Goal: Task Accomplishment & Management: Use online tool/utility

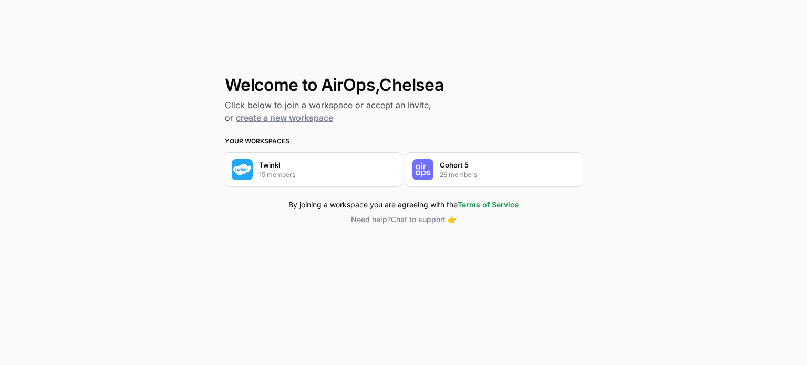
click at [472, 170] on p "26 members" at bounding box center [458, 174] width 37 height 9
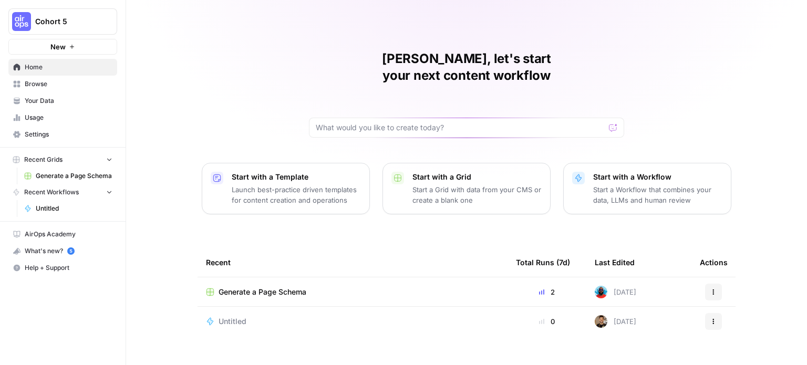
click at [80, 23] on span "Cohort 5" at bounding box center [67, 21] width 64 height 11
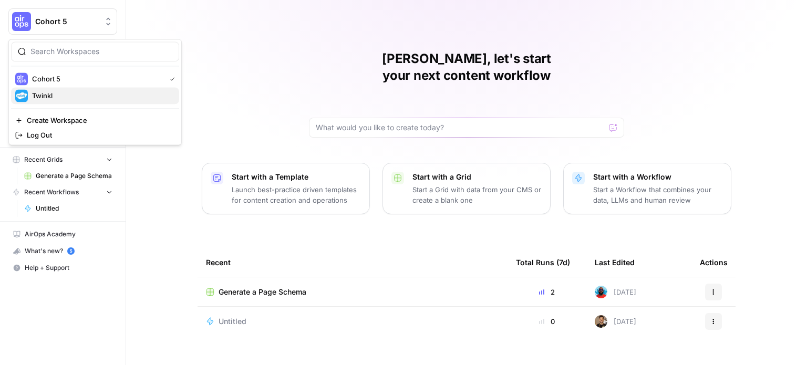
click at [83, 96] on span "Twinkl" at bounding box center [101, 95] width 139 height 11
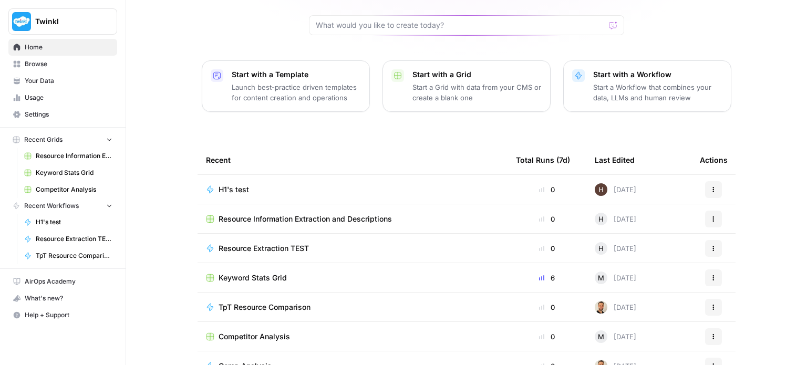
scroll to position [105, 0]
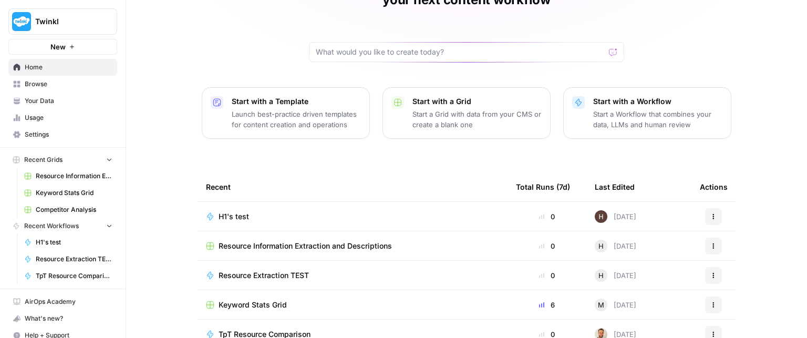
scroll to position [145, 0]
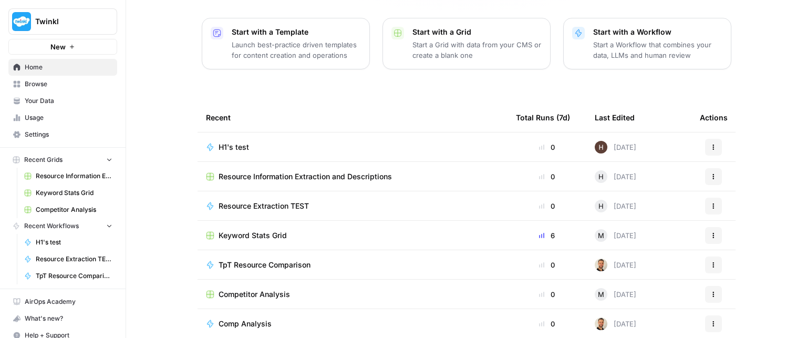
click at [235, 142] on span "H1's test" at bounding box center [234, 147] width 30 height 11
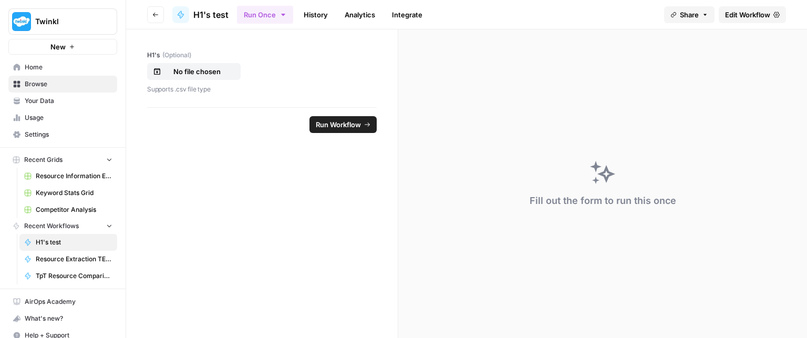
click at [756, 13] on span "Edit Workflow" at bounding box center [747, 14] width 45 height 11
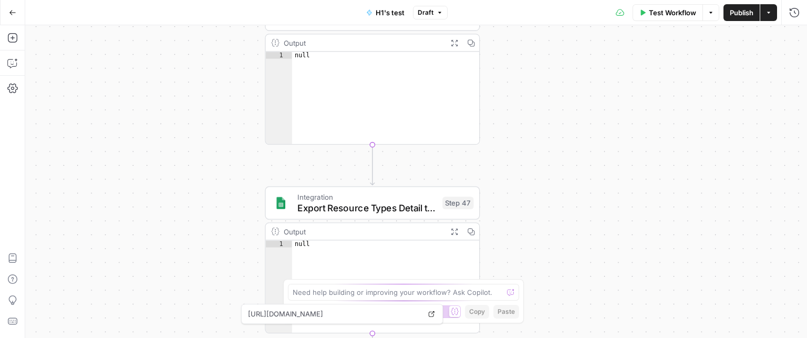
drag, startPoint x: 69, startPoint y: 110, endPoint x: 103, endPoint y: 224, distance: 118.6
click at [121, 327] on div "Workflow Set Inputs Inputs Run Code · Python Fetch 10 H1s Step 14 Output Expand…" at bounding box center [416, 181] width 782 height 313
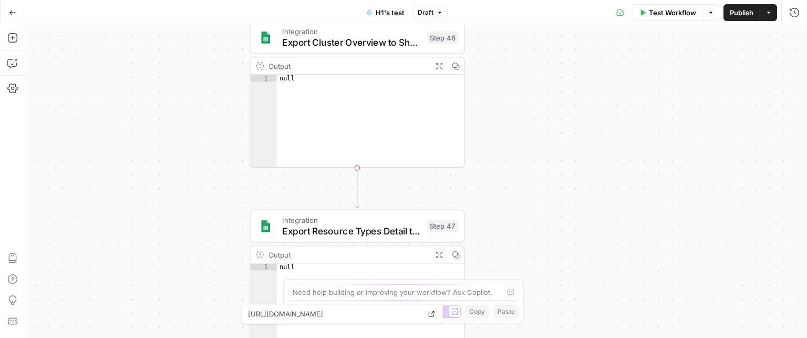
drag, startPoint x: 90, startPoint y: 149, endPoint x: 122, endPoint y: 294, distance: 148.4
click at [123, 294] on div "Workflow Set Inputs Inputs Run Code · Python Fetch 10 H1s Step 14 Output Expand…" at bounding box center [416, 181] width 782 height 313
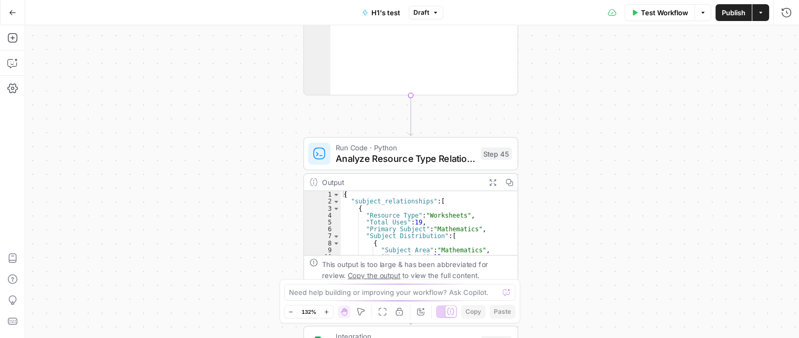
drag, startPoint x: 107, startPoint y: 188, endPoint x: 107, endPoint y: 273, distance: 85.1
click at [112, 291] on div "Workflow Set Inputs Inputs Run Code · Python Fetch 10 H1s Step 14 Output Expand…" at bounding box center [412, 181] width 774 height 313
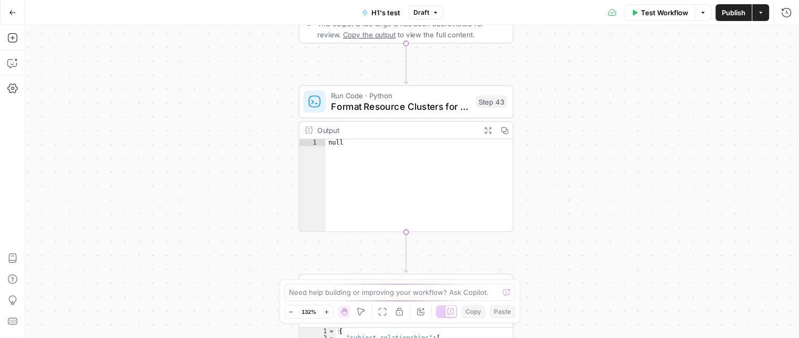
drag, startPoint x: 93, startPoint y: 264, endPoint x: 117, endPoint y: 139, distance: 127.3
click at [82, 273] on div "Workflow Set Inputs Inputs Run Code · Python Fetch 10 H1s Step 14 Output Expand…" at bounding box center [412, 181] width 774 height 313
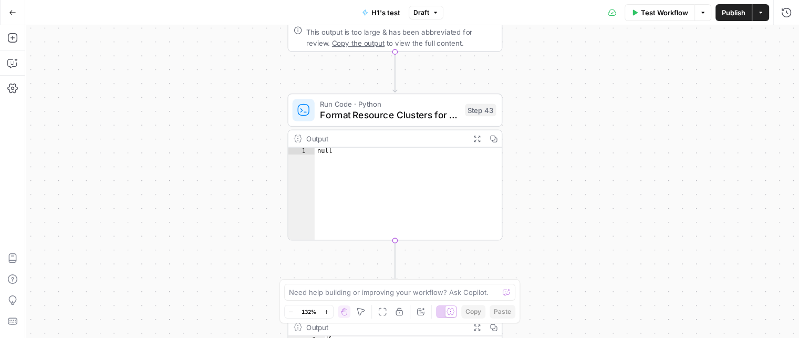
drag, startPoint x: 122, startPoint y: 245, endPoint x: 116, endPoint y: 245, distance: 6.3
click at [118, 246] on div "Workflow Set Inputs Inputs Run Code · Python Fetch 10 H1s Step 14 Output Expand…" at bounding box center [412, 181] width 774 height 313
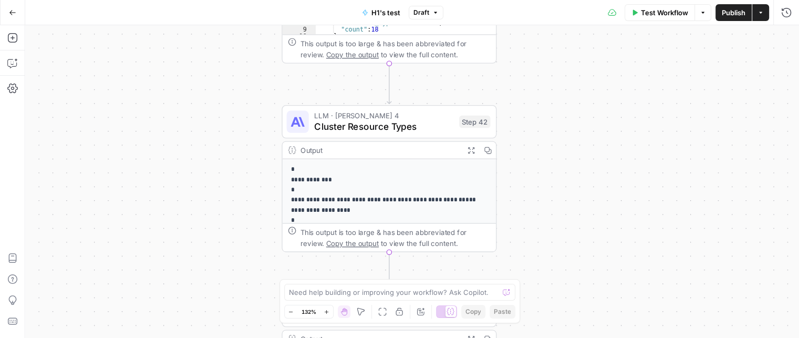
drag, startPoint x: 107, startPoint y: 180, endPoint x: 99, endPoint y: 199, distance: 20.2
click at [107, 224] on div "Workflow Set Inputs Inputs Run Code · Python Fetch 10 H1s Step 14 Output Expand…" at bounding box center [412, 181] width 774 height 313
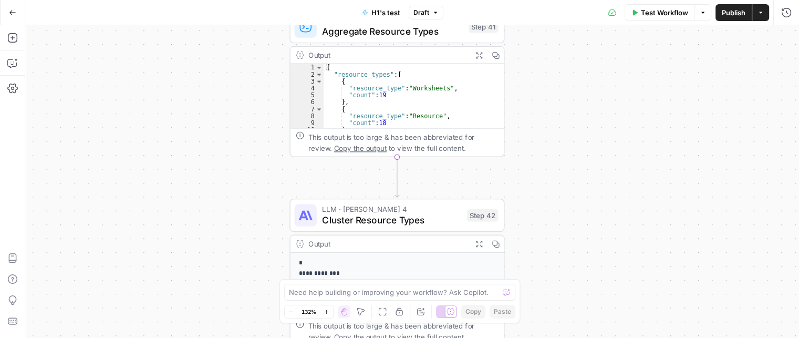
drag, startPoint x: 128, startPoint y: 157, endPoint x: 112, endPoint y: 247, distance: 91.8
click at [122, 265] on div "Workflow Set Inputs Inputs Run Code · Python Fetch 10 H1s Step 14 Output Expand…" at bounding box center [412, 181] width 774 height 313
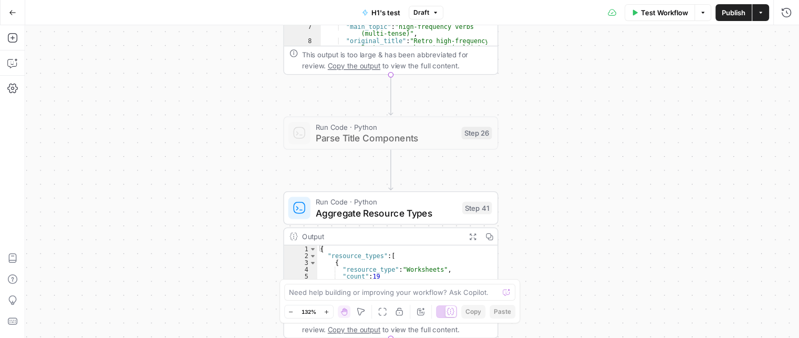
drag, startPoint x: 114, startPoint y: 201, endPoint x: 108, endPoint y: 181, distance: 20.8
click at [107, 244] on div "Workflow Set Inputs Inputs Run Code · Python Fetch 10 H1s Step 14 Output Expand…" at bounding box center [412, 181] width 774 height 313
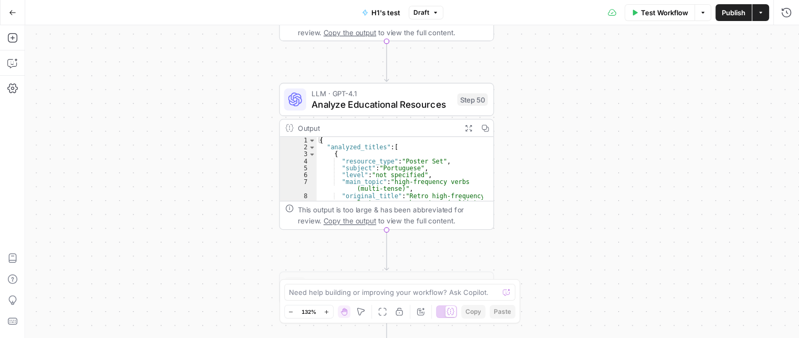
drag, startPoint x: 124, startPoint y: 174, endPoint x: 112, endPoint y: 261, distance: 87.6
click at [120, 272] on div "Workflow Set Inputs Inputs Run Code · Python Fetch 10 H1s Step 14 Output Expand…" at bounding box center [412, 181] width 774 height 313
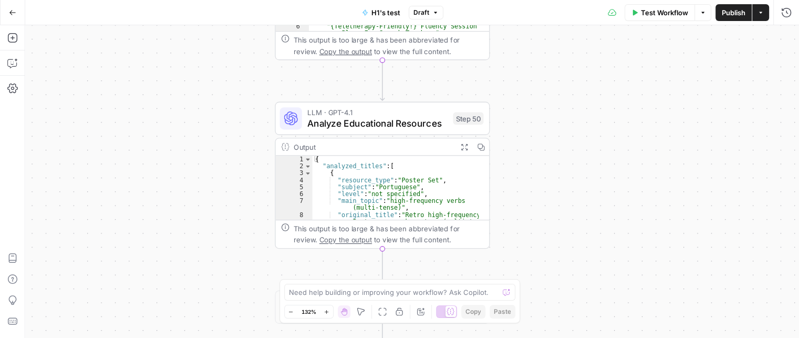
drag, startPoint x: 109, startPoint y: 273, endPoint x: 90, endPoint y: 256, distance: 25.7
click at [103, 277] on div "Workflow Set Inputs Inputs Run Code · Python Fetch 10 H1s Step 14 Output Expand…" at bounding box center [412, 181] width 774 height 313
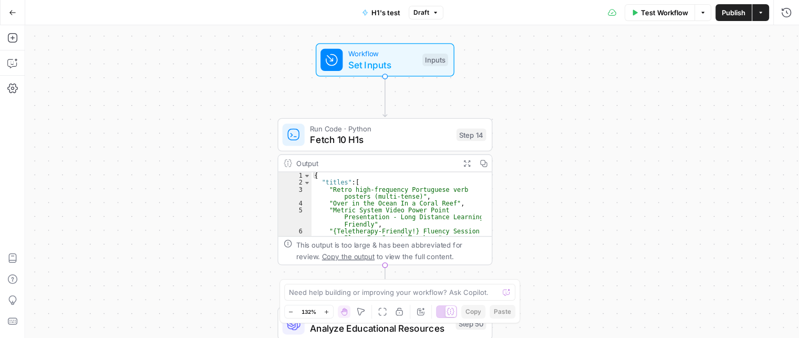
drag, startPoint x: 109, startPoint y: 176, endPoint x: 109, endPoint y: 252, distance: 76.7
click at [112, 258] on div "Workflow Set Inputs Inputs Run Code · Python Fetch 10 H1s Step 14 Output Expand…" at bounding box center [412, 181] width 774 height 313
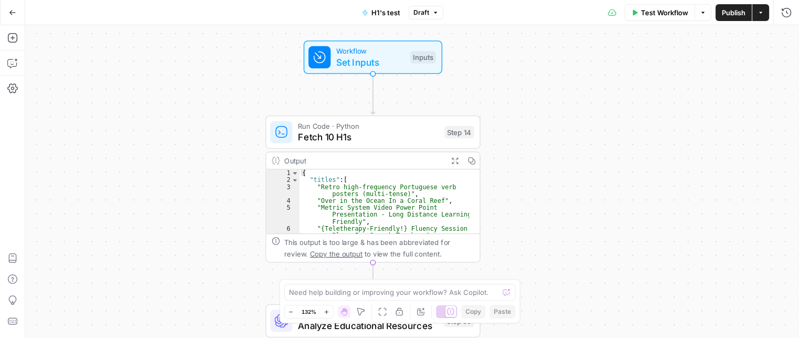
drag, startPoint x: 104, startPoint y: 219, endPoint x: 88, endPoint y: 153, distance: 67.4
click at [88, 153] on div "Workflow Set Inputs Inputs Run Code · Python Fetch 10 H1s Step 14 Output Expand…" at bounding box center [412, 181] width 774 height 313
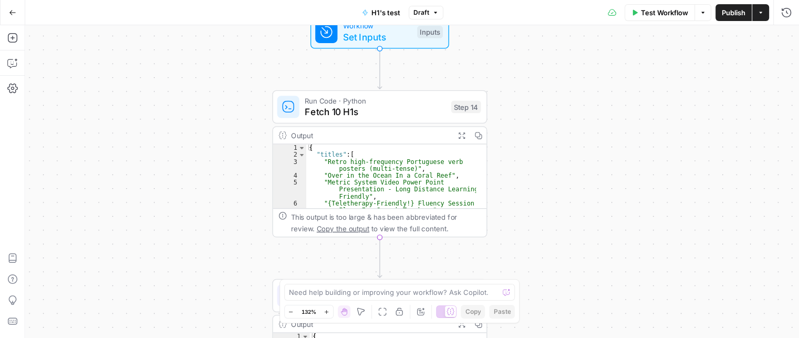
click at [537, 135] on div "Workflow Set Inputs Inputs Run Code · Python Fetch 10 H1s Step 14 Output Expand…" at bounding box center [412, 181] width 774 height 313
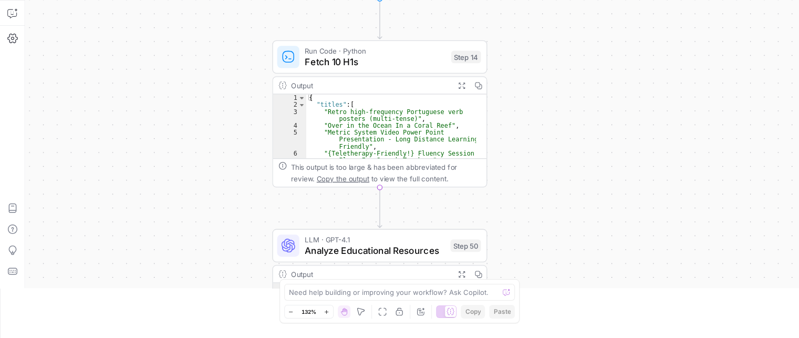
scroll to position [210, 0]
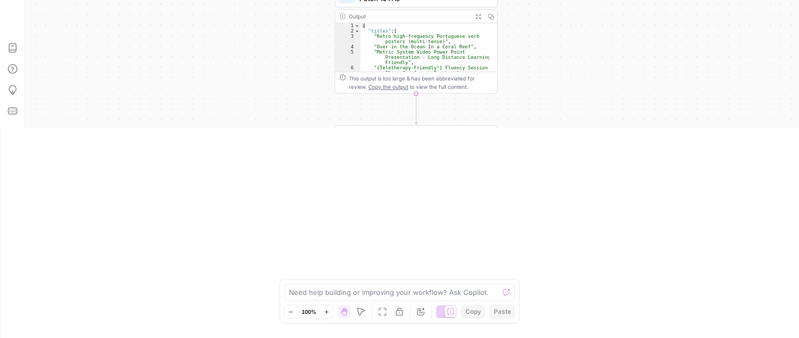
drag, startPoint x: 248, startPoint y: 128, endPoint x: 233, endPoint y: 140, distance: 19.0
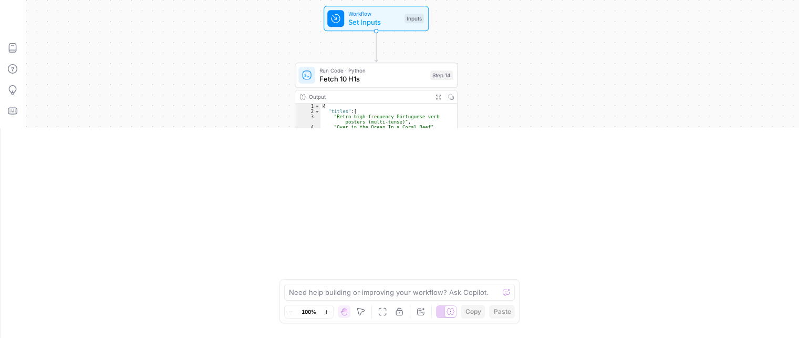
drag, startPoint x: 505, startPoint y: 127, endPoint x: 475, endPoint y: 154, distance: 40.6
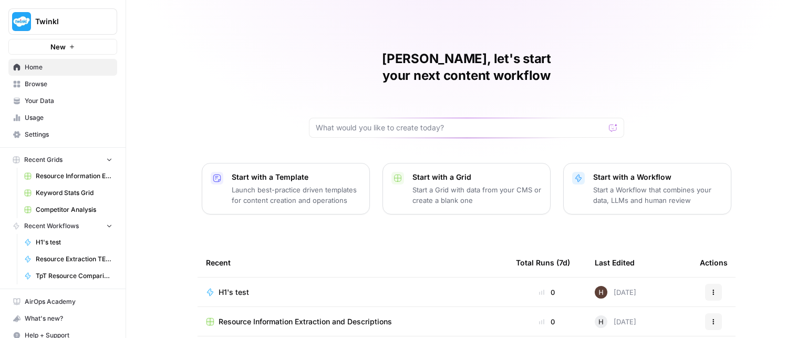
click at [55, 23] on span "Twinkl" at bounding box center [67, 21] width 64 height 11
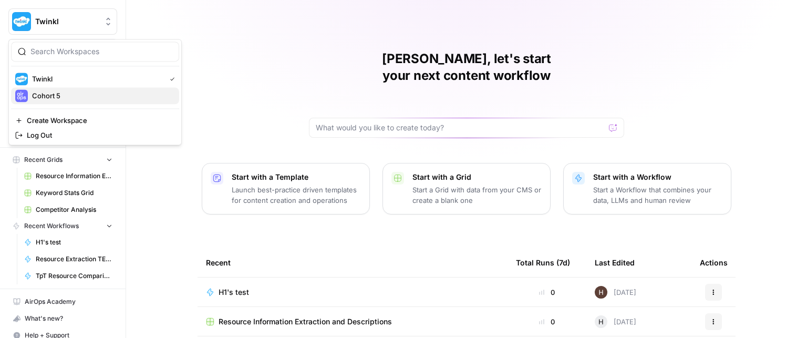
click at [55, 94] on span "Cohort 5" at bounding box center [101, 95] width 139 height 11
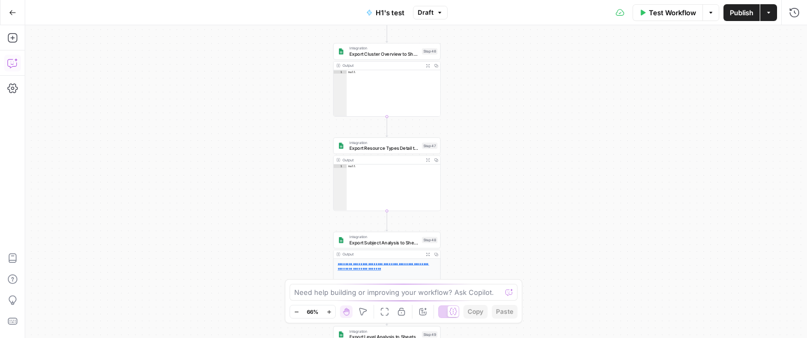
drag, startPoint x: 336, startPoint y: 130, endPoint x: 292, endPoint y: 191, distance: 75.2
click at [238, 171] on div "Workflow Set Inputs Inputs Run Code · Python Fetch 10 H1s Step 14 Output Expand…" at bounding box center [416, 181] width 782 height 313
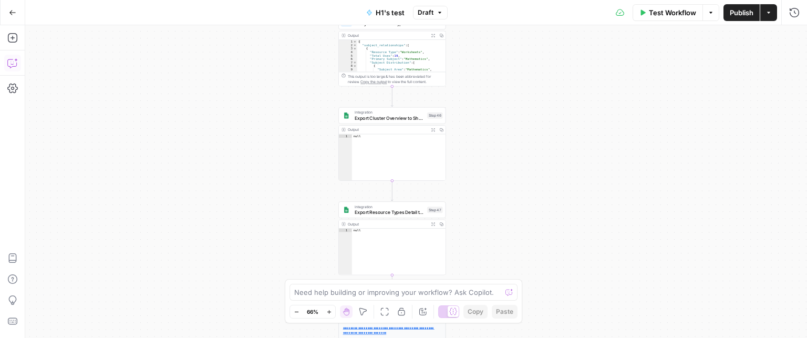
drag, startPoint x: 263, startPoint y: 191, endPoint x: 269, endPoint y: 214, distance: 24.0
click at [269, 214] on div "Workflow Set Inputs Inputs Run Code · Python Fetch 10 H1s Step 14 Output Expand…" at bounding box center [416, 181] width 782 height 313
click at [437, 14] on icon "button" at bounding box center [440, 12] width 6 height 6
click at [652, 44] on div "Workflow Set Inputs Inputs Run Code · Python Fetch 10 H1s Step 14 Output Expand…" at bounding box center [416, 181] width 782 height 313
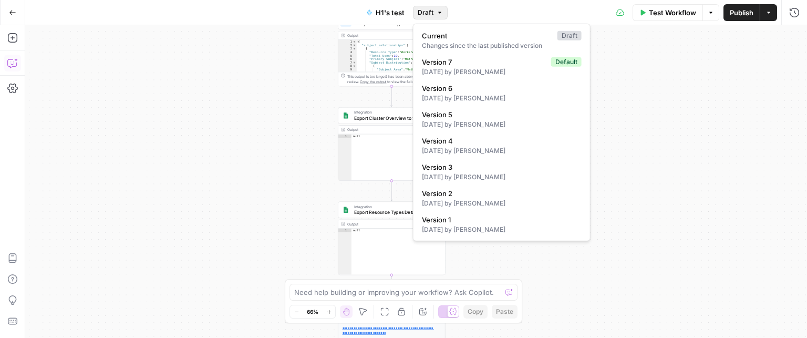
click at [421, 12] on span "Draft" at bounding box center [426, 12] width 16 height 9
click at [633, 65] on div "Workflow Set Inputs Inputs Run Code · Python Fetch 10 H1s Step 14 Output Expand…" at bounding box center [416, 181] width 782 height 313
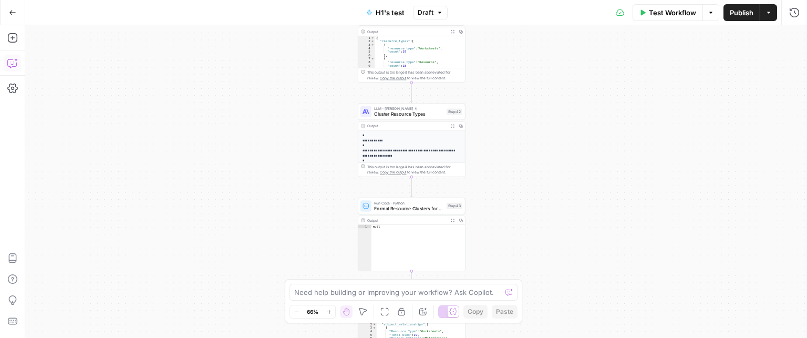
drag, startPoint x: 498, startPoint y: 84, endPoint x: 517, endPoint y: 361, distance: 278.1
click at [517, 337] on html "Twinkl New Home Browse Your Data Usage Settings Recent Grids Resource Informati…" at bounding box center [403, 169] width 807 height 338
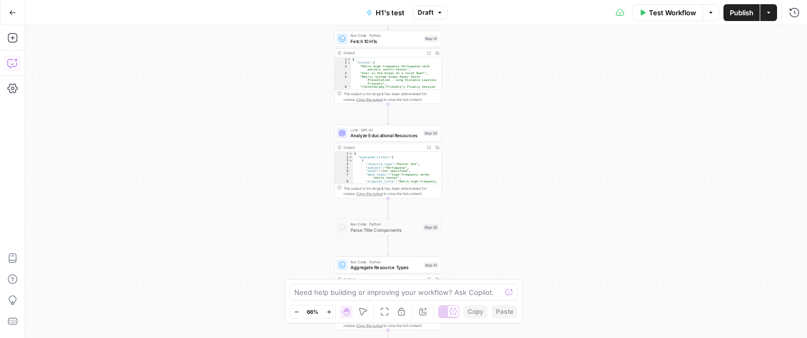
drag, startPoint x: 499, startPoint y: 98, endPoint x: 459, endPoint y: 227, distance: 134.5
click at [473, 333] on div "Workflow Set Inputs Inputs Run Code · Python Fetch 10 H1s Step 14 Output Expand…" at bounding box center [416, 181] width 782 height 313
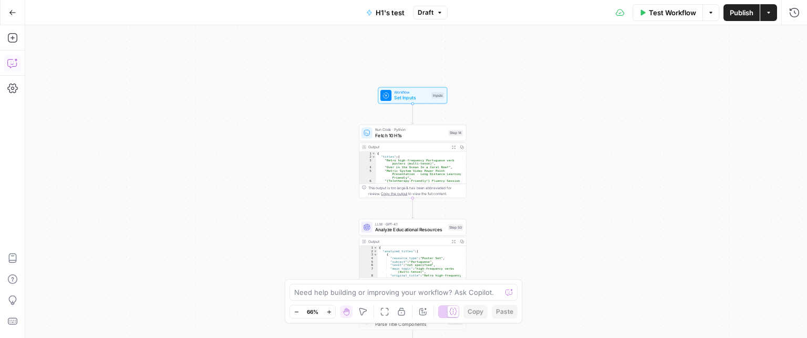
drag, startPoint x: 472, startPoint y: 167, endPoint x: 448, endPoint y: 68, distance: 101.8
click at [482, 170] on div "Workflow Set Inputs Inputs Run Code · Python Fetch 10 H1s Step 14 Output Expand…" at bounding box center [416, 181] width 782 height 313
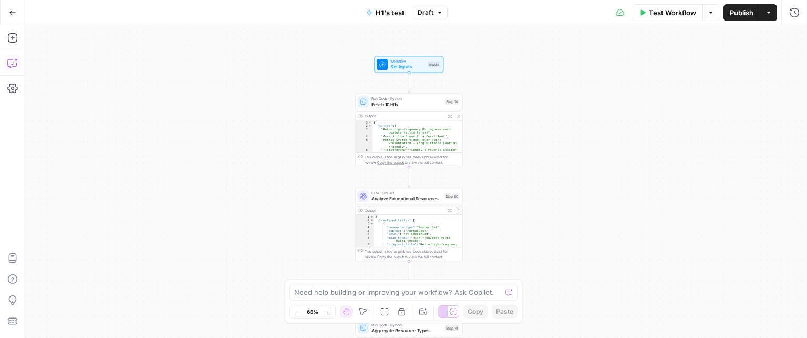
click at [437, 7] on button "Draft" at bounding box center [430, 13] width 35 height 14
click at [250, 72] on div "Workflow Set Inputs Inputs Run Code · Python Fetch 10 H1s Step 14 Output Expand…" at bounding box center [416, 181] width 782 height 313
click at [708, 11] on icon "button" at bounding box center [711, 12] width 6 height 6
click at [592, 59] on div "Workflow Set Inputs Inputs Run Code · Python Fetch 10 H1s Step 14 Output Expand…" at bounding box center [416, 181] width 782 height 313
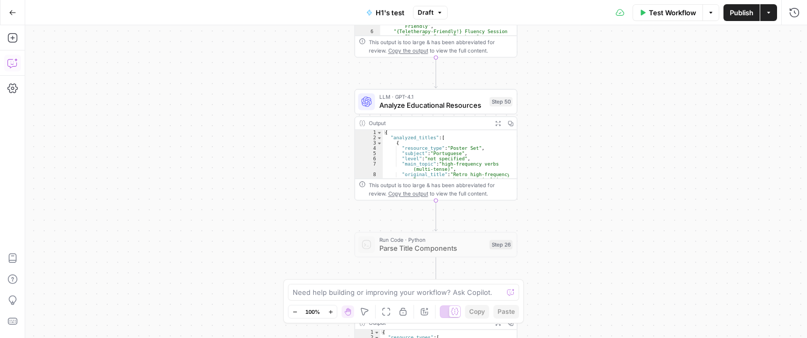
drag, startPoint x: 465, startPoint y: 210, endPoint x: 557, endPoint y: 101, distance: 142.8
click at [558, 102] on div "Workflow Set Inputs Inputs Run Code · Python Fetch 10 H1s Step 14 Output Expand…" at bounding box center [416, 181] width 782 height 313
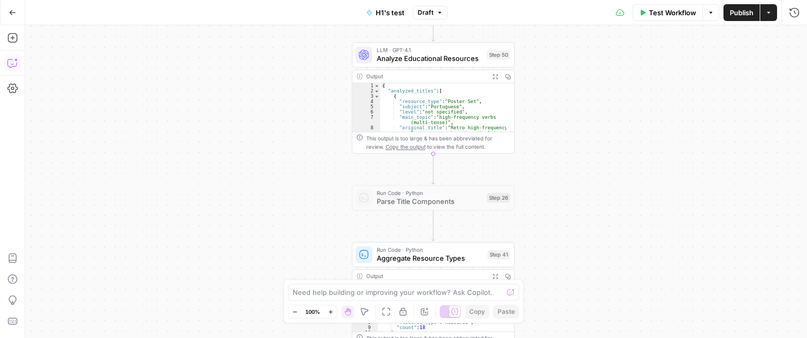
drag, startPoint x: 547, startPoint y: 180, endPoint x: 528, endPoint y: 75, distance: 106.8
click at [533, 77] on div "Workflow Set Inputs Inputs Run Code · Python Fetch 10 H1s Step 14 Output Expand…" at bounding box center [416, 181] width 782 height 313
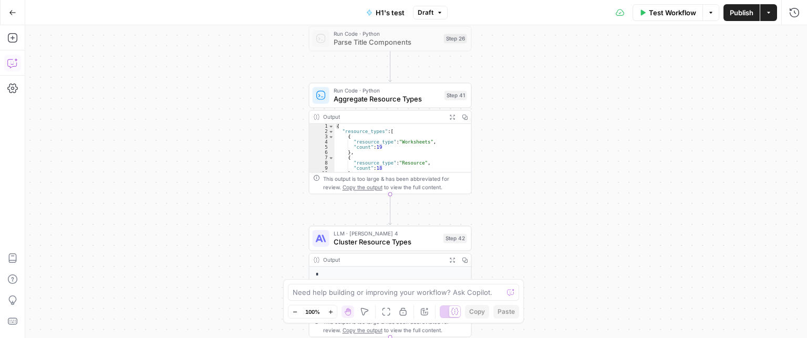
drag, startPoint x: 550, startPoint y: 173, endPoint x: 527, endPoint y: 185, distance: 26.3
click at [515, 65] on div "Workflow Set Inputs Inputs Run Code · Python Fetch 10 H1s Step 14 Output Expand…" at bounding box center [416, 181] width 782 height 313
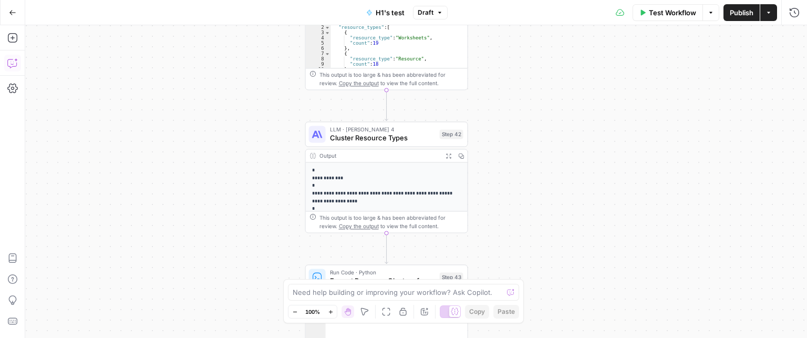
drag, startPoint x: 546, startPoint y: 166, endPoint x: 542, endPoint y: 174, distance: 9.2
click at [542, 134] on div "Workflow Set Inputs Inputs Run Code · Python Fetch 10 H1s Step 14 Output Expand…" at bounding box center [416, 181] width 782 height 313
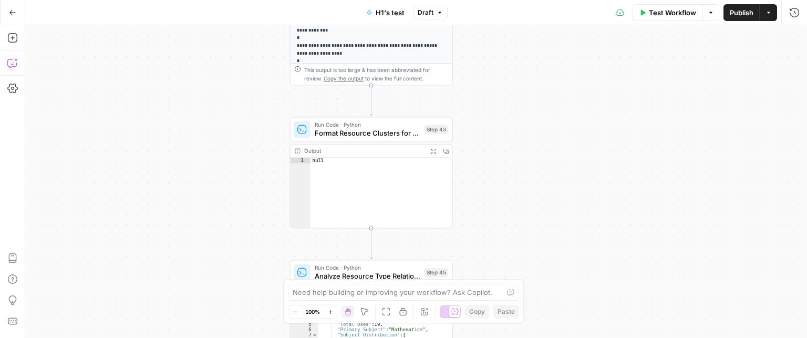
drag, startPoint x: 549, startPoint y: 260, endPoint x: 538, endPoint y: 142, distance: 118.3
click at [538, 142] on div "Workflow Set Inputs Inputs Run Code · Python Fetch 10 H1s Step 14 Output Expand…" at bounding box center [416, 181] width 782 height 313
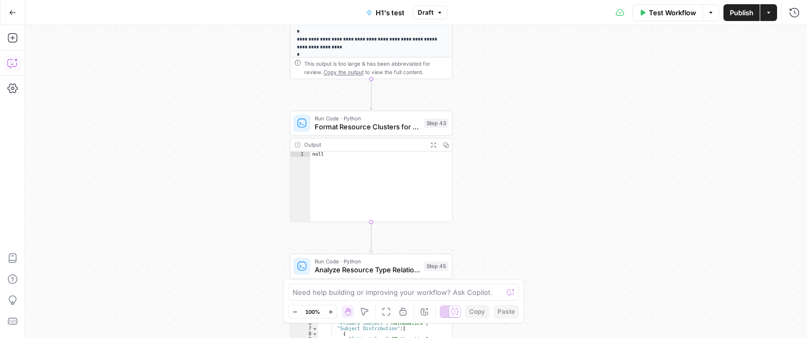
drag, startPoint x: 541, startPoint y: 290, endPoint x: 544, endPoint y: 168, distance: 122.5
click at [544, 173] on div "Workflow Set Inputs Inputs Run Code · Python Fetch 10 H1s Step 14 Output Expand…" at bounding box center [416, 181] width 782 height 313
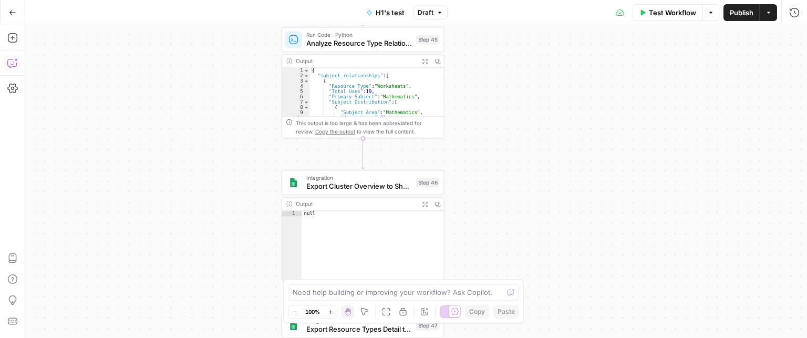
drag, startPoint x: 515, startPoint y: 234, endPoint x: 515, endPoint y: 184, distance: 50.5
click at [514, 174] on div "Workflow Set Inputs Inputs Run Code · Python Fetch 10 H1s Step 14 Output Expand…" at bounding box center [416, 181] width 782 height 313
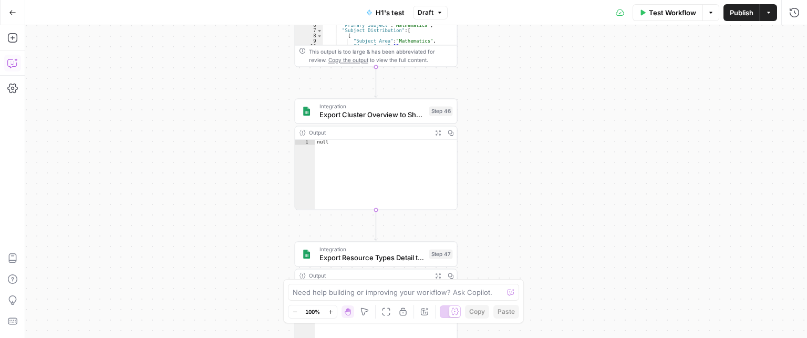
drag, startPoint x: 496, startPoint y: 191, endPoint x: 508, endPoint y: 138, distance: 53.9
click at [508, 138] on div "Workflow Set Inputs Inputs Run Code · Python Fetch 10 H1s Step 14 Output Expand…" at bounding box center [416, 181] width 782 height 313
click at [412, 111] on span "Export Cluster Overview to Sheets" at bounding box center [374, 114] width 106 height 11
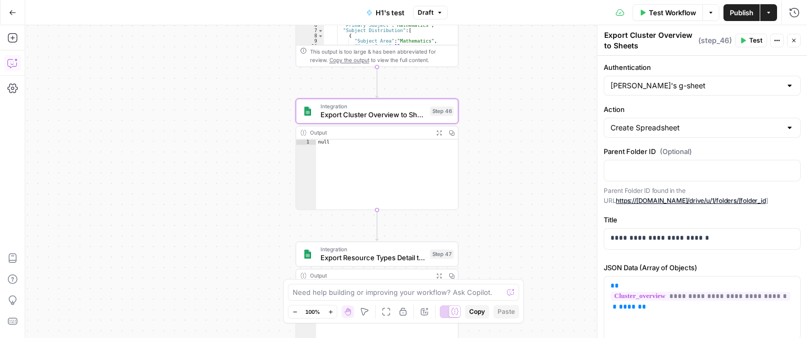
click at [756, 39] on span "Test" at bounding box center [755, 40] width 13 height 9
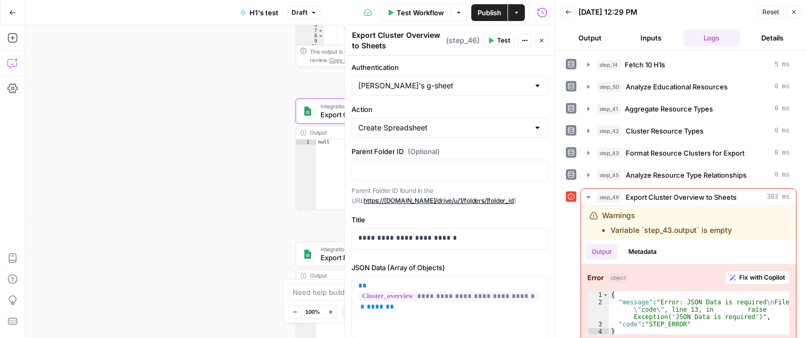
drag, startPoint x: 450, startPoint y: 37, endPoint x: 482, endPoint y: 40, distance: 32.2
click at [479, 37] on span "( step_46 )" at bounding box center [463, 40] width 34 height 11
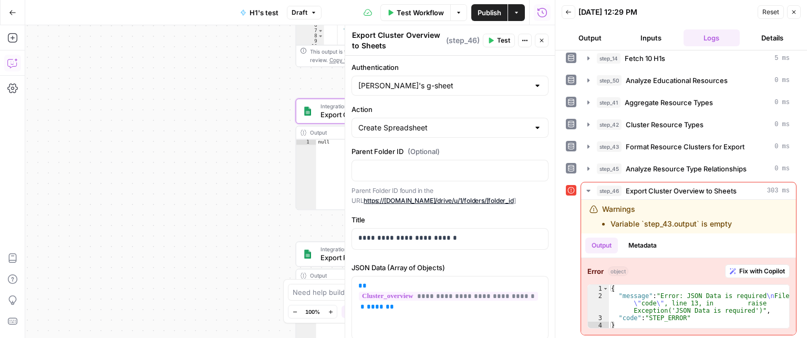
click at [770, 35] on button "Details" at bounding box center [772, 37] width 57 height 17
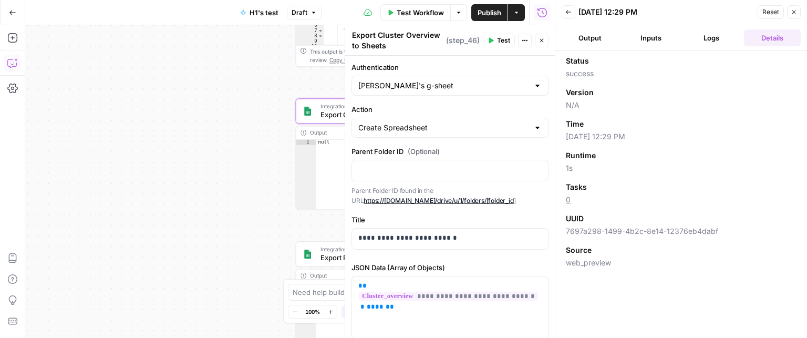
scroll to position [0, 0]
click at [694, 39] on button "Logs" at bounding box center [712, 37] width 57 height 17
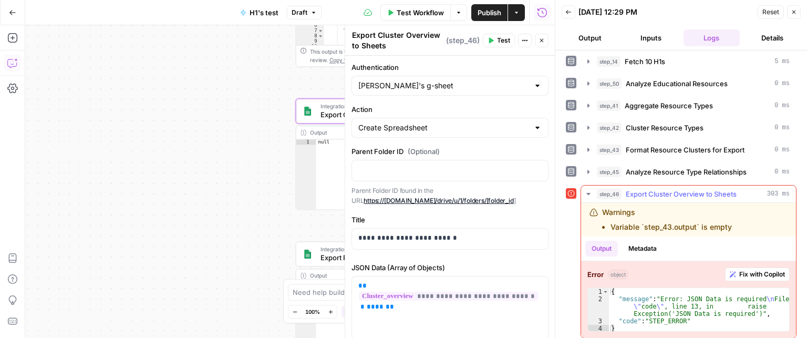
scroll to position [6, 0]
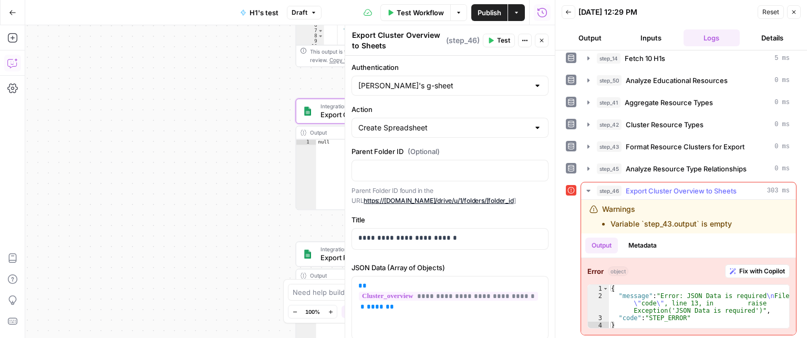
type textarea "**********"
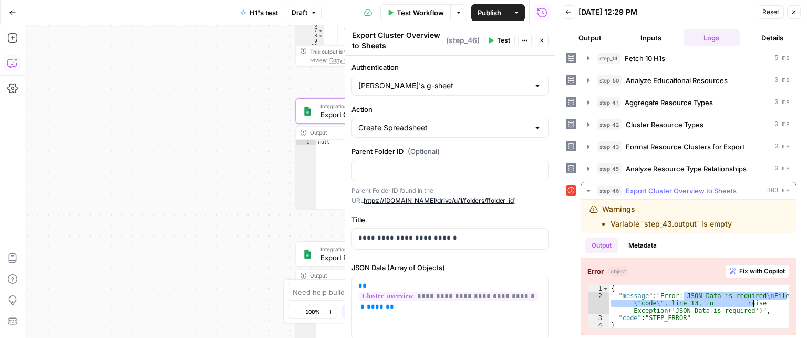
drag, startPoint x: 693, startPoint y: 291, endPoint x: 759, endPoint y: 302, distance: 67.1
click at [759, 302] on div "{ "message" : "Error: JSON Data is required \n File \" code \" , line 13, in ra…" at bounding box center [699, 314] width 180 height 59
click at [496, 199] on link "https://drive.google.com/drive/u/1/folders/[folder_id" at bounding box center [439, 201] width 150 height 8
click at [688, 309] on div "{ "message" : "Error: JSON Data is required \n File \" code \" , line 13, in ra…" at bounding box center [699, 314] width 180 height 59
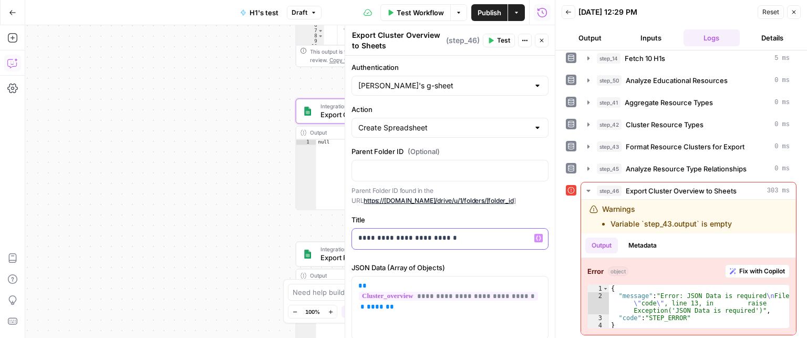
drag, startPoint x: 393, startPoint y: 238, endPoint x: 454, endPoint y: 239, distance: 61.5
click at [454, 239] on p "**********" at bounding box center [446, 238] width 176 height 11
click at [675, 147] on span "Format Resource Clusters for Export" at bounding box center [685, 146] width 119 height 11
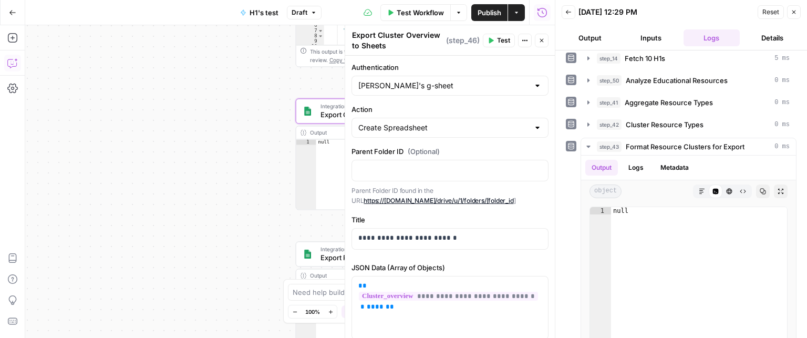
click at [397, 201] on link "https://[DOMAIN_NAME]/drive/u/1/folders/[folder_id" at bounding box center [439, 201] width 150 height 8
click at [666, 145] on span "Format Resource Clusters for Export" at bounding box center [685, 146] width 119 height 11
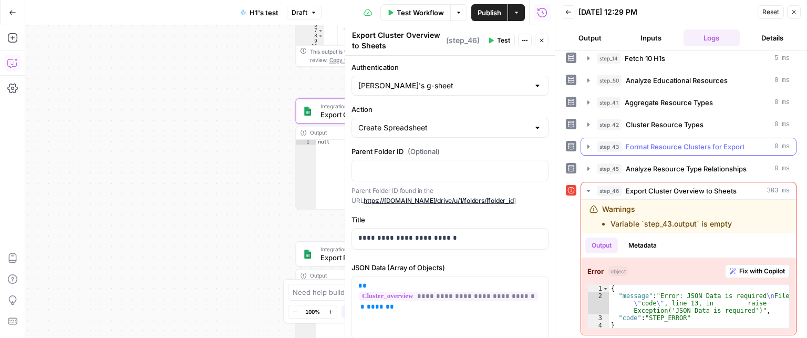
click at [678, 146] on span "Format Resource Clusters for Export" at bounding box center [685, 146] width 119 height 11
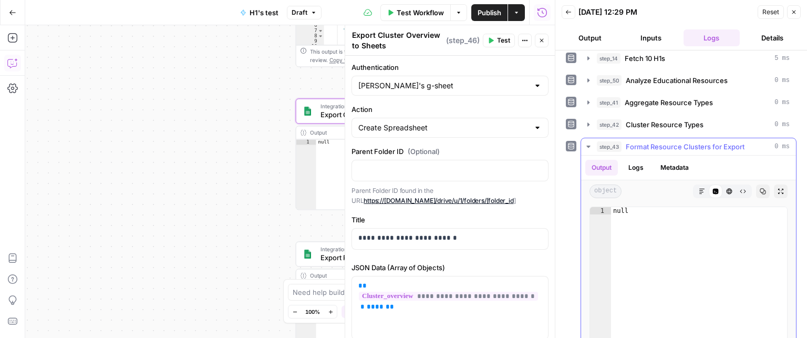
type textarea "****"
click at [634, 209] on div "null" at bounding box center [699, 318] width 176 height 222
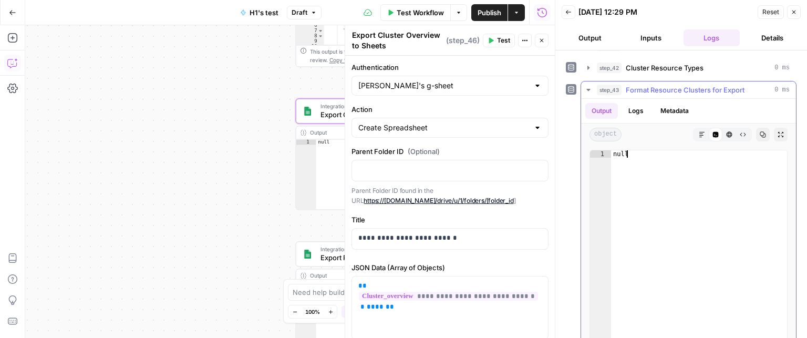
scroll to position [59, 0]
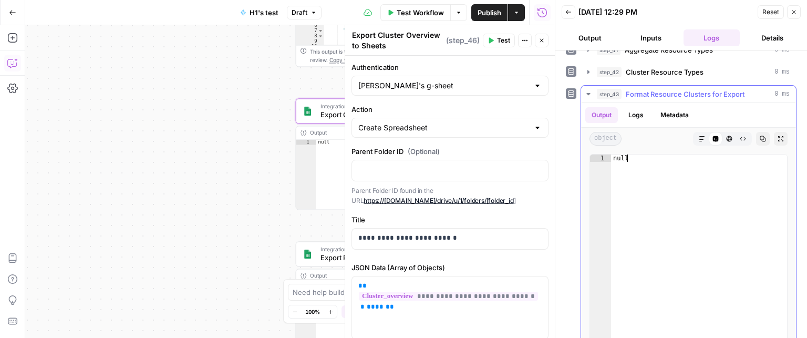
click at [649, 89] on span "Format Resource Clusters for Export" at bounding box center [685, 94] width 119 height 11
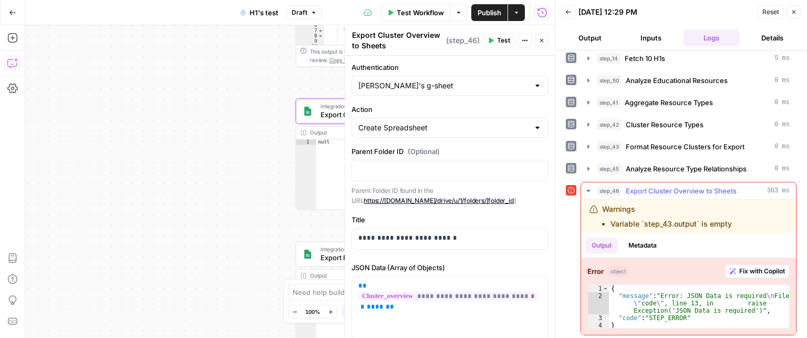
drag, startPoint x: 733, startPoint y: 221, endPoint x: 611, endPoint y: 224, distance: 122.5
click at [611, 224] on div "Warnings Variable `step_43.output` is empty" at bounding box center [675, 216] width 170 height 25
click at [645, 141] on span "Format Resource Clusters for Export" at bounding box center [685, 146] width 119 height 11
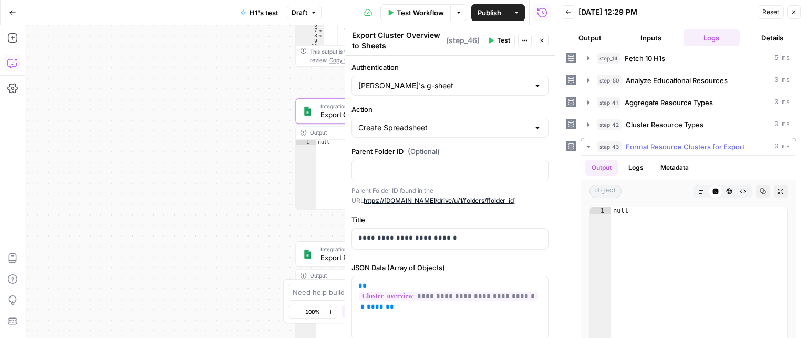
type textarea "****"
drag, startPoint x: 639, startPoint y: 213, endPoint x: 725, endPoint y: 148, distance: 108.1
click at [578, 203] on div "step_43 Format Resource Clusters for Export 0 ms Output Logs Metadata object Ma…" at bounding box center [681, 278] width 231 height 281
click at [710, 142] on span "Format Resource Clusters for Export" at bounding box center [685, 146] width 119 height 11
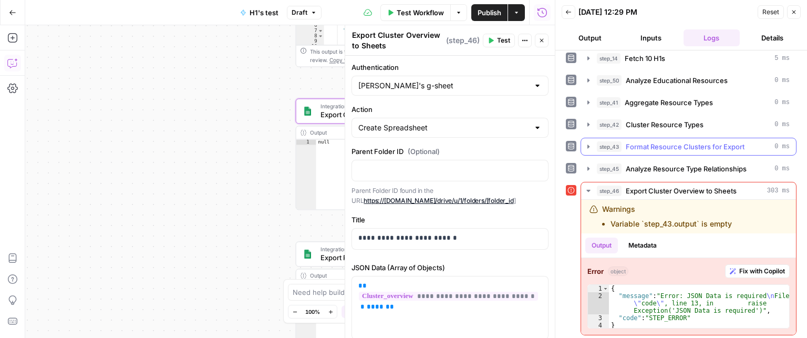
click at [693, 146] on span "Format Resource Clusters for Export" at bounding box center [685, 146] width 119 height 11
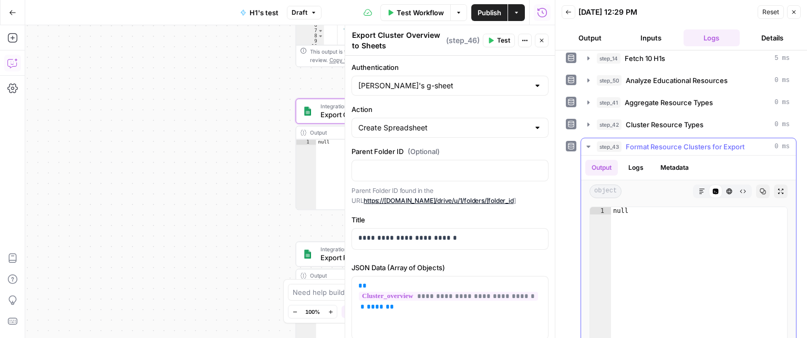
type textarea "****"
click at [654, 233] on div "null" at bounding box center [699, 318] width 176 height 222
click at [663, 146] on span "Format Resource Clusters for Export" at bounding box center [685, 146] width 119 height 11
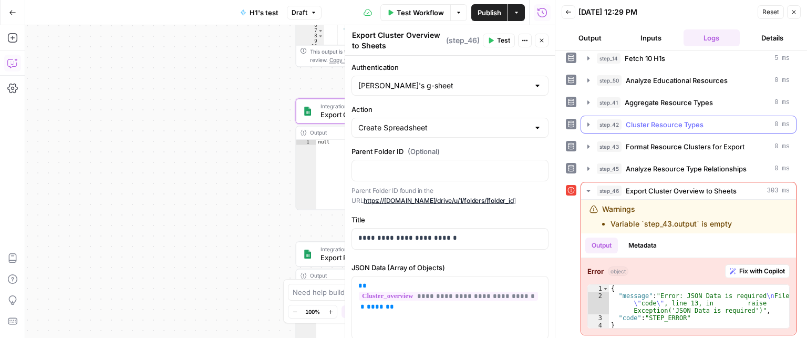
click at [662, 123] on span "Cluster Resource Types" at bounding box center [665, 124] width 78 height 11
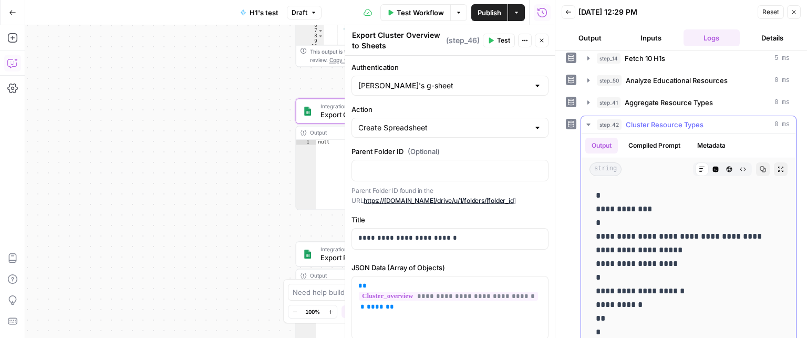
drag, startPoint x: 663, startPoint y: 233, endPoint x: 663, endPoint y: 248, distance: 14.2
click at [694, 122] on span "Cluster Resource Types" at bounding box center [665, 124] width 78 height 11
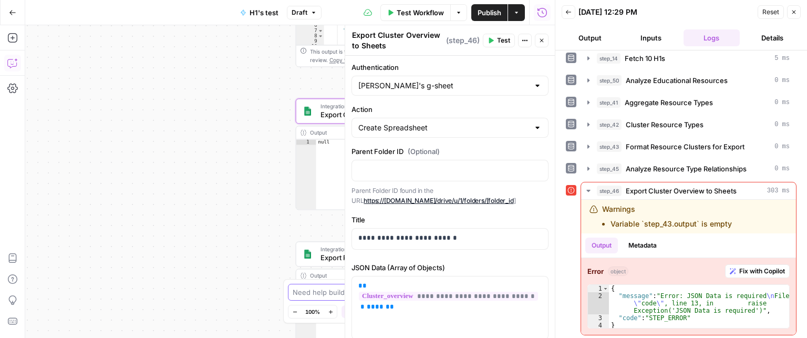
click at [316, 290] on textarea at bounding box center [398, 292] width 210 height 11
drag, startPoint x: 609, startPoint y: 218, endPoint x: 743, endPoint y: 217, distance: 133.5
click at [743, 217] on div "Warnings Variable `step_43.output` is empty" at bounding box center [675, 216] width 170 height 25
copy li "Variable `step_43.output` is empty"
click at [306, 292] on textarea "step_46 is reporting a warning based on" at bounding box center [393, 292] width 201 height 11
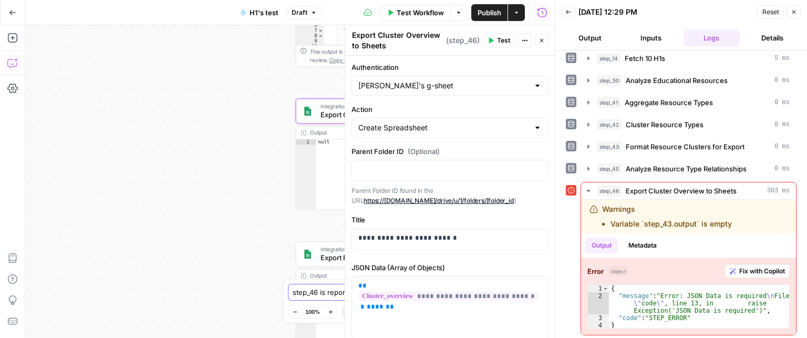
click at [454, 292] on textarea "step_46 is reporting a warning based on" at bounding box center [393, 292] width 201 height 11
paste textarea "Variable `step_43.output` is empty"
click at [424, 281] on textarea "step_46 is reporting a warning based on Variable `step_43.output` is empty" at bounding box center [393, 286] width 202 height 21
click at [696, 151] on button "step_43 Format Resource Clusters for Export 0 ms" at bounding box center [688, 146] width 215 height 17
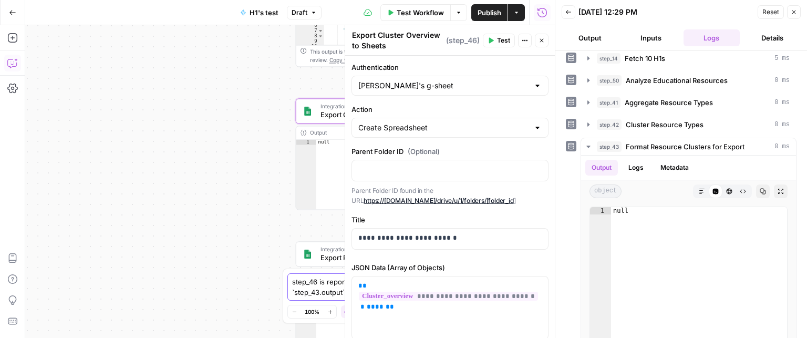
drag, startPoint x: 318, startPoint y: 289, endPoint x: 295, endPoint y: 290, distance: 23.1
click at [295, 290] on textarea "step_46 is reporting a warning based on "Variable `step_43.output` is empty"; h…" at bounding box center [393, 286] width 202 height 21
click at [433, 292] on textarea "step_46 is reporting a warning based on "Variable `step_43.output` is empty"; h…" at bounding box center [393, 286] width 202 height 21
paste textarea "step_43"
click at [692, 122] on span "Cluster Resource Types" at bounding box center [665, 124] width 78 height 11
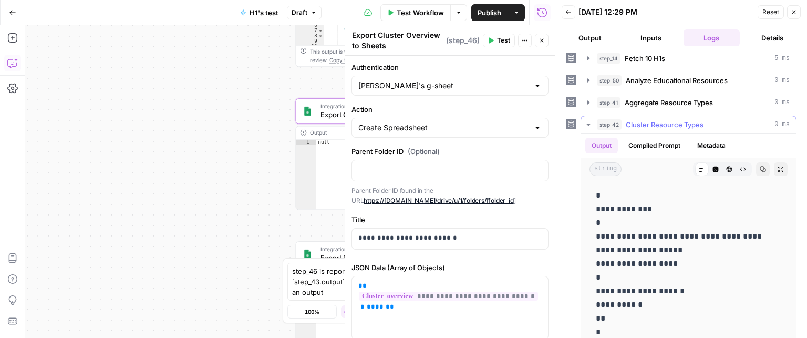
drag, startPoint x: 692, startPoint y: 122, endPoint x: 448, endPoint y: 303, distance: 303.6
click at [691, 124] on span "Cluster Resource Types" at bounding box center [665, 124] width 78 height 11
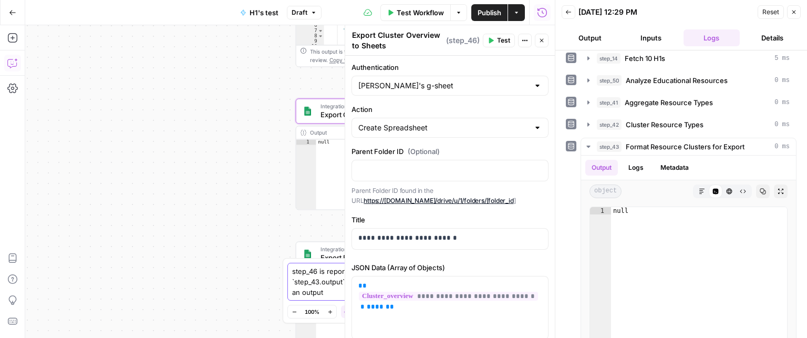
click at [324, 290] on textarea "step_46 is reporting a warning based on "Variable `step_43.output` is empty"; h…" at bounding box center [393, 282] width 202 height 32
type textarea "step_46 is reporting a warning based on "Variable `step_43.output` is empty"; h…"
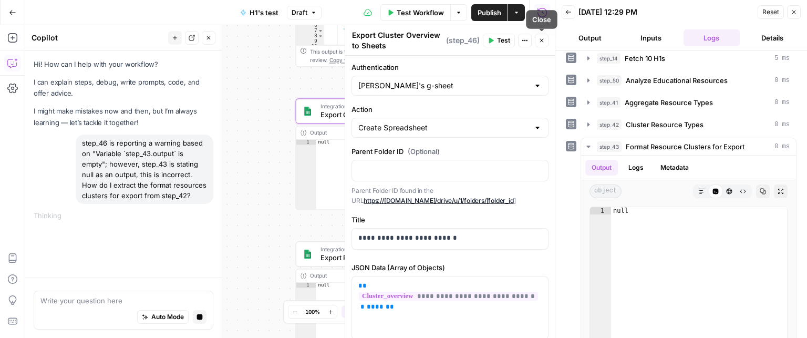
click at [543, 44] on button "Close" at bounding box center [542, 41] width 14 height 14
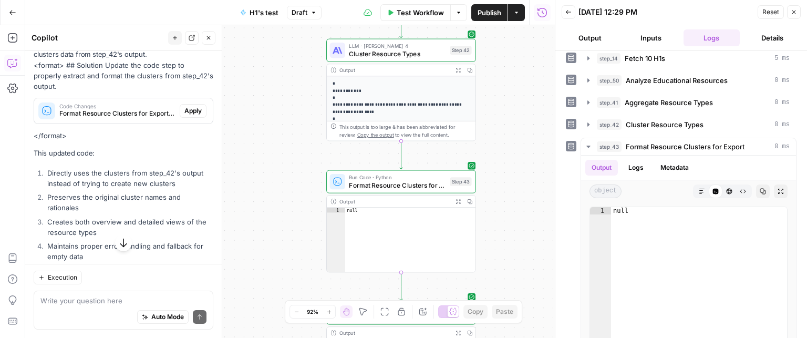
scroll to position [210, 0]
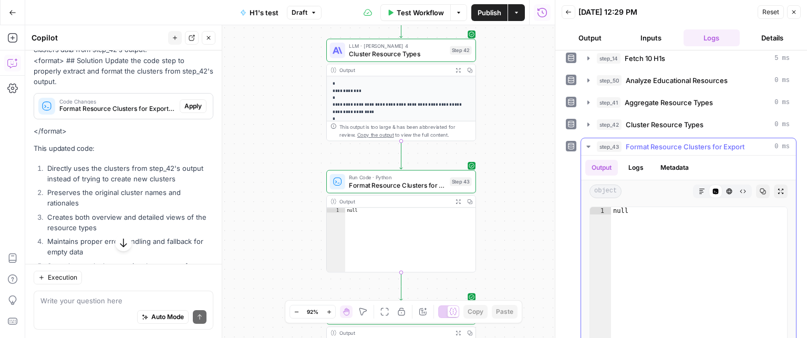
click at [685, 148] on span "Format Resource Clusters for Export" at bounding box center [685, 146] width 119 height 11
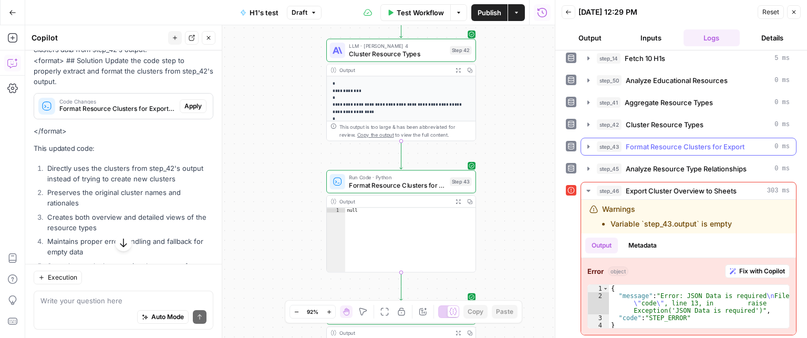
click at [680, 145] on span "Format Resource Clusters for Export" at bounding box center [685, 146] width 119 height 11
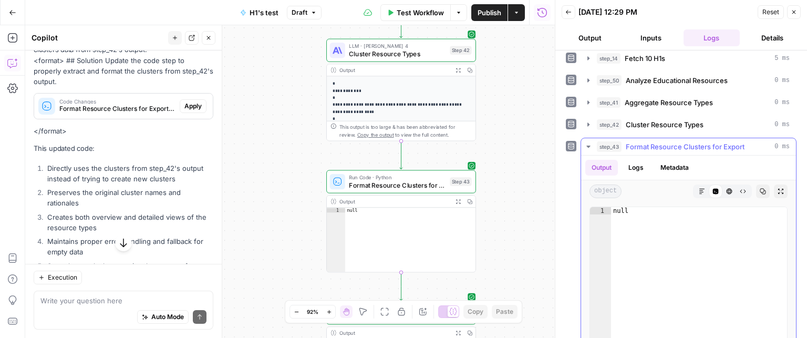
click at [636, 164] on button "Logs" at bounding box center [636, 168] width 28 height 16
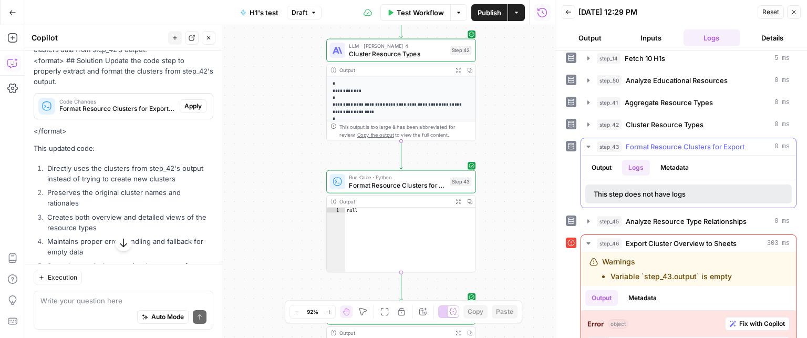
click at [673, 168] on button "Metadata" at bounding box center [674, 168] width 41 height 16
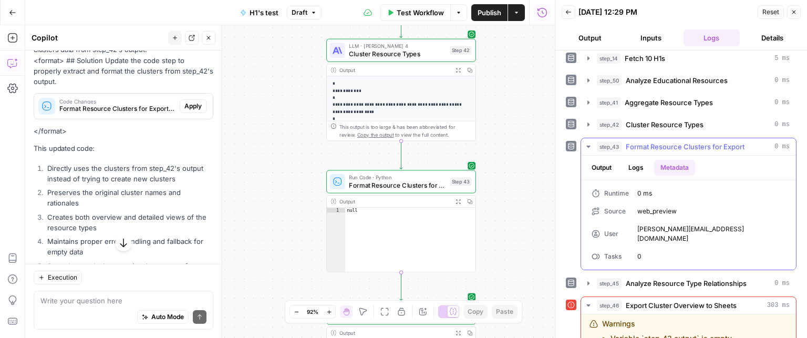
click at [634, 161] on button "Logs" at bounding box center [636, 168] width 28 height 16
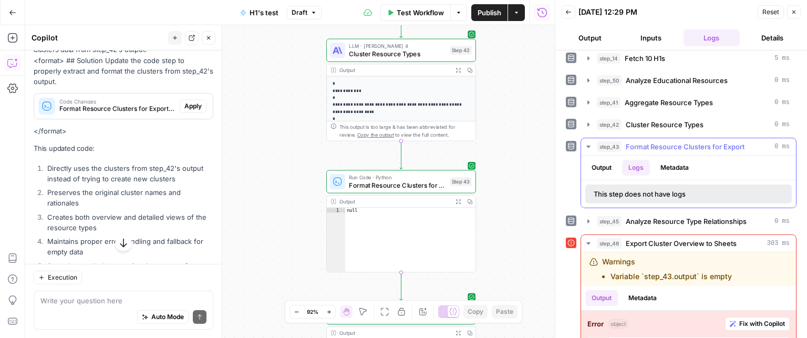
click at [613, 166] on button "Output" at bounding box center [601, 168] width 33 height 16
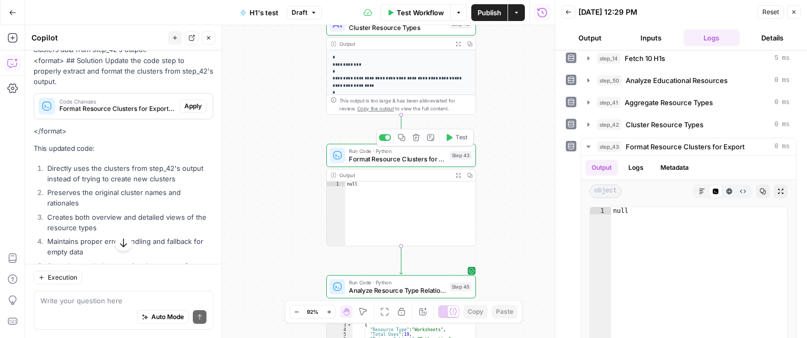
click at [387, 161] on span "Format Resource Clusters for Export" at bounding box center [397, 158] width 97 height 9
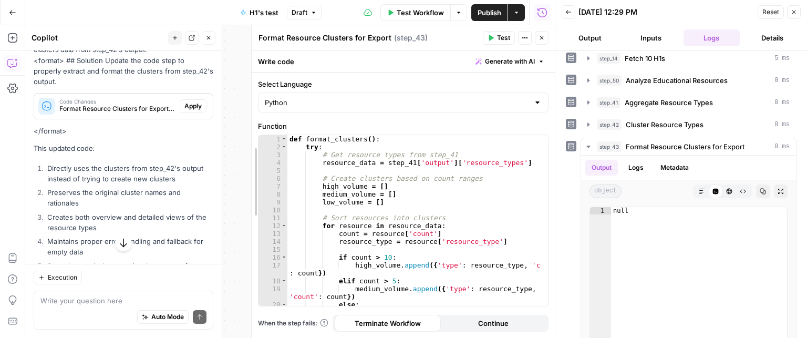
drag, startPoint x: 347, startPoint y: 133, endPoint x: 383, endPoint y: 206, distance: 81.1
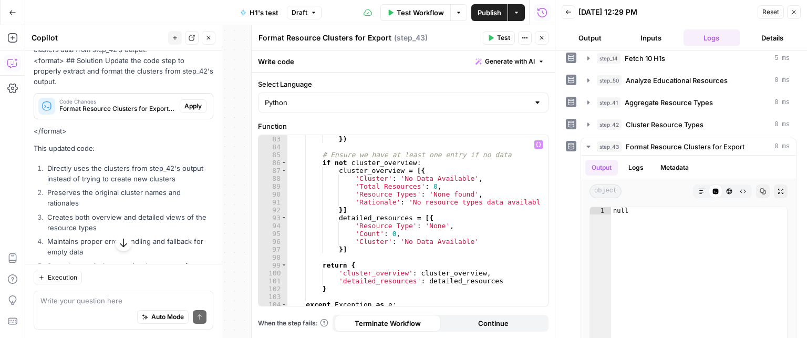
scroll to position [837, 0]
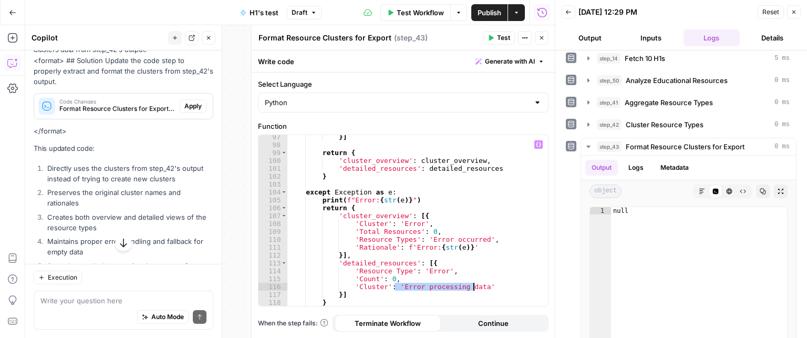
drag, startPoint x: 394, startPoint y: 285, endPoint x: 472, endPoint y: 289, distance: 78.4
click at [472, 290] on div "}] return { 'cluster_overview' : cluster_overview , 'detailed_resources' : deta…" at bounding box center [413, 226] width 253 height 187
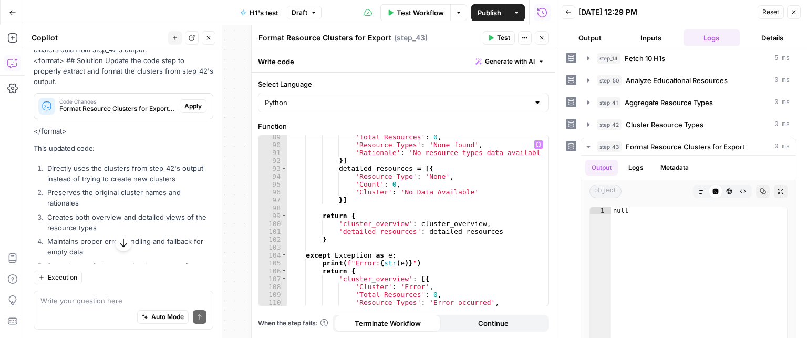
scroll to position [743, 0]
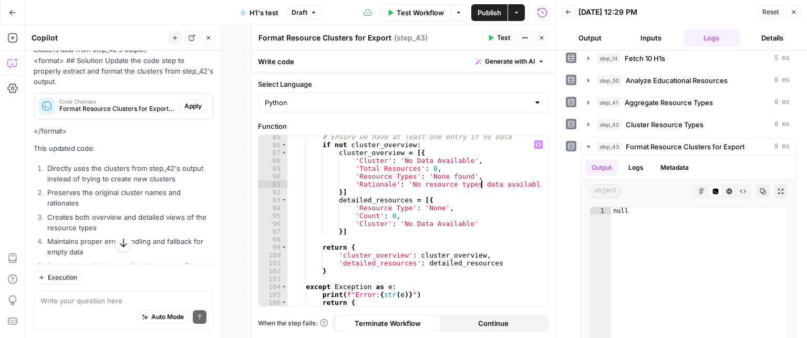
drag, startPoint x: 481, startPoint y: 183, endPoint x: 480, endPoint y: 191, distance: 8.0
click at [481, 183] on div "# Ensure we have at least one entry if no data if not cluster_overview : cluste…" at bounding box center [413, 226] width 253 height 187
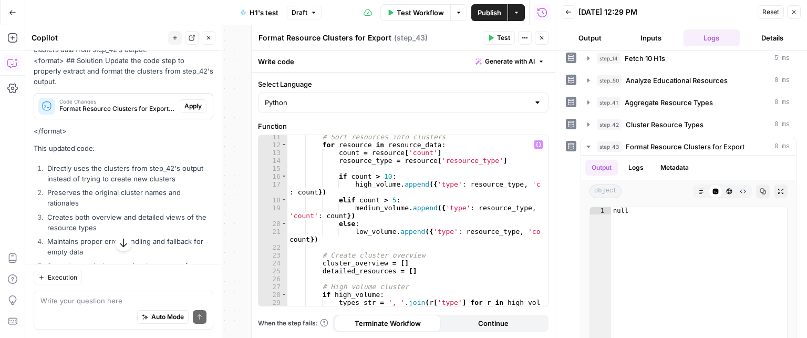
scroll to position [0, 0]
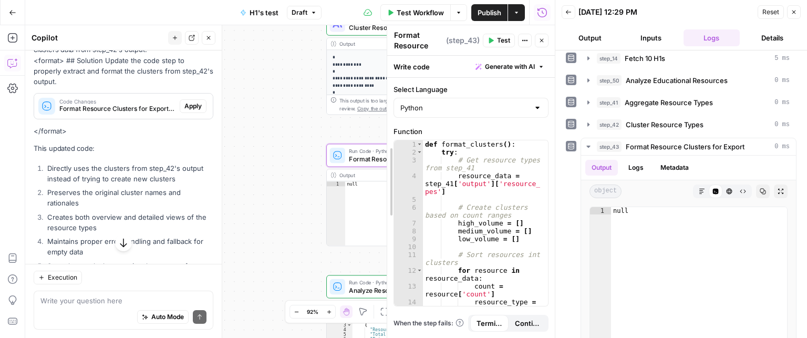
drag, startPoint x: 252, startPoint y: 129, endPoint x: 392, endPoint y: 130, distance: 139.3
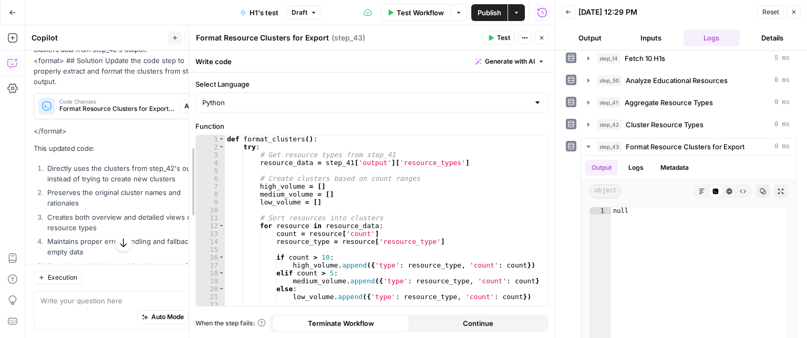
drag, startPoint x: 387, startPoint y: 62, endPoint x: 432, endPoint y: 197, distance: 142.3
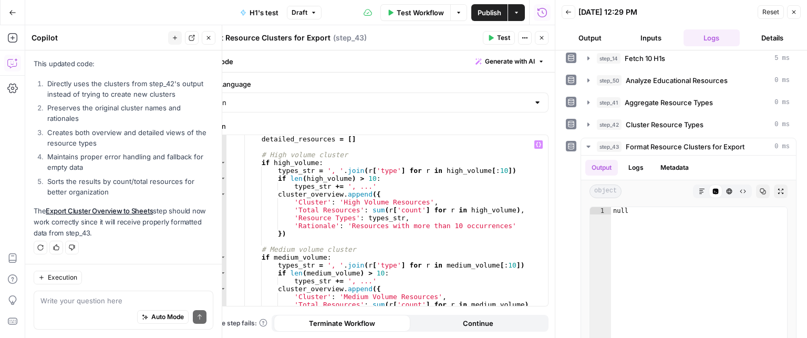
scroll to position [189, 0]
click at [443, 226] on div "detailed_resources = [ ] # High volume cluster if high_volume : types_str = ', …" at bounding box center [384, 228] width 314 height 187
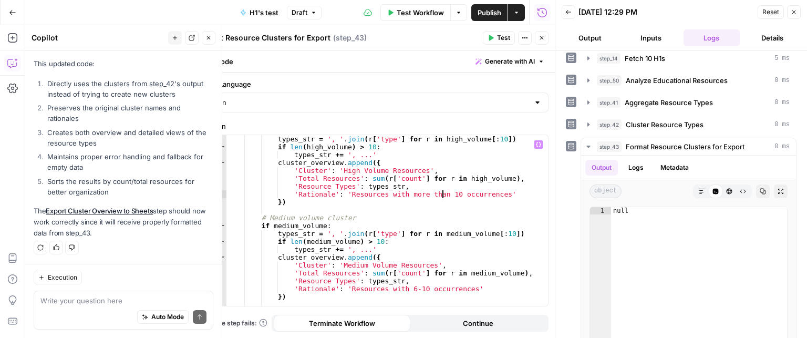
scroll to position [252, 0]
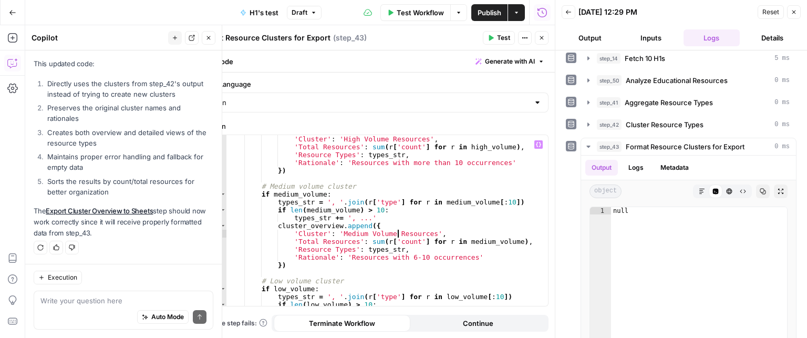
click at [398, 237] on div "'Cluster' : 'High Volume Resources' , 'Total Resources' : sum ( r [ 'count' ] f…" at bounding box center [384, 228] width 314 height 187
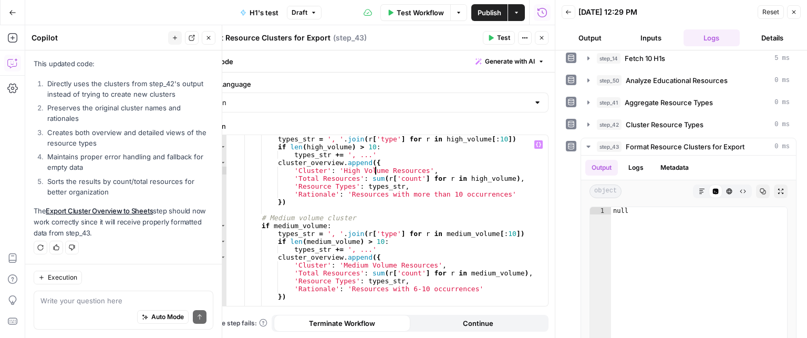
drag, startPoint x: 376, startPoint y: 170, endPoint x: 376, endPoint y: 183, distance: 13.1
click at [376, 171] on div "types_str = ', ' . join ( r [ 'type' ] for r in high_volume [ : 10 ]) if len ( …" at bounding box center [384, 228] width 314 height 187
drag, startPoint x: 412, startPoint y: 290, endPoint x: 406, endPoint y: 290, distance: 6.3
click at [406, 290] on div "types_str = ', ' . join ( r [ 'type' ] for r in high_volume [ : 10 ]) if len ( …" at bounding box center [384, 228] width 314 height 187
click at [450, 191] on div "types_str = ', ' . join ( r [ 'type' ] for r in high_volume [ : 10 ]) if len ( …" at bounding box center [384, 228] width 314 height 187
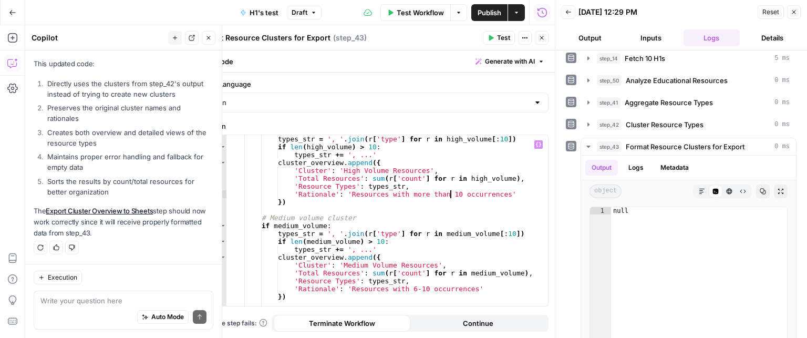
click at [440, 193] on div "types_str = ', ' . join ( r [ 'type' ] for r in high_volume [ : 10 ]) if len ( …" at bounding box center [384, 228] width 314 height 187
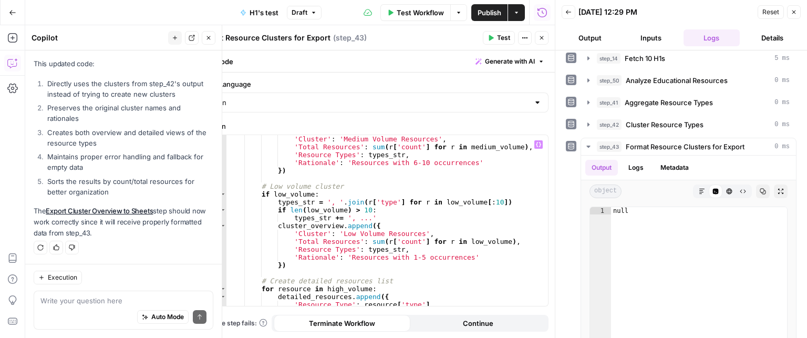
click at [407, 160] on div "'Cluster' : 'Medium Volume Resources' , 'Total Resources' : sum ( r [ 'count' ]…" at bounding box center [384, 228] width 314 height 187
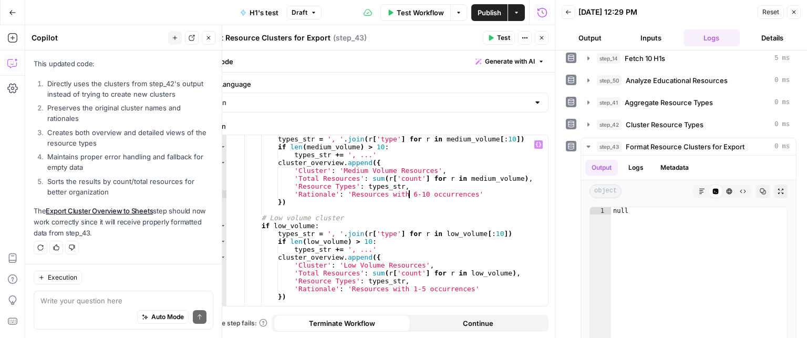
scroll to position [252, 0]
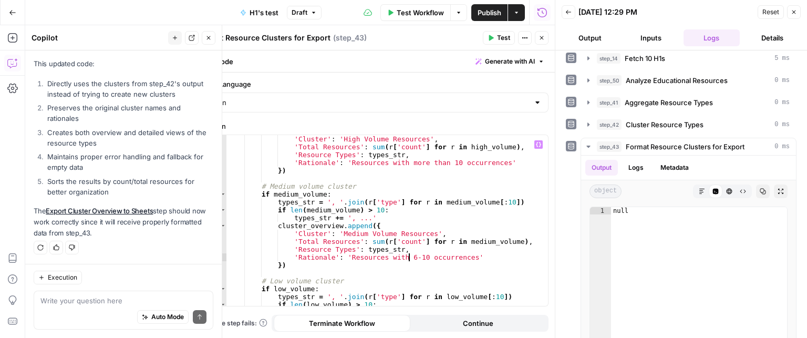
click at [442, 162] on div "'Cluster' : 'High Volume Resources' , 'Total Resources' : sum ( r [ 'count' ] f…" at bounding box center [384, 228] width 314 height 187
click at [402, 256] on div "'Cluster' : 'High Volume Resources' , 'Total Resources' : sum ( r [ 'count' ] f…" at bounding box center [384, 228] width 314 height 187
click at [416, 255] on div "'Cluster' : 'High Volume Resources' , 'Total Resources' : sum ( r [ 'count' ] f…" at bounding box center [384, 228] width 314 height 187
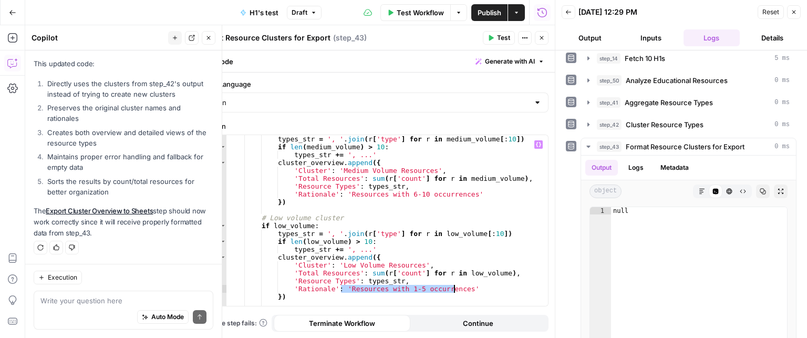
drag, startPoint x: 353, startPoint y: 290, endPoint x: 454, endPoint y: 290, distance: 100.9
click at [454, 290] on div "types_str = ', ' . join ( r [ 'type' ] for r in medium_volume [ : 10 ]) if len …" at bounding box center [384, 228] width 314 height 187
drag, startPoint x: 341, startPoint y: 194, endPoint x: 433, endPoint y: 194, distance: 91.5
click at [433, 194] on div "types_str = ', ' . join ( r [ 'type' ] for r in medium_volume [ : 10 ]) if len …" at bounding box center [384, 228] width 314 height 187
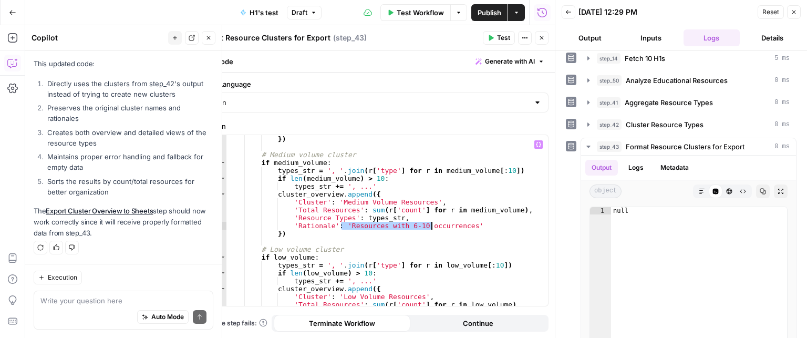
scroll to position [221, 0]
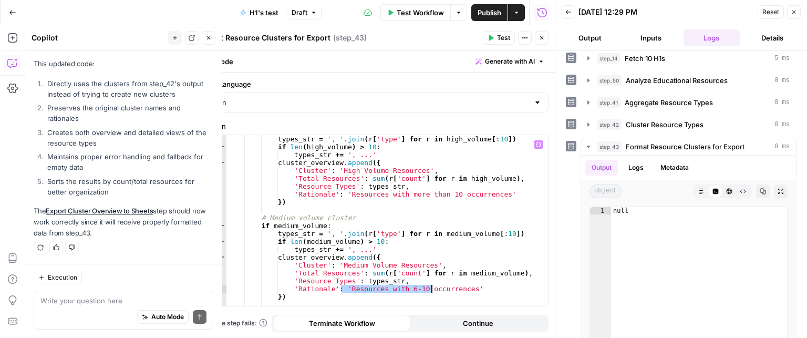
drag, startPoint x: 409, startPoint y: 194, endPoint x: 443, endPoint y: 197, distance: 33.2
click at [413, 194] on div "types_str = ', ' . join ( r [ 'type' ] for r in high_volume [ : 10 ]) if len ( …" at bounding box center [384, 228] width 314 height 187
click at [450, 196] on div "types_str = ', ' . join ( r [ 'type' ] for r in high_volume [ : 10 ]) if len ( …" at bounding box center [384, 228] width 314 height 187
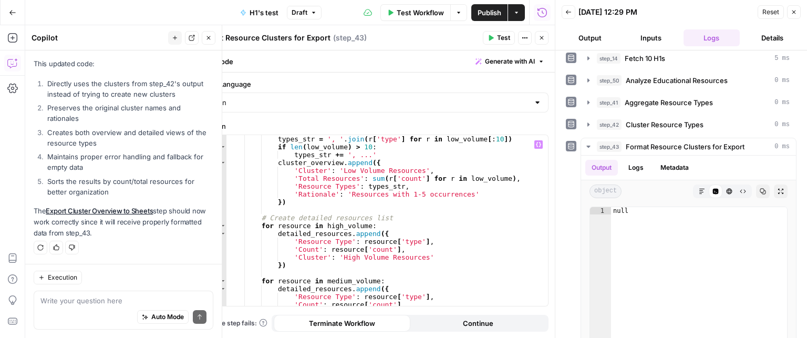
scroll to position [441, 0]
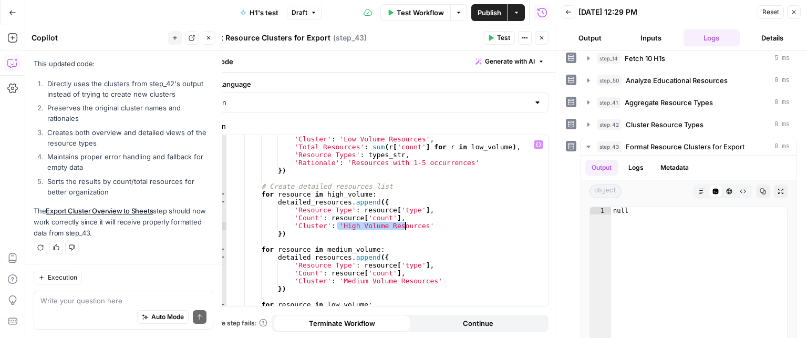
drag, startPoint x: 336, startPoint y: 224, endPoint x: 405, endPoint y: 224, distance: 68.8
click at [405, 224] on div "'Cluster' : 'Low Volume Resources' , 'Total Resources' : sum ( r [ 'count' ] fo…" at bounding box center [384, 228] width 314 height 187
type textarea "**********"
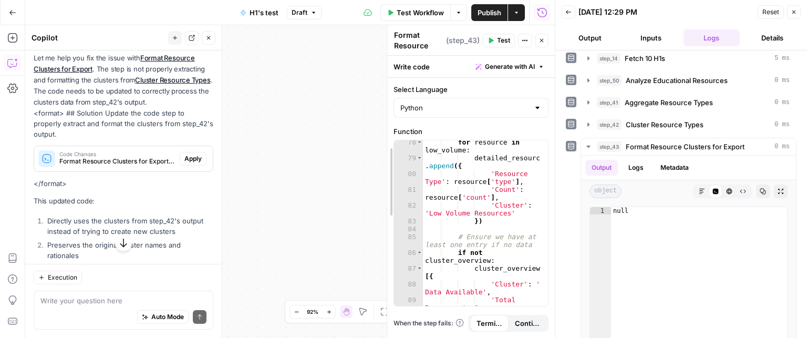
scroll to position [1090, 0]
drag, startPoint x: 193, startPoint y: 81, endPoint x: 364, endPoint y: 127, distance: 176.8
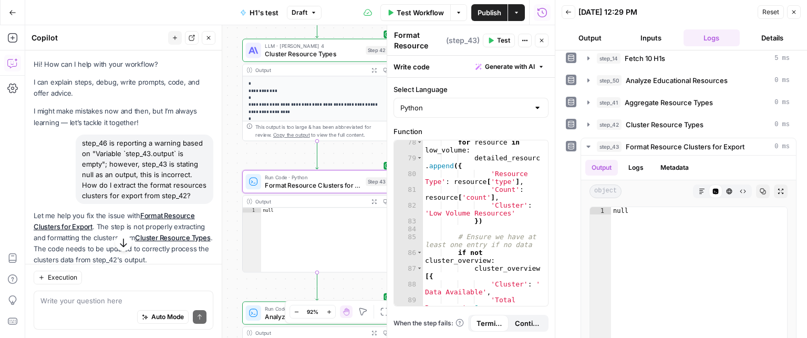
scroll to position [0, 0]
click at [684, 148] on span "Format Resource Clusters for Export" at bounding box center [685, 146] width 119 height 11
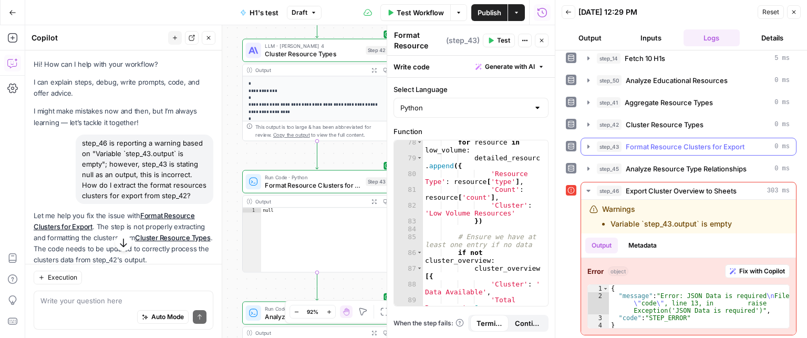
click at [643, 141] on span "Format Resource Clusters for Export" at bounding box center [685, 146] width 119 height 11
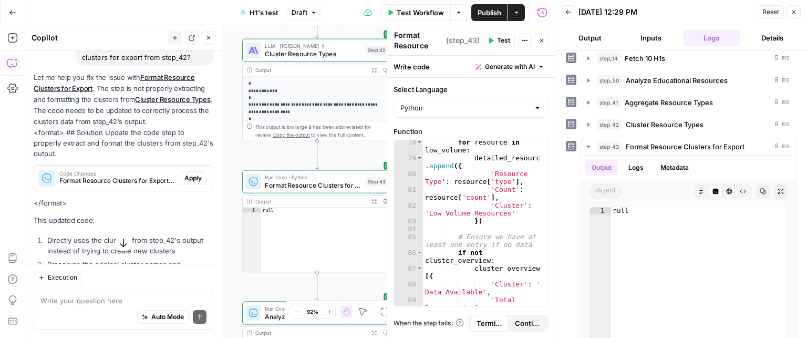
scroll to position [158, 0]
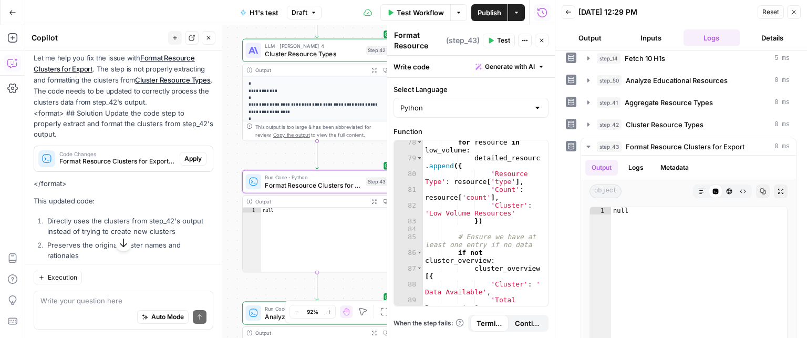
click at [187, 163] on span "Apply" at bounding box center [192, 158] width 17 height 9
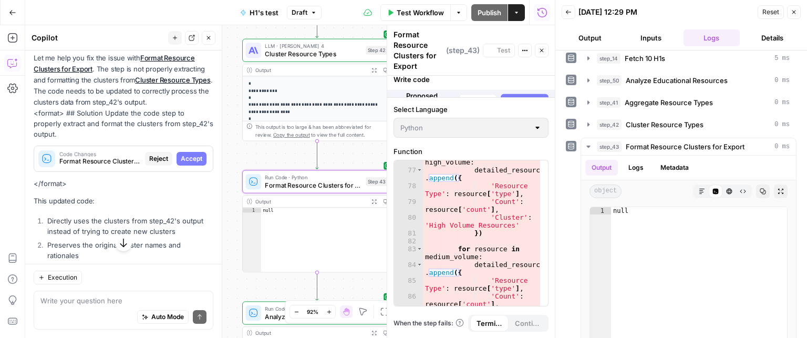
scroll to position [1114, 0]
click at [183, 163] on span "Accept" at bounding box center [192, 158] width 22 height 9
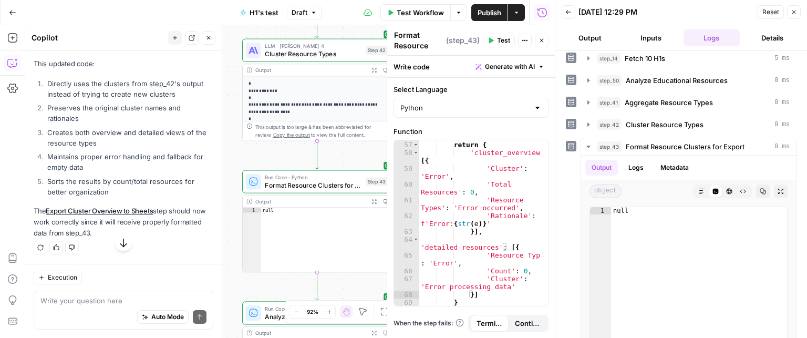
scroll to position [322, 0]
click at [494, 42] on icon "button" at bounding box center [491, 40] width 6 height 6
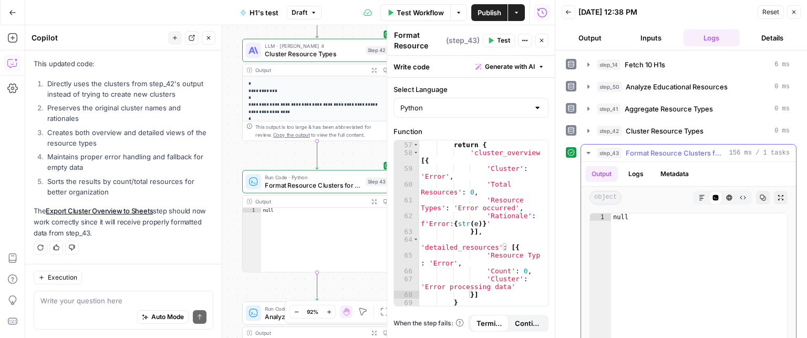
type textarea "****"
click at [647, 214] on div "null" at bounding box center [699, 324] width 176 height 222
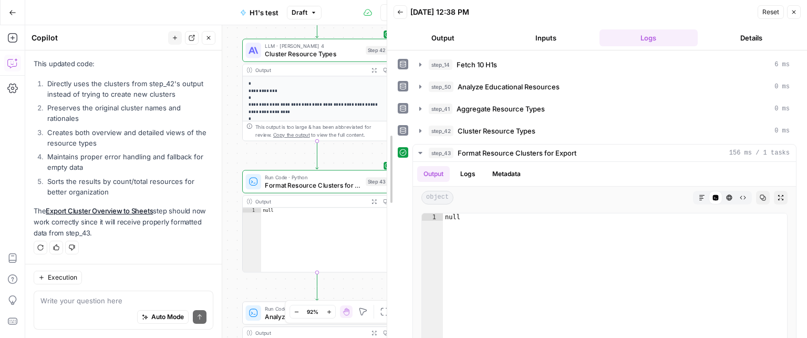
drag, startPoint x: 556, startPoint y: 146, endPoint x: 355, endPoint y: 142, distance: 200.3
click at [355, 142] on body "Twinkl New Home Browse Your Data Usage Settings Recent Grids Resource Informati…" at bounding box center [403, 169] width 807 height 338
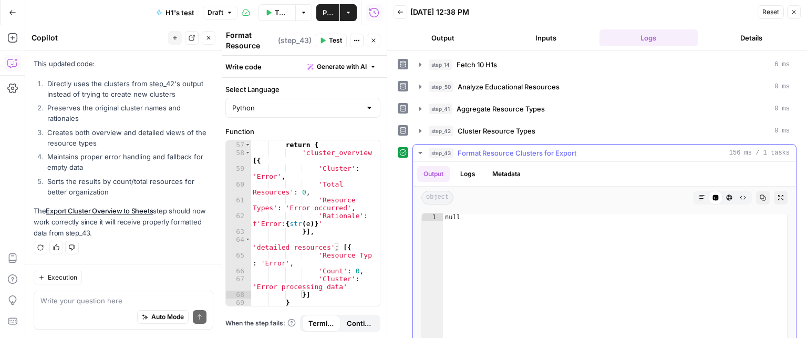
click at [544, 151] on span "Format Resource Clusters for Export" at bounding box center [517, 153] width 119 height 11
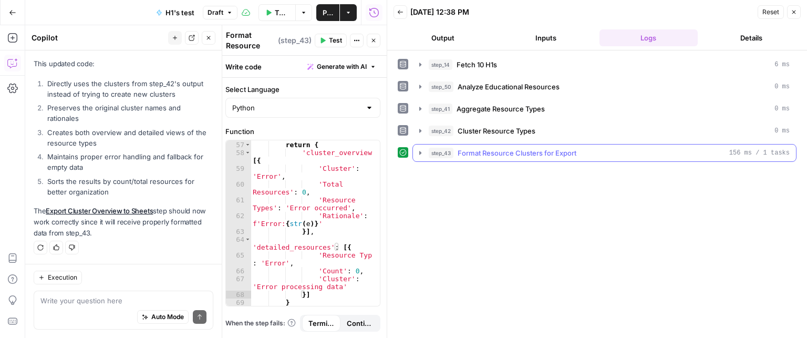
click at [544, 151] on span "Format Resource Clusters for Export" at bounding box center [517, 153] width 119 height 11
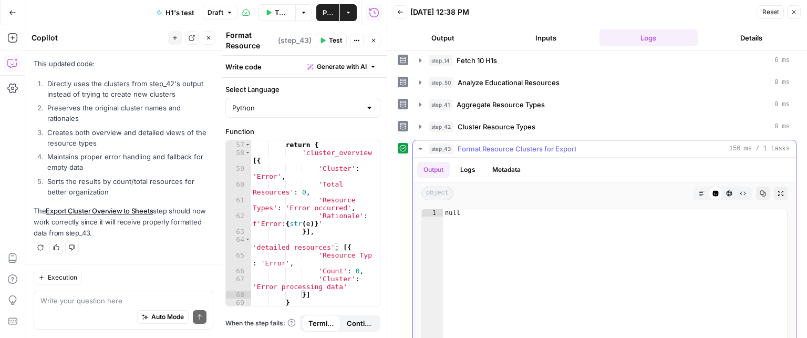
scroll to position [0, 0]
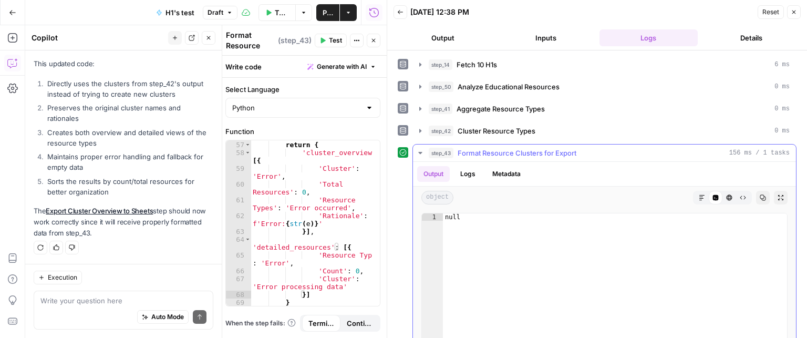
click at [536, 159] on button "step_43 Format Resource Clusters for Export 156 ms / 1 tasks" at bounding box center [604, 153] width 383 height 17
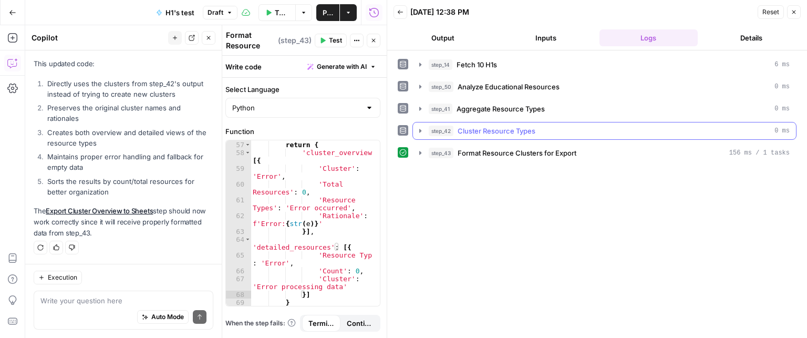
click at [535, 134] on span "Cluster Resource Types" at bounding box center [497, 131] width 78 height 11
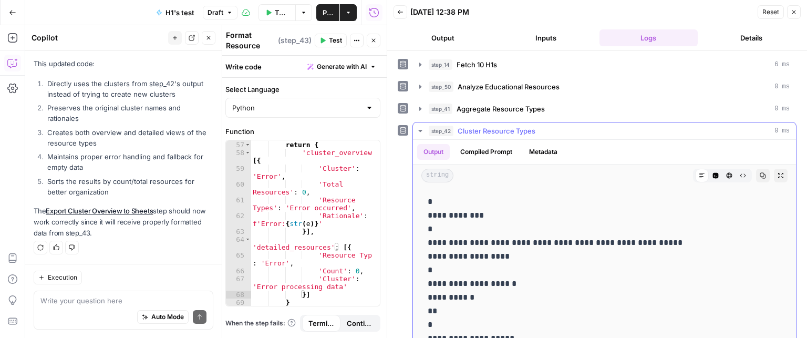
click at [528, 128] on span "Cluster Resource Types" at bounding box center [497, 131] width 78 height 11
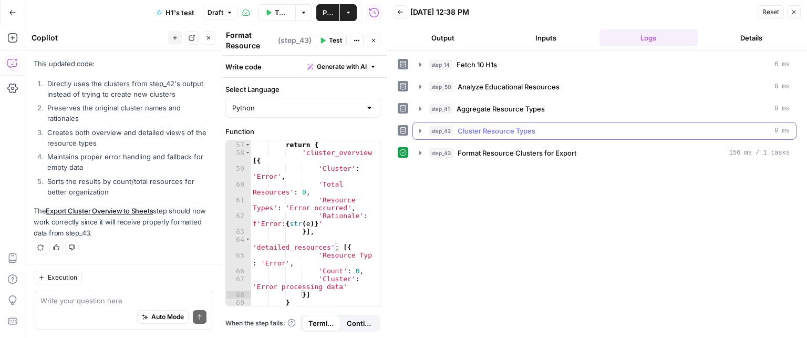
click at [527, 135] on button "step_42 Cluster Resource Types 0 ms" at bounding box center [604, 130] width 383 height 17
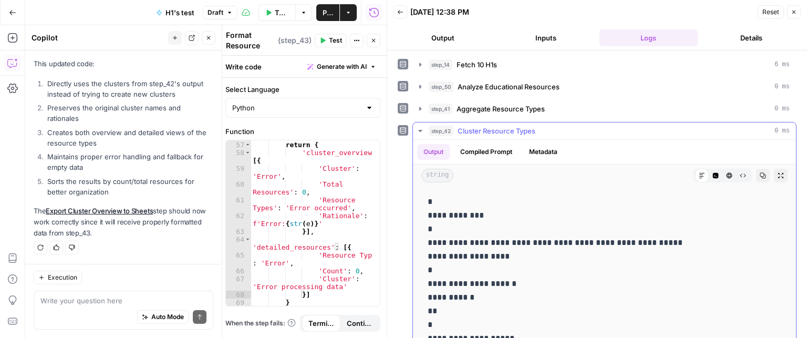
click at [512, 131] on span "Cluster Resource Types" at bounding box center [497, 131] width 78 height 11
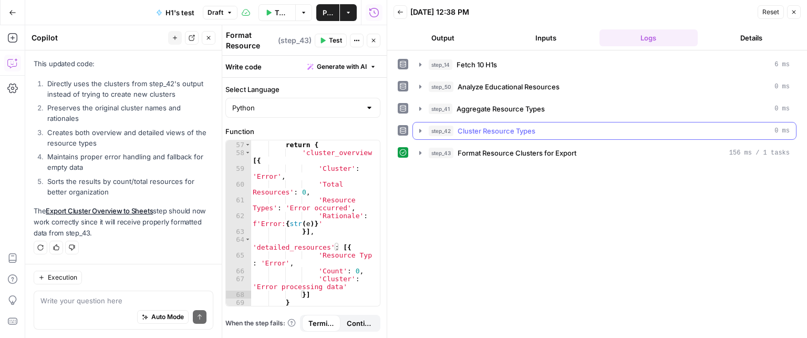
click at [512, 131] on span "Cluster Resource Types" at bounding box center [497, 131] width 78 height 11
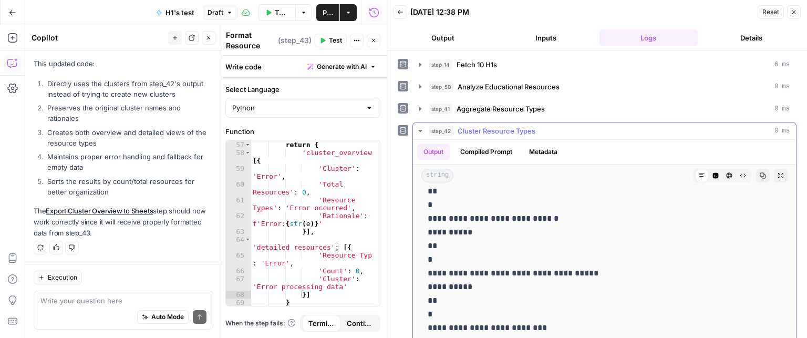
scroll to position [2207, 0]
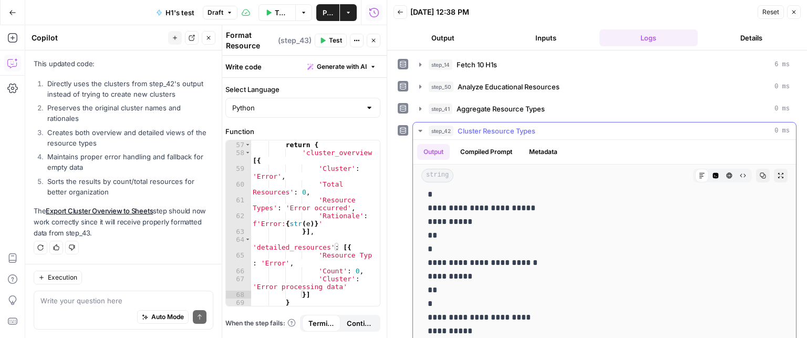
click at [494, 128] on span "Cluster Resource Types" at bounding box center [497, 131] width 78 height 11
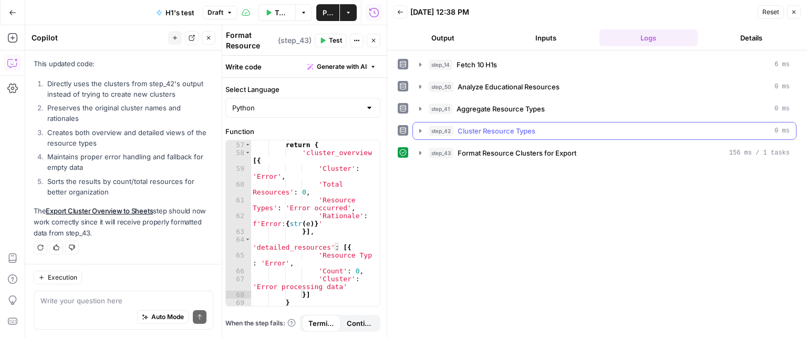
click at [499, 130] on span "Cluster Resource Types" at bounding box center [497, 131] width 78 height 11
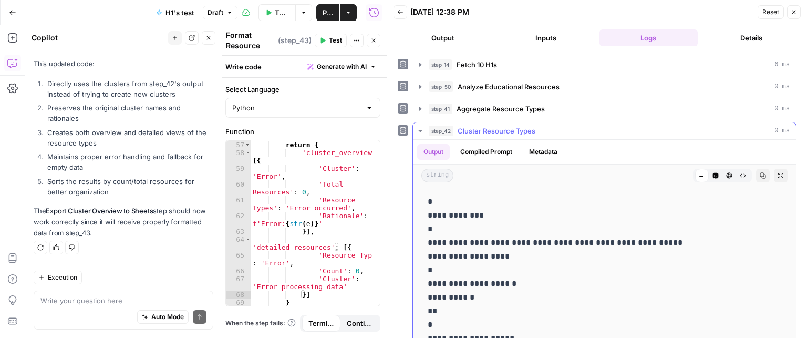
click at [501, 124] on button "step_42 Cluster Resource Types 0 ms" at bounding box center [604, 130] width 383 height 17
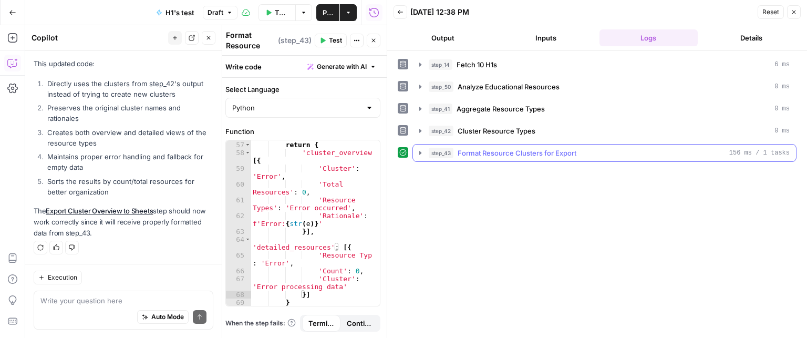
click at [517, 151] on span "Format Resource Clusters for Export" at bounding box center [517, 153] width 119 height 11
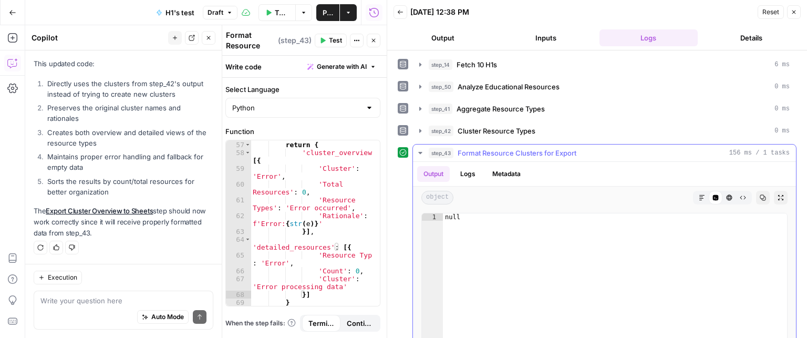
click at [547, 148] on span "Format Resource Clusters for Export" at bounding box center [517, 153] width 119 height 11
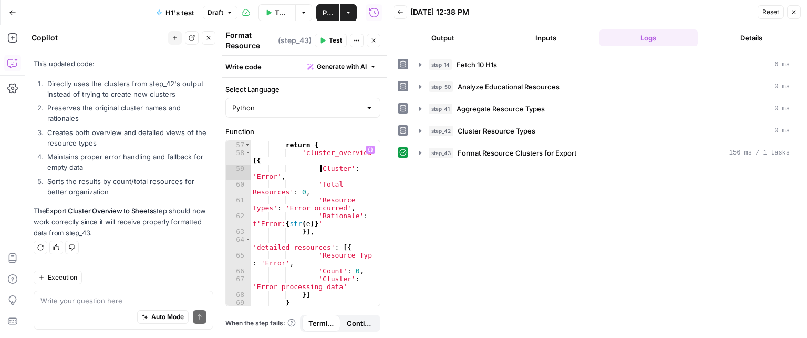
click at [321, 170] on div "print ( f"Error: { str ( e )} " ) return { 'cluster_overview' : [{ 'Cluster' : …" at bounding box center [312, 220] width 122 height 190
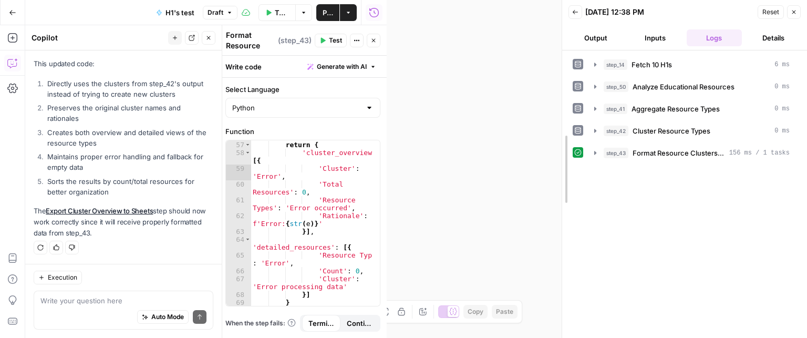
drag, startPoint x: 391, startPoint y: 202, endPoint x: 382, endPoint y: 198, distance: 9.9
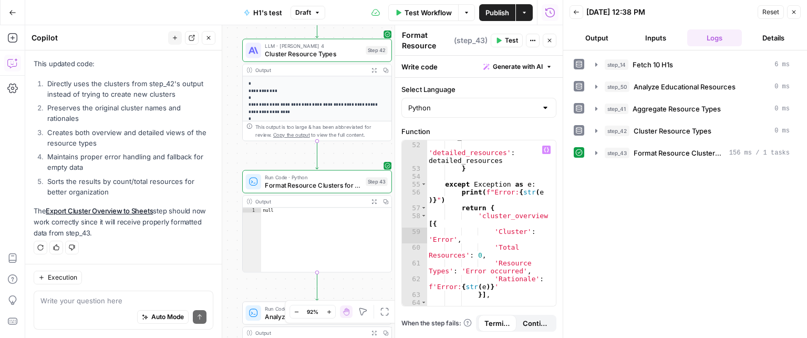
scroll to position [645, 0]
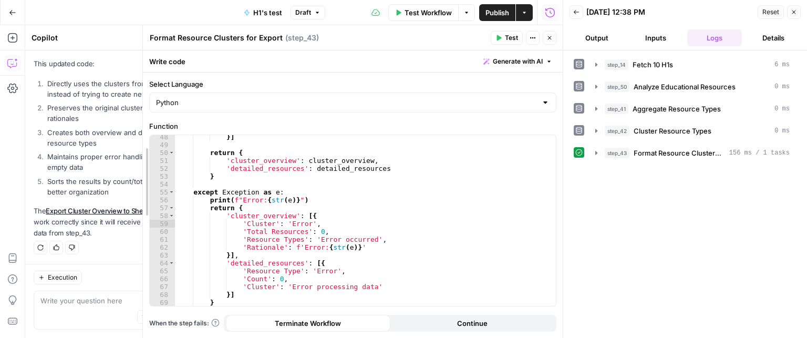
drag, startPoint x: 399, startPoint y: 191, endPoint x: 383, endPoint y: 224, distance: 36.2
click at [121, 177] on body "Twinkl New Home Browse Your Data Usage Settings Recent Grids Resource Informati…" at bounding box center [403, 169] width 807 height 338
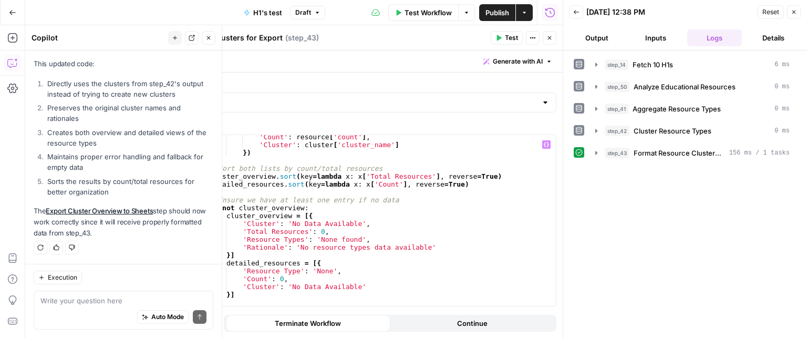
scroll to position [0, 0]
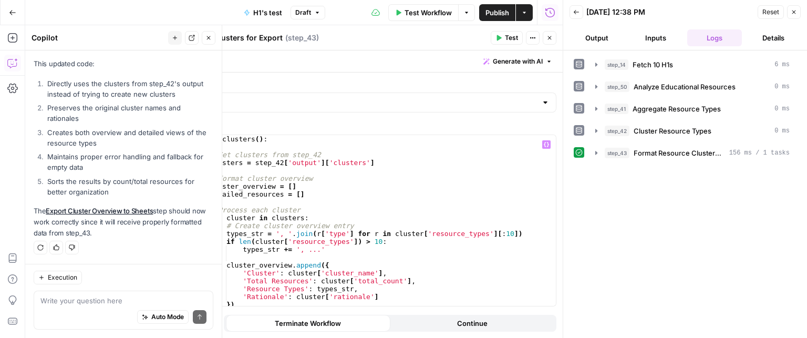
type textarea "**********"
click at [336, 165] on div "def format_clusters ( ) : try : # Get clusters from step_42 clusters = step_42 …" at bounding box center [362, 228] width 374 height 187
click at [87, 307] on div "Auto Mode Send" at bounding box center [123, 317] width 166 height 23
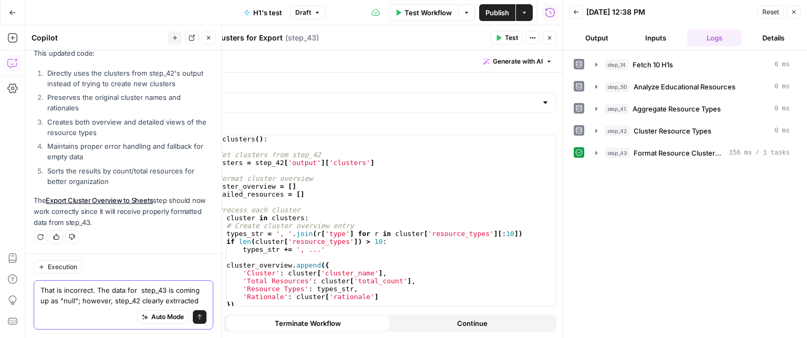
click at [181, 302] on textarea "That is incorrect. The data for step_43 is coming up as "null"; however, step_4…" at bounding box center [123, 295] width 166 height 21
click at [178, 302] on textarea "That is incorrect. The data for step_43 is coming up as "null"; however, step_4…" at bounding box center [123, 295] width 166 height 21
click at [140, 289] on textarea "That is incorrect. The data for step_43 is coming up as "null"; however, step_4…" at bounding box center [123, 295] width 166 height 21
click at [192, 301] on textarea "That is incorrect. The data for step_43 is coming up as "null"; however, step_4…" at bounding box center [123, 295] width 166 height 21
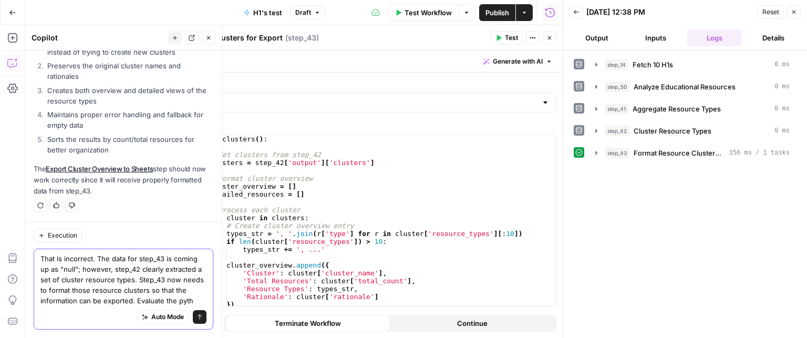
scroll to position [374, 0]
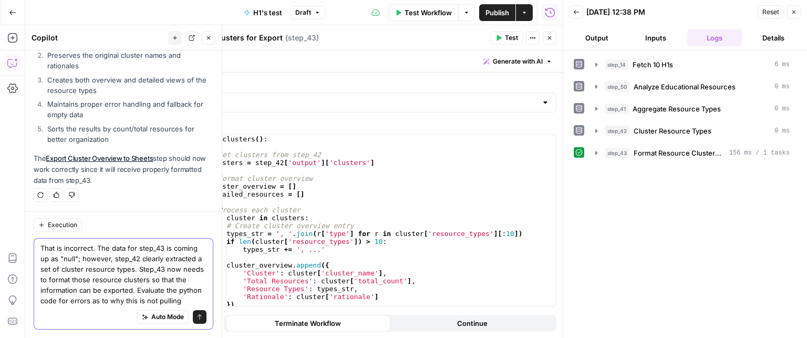
type textarea "That is incorrect. The data for step_43 is coming up as "null"; however, step_4…"
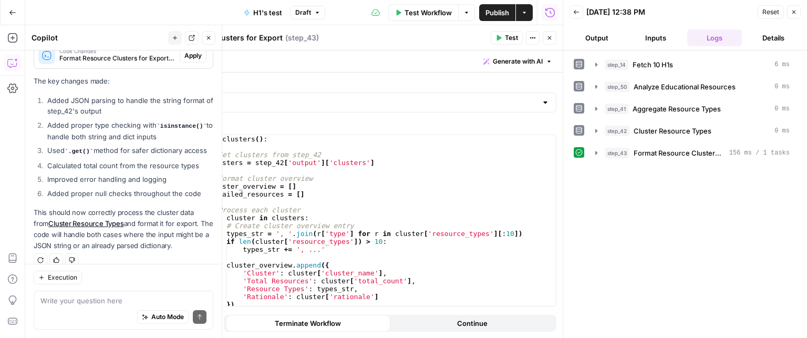
scroll to position [599, 0]
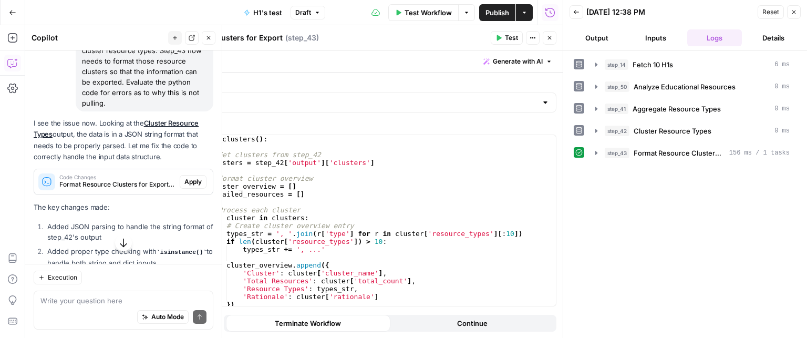
click at [191, 187] on span "Apply" at bounding box center [192, 181] width 17 height 9
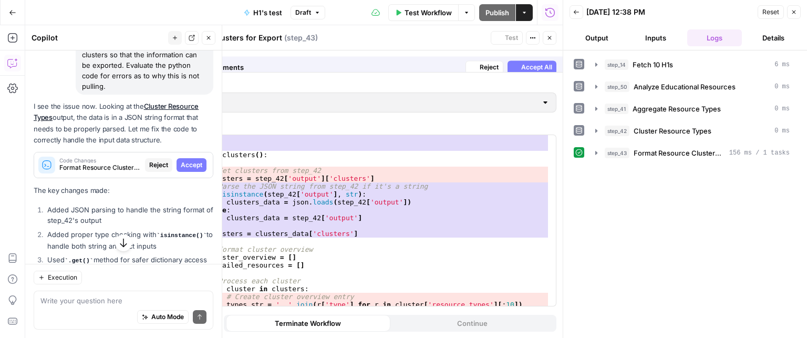
scroll to position [529, 0]
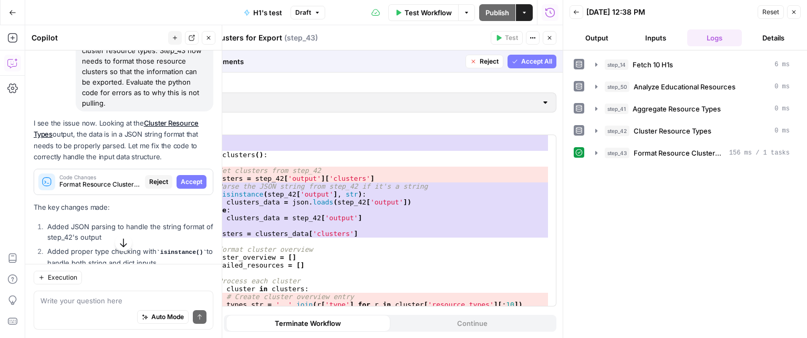
drag, startPoint x: 184, startPoint y: 193, endPoint x: 177, endPoint y: 218, distance: 26.4
click at [184, 187] on span "Accept" at bounding box center [192, 181] width 22 height 9
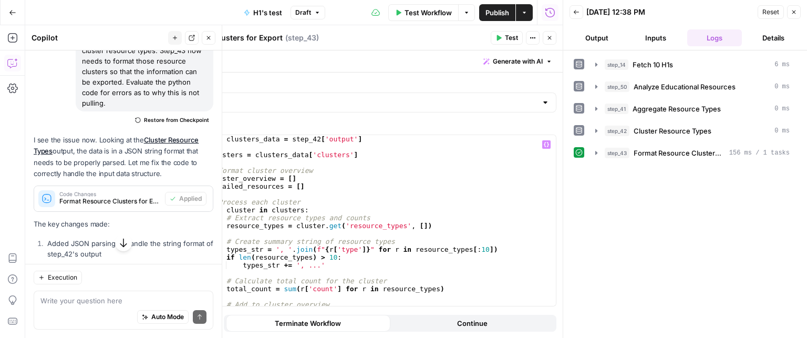
scroll to position [0, 0]
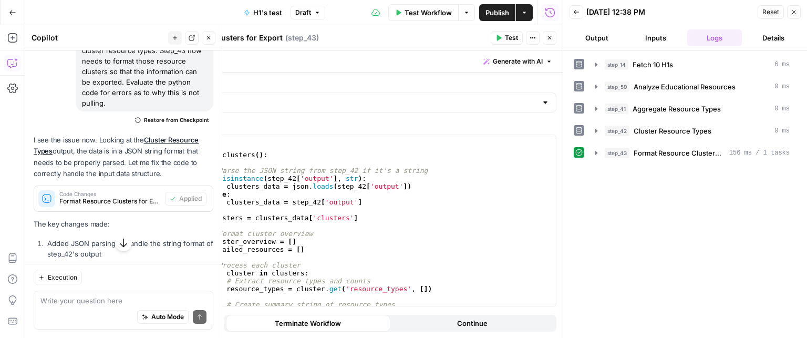
click at [503, 37] on button "Test" at bounding box center [507, 38] width 32 height 14
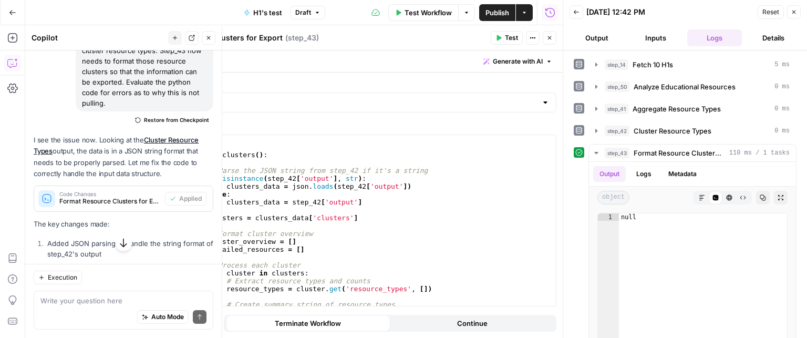
scroll to position [721, 0]
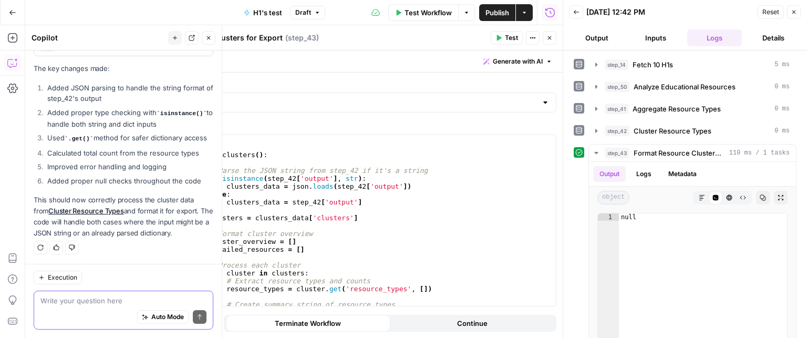
click at [88, 304] on textarea at bounding box center [123, 300] width 166 height 11
type textarea "I"
type textarea "this processed worked when we inserted 10"
click at [330, 206] on div "import json def format_clusters ( ) : try : # Parse the JSON string from step_4…" at bounding box center [362, 228] width 374 height 187
type textarea "** *********"
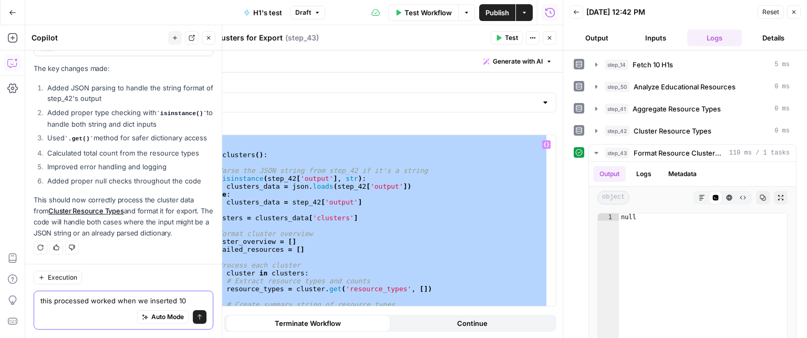
click at [179, 296] on textarea "this processed worked when we inserted 10" at bounding box center [123, 300] width 166 height 11
click at [189, 296] on textarea "this processed worked when we inserted 10" at bounding box center [123, 300] width 166 height 11
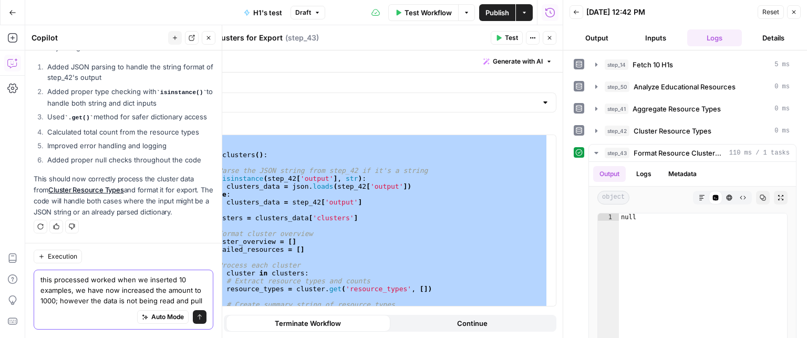
scroll to position [752, 0]
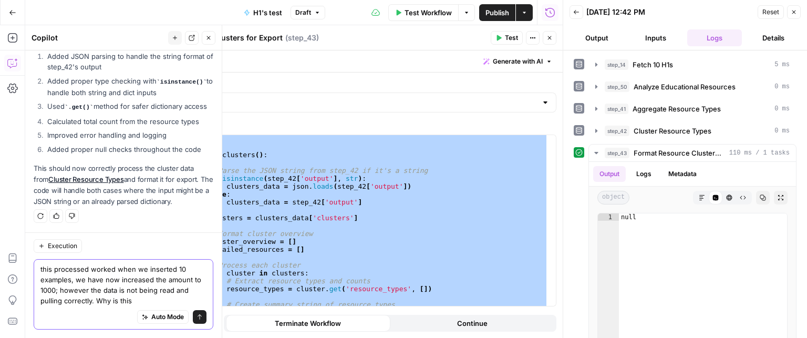
type textarea "this processed worked when we inserted 10 examples, we have now increased the a…"
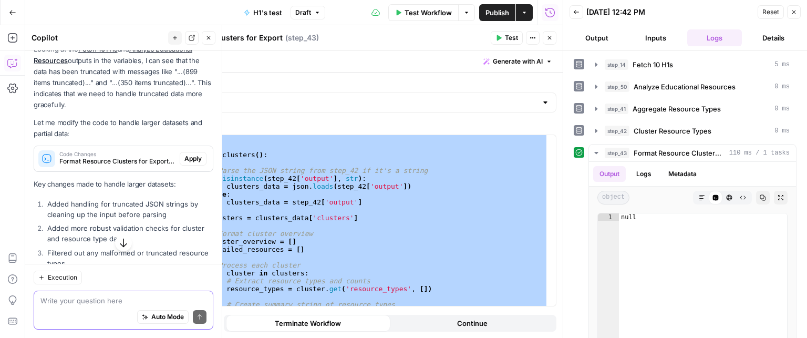
scroll to position [951, 0]
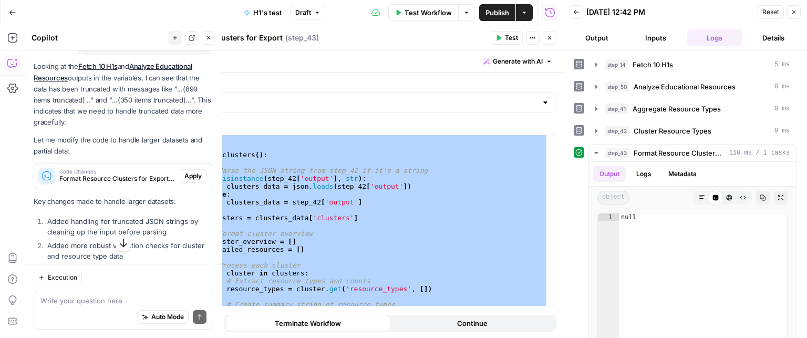
click at [184, 181] on span "Apply" at bounding box center [192, 175] width 17 height 9
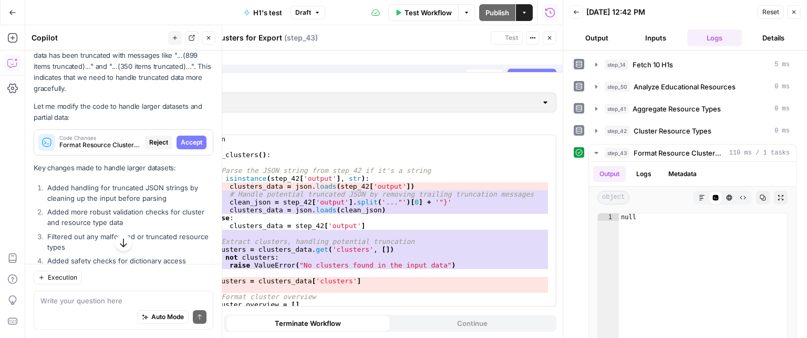
scroll to position [917, 0]
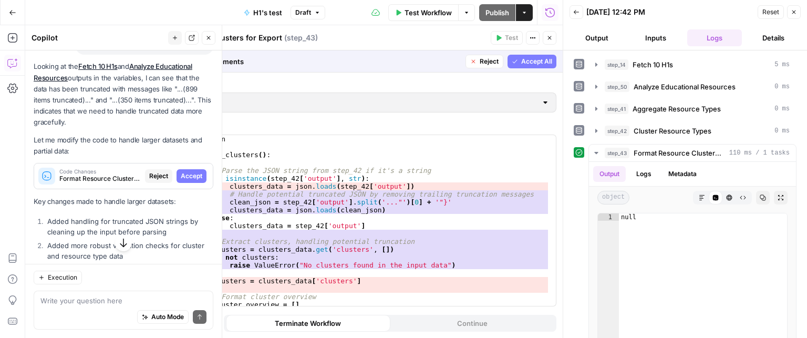
click at [181, 181] on span "Accept" at bounding box center [192, 175] width 22 height 9
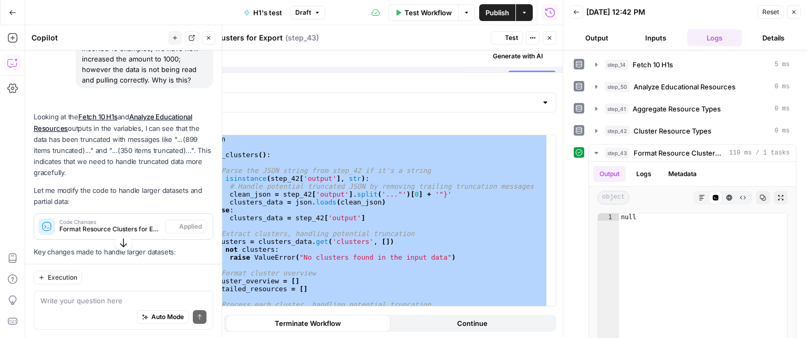
scroll to position [951, 0]
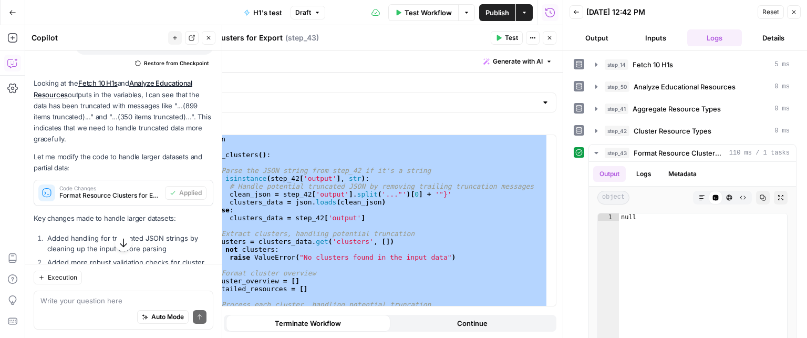
drag, startPoint x: 505, startPoint y: 37, endPoint x: 484, endPoint y: 140, distance: 104.6
click at [505, 37] on button "Test" at bounding box center [507, 38] width 32 height 14
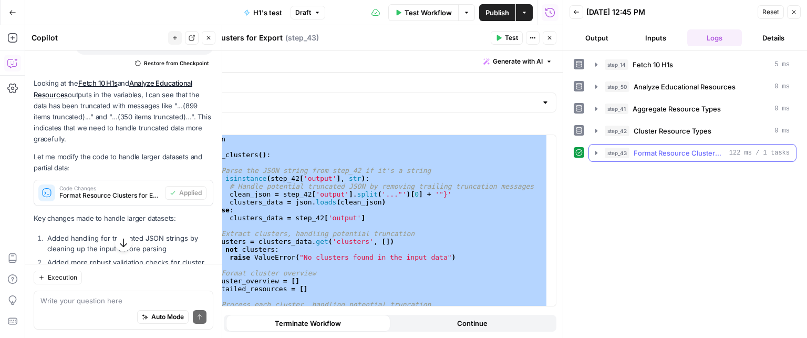
click at [702, 149] on span "Format Resource Clusters for Export" at bounding box center [679, 153] width 91 height 11
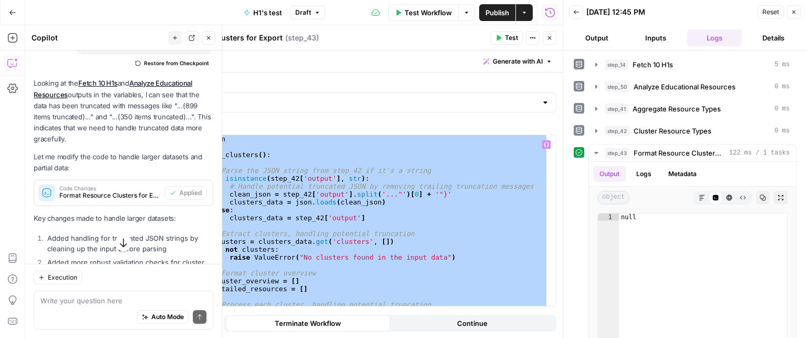
drag, startPoint x: 313, startPoint y: 181, endPoint x: 309, endPoint y: 210, distance: 29.1
click at [313, 181] on div "import json def format_clusters ( ) : try : # Parse the JSON string from step_4…" at bounding box center [363, 220] width 370 height 171
type textarea "**********"
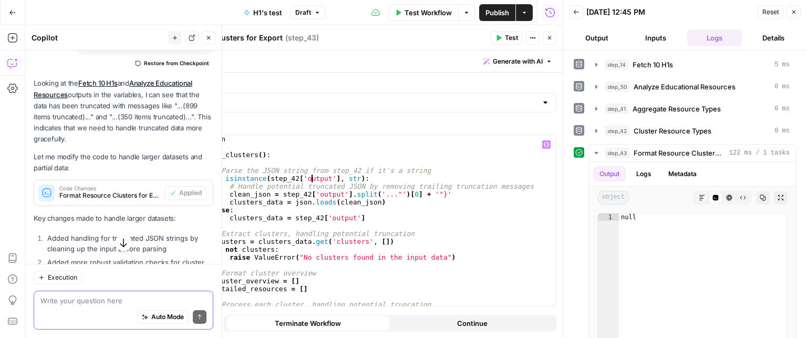
click at [105, 301] on textarea at bounding box center [123, 300] width 166 height 11
type textarea "r"
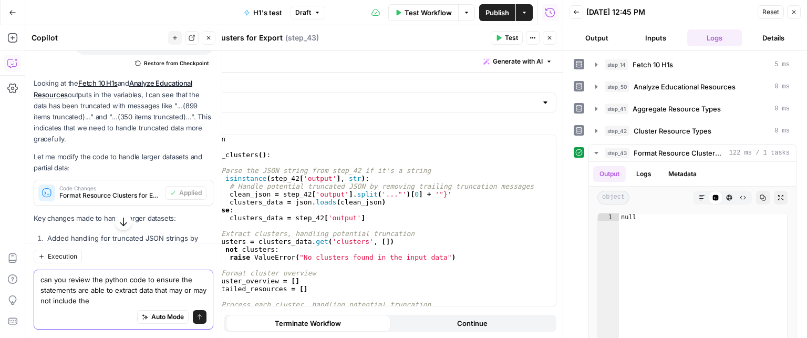
paste textarea "might not contain the key 'clusters'"
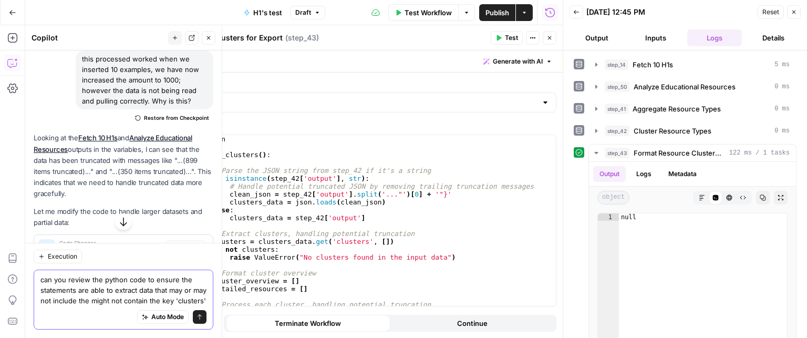
scroll to position [898, 0]
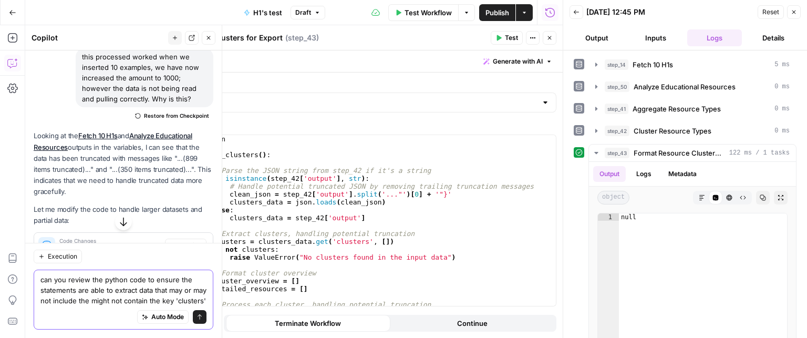
drag, startPoint x: 137, startPoint y: 285, endPoint x: 69, endPoint y: 287, distance: 67.8
click at [69, 287] on textarea "can you review the python code to ensure the statements are able to extract dat…" at bounding box center [123, 290] width 166 height 32
click at [160, 304] on textarea "can you review the python code to ensure the statements are able to extract dat…" at bounding box center [123, 290] width 166 height 32
paste textarea "error dictionary"
type textarea "can you review the python code to ensure the statements are able to extract dat…"
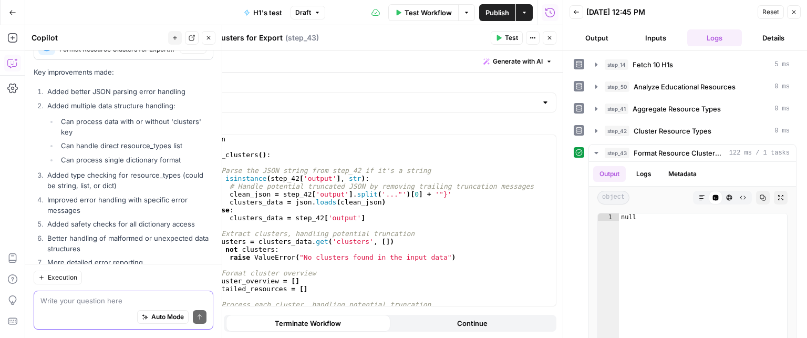
scroll to position [1587, 0]
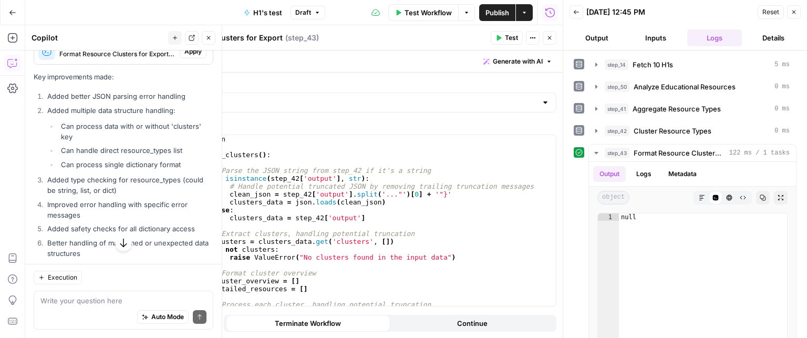
click at [196, 58] on button "Apply" at bounding box center [193, 52] width 27 height 14
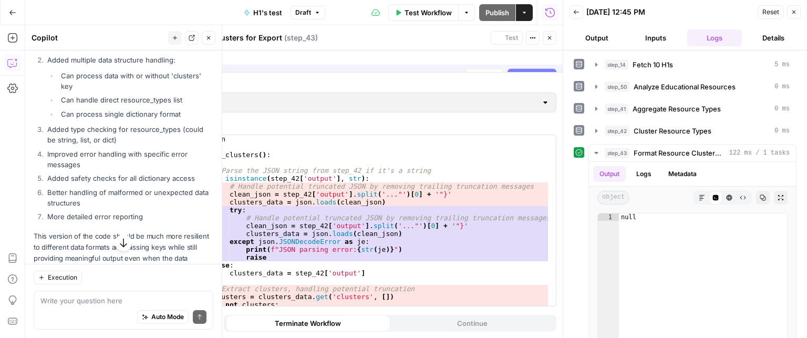
scroll to position [1537, 0]
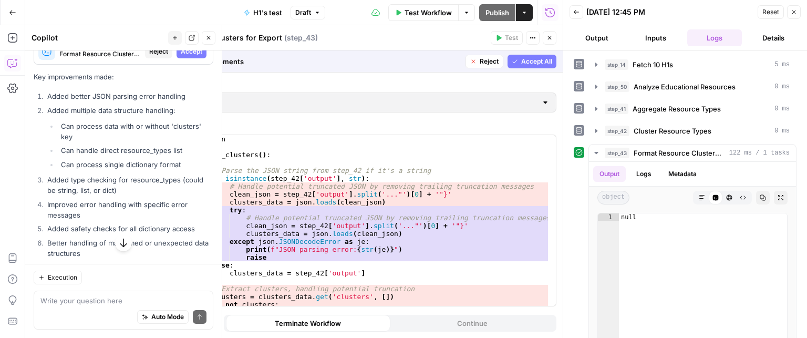
click at [192, 56] on span "Accept" at bounding box center [192, 51] width 22 height 9
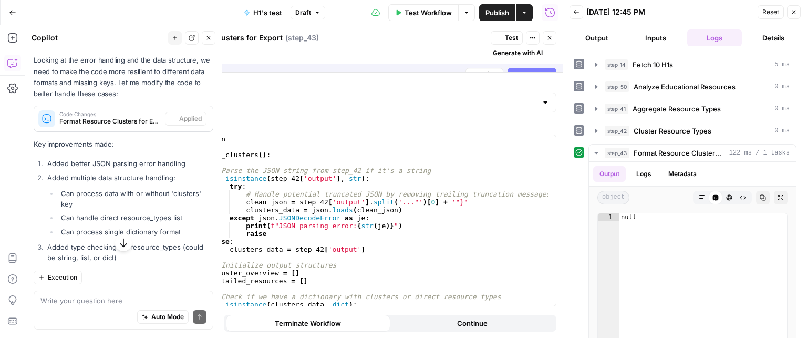
scroll to position [1604, 0]
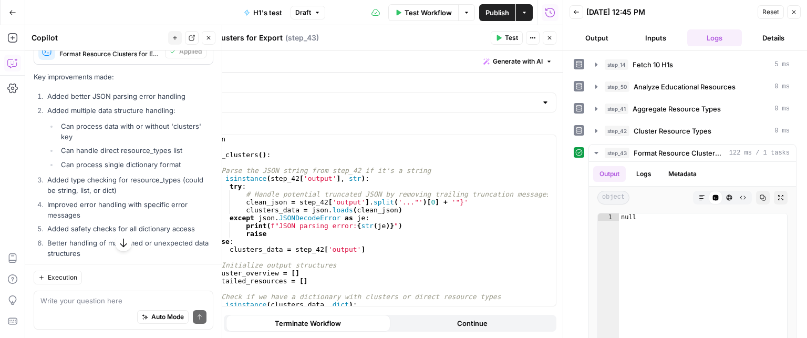
click at [507, 33] on button "Test" at bounding box center [507, 38] width 32 height 14
click at [99, 299] on textarea at bounding box center [123, 300] width 166 height 11
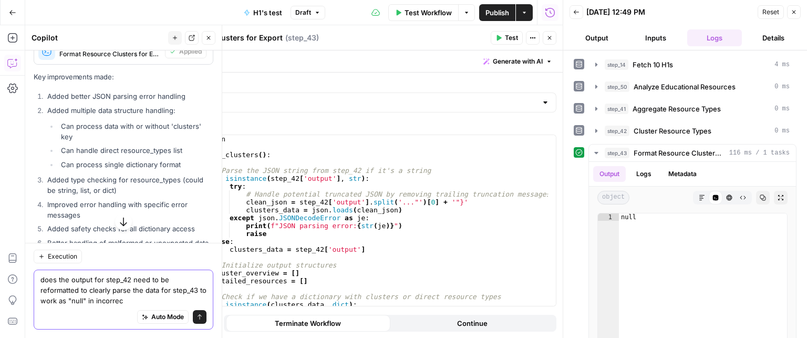
type textarea "does the output for step_42 need to be reformatted to clearly parse the data fo…"
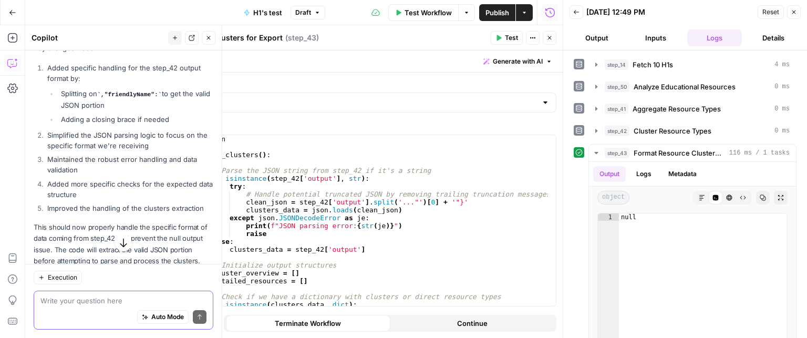
scroll to position [2228, 0]
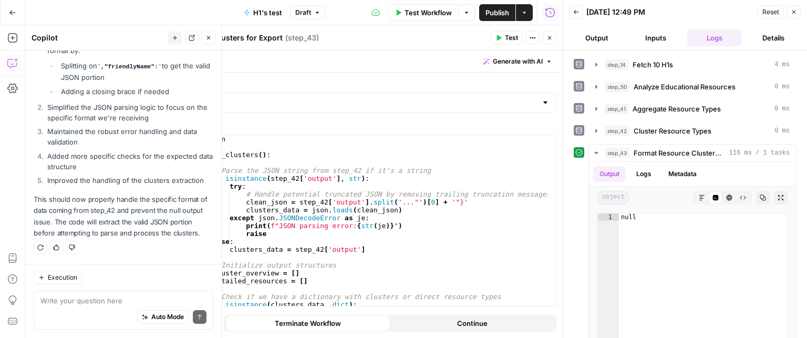
drag, startPoint x: 120, startPoint y: 67, endPoint x: 99, endPoint y: 231, distance: 165.4
click at [149, 67] on li "Splitting on ,"friendlyName": to get the valid JSON portion" at bounding box center [135, 71] width 155 height 22
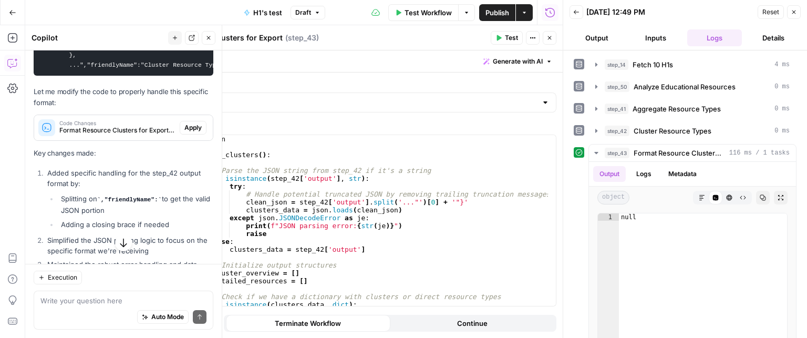
click at [187, 132] on span "Apply" at bounding box center [192, 127] width 17 height 9
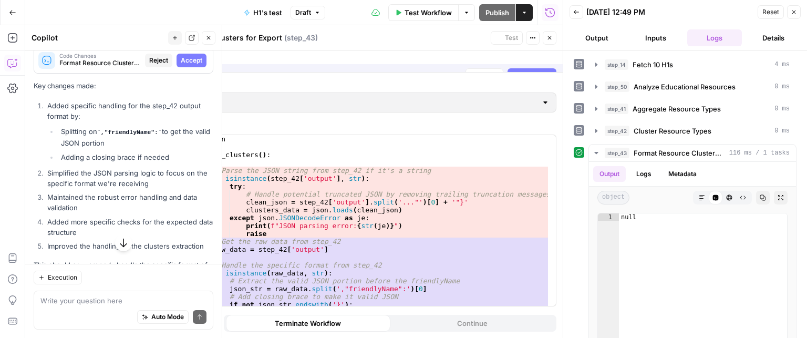
scroll to position [2003, 0]
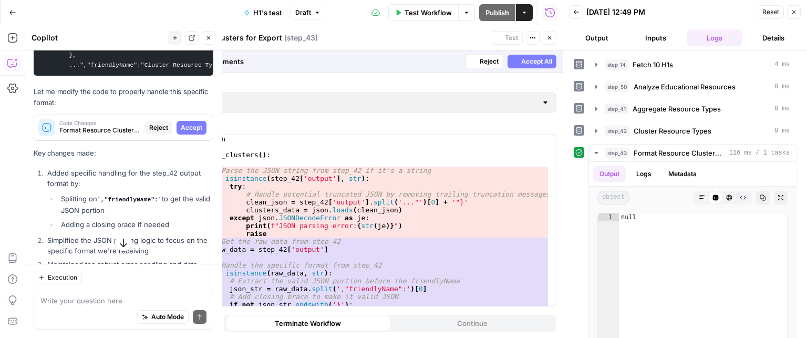
click at [189, 132] on span "Accept" at bounding box center [192, 127] width 22 height 9
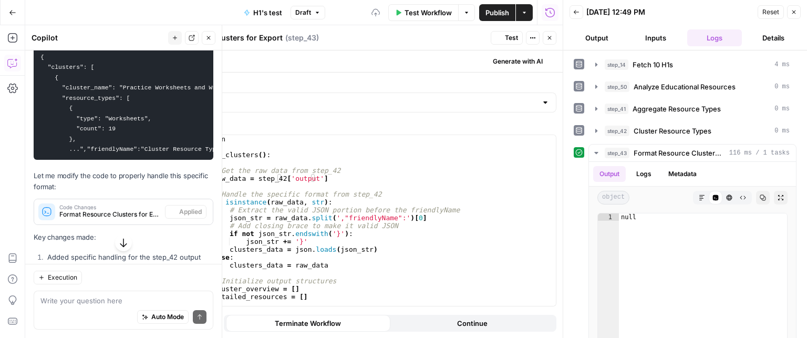
scroll to position [2088, 0]
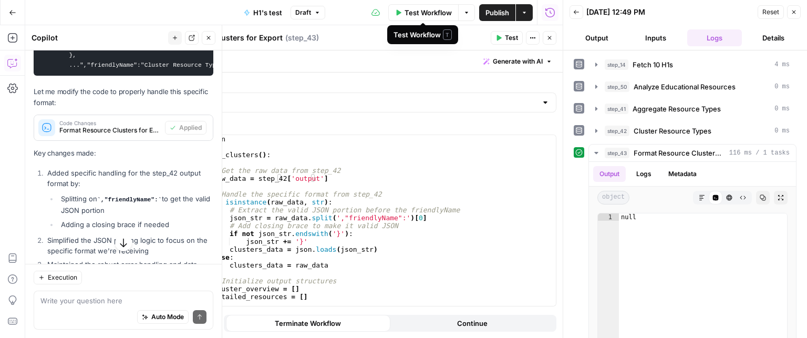
drag, startPoint x: 417, startPoint y: 12, endPoint x: 427, endPoint y: 46, distance: 35.2
click at [417, 11] on span "Test Workflow" at bounding box center [428, 12] width 47 height 11
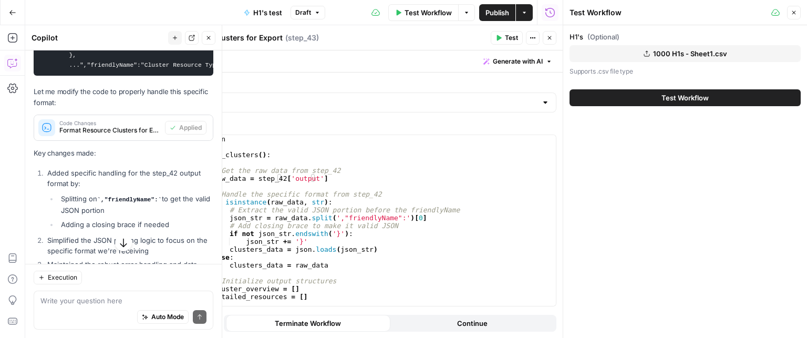
drag, startPoint x: 498, startPoint y: 39, endPoint x: 469, endPoint y: 135, distance: 100.1
click at [498, 39] on icon "button" at bounding box center [499, 38] width 5 height 6
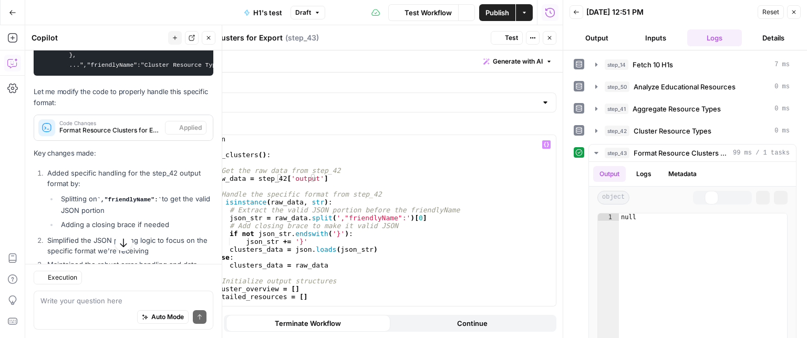
scroll to position [2088, 0]
click at [653, 172] on button "Logs" at bounding box center [644, 174] width 28 height 16
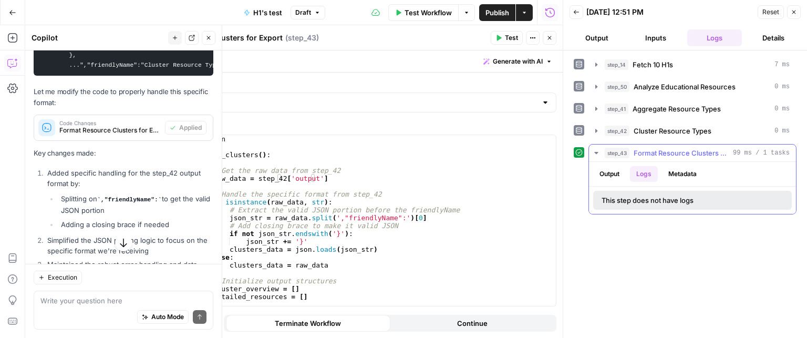
drag, startPoint x: 682, startPoint y: 177, endPoint x: 671, endPoint y: 177, distance: 11.0
click at [681, 177] on button "Metadata" at bounding box center [682, 174] width 41 height 16
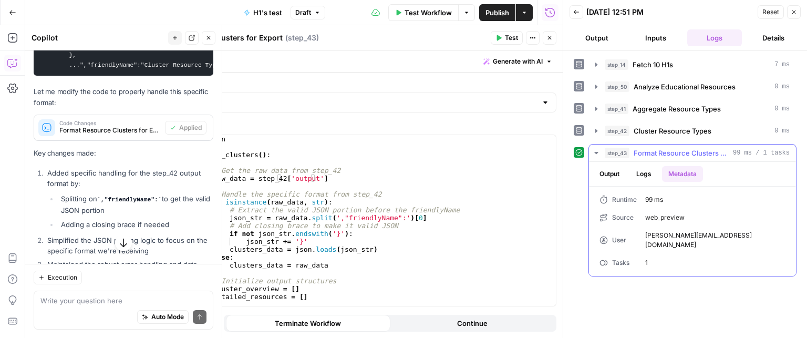
click at [618, 172] on button "Output" at bounding box center [609, 174] width 33 height 16
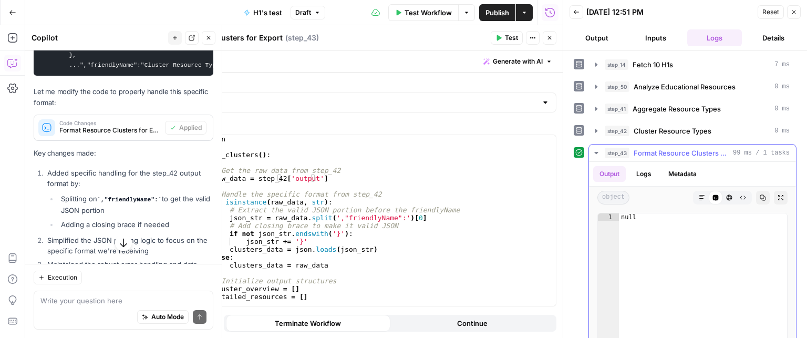
type textarea "****"
click at [646, 219] on div "null" at bounding box center [703, 324] width 168 height 222
click at [79, 296] on textarea at bounding box center [123, 300] width 166 height 11
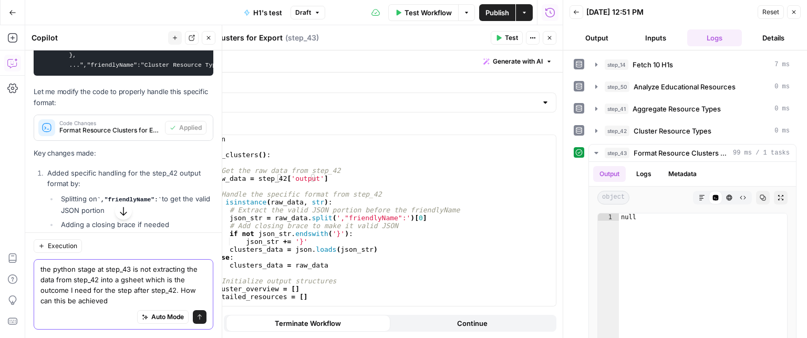
type textarea "the python stage at step_43 is not extracting the data from step_42 into a gshe…"
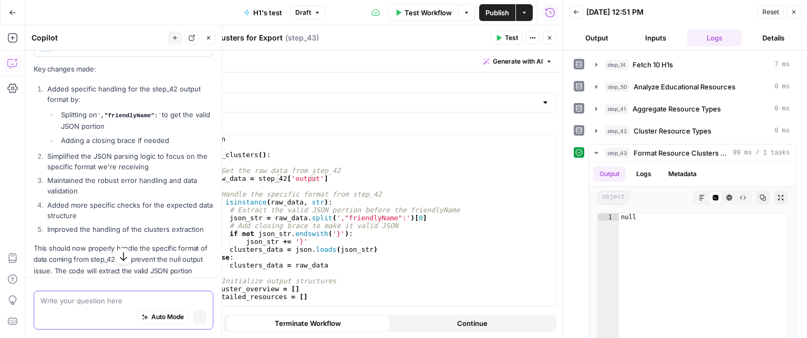
scroll to position [2003, 0]
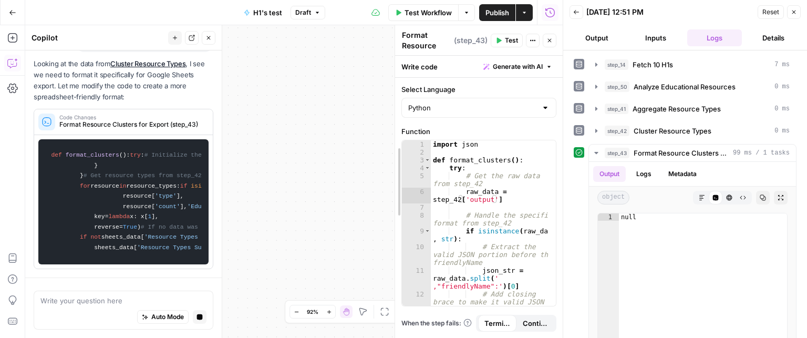
drag, startPoint x: 141, startPoint y: 120, endPoint x: 81, endPoint y: 189, distance: 91.3
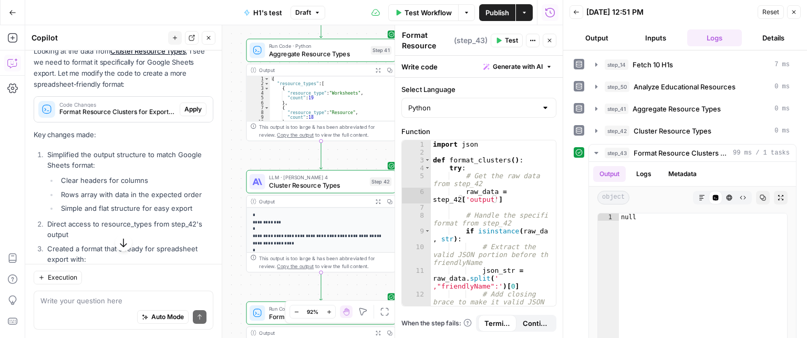
scroll to position [2489, 0]
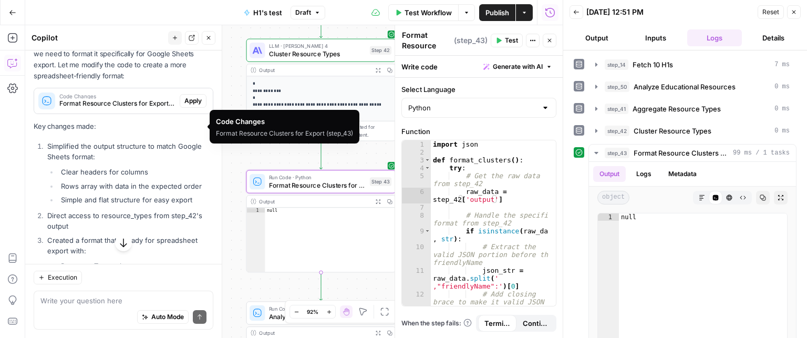
click at [184, 106] on span "Apply" at bounding box center [192, 100] width 17 height 9
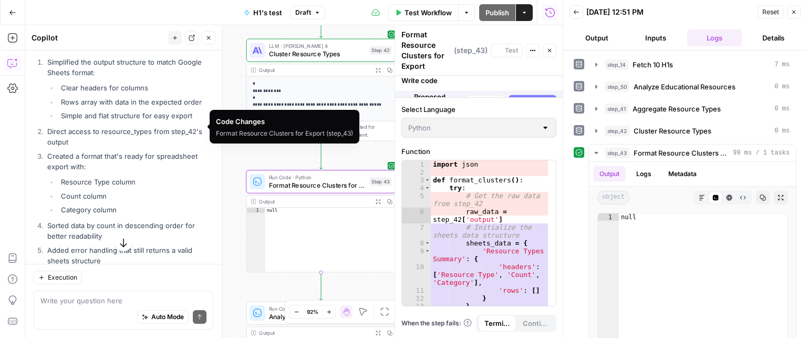
scroll to position [2409, 0]
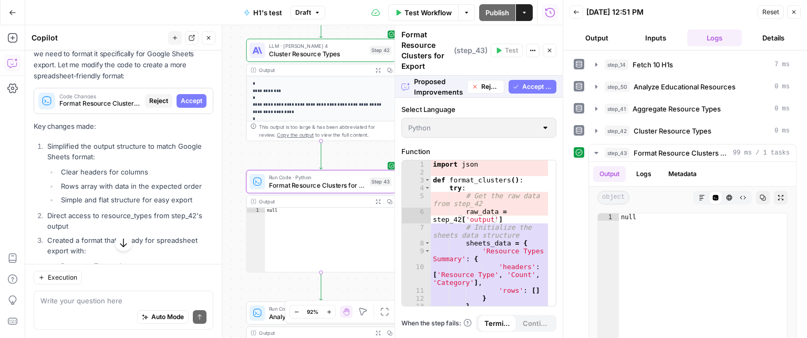
drag, startPoint x: 185, startPoint y: 124, endPoint x: 473, endPoint y: 111, distance: 288.3
click at [185, 106] on span "Accept" at bounding box center [192, 100] width 22 height 9
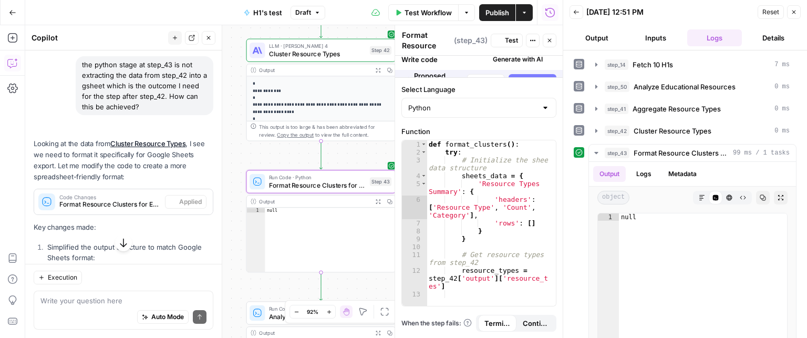
scroll to position [2493, 0]
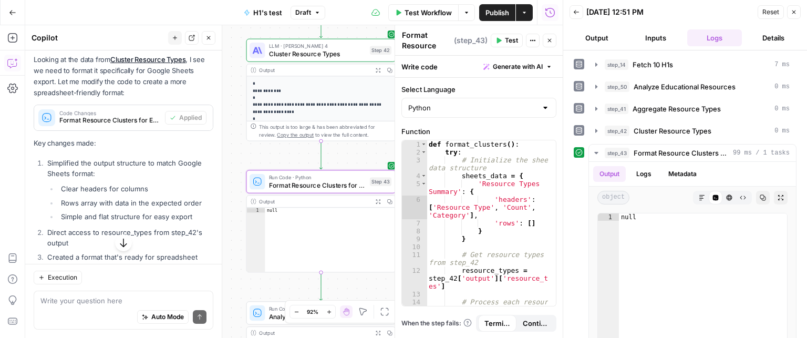
click at [505, 40] on span "Test" at bounding box center [511, 40] width 13 height 9
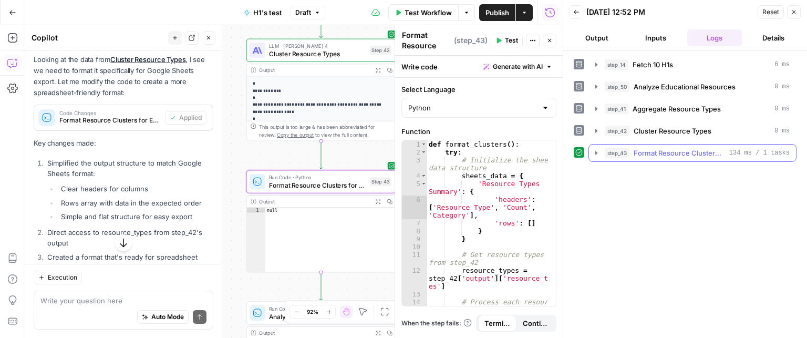
click at [717, 151] on span "Format Resource Clusters for Export" at bounding box center [679, 153] width 91 height 11
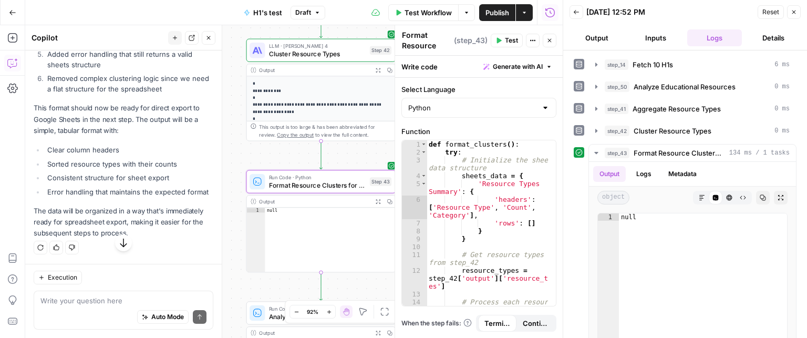
scroll to position [2825, 0]
type textarea "**********"
click at [474, 178] on div "def format_clusters ( ) : try : # Initialize the sheets data structure sheets_d…" at bounding box center [488, 235] width 122 height 190
click at [84, 300] on textarea at bounding box center [123, 300] width 166 height 11
click at [549, 40] on icon "button" at bounding box center [550, 40] width 6 height 6
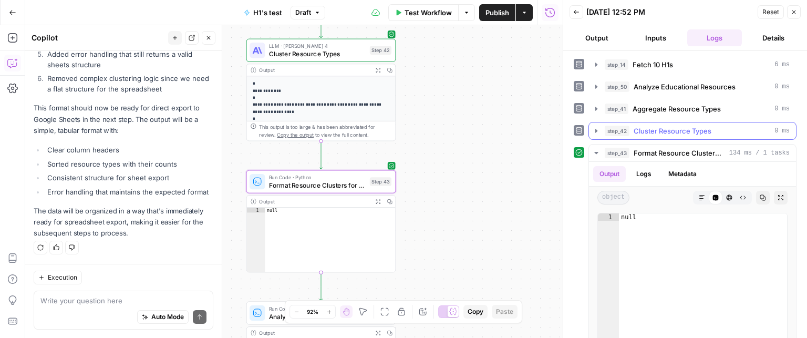
click at [655, 130] on span "Cluster Resource Types" at bounding box center [673, 131] width 78 height 11
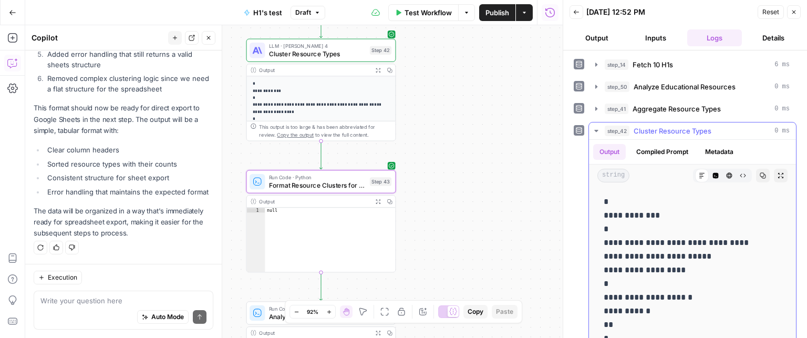
click at [663, 129] on span "Cluster Resource Types" at bounding box center [673, 131] width 78 height 11
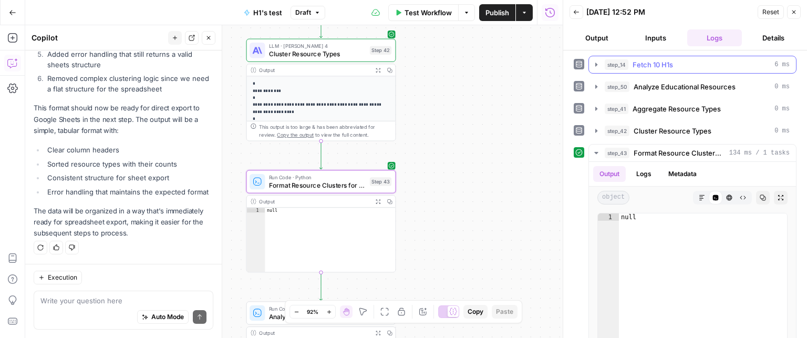
click at [665, 67] on span "Fetch 10 H1s" at bounding box center [653, 64] width 40 height 11
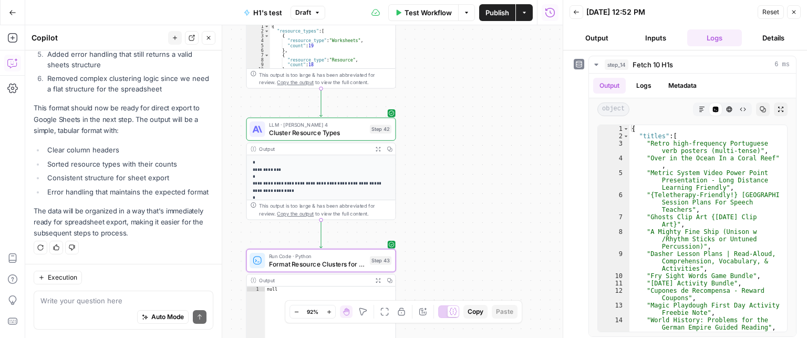
click at [67, 306] on div "Auto Mode Send" at bounding box center [123, 317] width 166 height 23
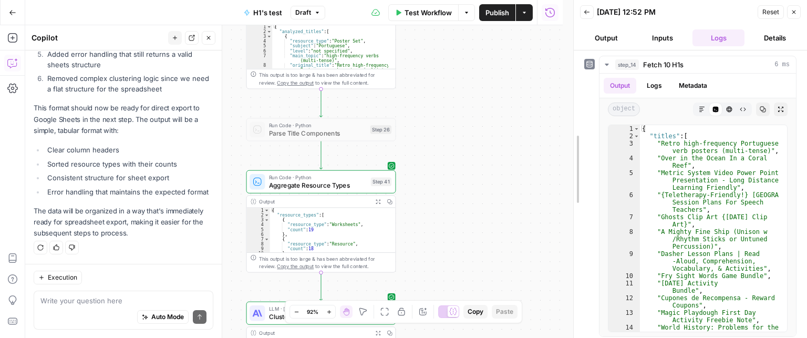
drag, startPoint x: 565, startPoint y: 147, endPoint x: 574, endPoint y: 166, distance: 20.9
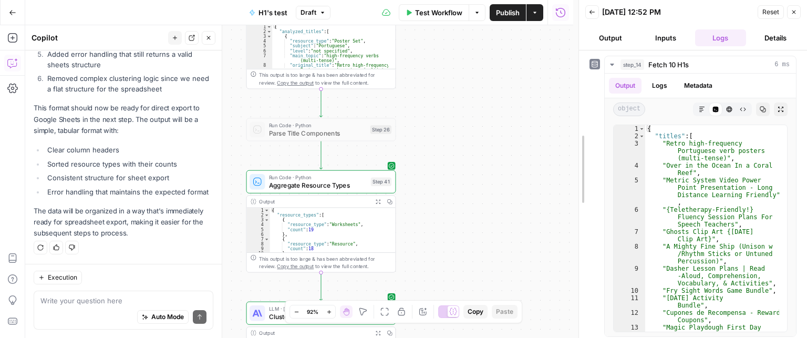
drag, startPoint x: 574, startPoint y: 161, endPoint x: 801, endPoint y: 109, distance: 232.8
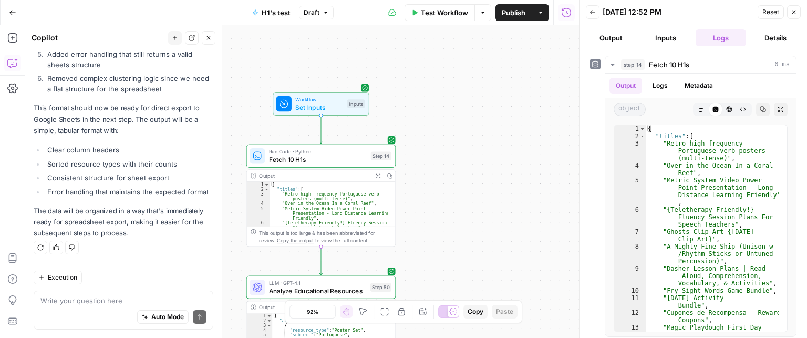
click at [208, 33] on button "Close" at bounding box center [209, 38] width 14 height 14
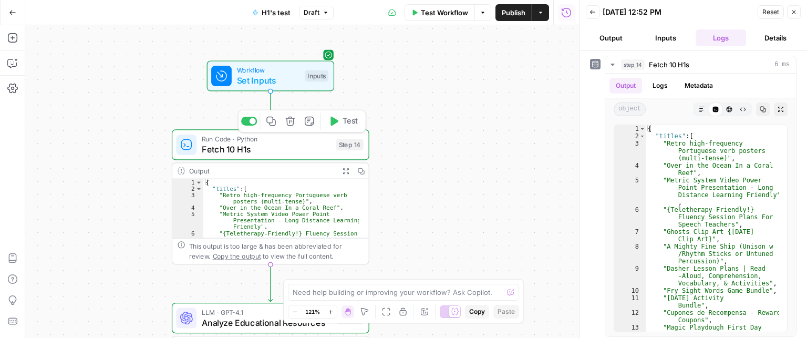
click at [273, 149] on span "Fetch 10 H1s" at bounding box center [266, 149] width 129 height 13
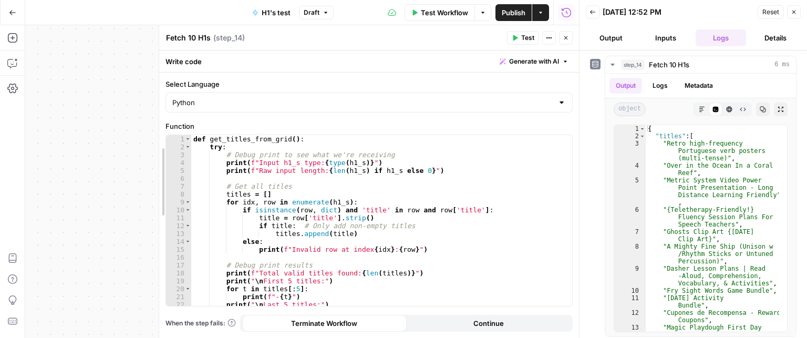
drag, startPoint x: 408, startPoint y: 121, endPoint x: 198, endPoint y: 155, distance: 213.4
click at [136, 120] on body "Twinkl New Home Browse Your Data Usage Settings Recent Grids Resource Informati…" at bounding box center [403, 169] width 807 height 338
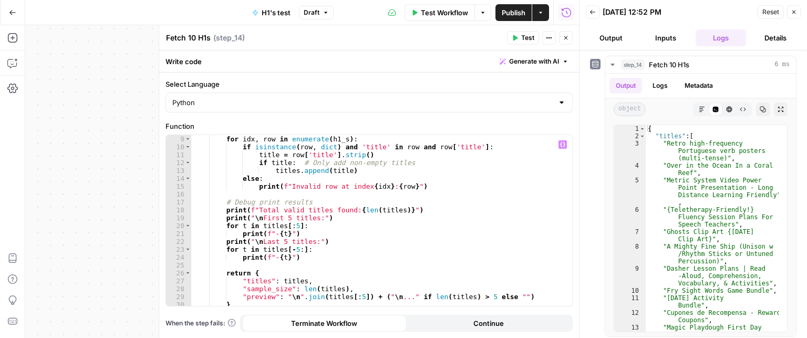
scroll to position [95, 0]
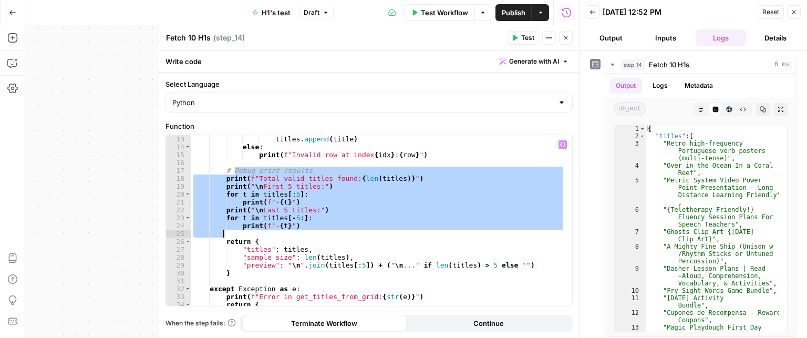
drag, startPoint x: 233, startPoint y: 170, endPoint x: 323, endPoint y: 230, distance: 107.7
click at [323, 230] on div "titles . append ( title ) else : print ( f"Invalid row at index { idx } : { row…" at bounding box center [378, 228] width 374 height 187
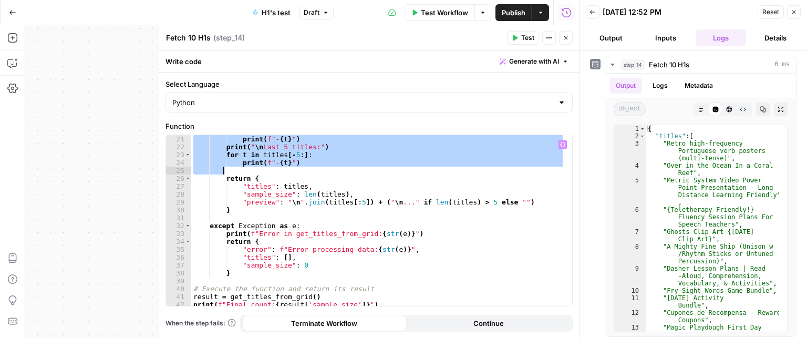
scroll to position [167, 0]
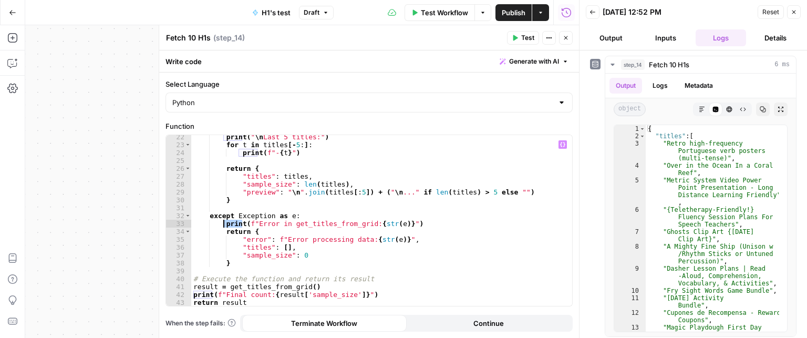
drag, startPoint x: 243, startPoint y: 222, endPoint x: 225, endPoint y: 224, distance: 18.5
click at [225, 224] on div "print ( " \n Last 5 titles:" ) for t in titles [ - 5 : ] : print ( f"- { t } " …" at bounding box center [378, 226] width 374 height 187
drag, startPoint x: 334, startPoint y: 239, endPoint x: 266, endPoint y: 241, distance: 67.8
click at [256, 241] on div "print ( " \n Last 5 titles:" ) for t in titles [ - 5 : ] : print ( f"- { t } " …" at bounding box center [378, 226] width 374 height 187
type textarea "**********"
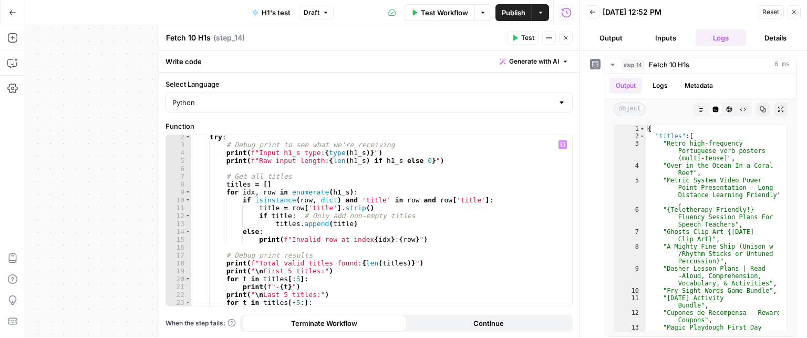
scroll to position [0, 0]
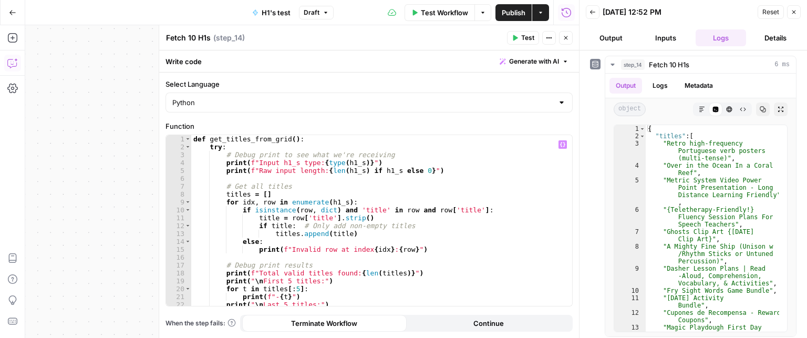
click at [9, 66] on icon "button" at bounding box center [12, 63] width 11 height 11
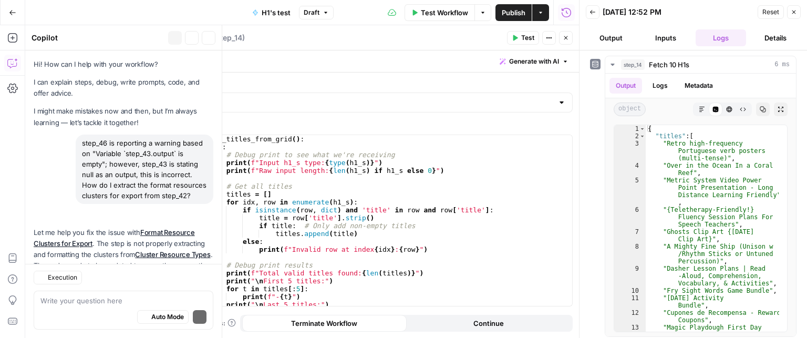
scroll to position [2825, 0]
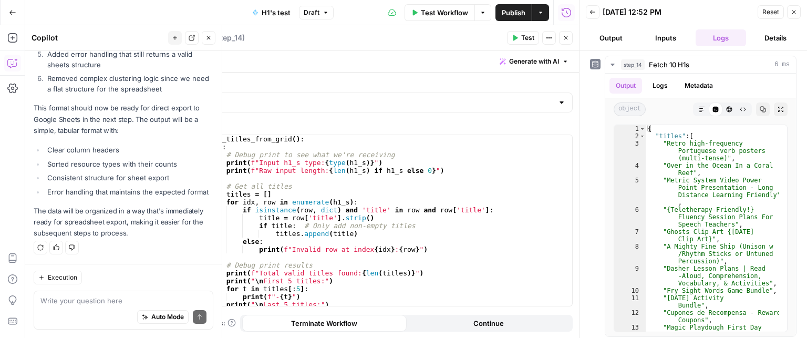
click at [77, 304] on textarea at bounding box center [123, 300] width 166 height 11
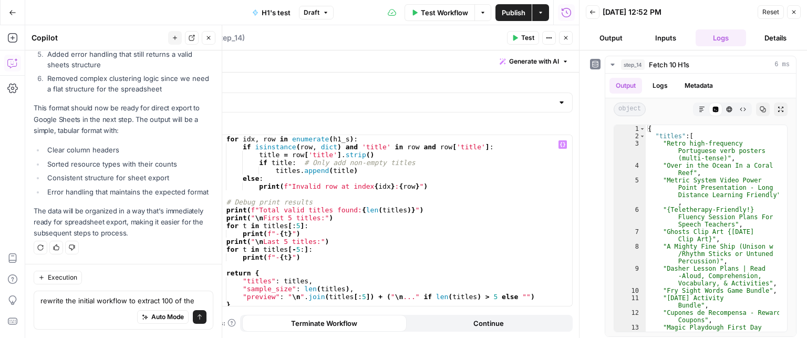
scroll to position [167, 0]
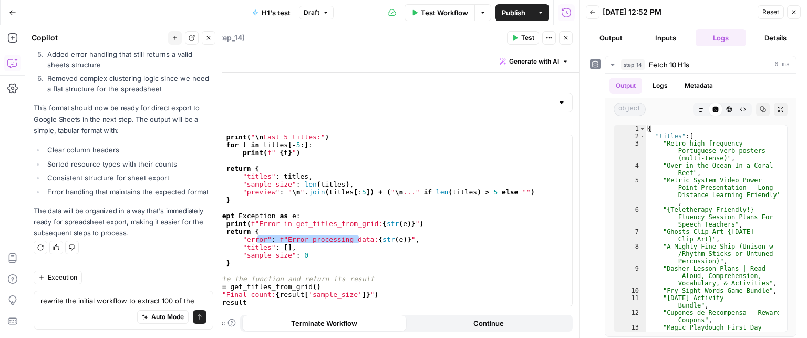
type textarea "rewrite the initial workflow to extract 100 of the"
click at [177, 100] on input "Select Language" at bounding box center [362, 102] width 381 height 11
type input "Python"
click at [165, 71] on div "Write code Generate with AI" at bounding box center [369, 61] width 420 height 22
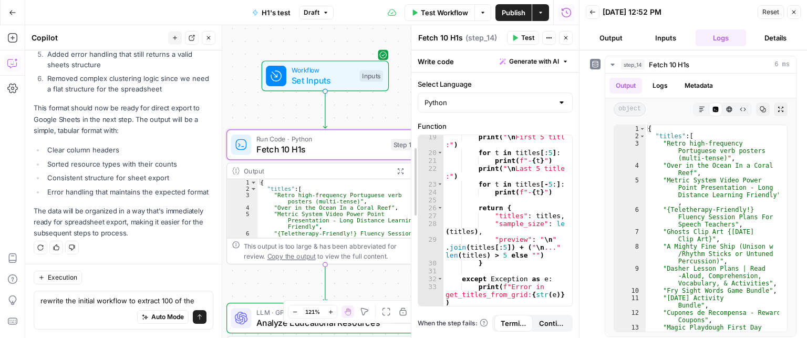
scroll to position [239, 0]
drag, startPoint x: 162, startPoint y: 71, endPoint x: 268, endPoint y: 171, distance: 145.4
click at [249, 271] on div "Workflow Set Inputs Inputs Run Code · Python Fetch 10 H1s Step 14 Output Expand…" at bounding box center [302, 181] width 554 height 313
click at [263, 316] on span "Analyze Educational Resources" at bounding box center [320, 322] width 129 height 13
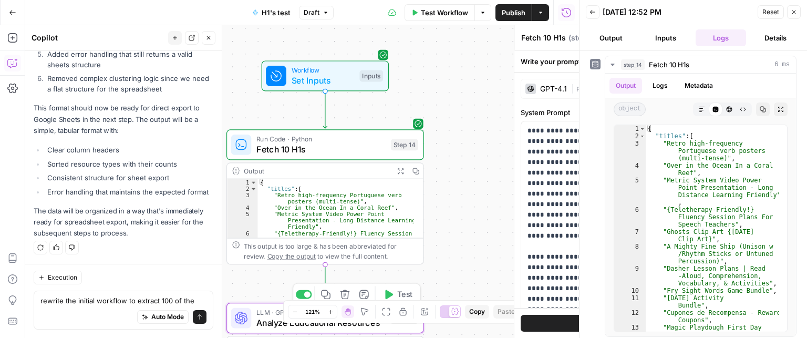
type textarea "Analyze Educational Resources"
click at [263, 320] on span "Analyze Educational Resources" at bounding box center [320, 322] width 129 height 13
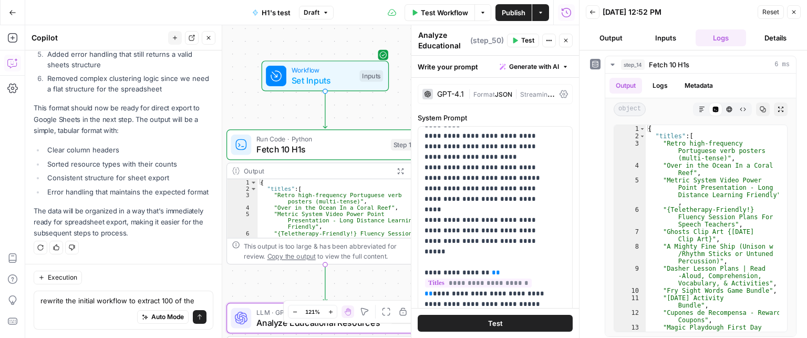
scroll to position [63, 0]
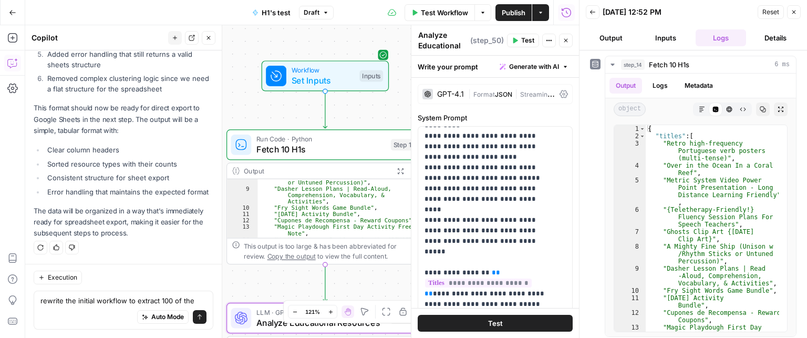
click at [568, 44] on button "Close" at bounding box center [566, 41] width 14 height 14
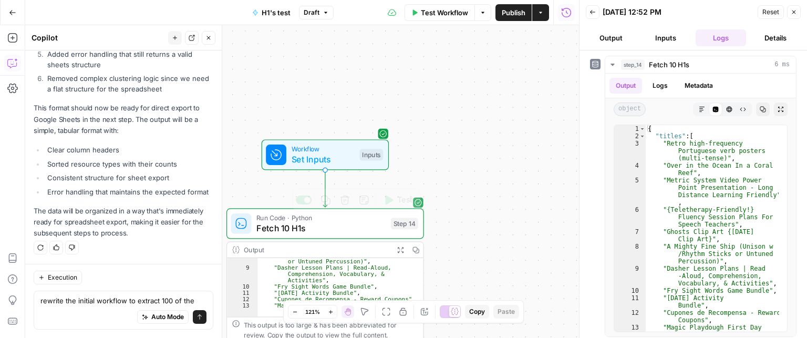
click at [299, 233] on span "Fetch 10 H1s" at bounding box center [320, 228] width 129 height 13
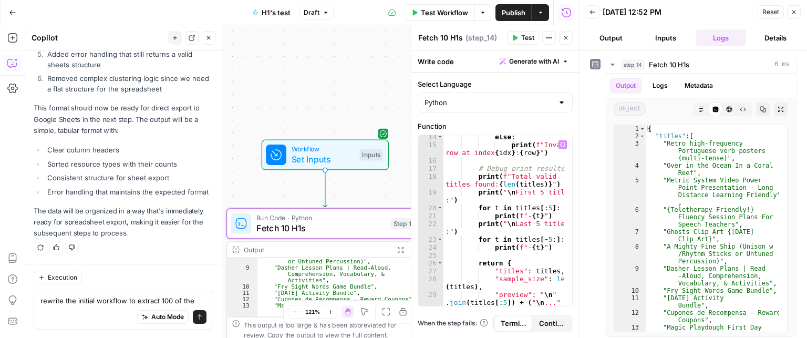
scroll to position [0, 0]
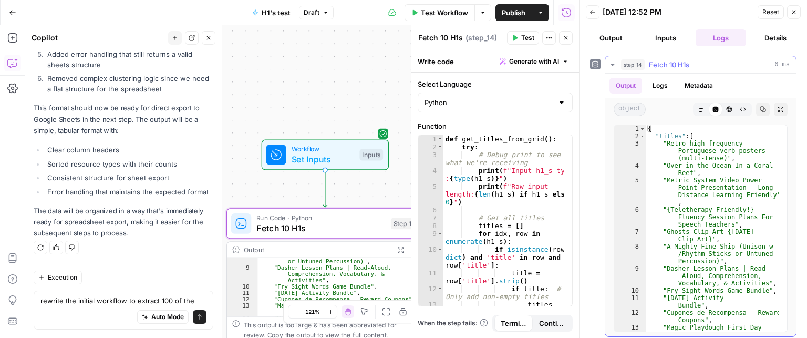
type textarea "**********"
click at [677, 142] on div "{ "titles" : [ "Retro high-frequency Portuguese verb posters (multi-tense)" , "…" at bounding box center [712, 243] width 133 height 237
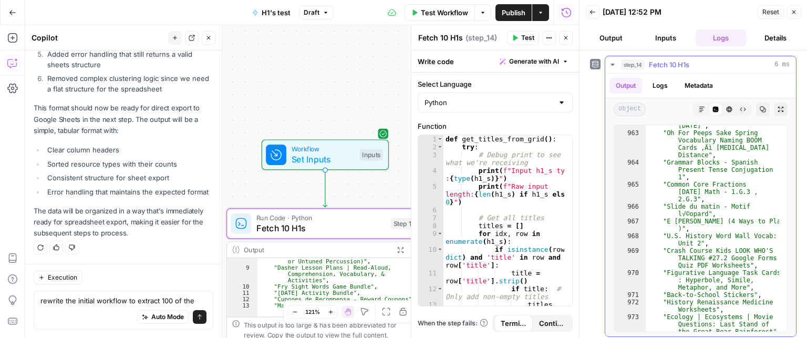
scroll to position [16392, 0]
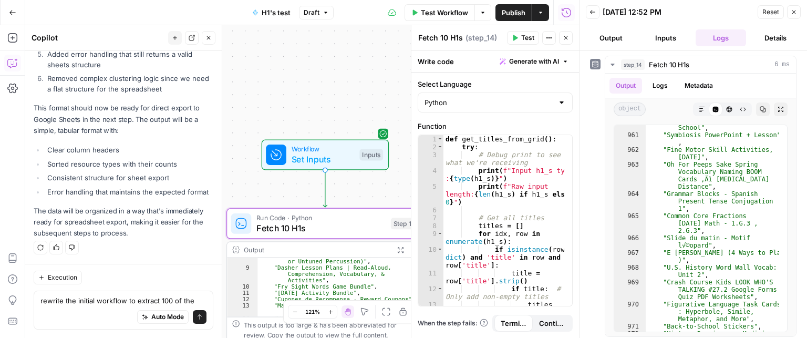
click at [127, 293] on div "rewrite the initial workflow to extract 100 of the rewrite the initial workflow…" at bounding box center [124, 310] width 180 height 39
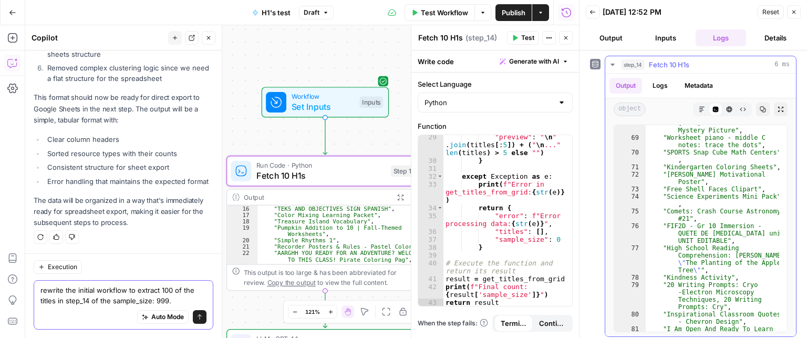
scroll to position [0, 0]
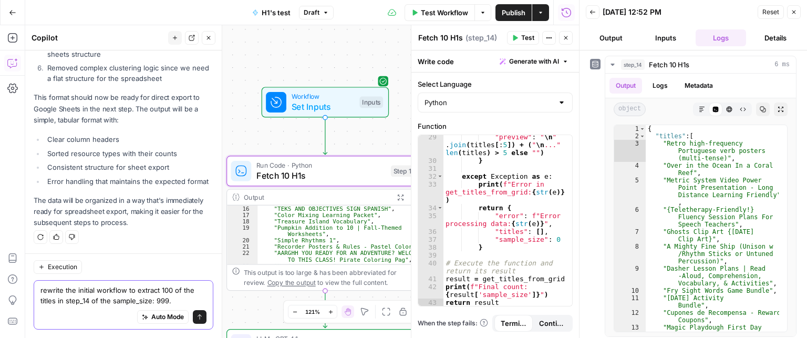
click at [65, 305] on textarea "rewrite the initial workflow to extract 100 of the titles in step_14 of the sam…" at bounding box center [123, 295] width 166 height 21
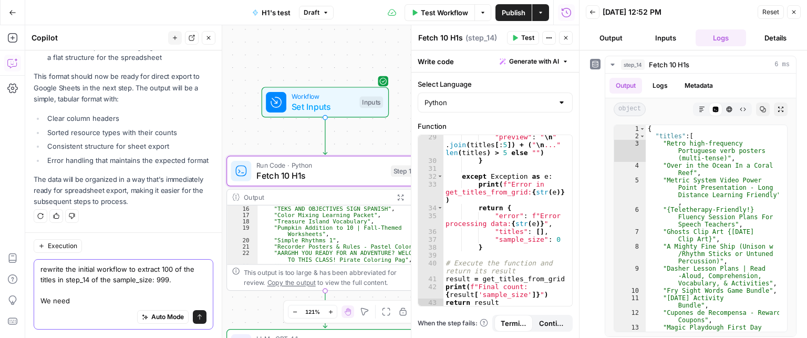
scroll to position [32, 0]
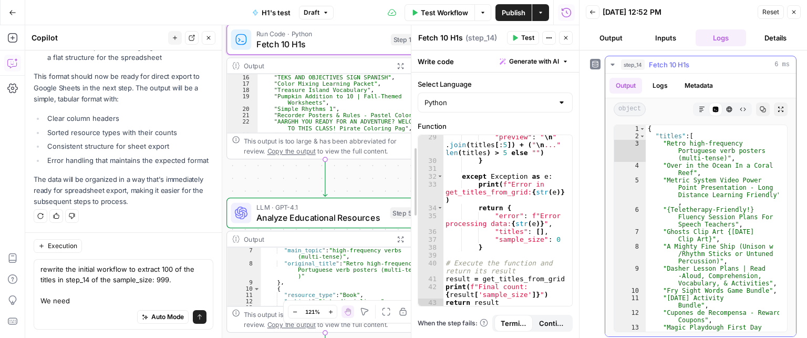
drag, startPoint x: 413, startPoint y: 71, endPoint x: 589, endPoint y: 60, distance: 175.9
click at [642, 88] on body "Twinkl New Home Browse Your Data Usage Settings Recent Grids Resource Informati…" at bounding box center [403, 169] width 807 height 338
drag, startPoint x: 566, startPoint y: 37, endPoint x: 547, endPoint y: 91, distance: 57.7
click at [566, 37] on icon "button" at bounding box center [566, 38] width 6 height 6
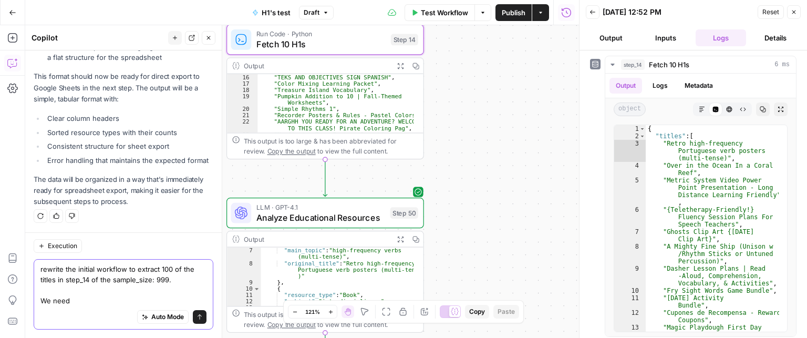
click at [67, 291] on textarea "rewrite the initial workflow to extract 100 of the titles in step_14 of the sam…" at bounding box center [123, 285] width 166 height 42
click at [68, 306] on div "Auto Mode Send" at bounding box center [123, 317] width 166 height 23
click at [50, 317] on div "Auto Mode Send" at bounding box center [123, 317] width 166 height 23
click at [90, 308] on div "Auto Mode Send" at bounding box center [123, 317] width 166 height 23
click at [85, 303] on textarea "rewrite the initial workflow to extract 100 of the titles in step_14 of the sam…" at bounding box center [123, 285] width 166 height 42
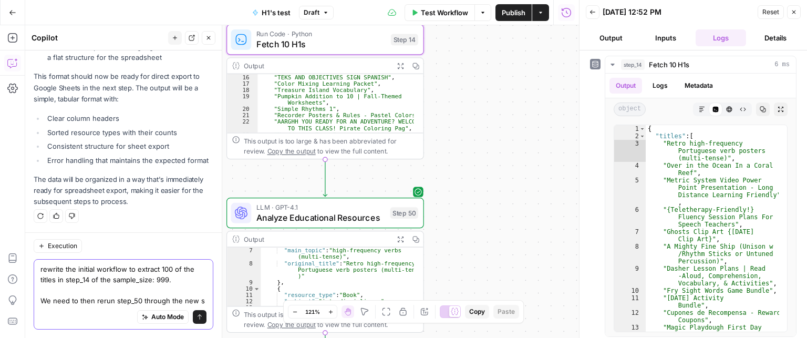
scroll to position [2867, 0]
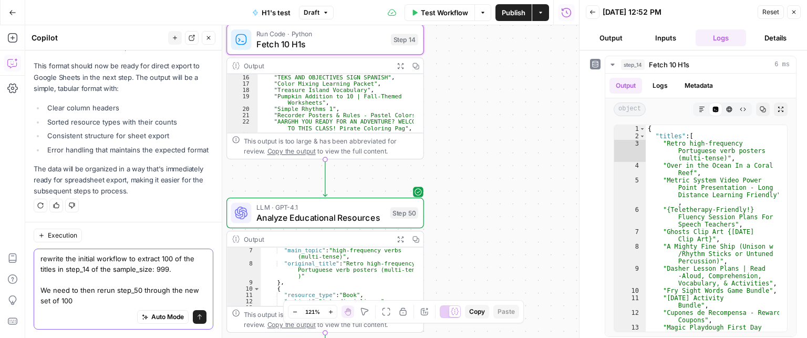
type textarea "rewrite the initial workflow to extract 100 of the titles in step_14 of the sam…"
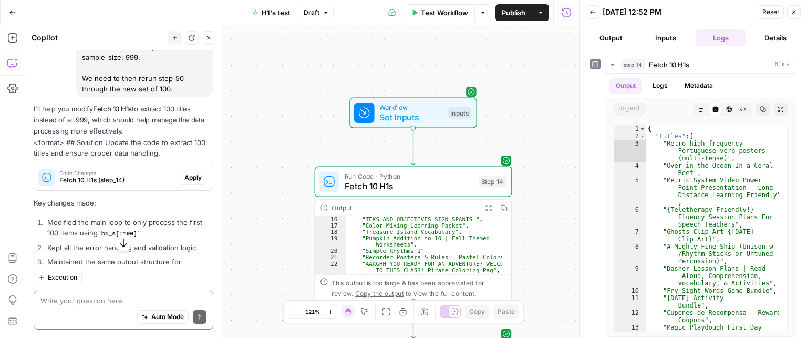
scroll to position [3019, 0]
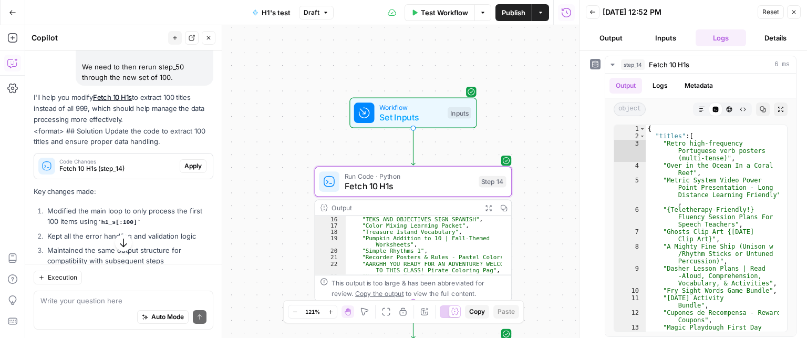
click at [184, 171] on span "Apply" at bounding box center [192, 165] width 17 height 9
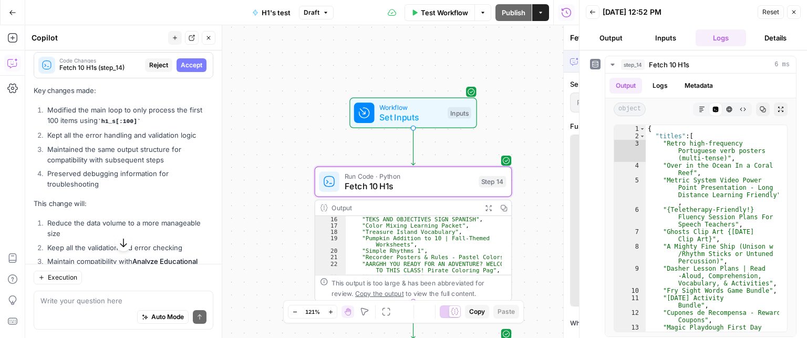
scroll to position [2918, 0]
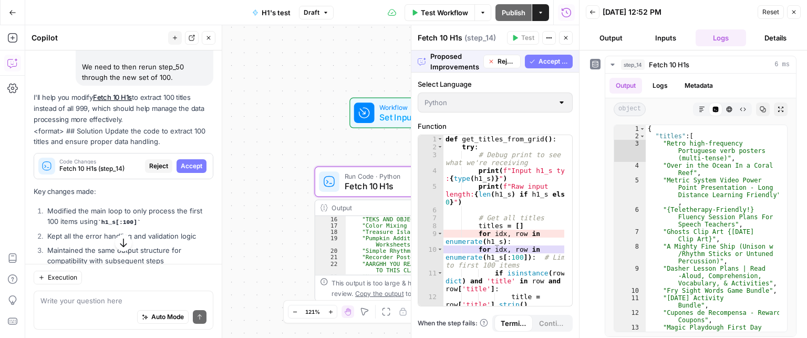
click at [187, 171] on span "Accept" at bounding box center [192, 165] width 22 height 9
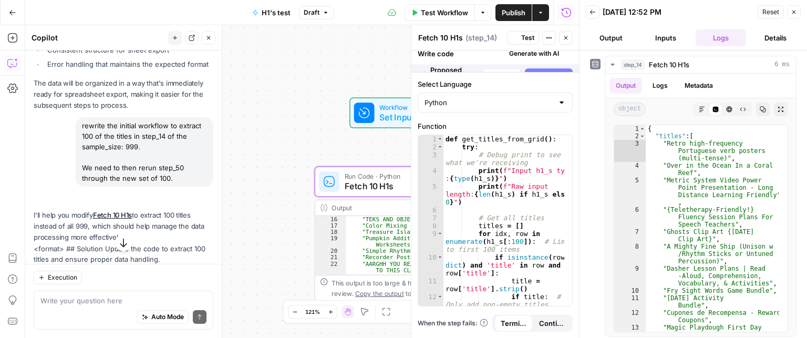
scroll to position [3019, 0]
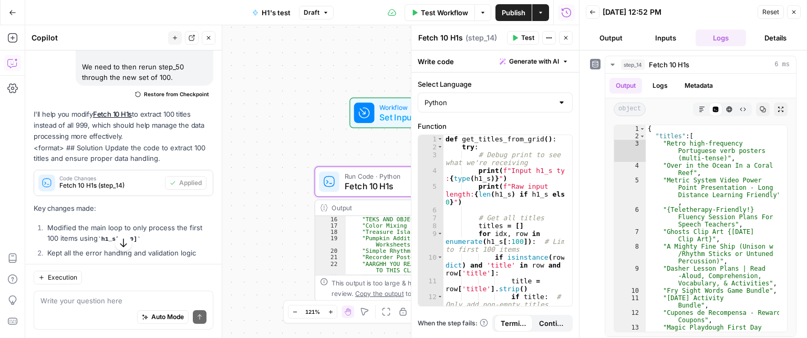
click at [517, 37] on icon "button" at bounding box center [515, 38] width 5 height 6
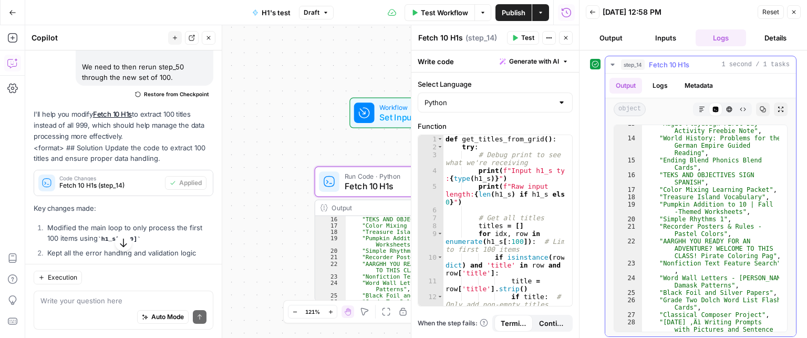
scroll to position [410, 0]
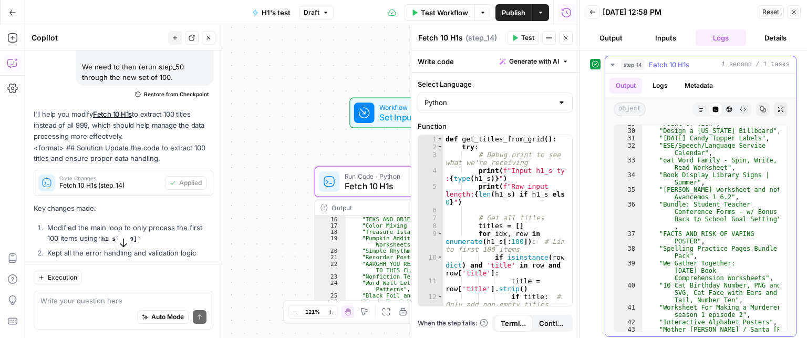
type textarea "**********"
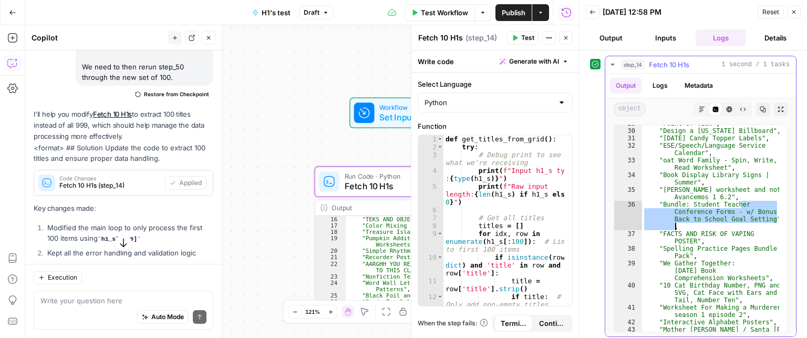
drag, startPoint x: 764, startPoint y: 203, endPoint x: 775, endPoint y: 205, distance: 11.7
click at [770, 220] on div "**********" at bounding box center [701, 229] width 174 height 208
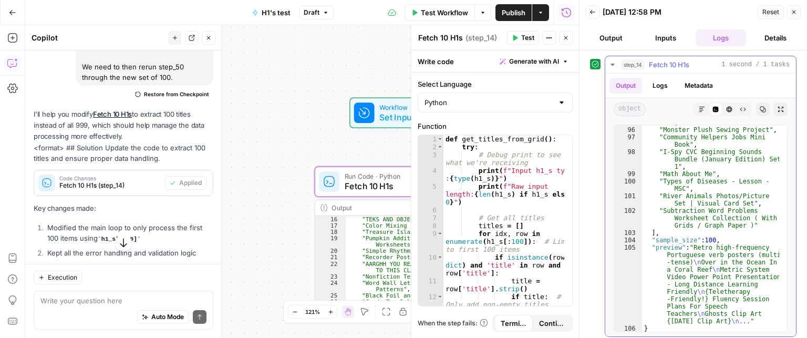
scroll to position [0, 0]
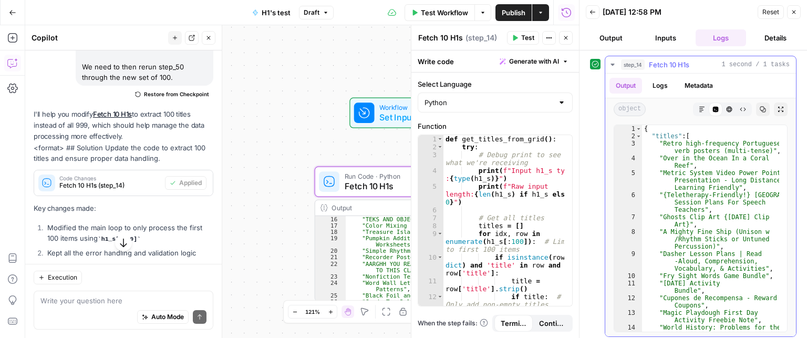
click at [683, 68] on span "Fetch 10 H1s" at bounding box center [669, 64] width 40 height 11
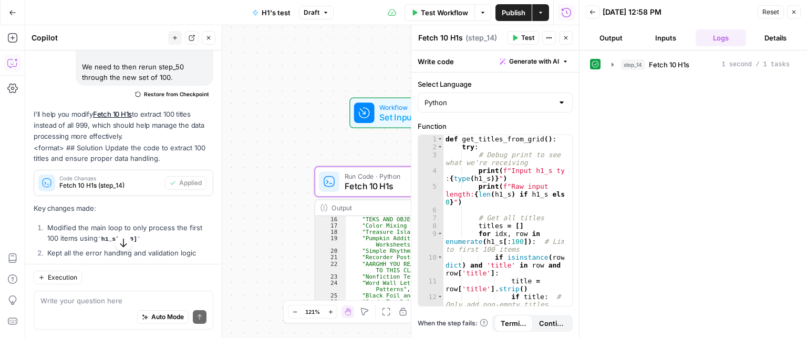
drag, startPoint x: 566, startPoint y: 39, endPoint x: 564, endPoint y: 59, distance: 19.5
click at [566, 39] on icon "button" at bounding box center [566, 38] width 6 height 6
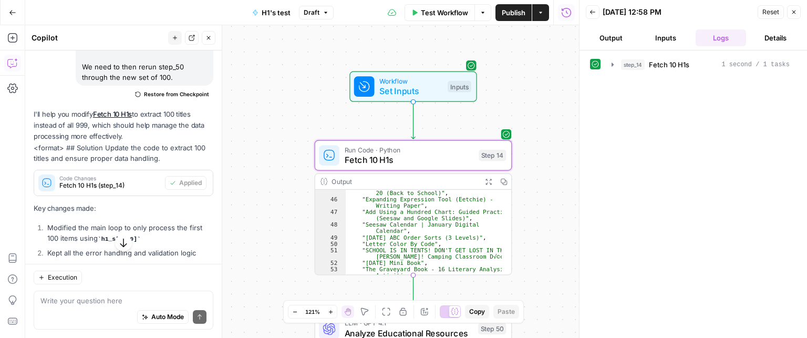
scroll to position [473, 0]
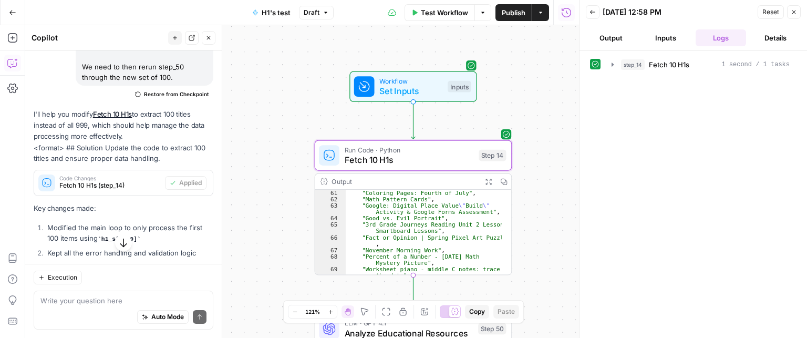
click at [660, 37] on button "Inputs" at bounding box center [666, 37] width 50 height 17
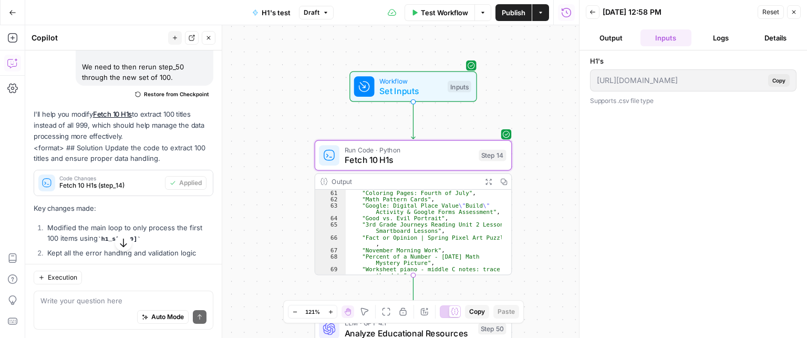
click at [620, 35] on button "Output" at bounding box center [611, 37] width 50 height 17
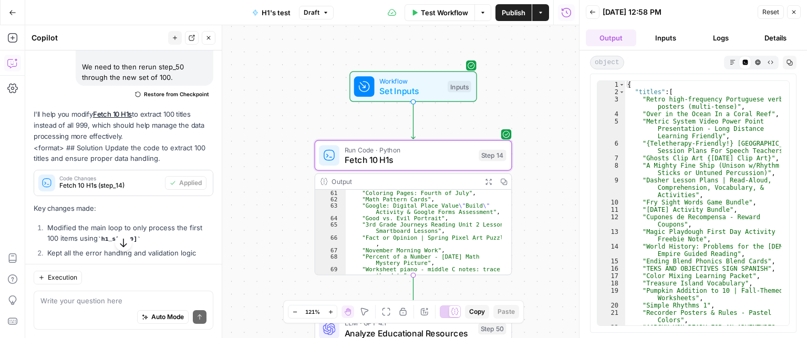
scroll to position [631, 0]
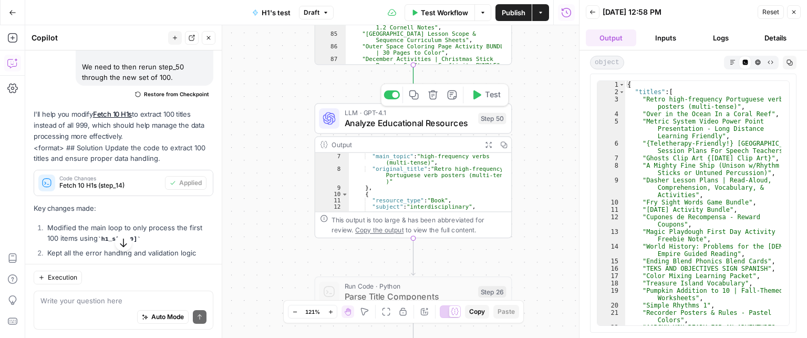
drag, startPoint x: 481, startPoint y: 96, endPoint x: 481, endPoint y: 102, distance: 6.3
click at [481, 96] on icon "button" at bounding box center [476, 95] width 10 height 10
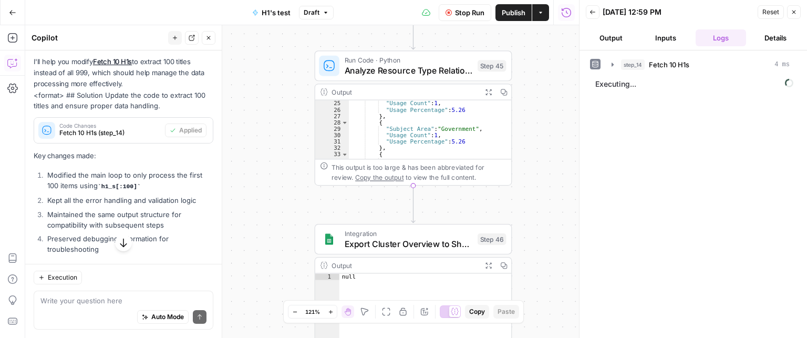
scroll to position [126, 0]
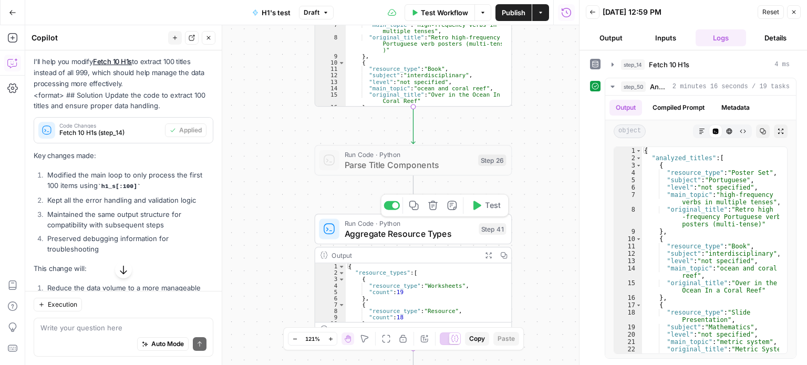
click at [481, 208] on icon "button" at bounding box center [476, 205] width 10 height 10
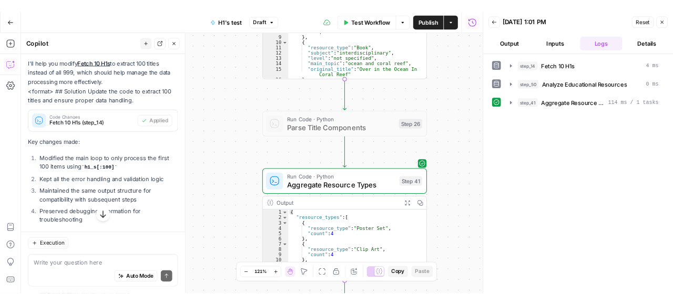
scroll to position [63, 0]
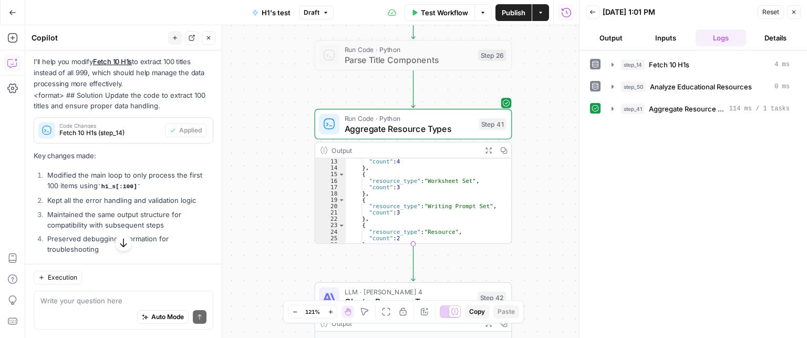
click at [483, 18] on button "Options" at bounding box center [483, 12] width 17 height 17
click at [456, 36] on span "Run Test" at bounding box center [453, 37] width 46 height 11
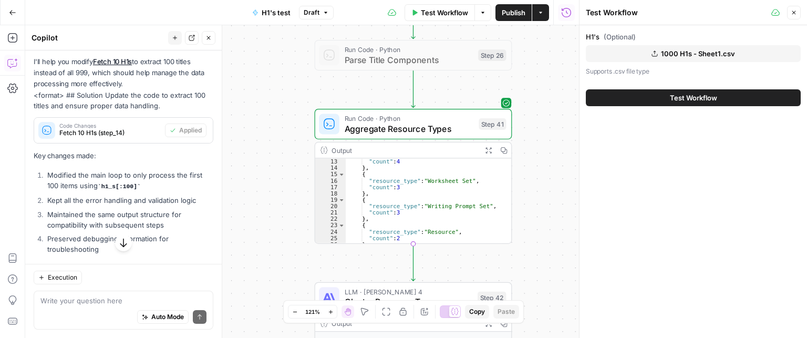
click at [712, 56] on span "1000 H1s - Sheet1.csv" at bounding box center [698, 53] width 74 height 11
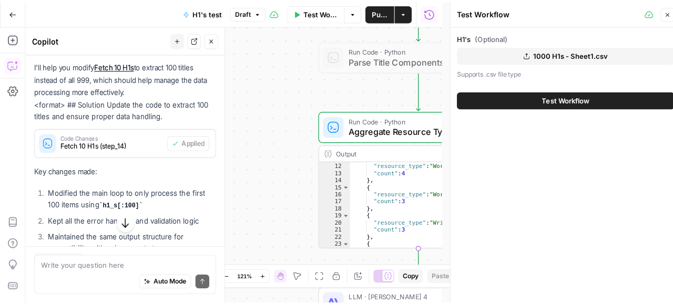
scroll to position [3071, 0]
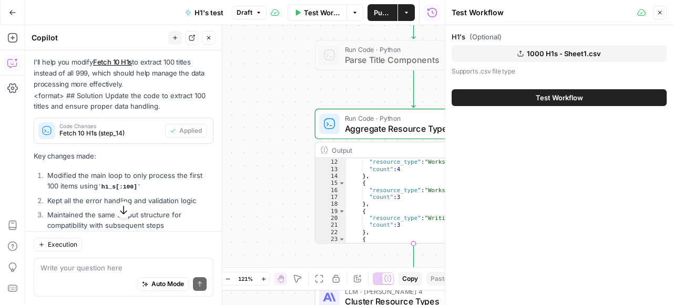
click at [15, 12] on icon "button" at bounding box center [12, 12] width 7 height 7
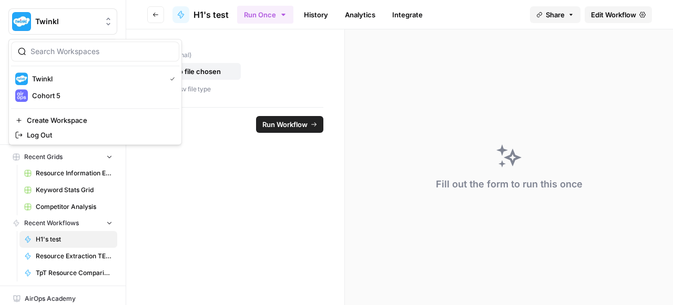
click at [69, 18] on span "Twinkl" at bounding box center [67, 21] width 64 height 11
click at [68, 98] on span "Cohort 5" at bounding box center [101, 95] width 139 height 11
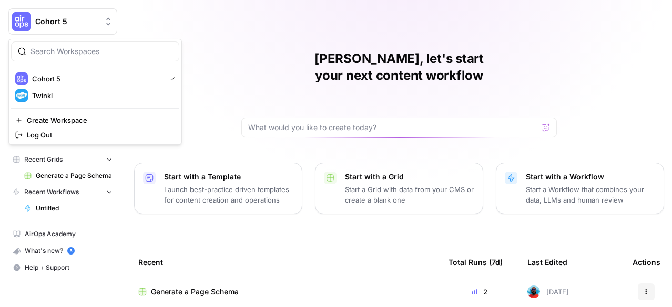
click at [75, 22] on span "Cohort 5" at bounding box center [67, 21] width 64 height 11
click at [75, 89] on div "Twinkl" at bounding box center [95, 95] width 160 height 13
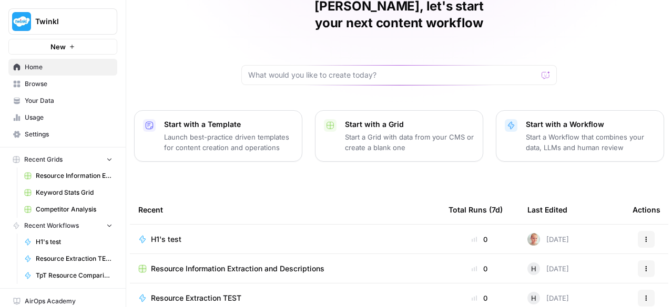
click at [162, 234] on span "H1's test" at bounding box center [166, 239] width 30 height 11
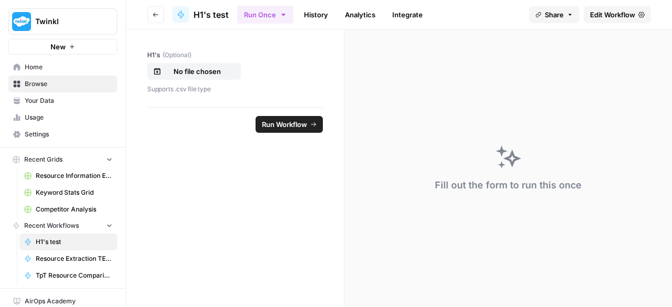
drag, startPoint x: 602, startPoint y: 20, endPoint x: 598, endPoint y: 34, distance: 14.5
click at [602, 19] on link "Edit Workflow" at bounding box center [616, 14] width 67 height 17
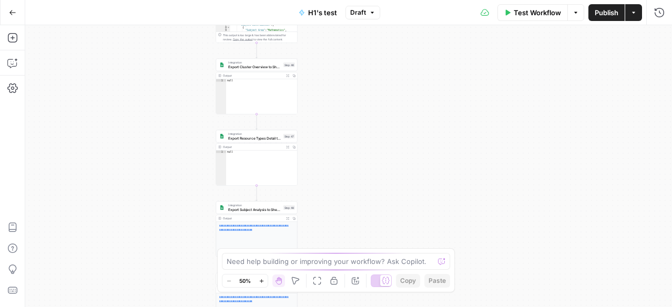
drag, startPoint x: 671, startPoint y: 307, endPoint x: 587, endPoint y: 373, distance: 107.0
click at [587, 307] on html "Twinkl New Home Browse Your Data Usage Settings Recent Grids Resource Informati…" at bounding box center [336, 153] width 672 height 307
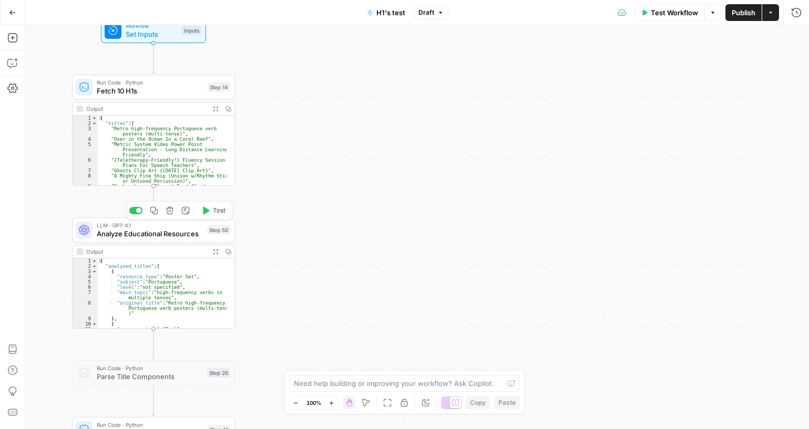
click at [165, 235] on span "Analyze Educational Resources" at bounding box center [150, 234] width 106 height 11
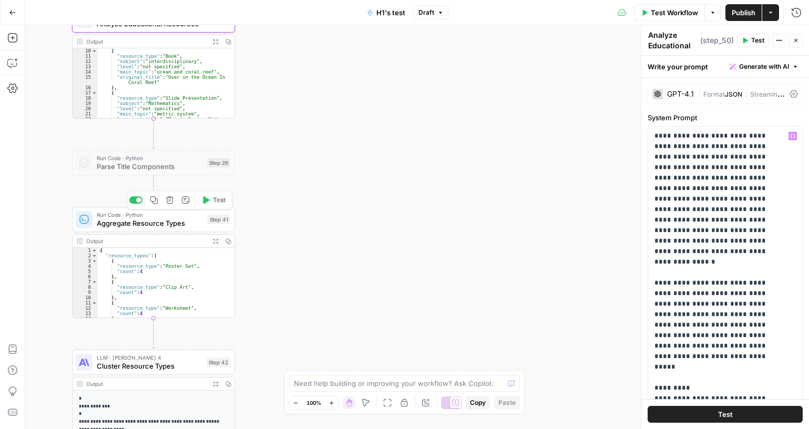
click at [154, 224] on span "Aggregate Resource Types" at bounding box center [150, 223] width 107 height 11
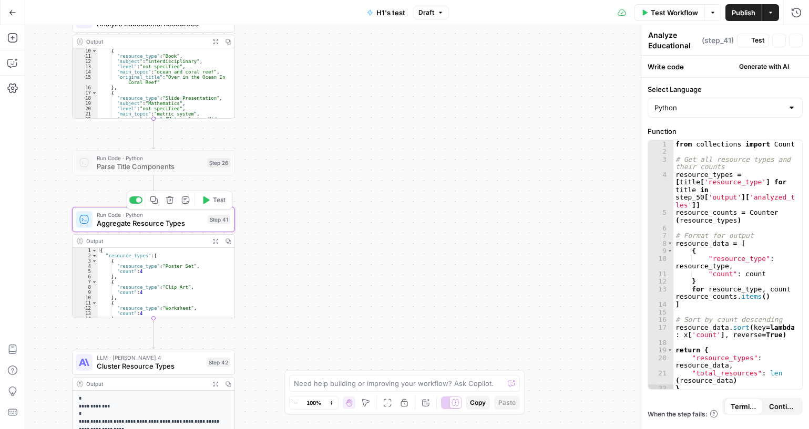
type textarea "Aggregate Resource Types"
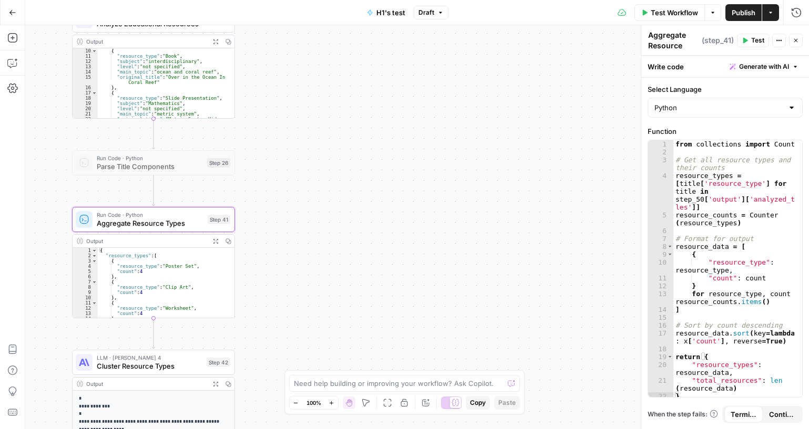
click at [152, 265] on div "{ "resource_types" : [ { "resource_type" : "Poster Set" , "count" : 4 } , { "re…" at bounding box center [162, 288] width 129 height 80
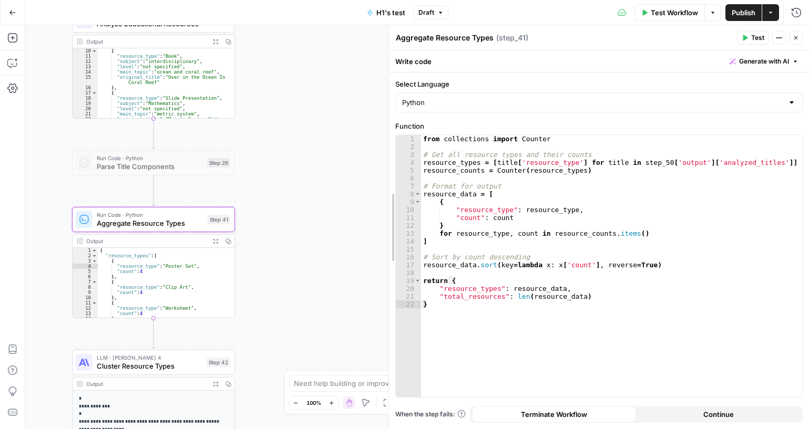
drag, startPoint x: 642, startPoint y: 147, endPoint x: 543, endPoint y: 190, distance: 108.1
click at [359, 147] on body "Twinkl New Home Browse Your Data Usage Settings Recent Grids Resource Informati…" at bounding box center [404, 214] width 809 height 429
click at [131, 278] on div "{ "resource_types" : [ { "resource_type" : "Poster Set" , "count" : 4 } , { "re…" at bounding box center [162, 288] width 129 height 80
click at [132, 277] on div "{ "resource_types" : [ { "resource_type" : "Poster Set" , "count" : 4 } , { "re…" at bounding box center [162, 288] width 129 height 80
click at [194, 289] on div "{ "resource_types" : [ { "resource_type" : "Poster Set" , "count" : 4 } , { "re…" at bounding box center [162, 288] width 129 height 80
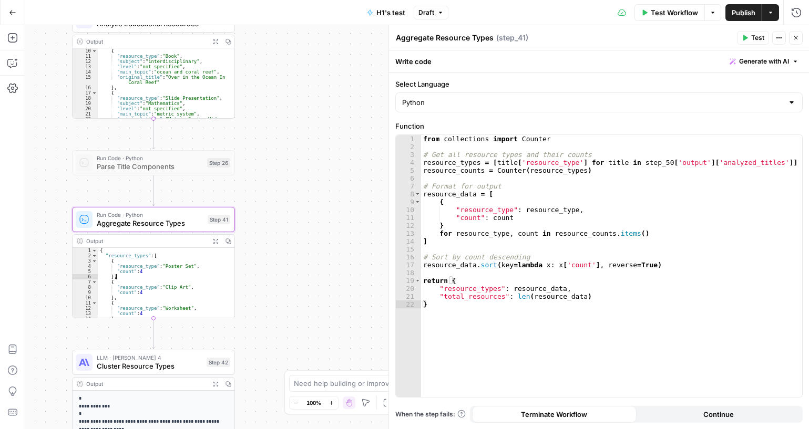
click at [180, 276] on div "{ "resource_types" : [ { "resource_type" : "Poster Set" , "count" : 4 } , { "re…" at bounding box center [162, 288] width 129 height 80
type textarea "**"
click at [154, 307] on span "Cluster Resource Types" at bounding box center [150, 366] width 106 height 11
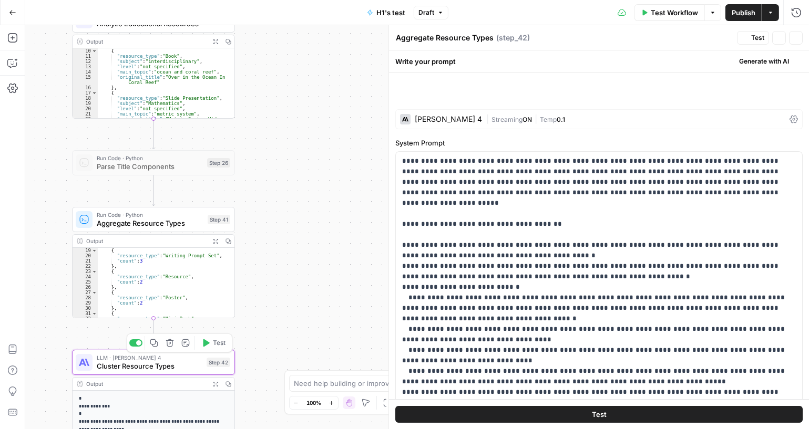
type textarea "Cluster Resource Types"
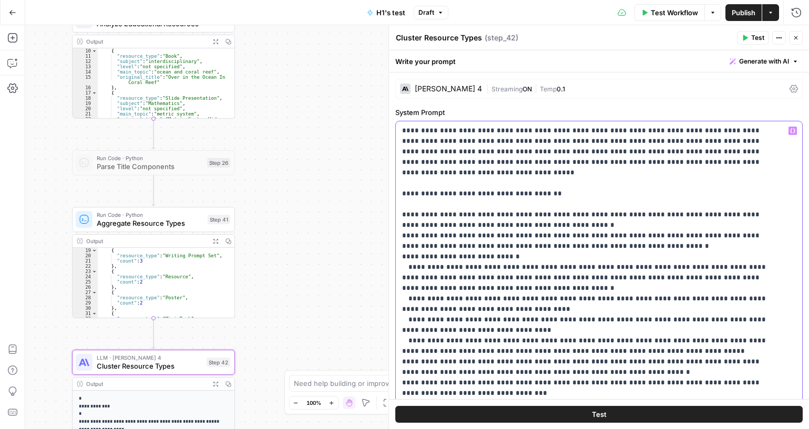
click at [504, 153] on p "**********" at bounding box center [591, 383] width 378 height 515
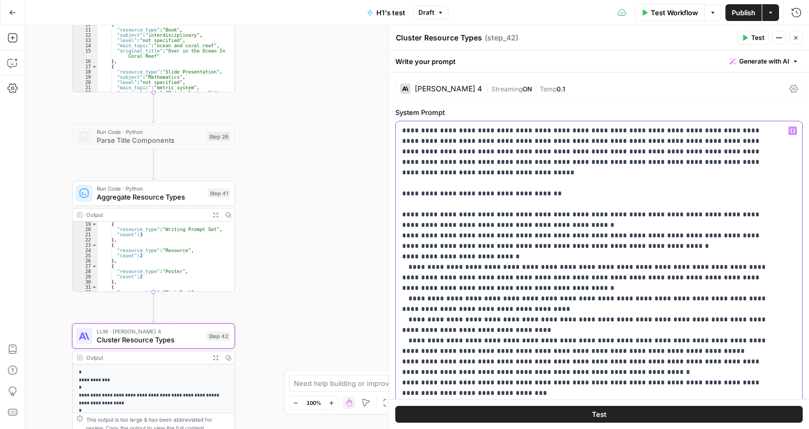
click at [555, 143] on p "**********" at bounding box center [591, 383] width 378 height 515
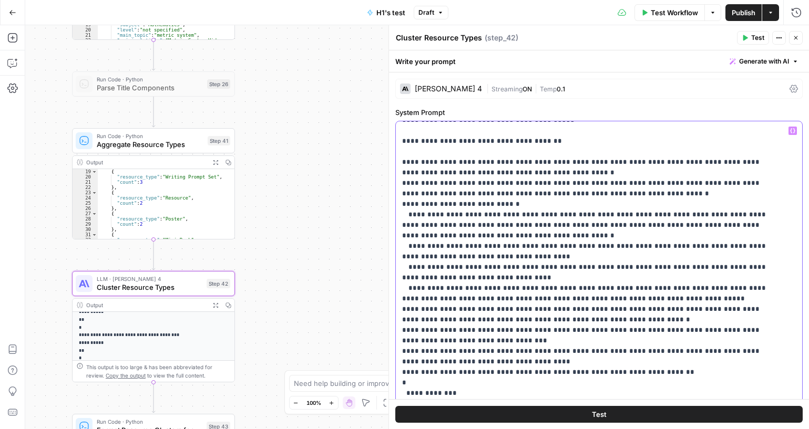
scroll to position [321, 0]
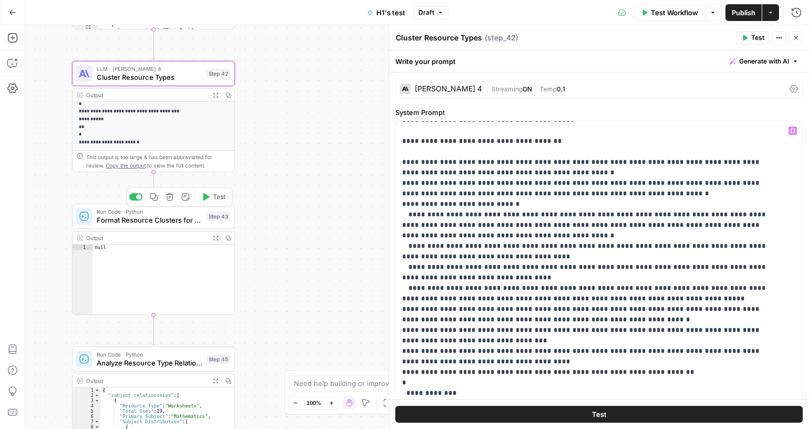
click at [167, 220] on span "Format Resource Clusters for Export" at bounding box center [150, 220] width 106 height 11
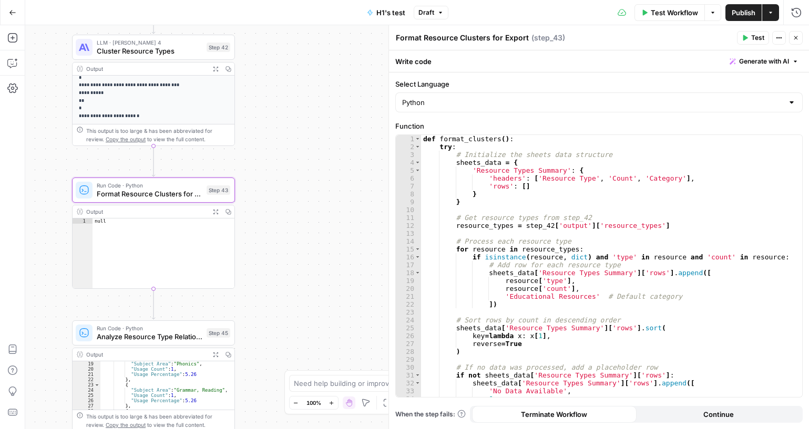
scroll to position [126, 0]
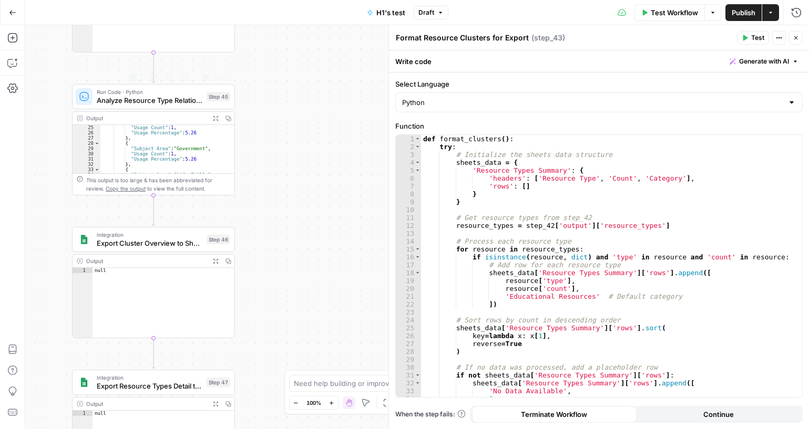
click at [140, 105] on span "Analyze Resource Type Relationships" at bounding box center [150, 100] width 106 height 11
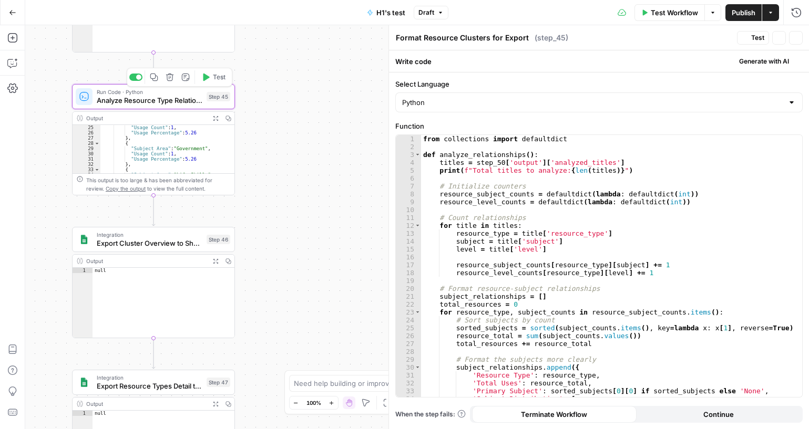
type textarea "Analyze Resource Type Relationships"
click at [12, 12] on icon "button" at bounding box center [12, 12] width 6 height 5
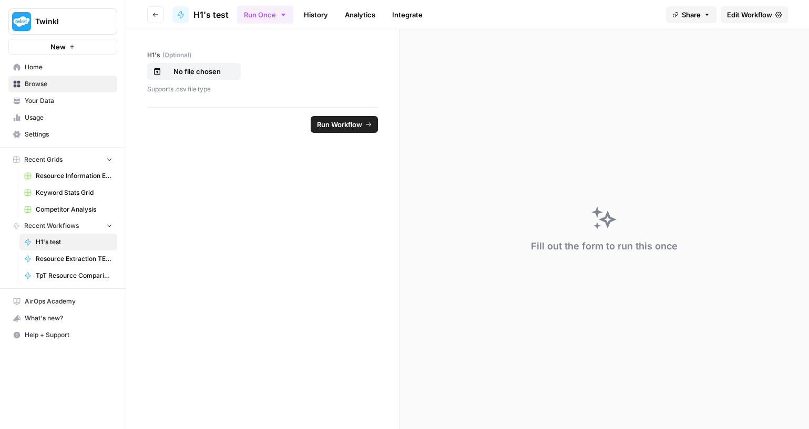
click at [60, 20] on span "Twinkl" at bounding box center [67, 21] width 64 height 11
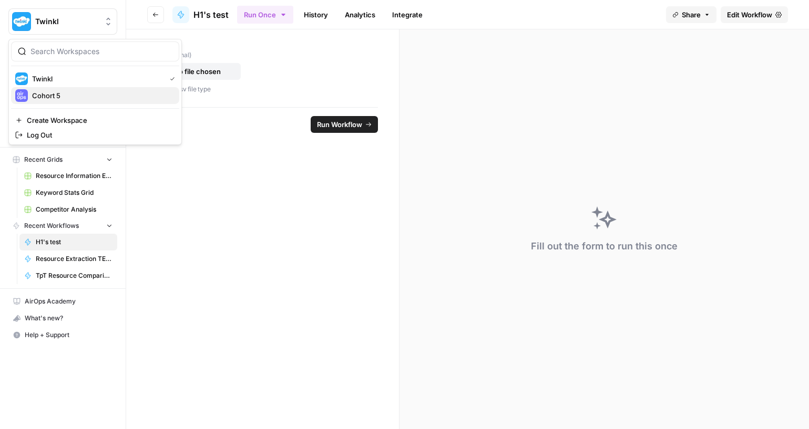
click at [69, 95] on span "Cohort 5" at bounding box center [101, 95] width 139 height 11
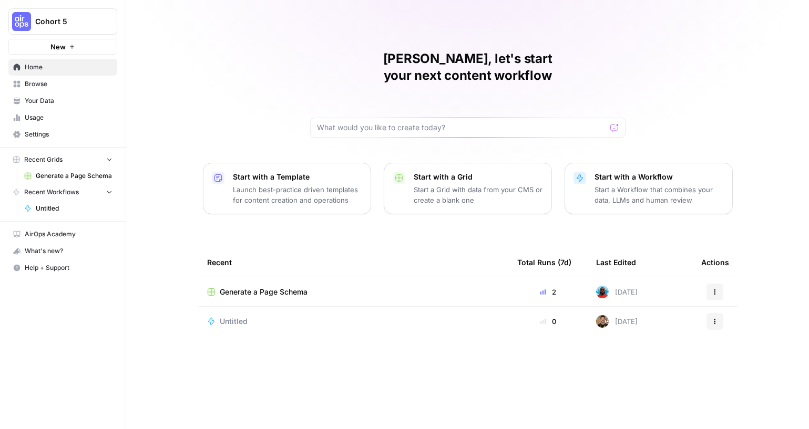
click at [634, 184] on p "Start a Workflow that combines your data, LLMs and human review" at bounding box center [658, 194] width 129 height 21
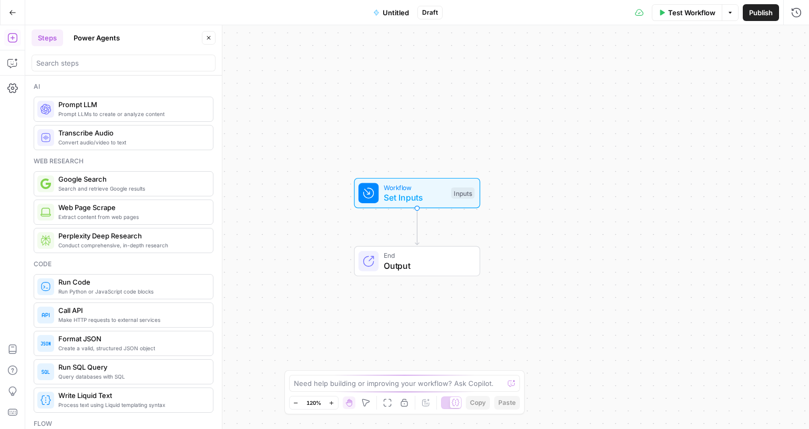
click at [394, 7] on span "Untitled" at bounding box center [396, 12] width 26 height 11
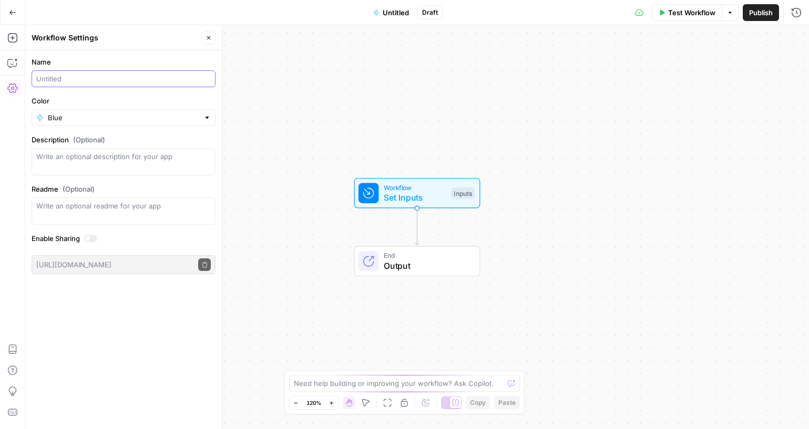
click at [126, 84] on input "Name" at bounding box center [123, 79] width 174 height 11
type input "H1 Analysis - CRG"
click at [125, 151] on textarea "Description (Optional)" at bounding box center [123, 161] width 174 height 21
type textarea "This is a test workflow for analysing H1 structures."
click at [460, 192] on div "Inputs" at bounding box center [462, 194] width 23 height 12
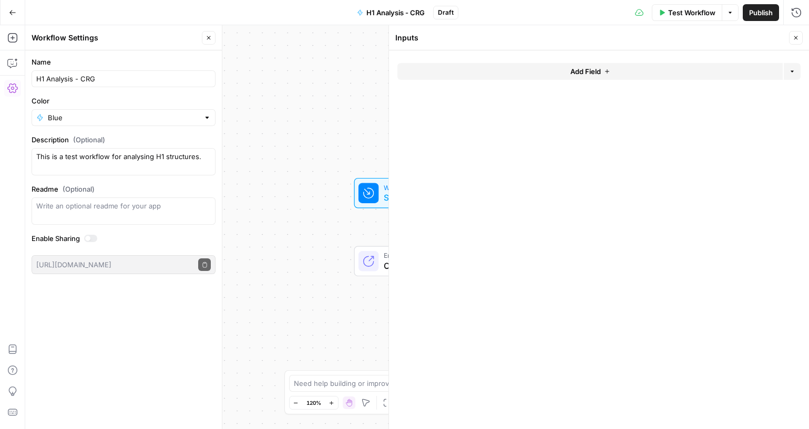
click at [578, 73] on span "Add Field" at bounding box center [585, 71] width 30 height 11
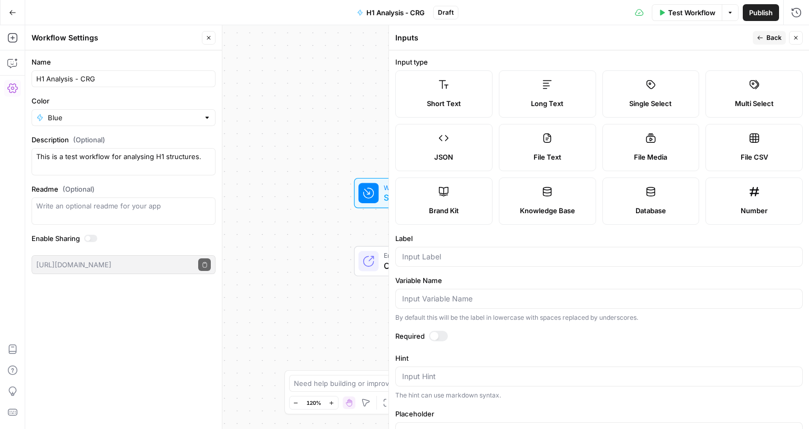
click at [746, 145] on label "File CSV" at bounding box center [753, 147] width 97 height 47
type textarea "Supports .csv file type"
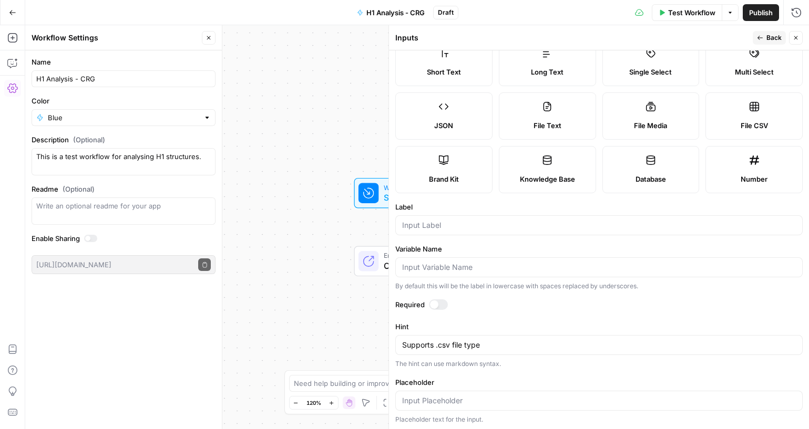
scroll to position [33, 0]
click at [798, 36] on icon "button" at bounding box center [796, 38] width 6 height 6
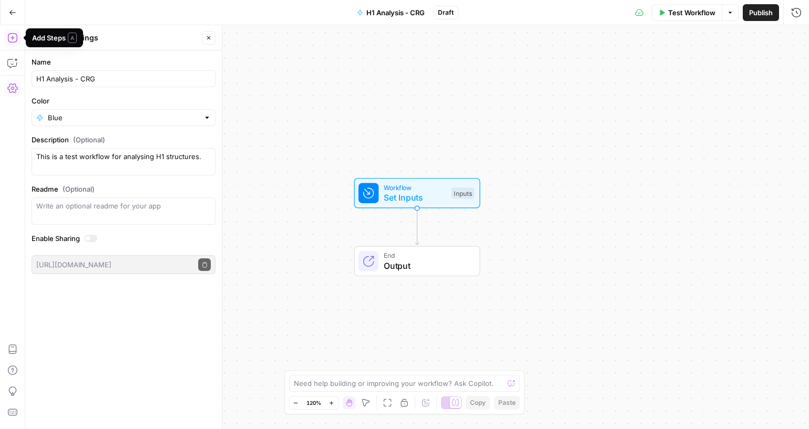
click at [16, 35] on icon "button" at bounding box center [12, 38] width 11 height 11
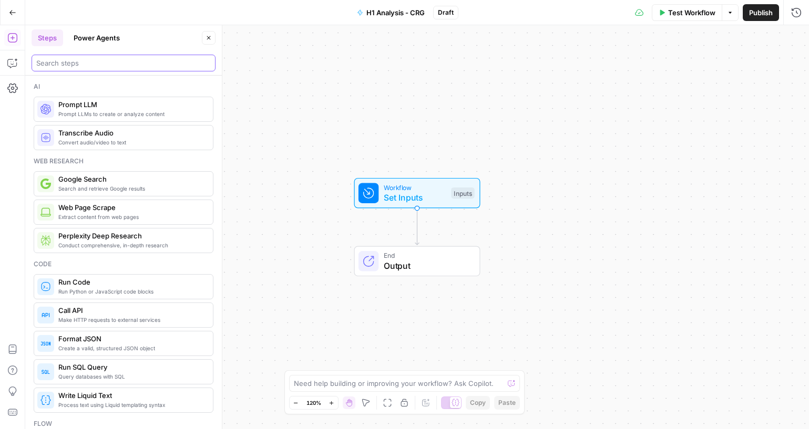
click at [128, 65] on input "search" at bounding box center [123, 63] width 174 height 11
paste input "Trigger"
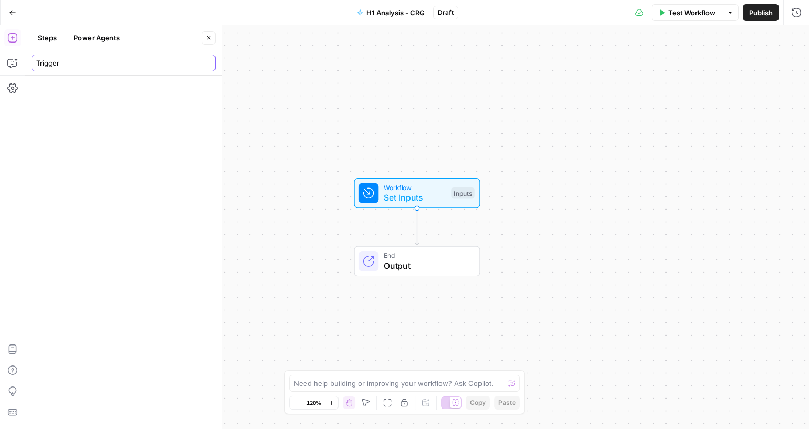
type input "Trigger"
click at [209, 65] on input "Trigger" at bounding box center [123, 63] width 174 height 11
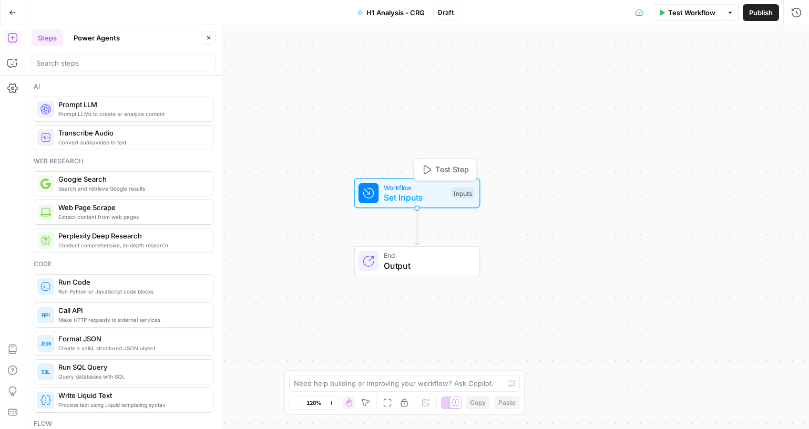
click at [429, 193] on span "Set Inputs" at bounding box center [415, 197] width 63 height 13
click at [460, 190] on div "Inputs" at bounding box center [463, 194] width 23 height 12
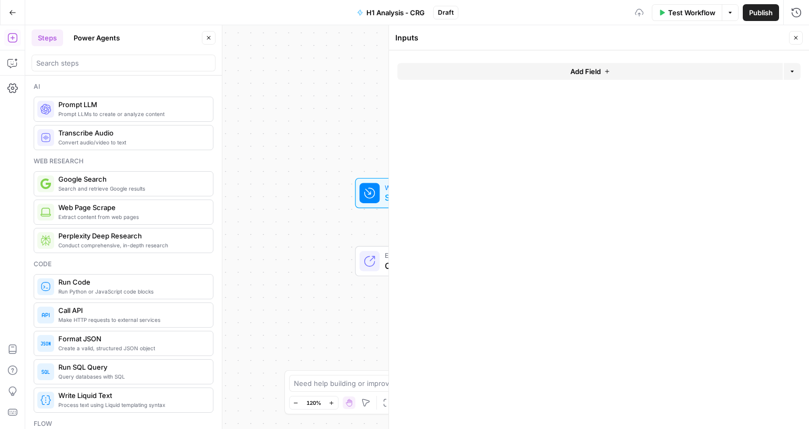
click at [553, 66] on button "Add Field" at bounding box center [589, 71] width 385 height 17
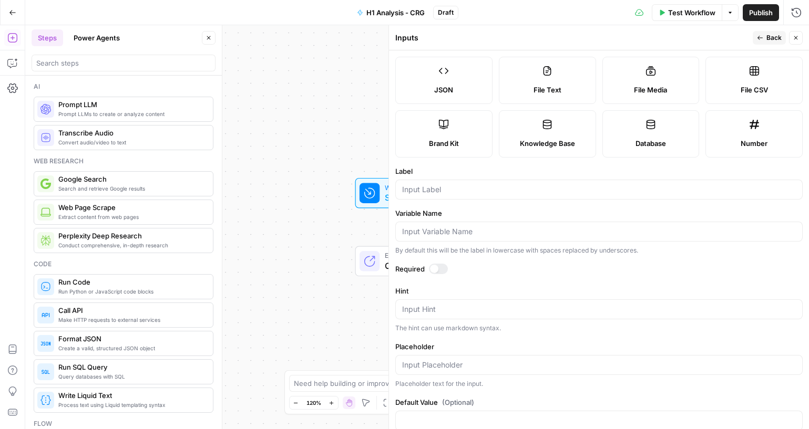
scroll to position [0, 0]
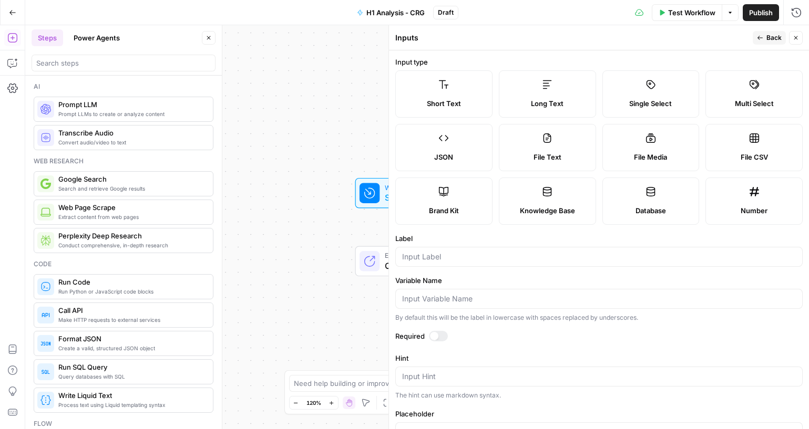
click at [732, 150] on label "File CSV" at bounding box center [753, 147] width 97 height 47
type textarea "Supports .csv file type"
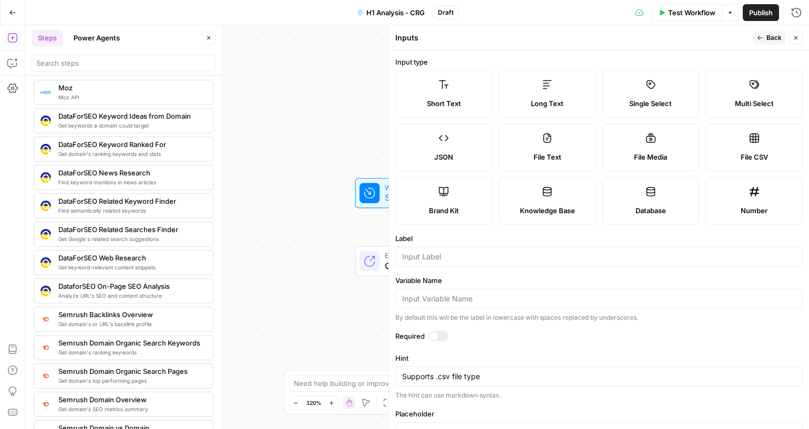
scroll to position [938, 0]
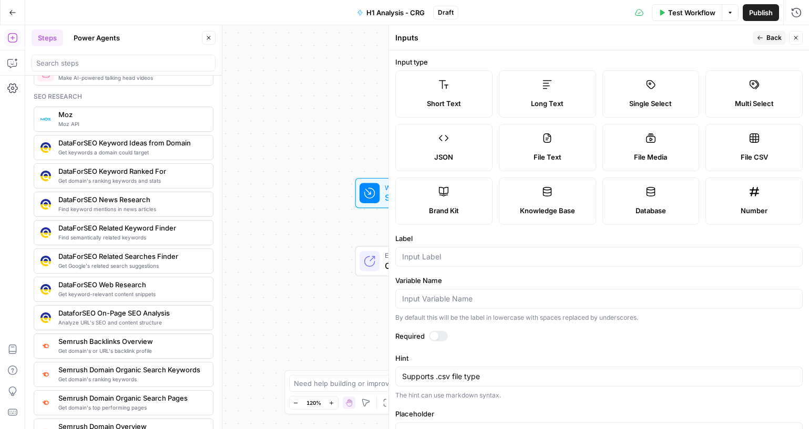
click at [796, 37] on icon "button" at bounding box center [796, 38] width 6 height 6
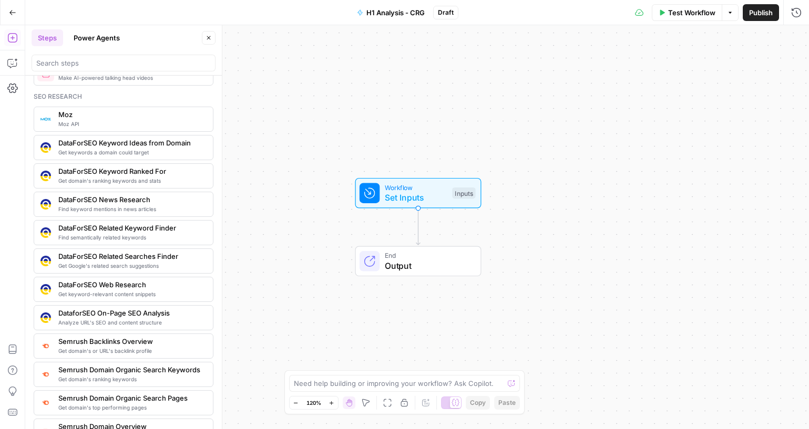
click at [212, 40] on button "Close" at bounding box center [209, 38] width 14 height 14
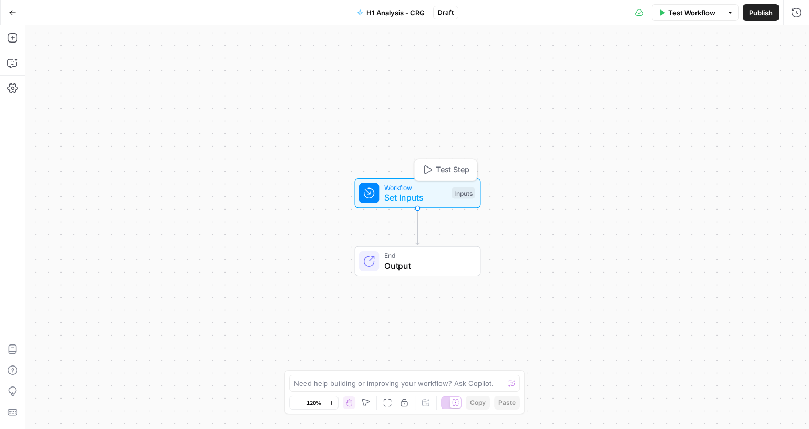
click at [372, 191] on icon at bounding box center [369, 193] width 10 height 10
click at [424, 196] on span "Set Inputs" at bounding box center [415, 197] width 63 height 13
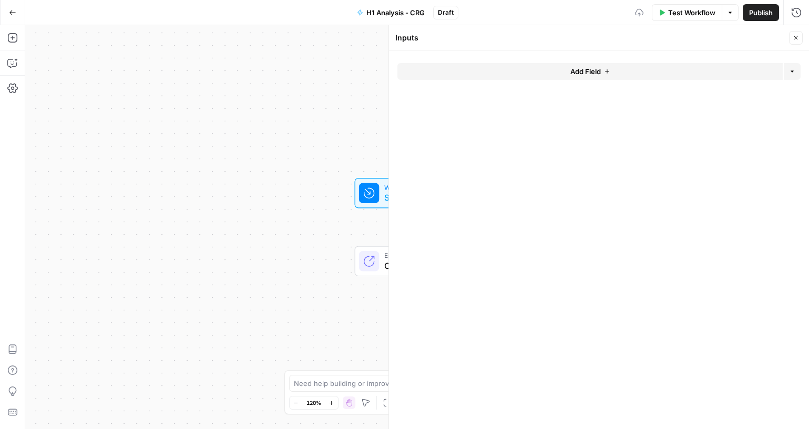
click at [676, 74] on button "Add Field" at bounding box center [589, 71] width 385 height 17
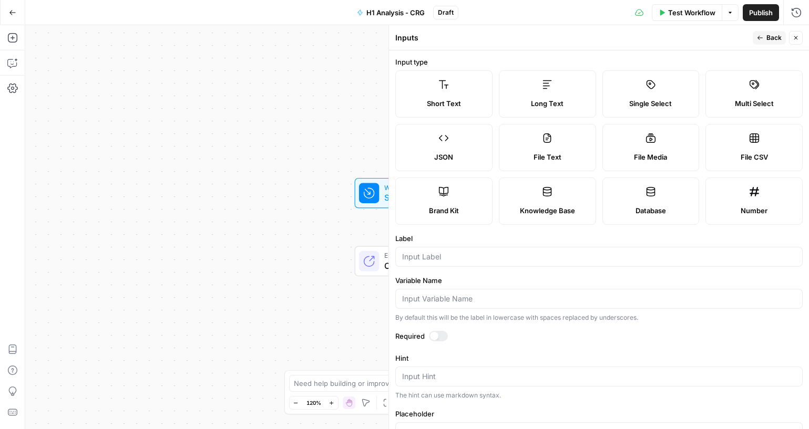
click at [757, 139] on label "File CSV" at bounding box center [753, 147] width 97 height 47
type textarea "Supports .csv file type"
click at [443, 338] on div at bounding box center [438, 336] width 19 height 11
click at [454, 294] on input "Variable Name" at bounding box center [599, 299] width 394 height 11
paste input "h1_file"
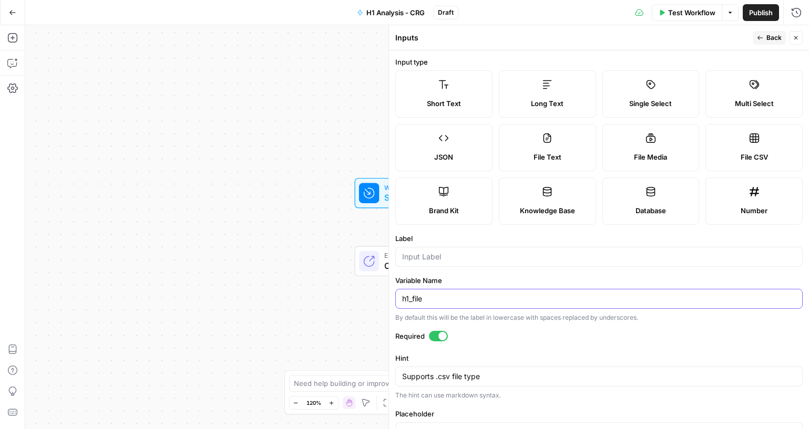
type input "h1_file"
click at [540, 261] on input "Label" at bounding box center [599, 257] width 394 height 11
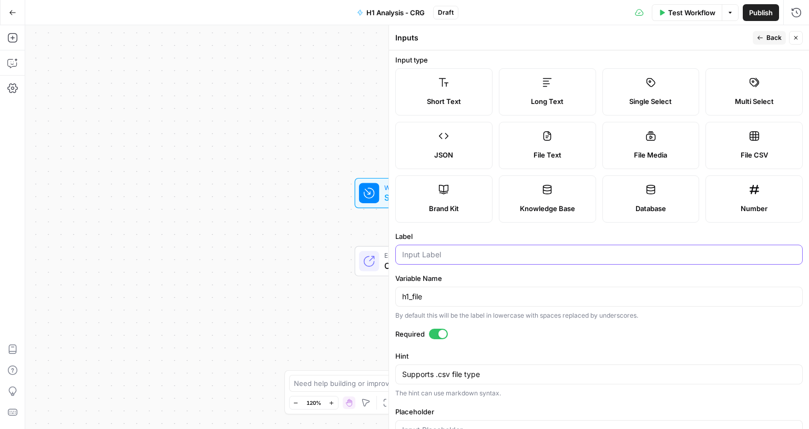
scroll to position [0, 0]
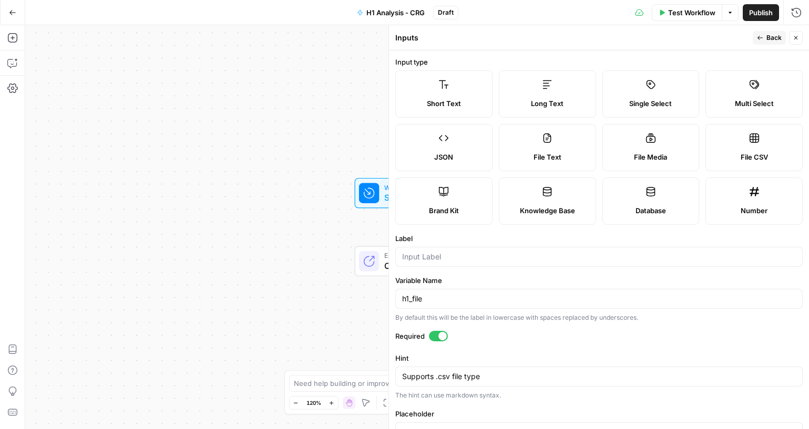
click at [774, 35] on span "Back" at bounding box center [773, 37] width 15 height 9
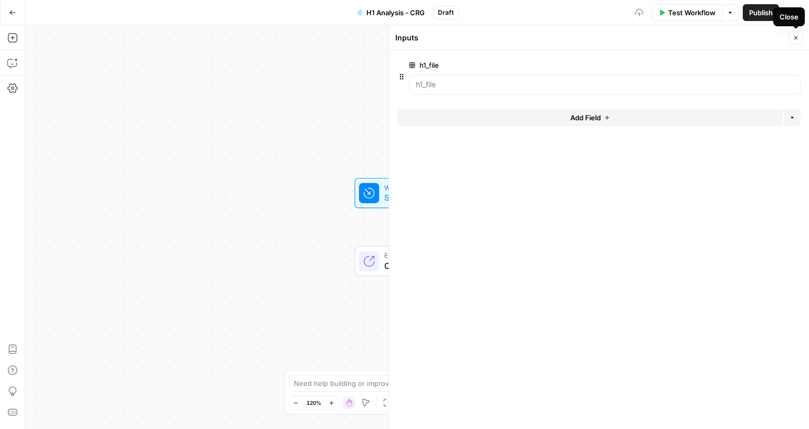
click at [800, 36] on button "Close" at bounding box center [796, 38] width 14 height 14
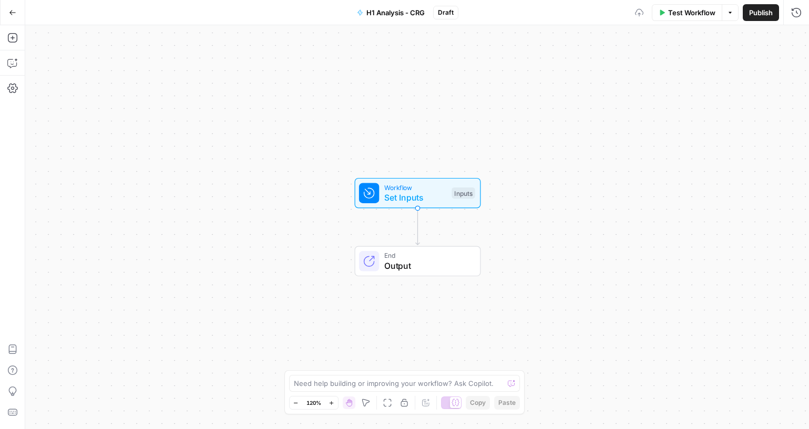
click at [439, 196] on span "Set Inputs" at bounding box center [415, 197] width 63 height 13
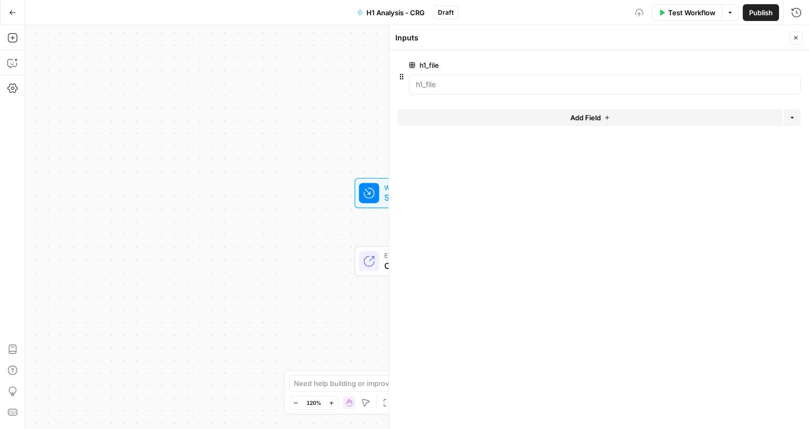
click at [795, 33] on button "Close" at bounding box center [796, 38] width 14 height 14
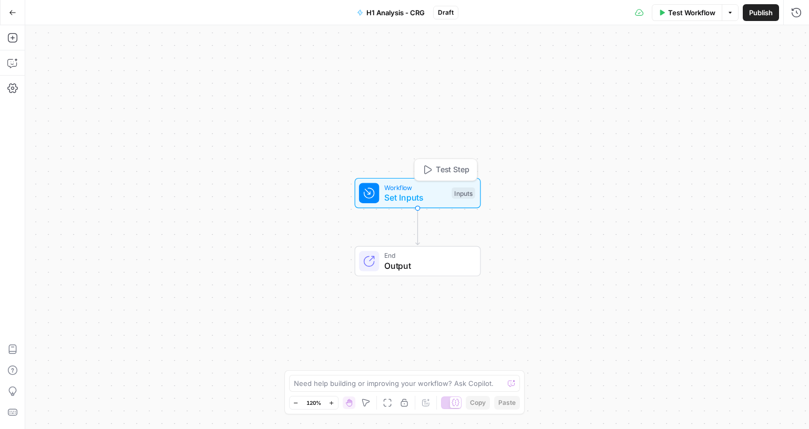
drag, startPoint x: 421, startPoint y: 199, endPoint x: 600, endPoint y: 115, distance: 198.0
click at [600, 115] on div "Workflow Set Inputs Inputs Test Step End Output" at bounding box center [417, 227] width 784 height 404
click at [16, 40] on icon "button" at bounding box center [12, 38] width 11 height 11
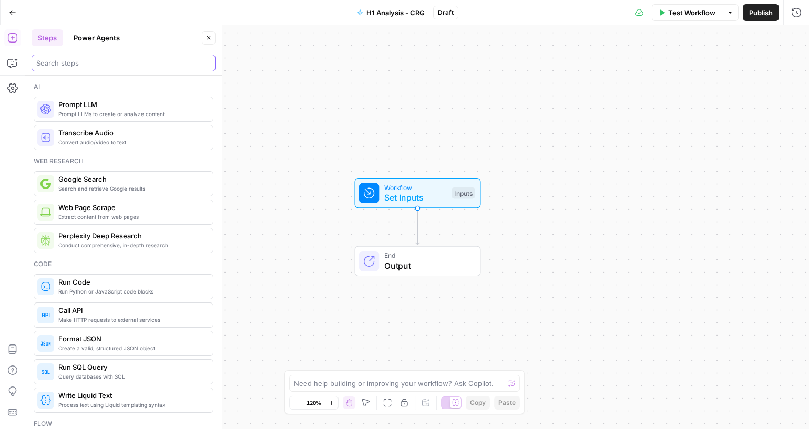
click at [145, 58] on input "search" at bounding box center [123, 63] width 174 height 11
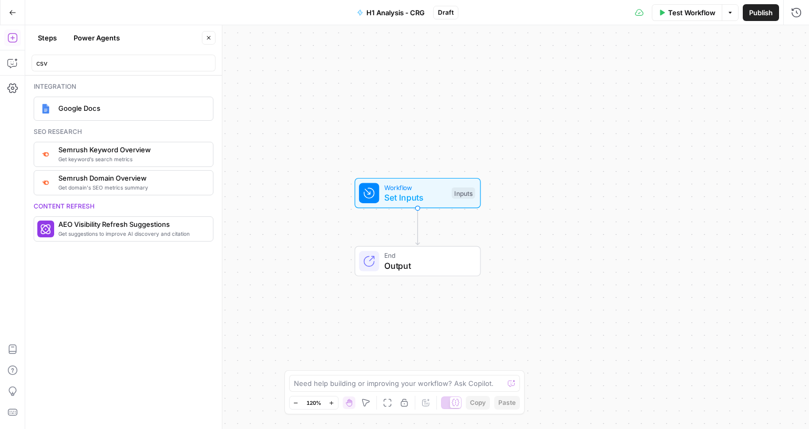
drag, startPoint x: 82, startPoint y: 69, endPoint x: 156, endPoint y: 66, distance: 73.6
click at [0, 68] on html "Cohort 5 New Home Browse Your Data Usage Settings Recent Grids Generate a Page …" at bounding box center [404, 214] width 809 height 429
click at [114, 64] on input "csv" at bounding box center [123, 63] width 174 height 11
type input "c"
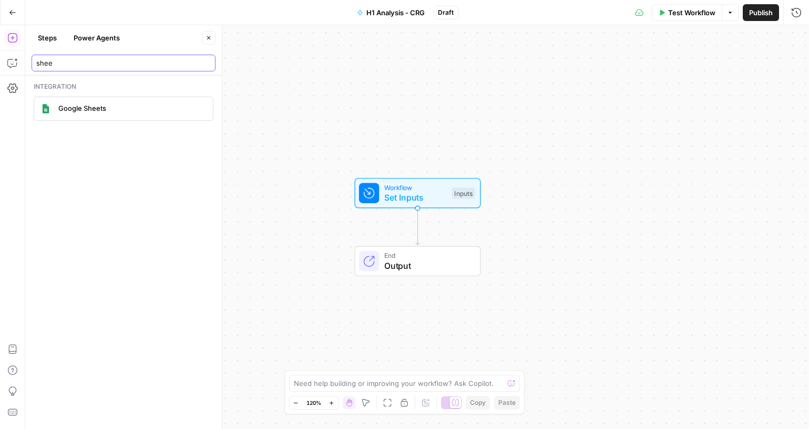
type input "shee"
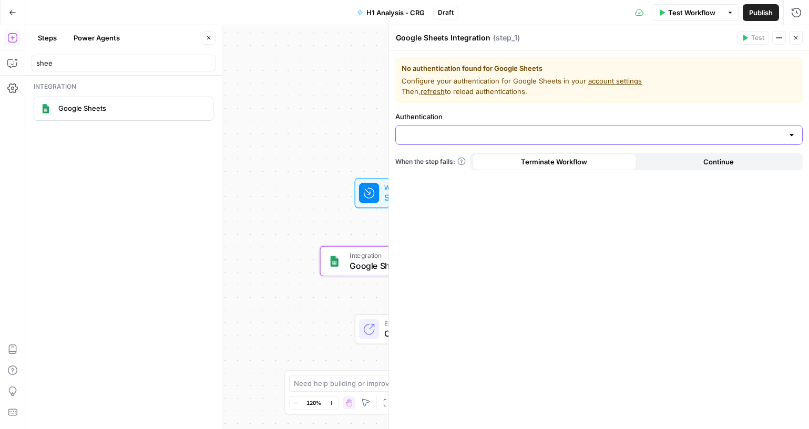
click at [454, 132] on input "Authentication" at bounding box center [592, 135] width 381 height 11
click at [488, 98] on div "No authentication found for Google Sheets Configure your authentication for Goo…" at bounding box center [598, 80] width 407 height 46
drag, startPoint x: 796, startPoint y: 36, endPoint x: 757, endPoint y: 78, distance: 57.6
click at [796, 37] on icon "button" at bounding box center [796, 38] width 6 height 6
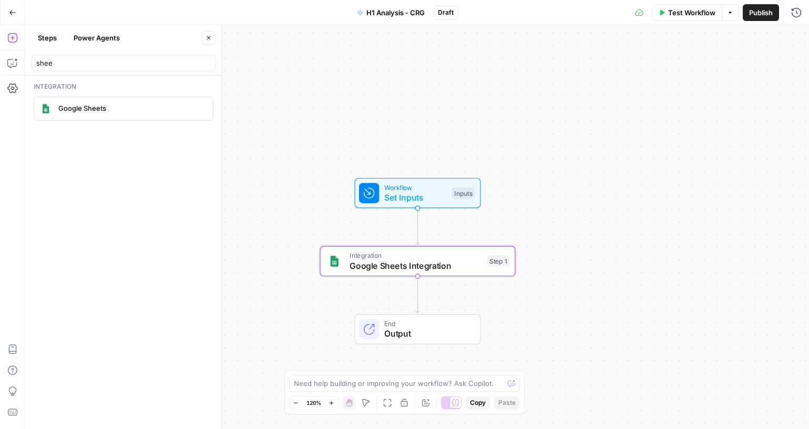
click at [416, 296] on icon "Edge from step_1 to end" at bounding box center [418, 294] width 4 height 37
click at [417, 293] on icon "Edge from step_1 to end" at bounding box center [418, 294] width 4 height 37
click at [444, 267] on span "Google Sheets Integration" at bounding box center [416, 266] width 132 height 13
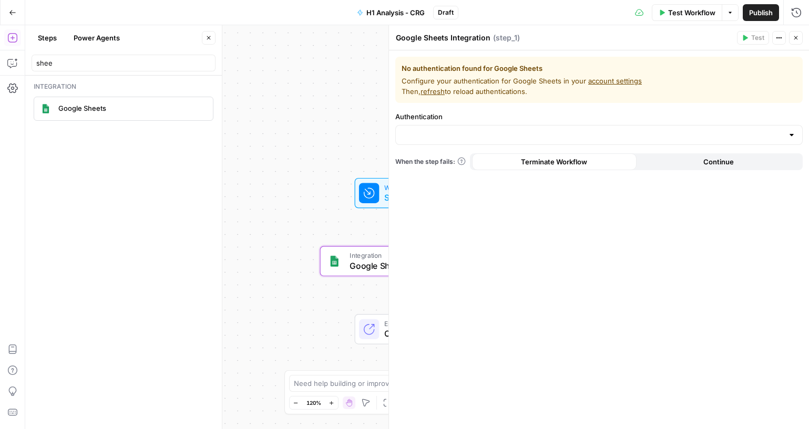
drag, startPoint x: 396, startPoint y: 37, endPoint x: 489, endPoint y: 34, distance: 93.6
click at [489, 34] on div "Google Sheets Integration Google Sheets Integration" at bounding box center [443, 38] width 100 height 13
click at [797, 35] on span "E" at bounding box center [794, 35] width 8 height 11
click at [796, 42] on button "Close" at bounding box center [796, 38] width 14 height 14
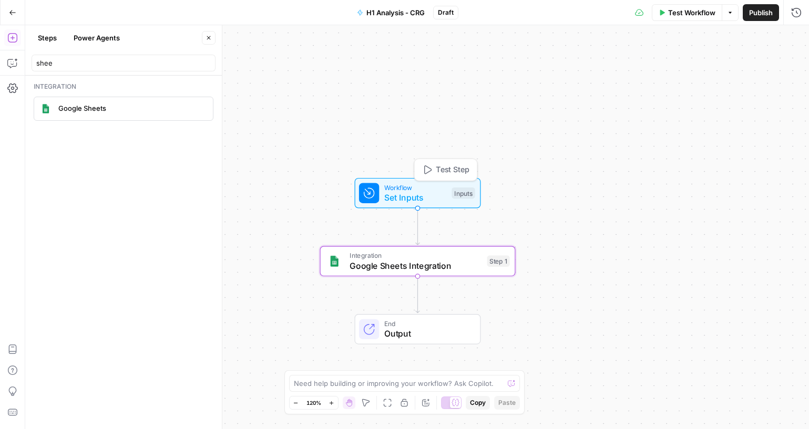
click at [406, 195] on span "Set Inputs" at bounding box center [415, 197] width 63 height 13
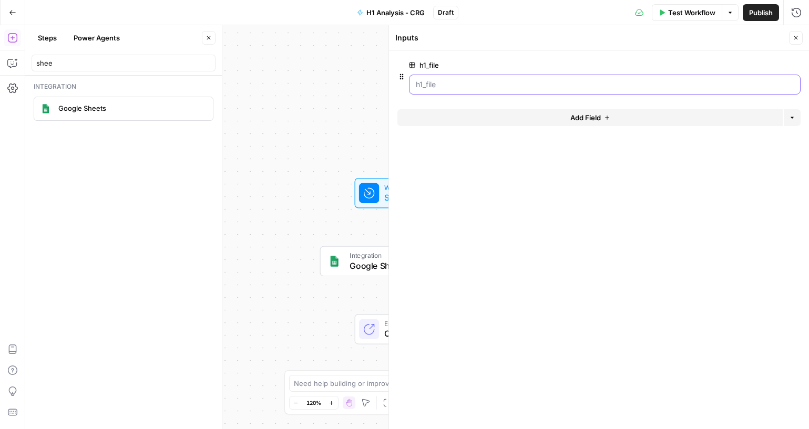
click at [539, 88] on input "h1_file" at bounding box center [605, 84] width 378 height 11
click at [797, 65] on icon "button" at bounding box center [795, 66] width 6 height 6
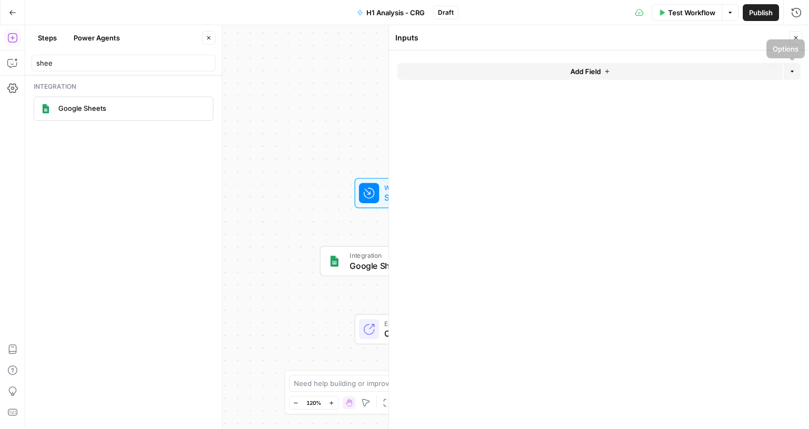
click at [576, 71] on span "Add Field" at bounding box center [585, 71] width 30 height 11
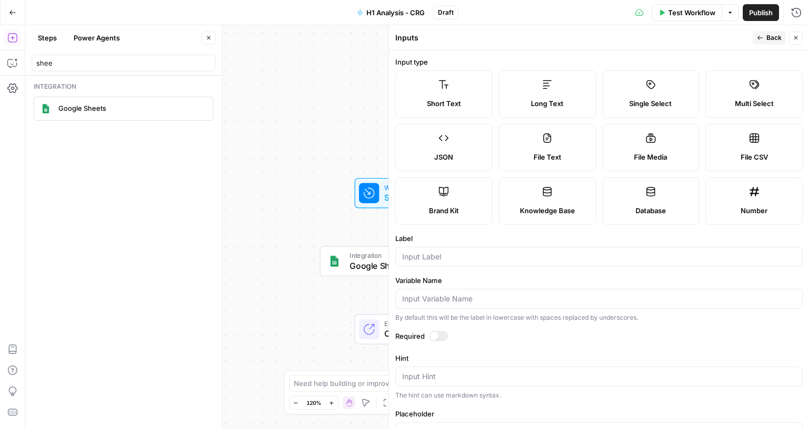
click at [775, 164] on label "File CSV" at bounding box center [753, 147] width 97 height 47
type textarea "Supports .csv file type"
click at [437, 334] on div at bounding box center [434, 336] width 8 height 8
click at [472, 296] on input "Variable Name" at bounding box center [599, 299] width 394 height 11
paste input "h1_csv_input"
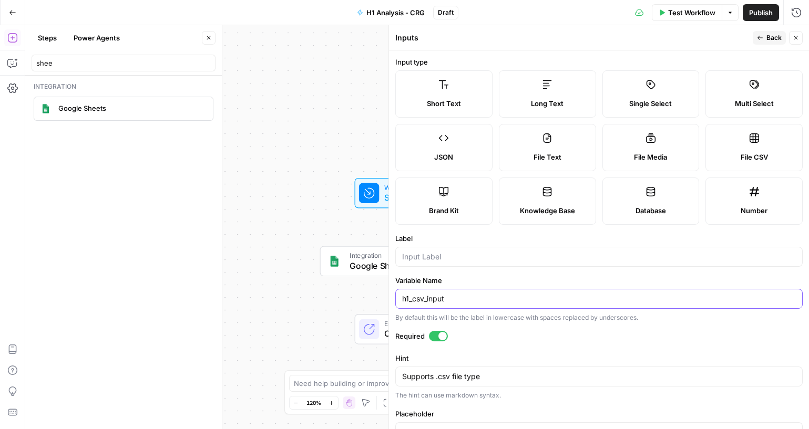
type input "h1_csv_input"
click at [480, 275] on form "Input type Short Text Long Text Single Select Multi Select JSON File Text File …" at bounding box center [599, 239] width 420 height 379
click at [768, 37] on span "Back" at bounding box center [773, 37] width 15 height 9
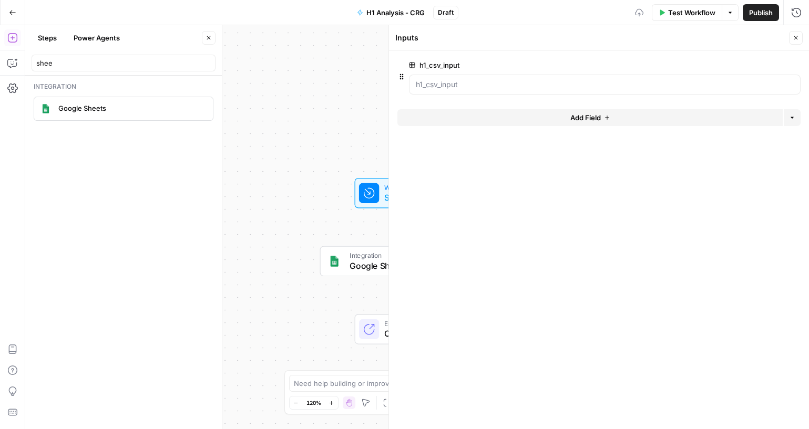
click at [794, 35] on icon "button" at bounding box center [796, 38] width 6 height 6
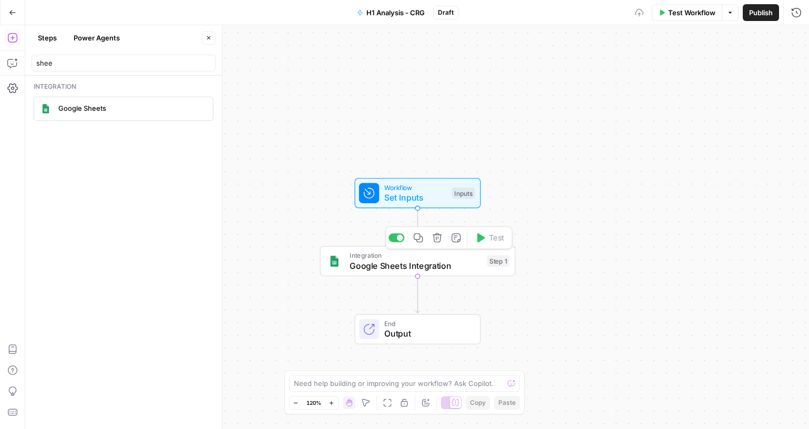
click at [435, 243] on button "Delete step" at bounding box center [437, 238] width 16 height 16
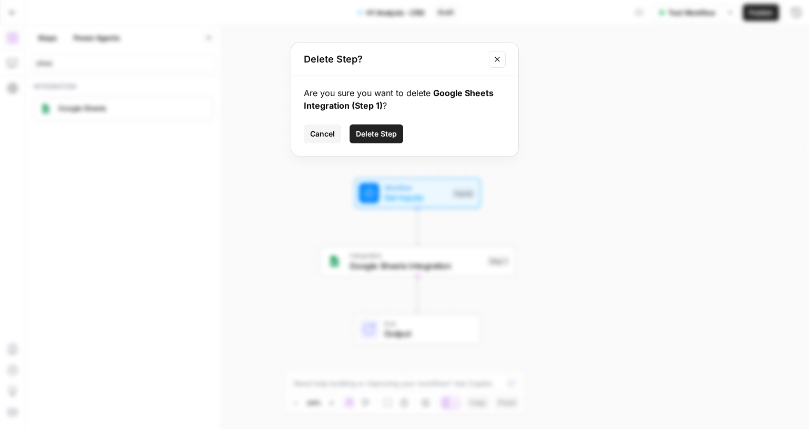
click at [376, 135] on span "Delete Step" at bounding box center [376, 134] width 41 height 11
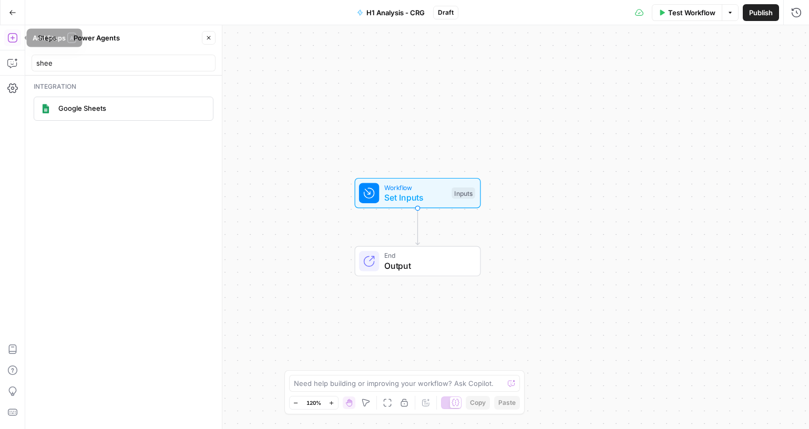
click at [15, 36] on icon "button" at bounding box center [12, 38] width 11 height 11
click at [17, 33] on icon "button" at bounding box center [12, 38] width 11 height 11
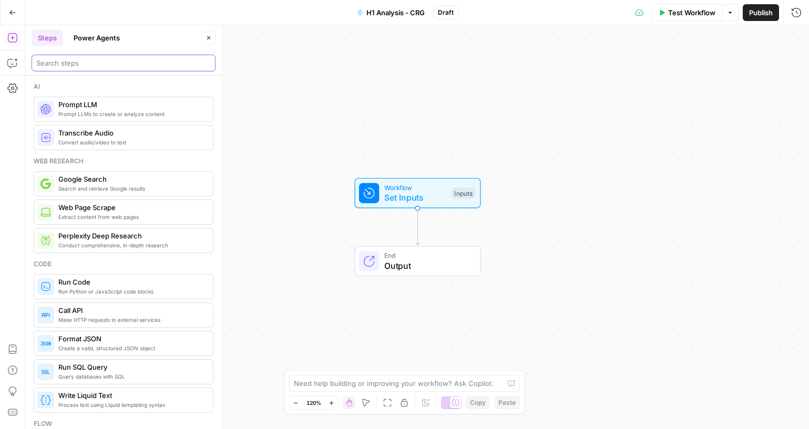
click at [113, 64] on input "search" at bounding box center [123, 63] width 174 height 11
type input "AI"
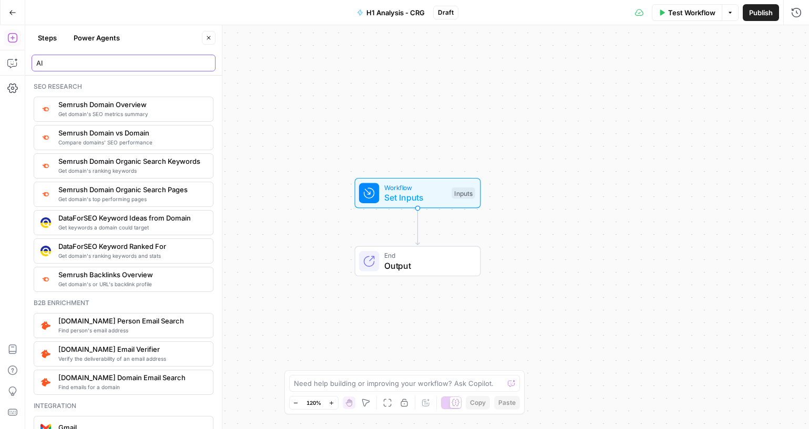
click at [205, 64] on input "AI" at bounding box center [123, 63] width 174 height 11
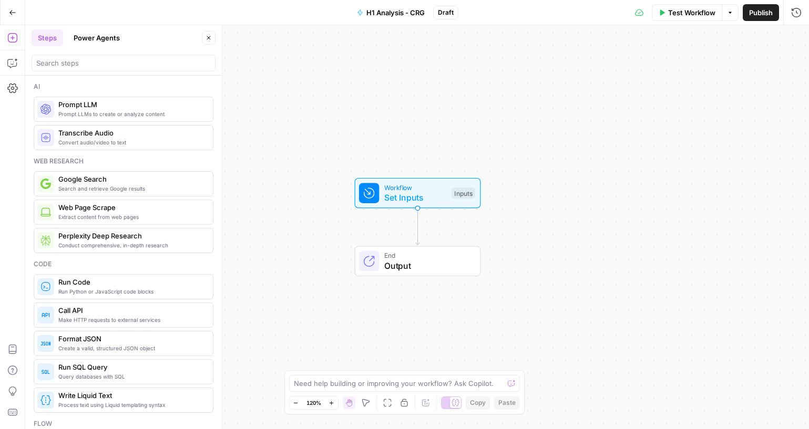
click at [130, 112] on span "Prompt LLMs to create or analyze content" at bounding box center [131, 114] width 146 height 8
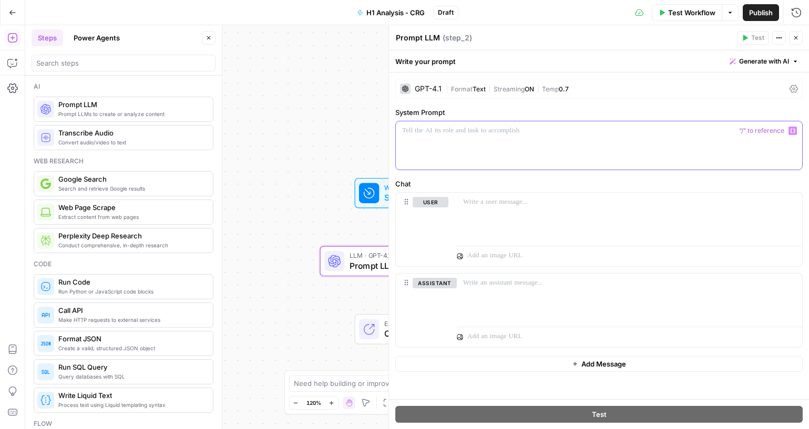
click at [446, 130] on p at bounding box center [599, 131] width 394 height 11
drag, startPoint x: 395, startPoint y: 60, endPoint x: 667, endPoint y: 347, distance: 395.6
click at [667, 347] on div "Write your prompt Generate with AI GPT-4.1 | Format Text | Streaming ON | Temp …" at bounding box center [599, 239] width 420 height 379
copy div "Write your prompt Generate with AI GPT-4.1 | Format Text | Streaming ON | Temp …"
click at [519, 155] on div at bounding box center [599, 145] width 406 height 48
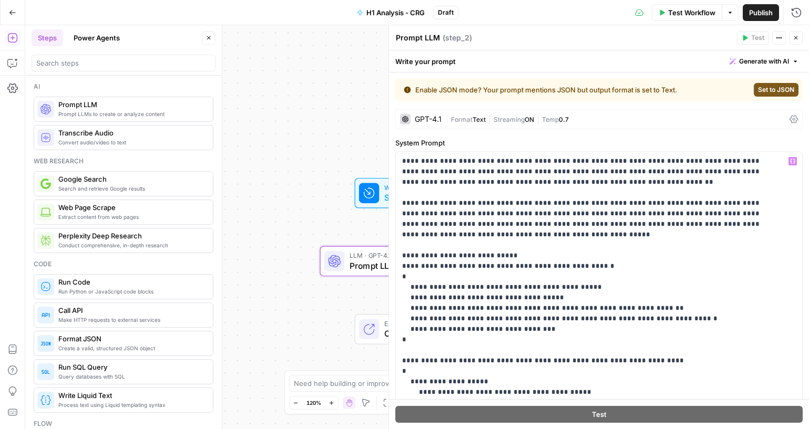
click at [773, 90] on span "Set to JSON" at bounding box center [776, 89] width 36 height 9
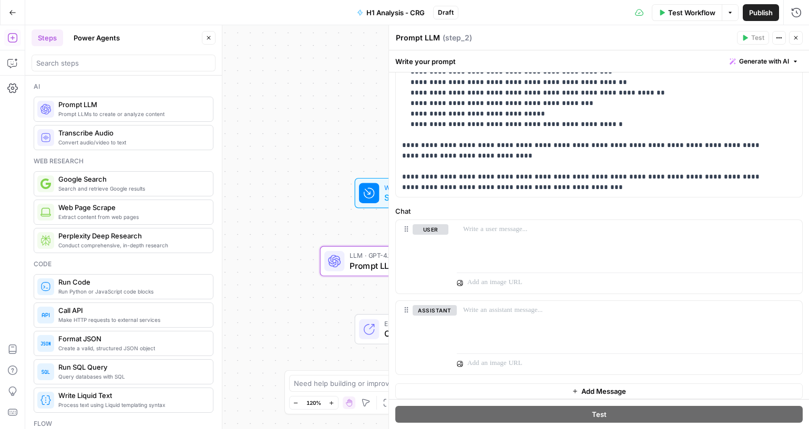
scroll to position [359, 0]
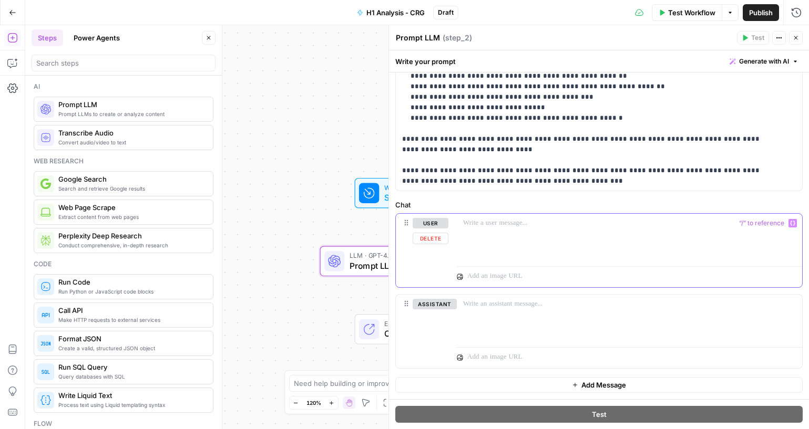
click at [537, 232] on div at bounding box center [629, 238] width 345 height 48
click at [507, 228] on p at bounding box center [629, 223] width 333 height 11
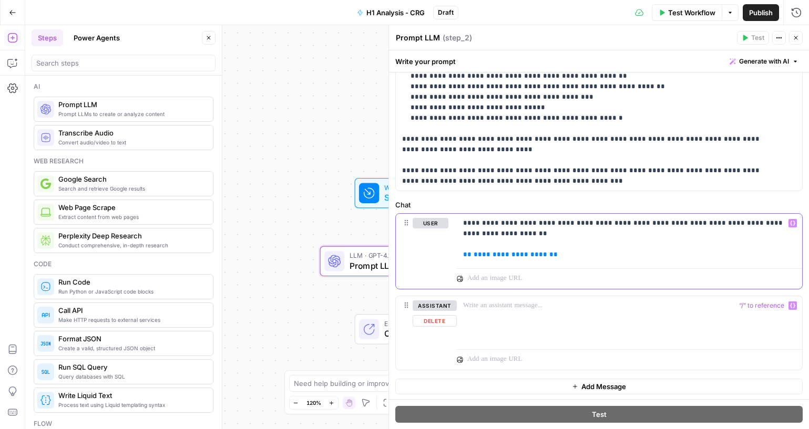
scroll to position [361, 0]
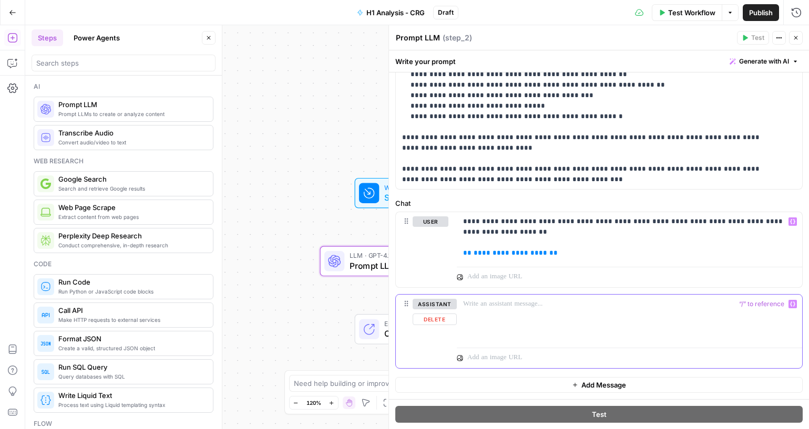
click at [503, 306] on p at bounding box center [629, 304] width 333 height 11
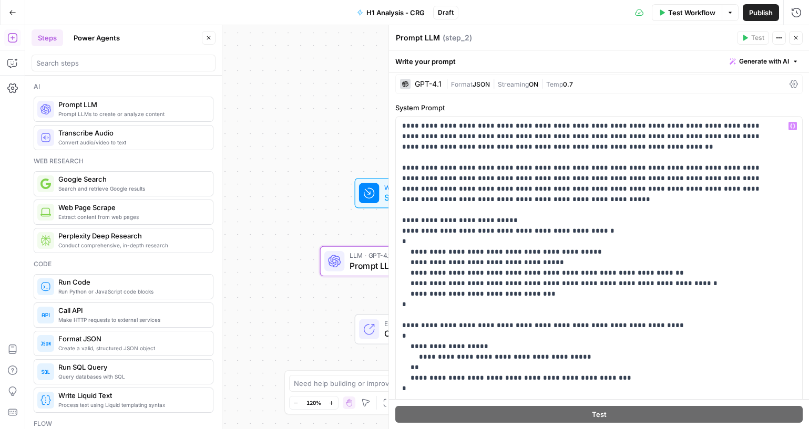
scroll to position [0, 0]
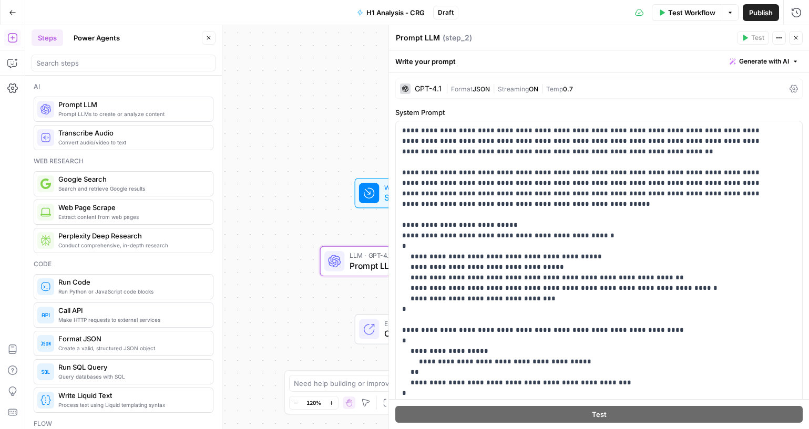
click at [558, 89] on span "Temp" at bounding box center [554, 89] width 17 height 8
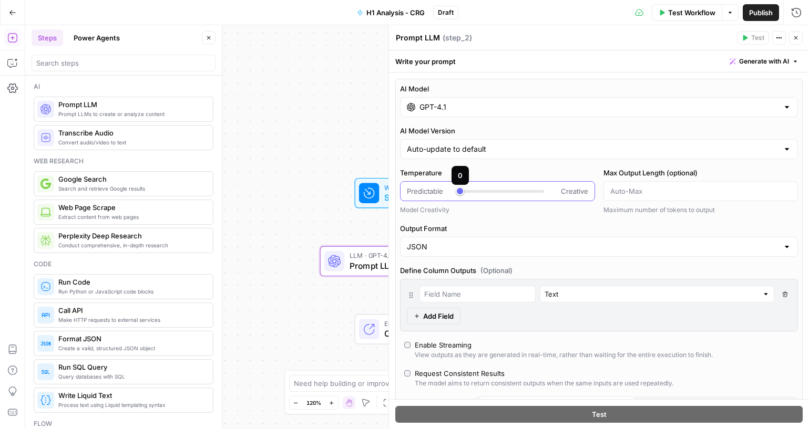
type input "***"
drag, startPoint x: 515, startPoint y: 193, endPoint x: 467, endPoint y: 191, distance: 48.4
click at [467, 191] on div at bounding box center [502, 191] width 84 height 11
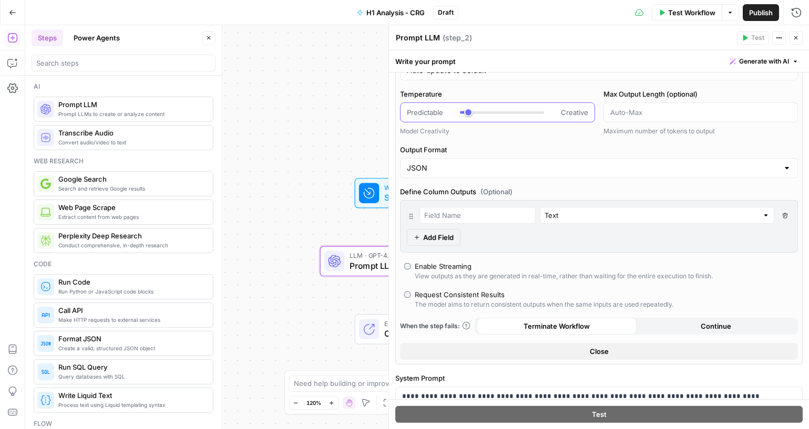
scroll to position [105, 0]
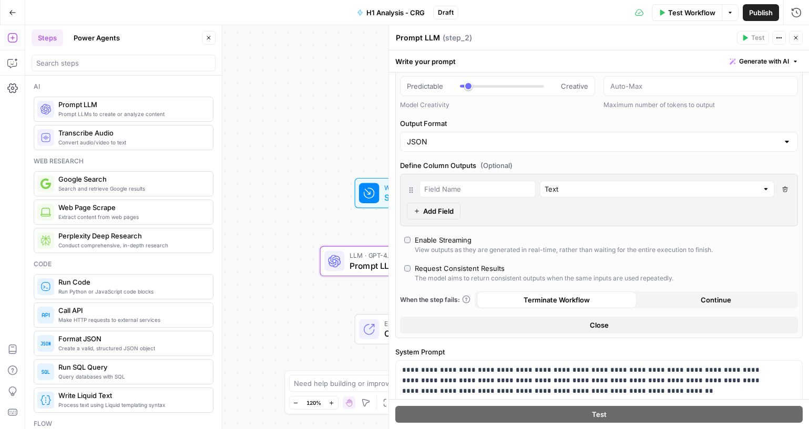
click at [447, 239] on div "Enable Streaming" at bounding box center [443, 240] width 57 height 11
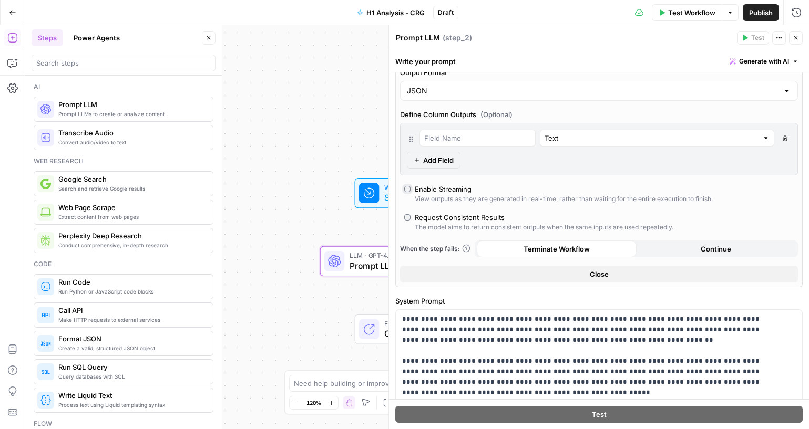
scroll to position [158, 0]
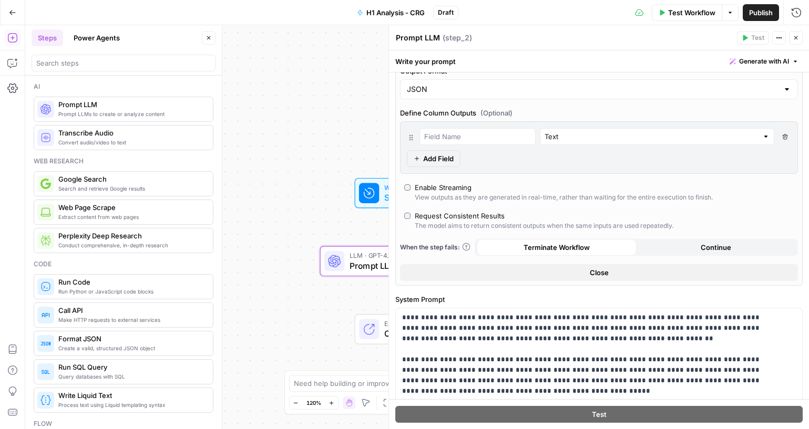
click at [616, 271] on button "Close" at bounding box center [599, 272] width 398 height 17
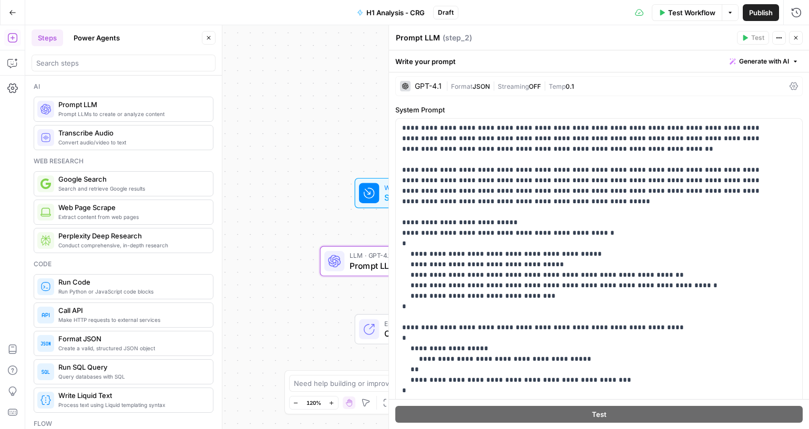
scroll to position [0, 0]
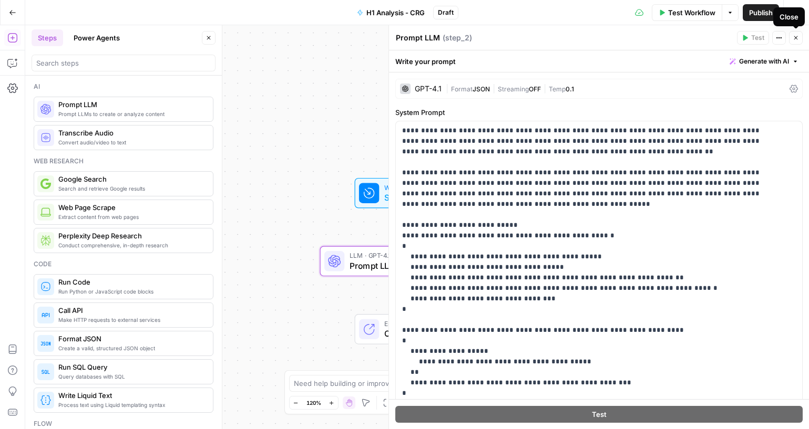
click at [795, 40] on icon "button" at bounding box center [796, 38] width 6 height 6
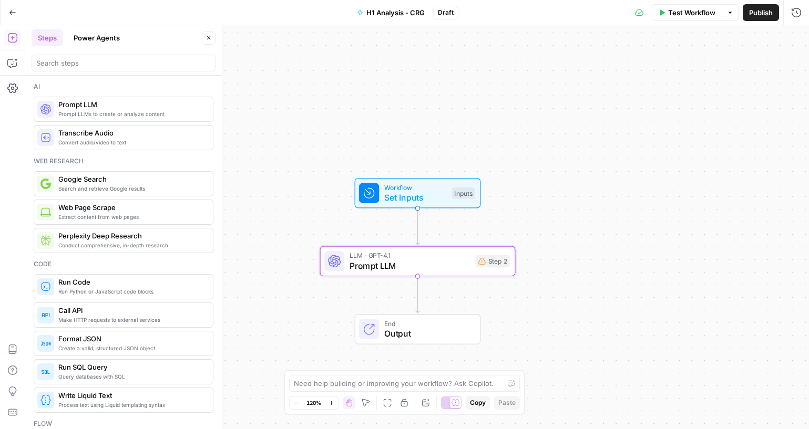
click at [400, 190] on span "Workflow" at bounding box center [415, 187] width 63 height 10
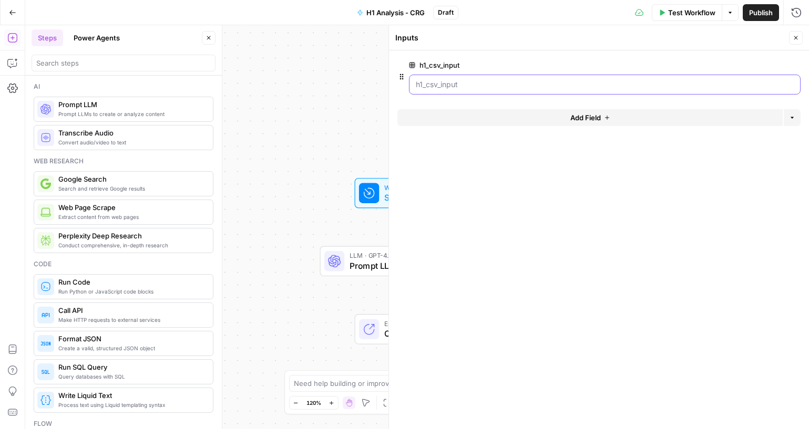
click at [539, 82] on input "h1_csv_input" at bounding box center [605, 84] width 378 height 11
click at [798, 36] on icon "button" at bounding box center [796, 38] width 6 height 6
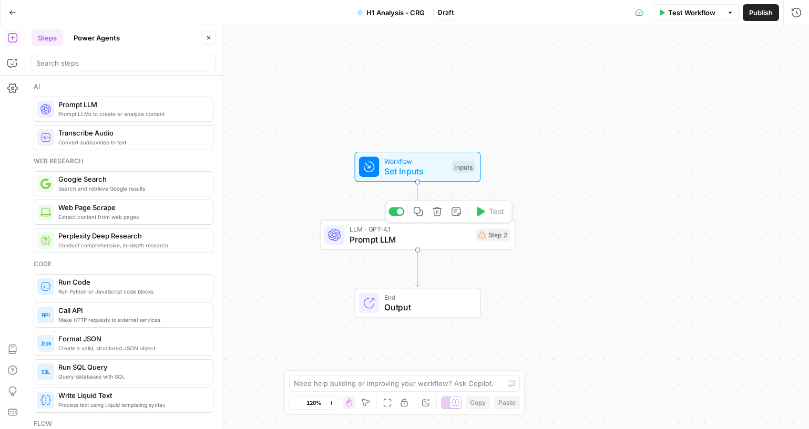
click at [433, 242] on span "Prompt LLM" at bounding box center [410, 239] width 121 height 13
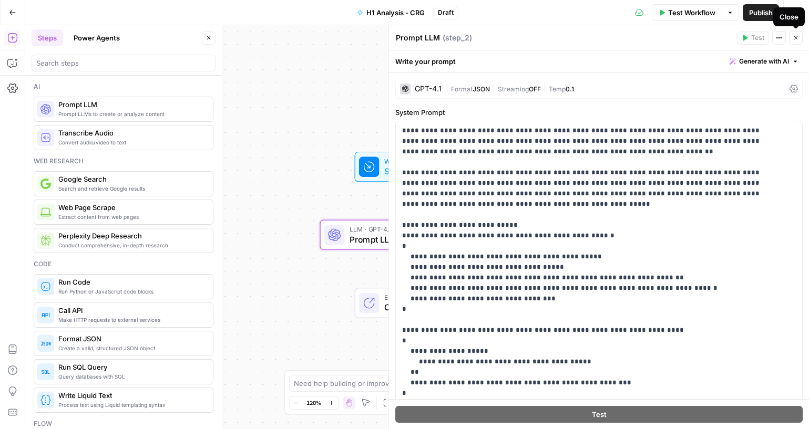
drag, startPoint x: 799, startPoint y: 39, endPoint x: 508, endPoint y: 125, distance: 303.0
click at [798, 40] on button "Close" at bounding box center [796, 38] width 14 height 14
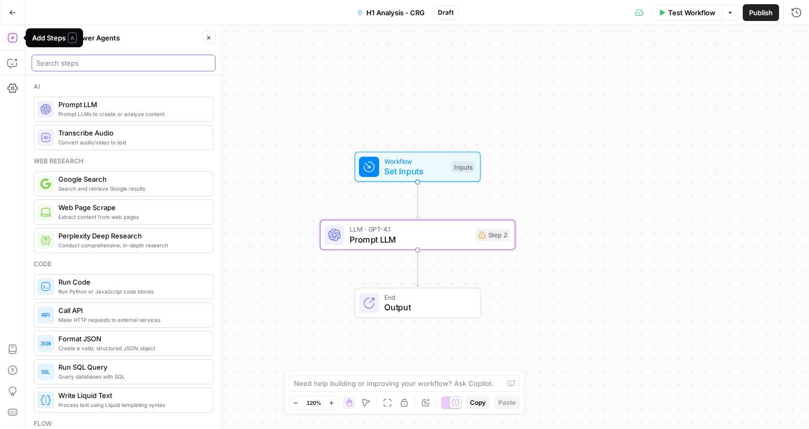
click at [71, 61] on input "search" at bounding box center [123, 63] width 174 height 11
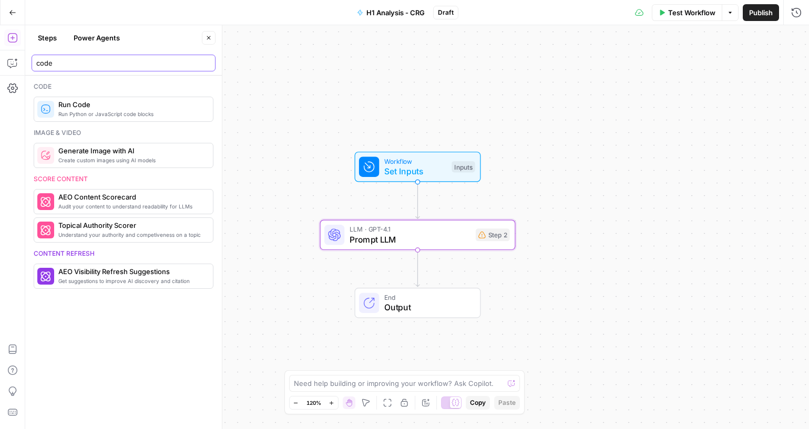
type input "code"
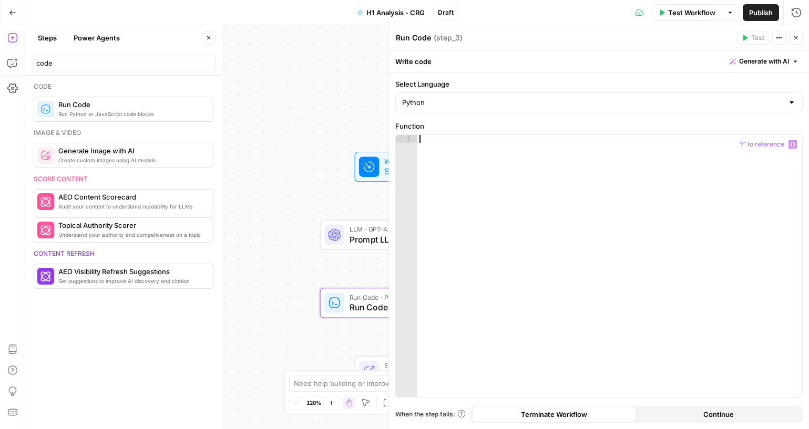
click at [494, 146] on div at bounding box center [609, 274] width 385 height 278
paste textarea "**********"
type textarea "**********"
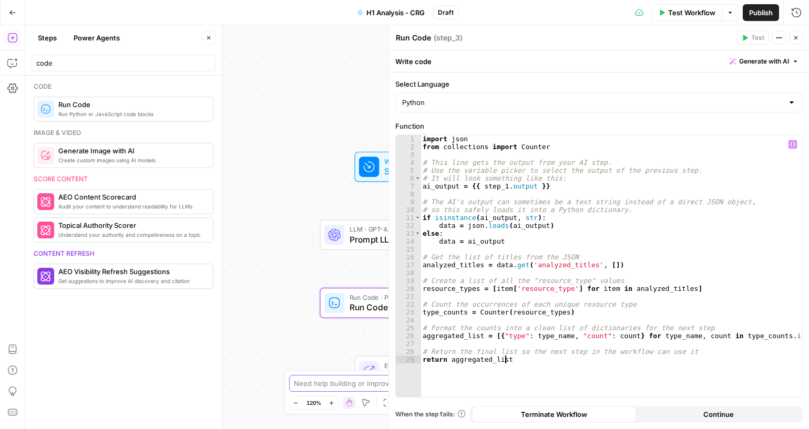
click at [325, 382] on textarea at bounding box center [399, 383] width 210 height 11
paste textarea "Replace {{ step_1.output }} with the actual variable from your AI Analysis step…"
drag, startPoint x: 405, startPoint y: 374, endPoint x: 460, endPoint y: 352, distance: 59.6
click at [460, 352] on textarea "How do I Replace {{ step_1.output }} with the actual variable from your AI Anal…" at bounding box center [394, 368] width 202 height 42
click at [471, 382] on textarea "How do I Replace {{ step_1.output }} with the actual Airops variable picker to …" at bounding box center [394, 378] width 202 height 21
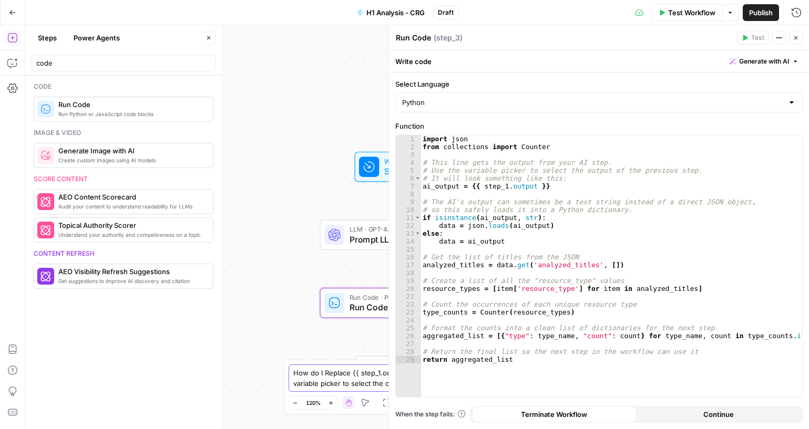
click at [410, 375] on textarea "How do I Replace {{ step_1.output }} with the actual Airops variable picker to …" at bounding box center [394, 378] width 202 height 21
click at [362, 382] on textarea "How do I Replace {{ step_1.output }} in step_3 with the actual Airops variable …" at bounding box center [394, 373] width 202 height 32
type textarea "How do I Replace {{ step_1.output }} in step_3 with the actual Airops variable …"
click at [350, 376] on textarea "How do I Replace {{ step_1.output }} in step_3 with the actual Airops variable …" at bounding box center [394, 373] width 202 height 32
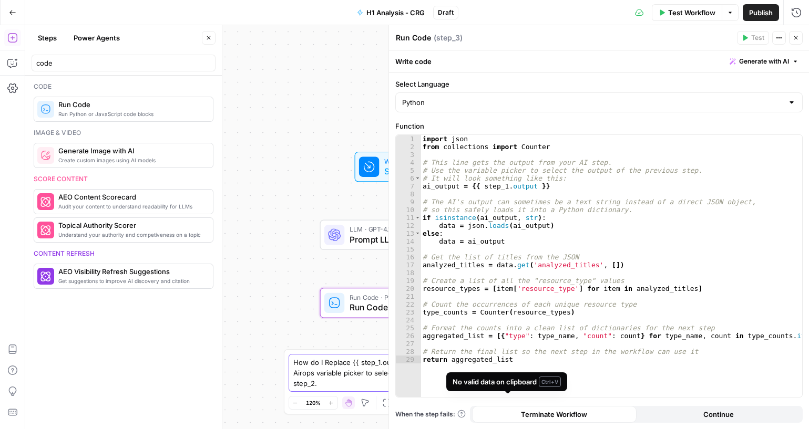
click at [355, 375] on textarea "How do I Replace {{ step_1.output }} in step_3 with the actual Airops variable …" at bounding box center [394, 373] width 202 height 32
drag, startPoint x: 513, startPoint y: 359, endPoint x: 501, endPoint y: 385, distance: 27.8
click at [513, 359] on icon "submit" at bounding box center [512, 362] width 6 height 6
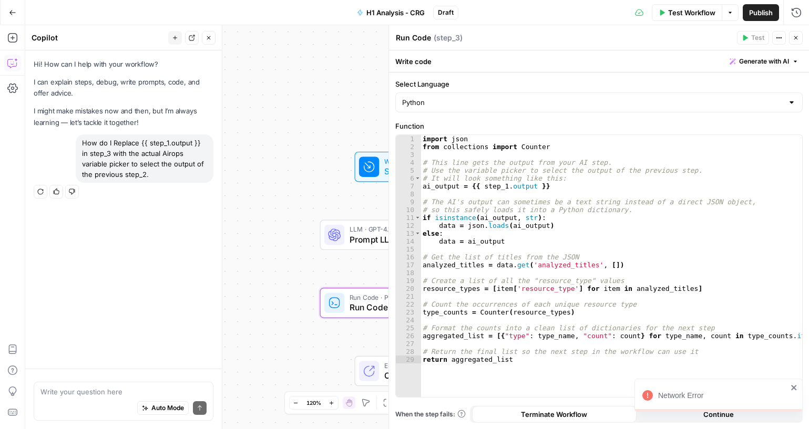
drag, startPoint x: 125, startPoint y: 170, endPoint x: 83, endPoint y: 143, distance: 49.9
click at [83, 143] on div "How do I Replace {{ step_1.output }} in step_3 with the actual Airops variable …" at bounding box center [145, 159] width 138 height 48
copy div "How do I Replace {{ step_1.output }} in step_3 with the actual Airops variable …"
click at [122, 392] on textarea at bounding box center [123, 392] width 166 height 11
paste textarea "How do I Replace {{ step_1.output }} in step_3 with the actual Airops variable …"
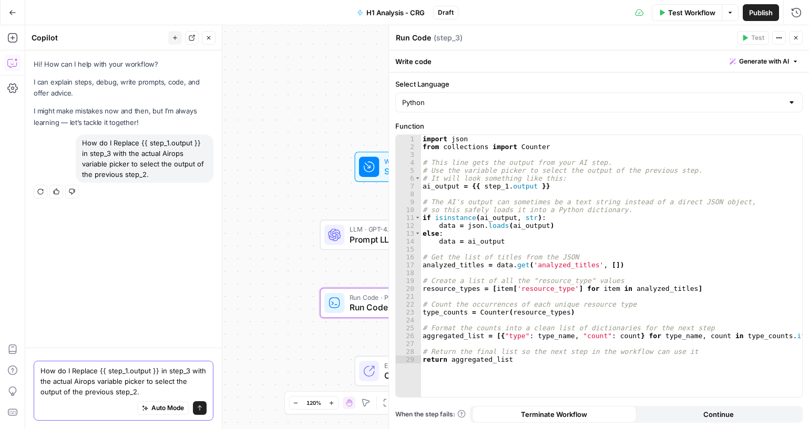
type textarea "How do I Replace {{ step_1.output }} in step_3 with the actual Airops variable …"
click at [200, 404] on button "Send" at bounding box center [200, 409] width 14 height 14
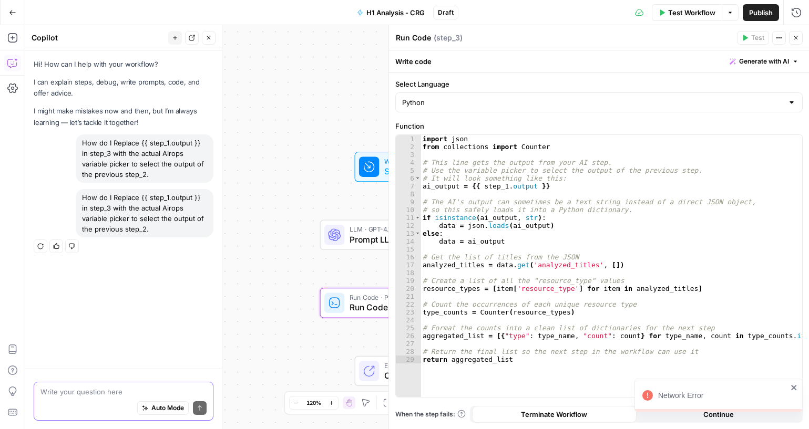
click at [794, 387] on icon "close" at bounding box center [793, 388] width 7 height 8
click at [129, 386] on div "Write your question here Auto Mode Send" at bounding box center [124, 401] width 180 height 39
paste textarea "How do I Replace {{ step_1.output }} in step_3 with the actual Airops variable …"
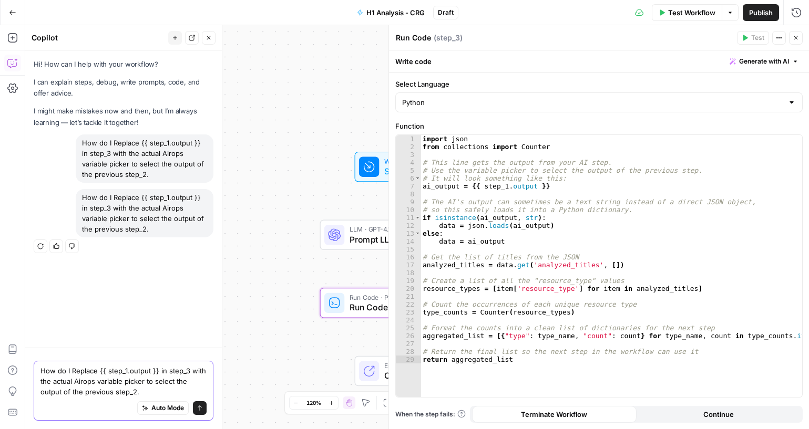
type textarea "How do I Replace {{ step_1.output }} in step_3 with the actual Airops variable …"
click at [201, 404] on button "Send" at bounding box center [200, 409] width 14 height 14
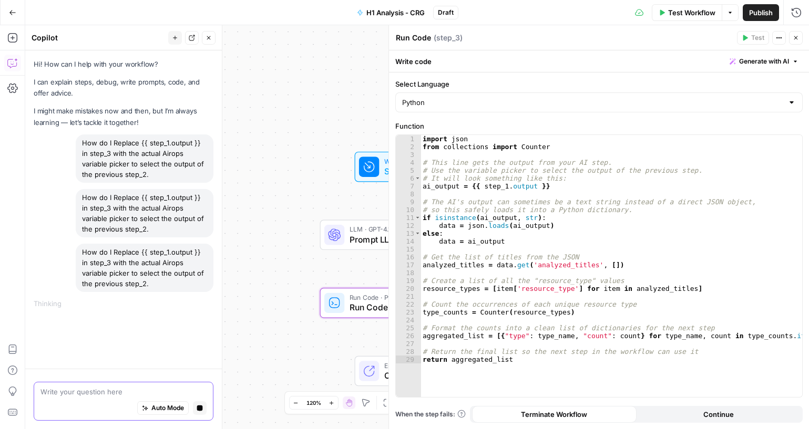
click at [145, 387] on textarea at bounding box center [123, 392] width 166 height 11
paste textarea "How do I Replace {{ step_1.output }} in step_3 with the actual Airops variable …"
type textarea "How do I Replace {{ step_1.output }} in step_3 with the actual Airops variable …"
click at [149, 399] on div "Auto Mode Stop generating" at bounding box center [123, 408] width 166 height 23
click at [153, 392] on textarea "How do I Replace {{ step_1.output }} in step_3 with the actual Airops variable …" at bounding box center [123, 382] width 166 height 32
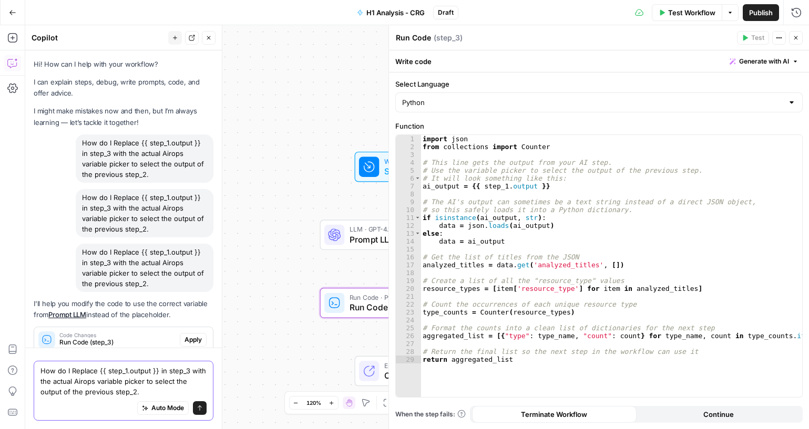
scroll to position [93, 0]
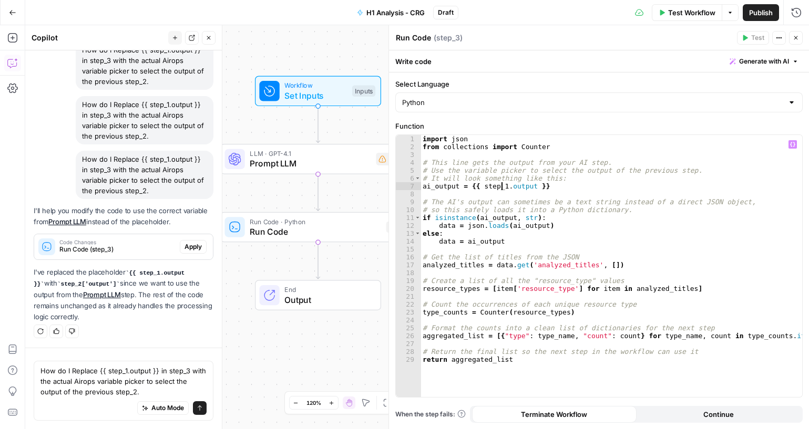
click at [502, 185] on div "import json from collections import Counter # This line gets the output from yo…" at bounding box center [611, 274] width 382 height 278
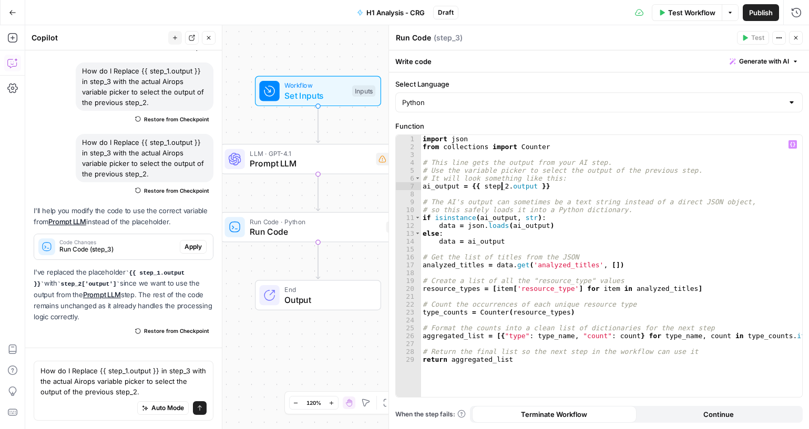
click at [207, 37] on icon "button" at bounding box center [208, 38] width 6 height 6
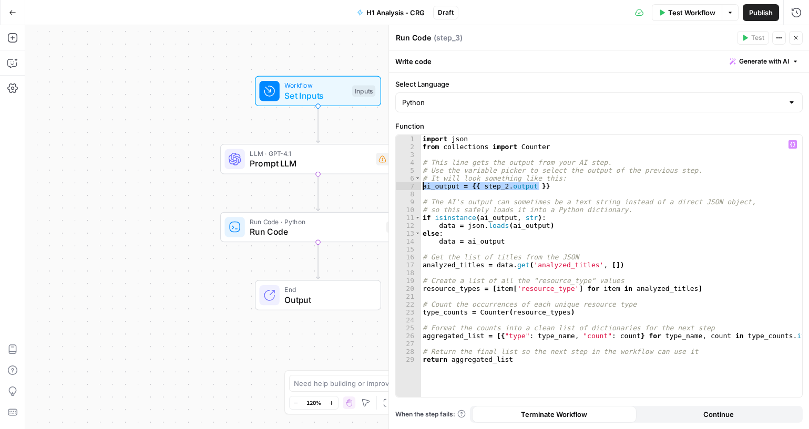
drag, startPoint x: 546, startPoint y: 186, endPoint x: 419, endPoint y: 184, distance: 126.7
click at [419, 184] on div "**********" at bounding box center [599, 266] width 406 height 262
click at [793, 146] on icon "button" at bounding box center [792, 144] width 5 height 5
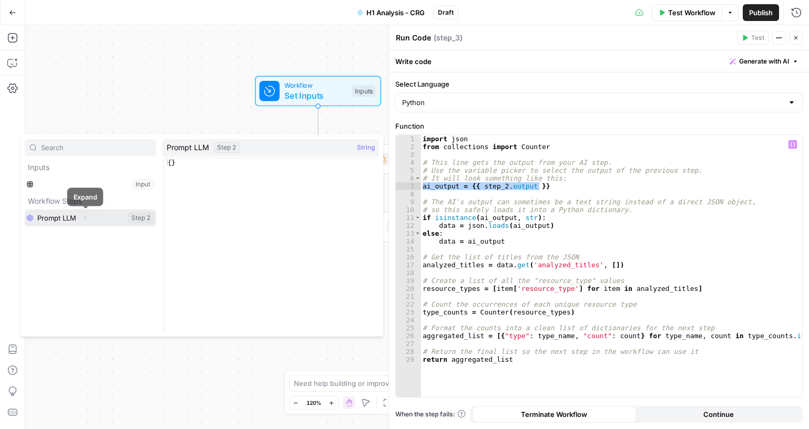
click at [92, 219] on button "Select variable Prompt LLM" at bounding box center [90, 218] width 131 height 17
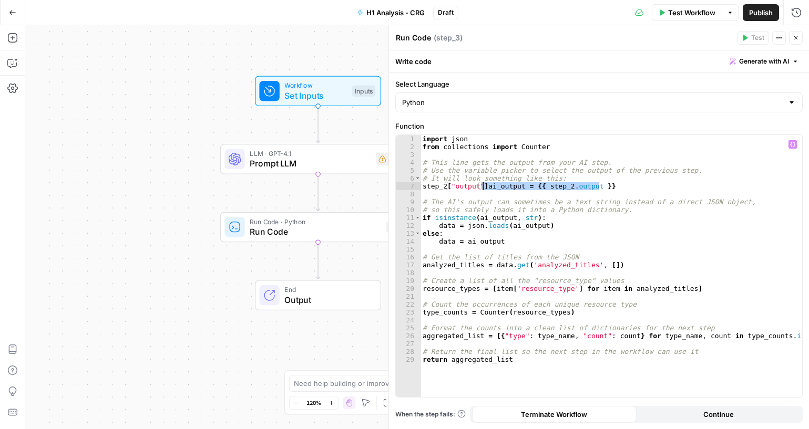
type textarea "**********"
drag, startPoint x: 470, startPoint y: 188, endPoint x: 415, endPoint y: 187, distance: 55.2
click at [415, 187] on div "**********" at bounding box center [599, 266] width 406 height 262
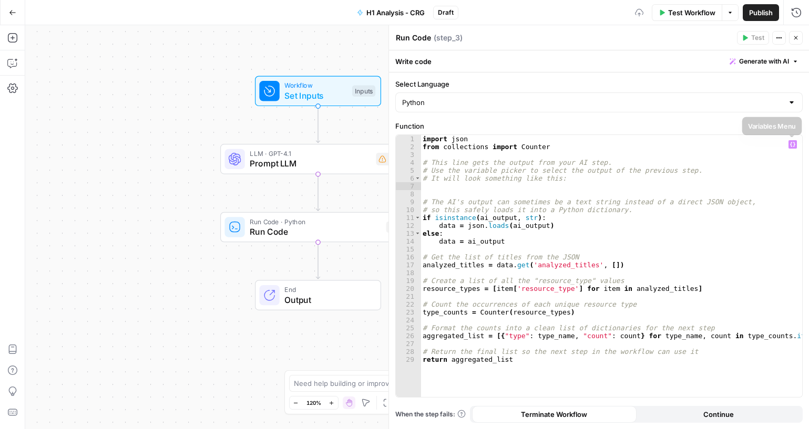
click at [795, 145] on button "Variables Menu" at bounding box center [792, 144] width 8 height 8
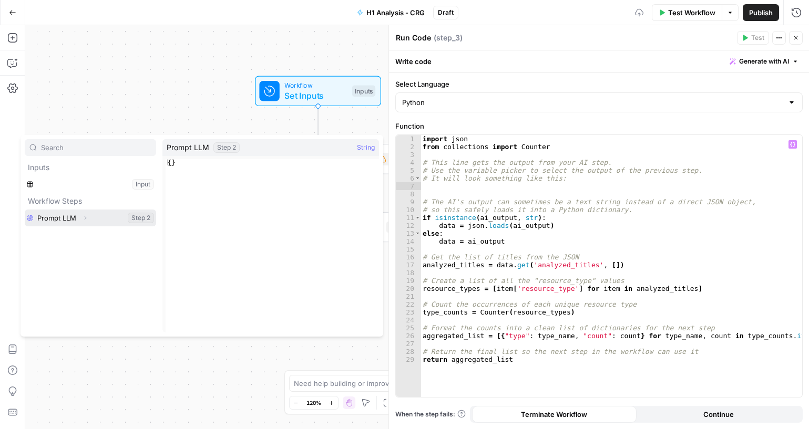
click at [127, 219] on button "Select variable Prompt LLM" at bounding box center [90, 218] width 131 height 17
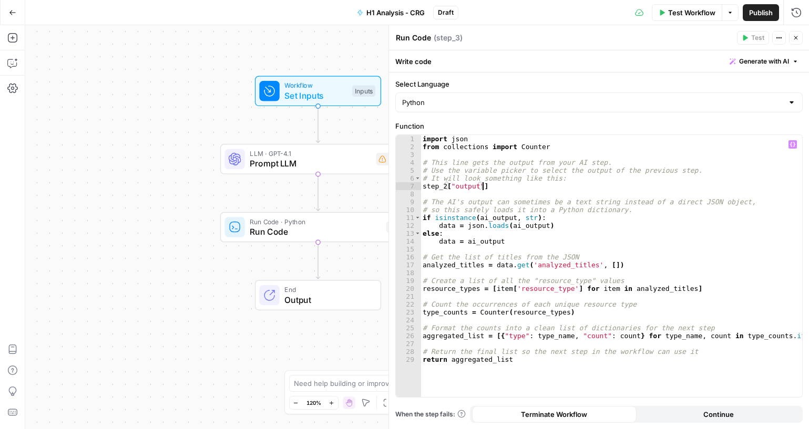
click at [424, 188] on div "import json from collections import Counter # This line gets the output from yo…" at bounding box center [611, 274] width 382 height 278
paste textarea "**********"
click at [559, 209] on div "import json from collections import Counter # This line gets the output from yo…" at bounding box center [611, 274] width 382 height 278
type textarea "**********"
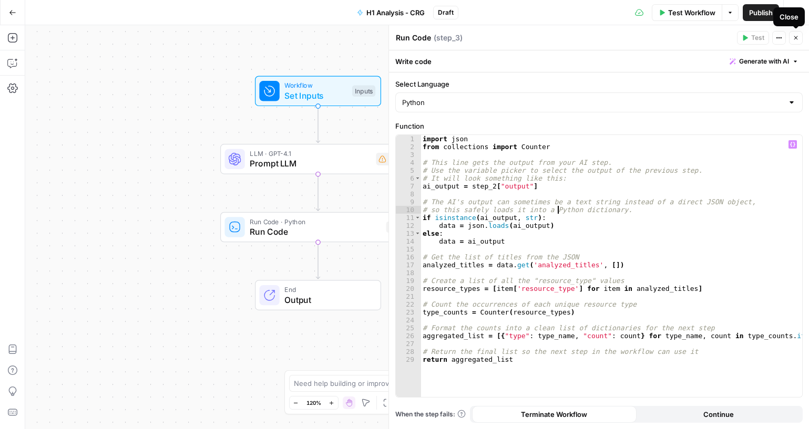
click at [796, 39] on icon "button" at bounding box center [796, 38] width 6 height 6
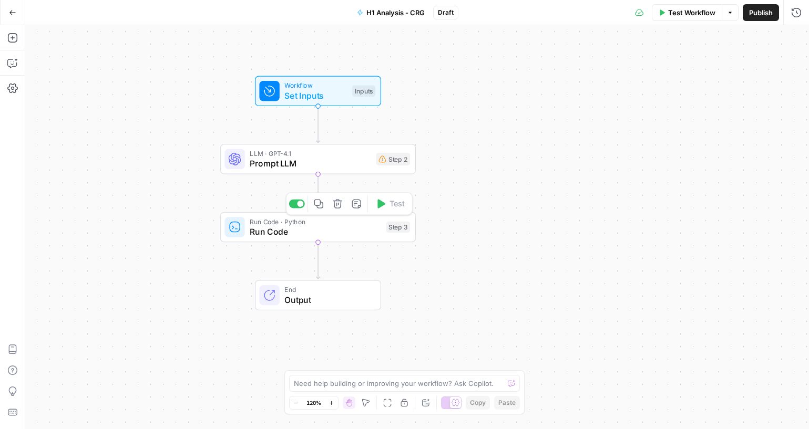
click at [337, 234] on span "Run Code" at bounding box center [315, 231] width 131 height 13
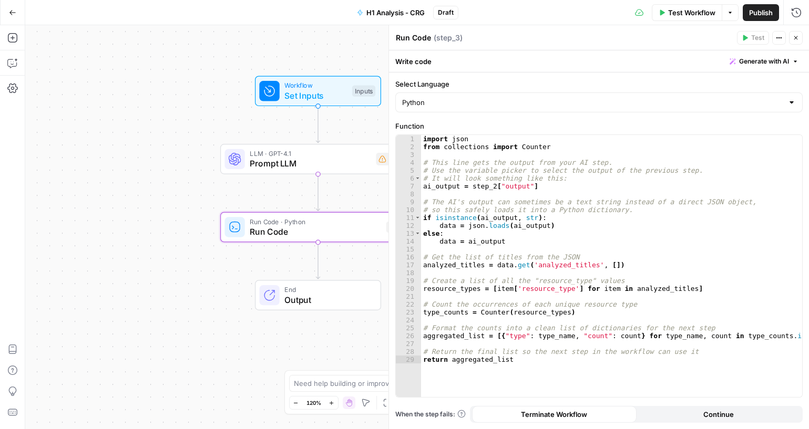
click at [800, 36] on button "Close" at bounding box center [796, 38] width 14 height 14
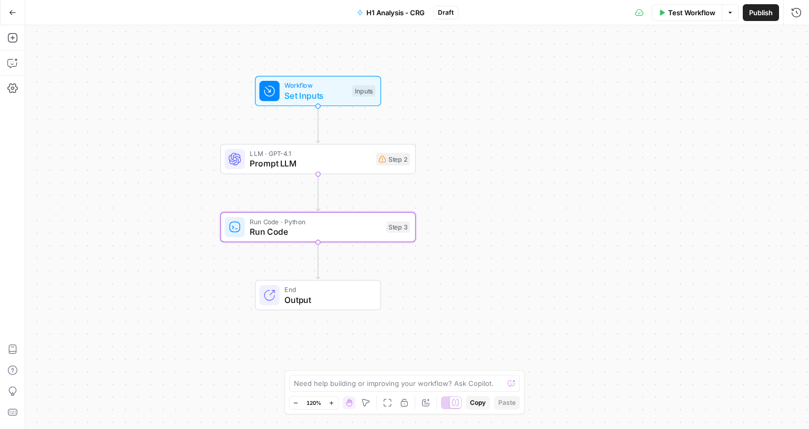
click at [333, 239] on div "Run Code · Python Run Code Step 3 Copy step Delete step Add Note Test" at bounding box center [318, 227] width 196 height 30
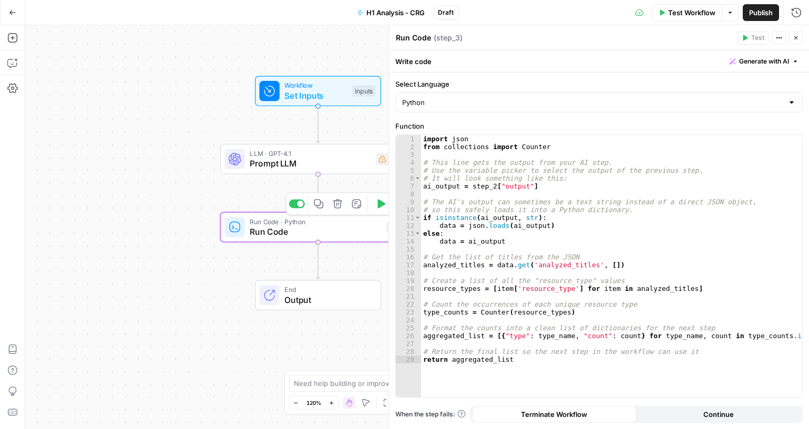
click at [617, 232] on div "import json from collections import Counter # This line gets the output from yo…" at bounding box center [611, 274] width 381 height 278
type textarea "**********"
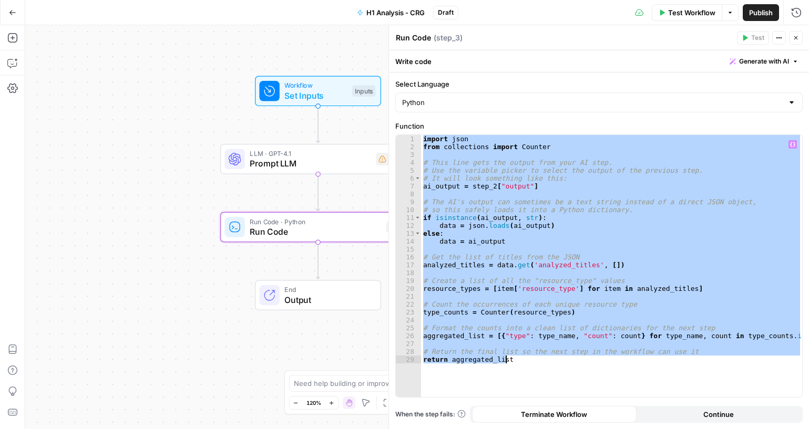
click at [799, 37] on button "Close" at bounding box center [796, 38] width 14 height 14
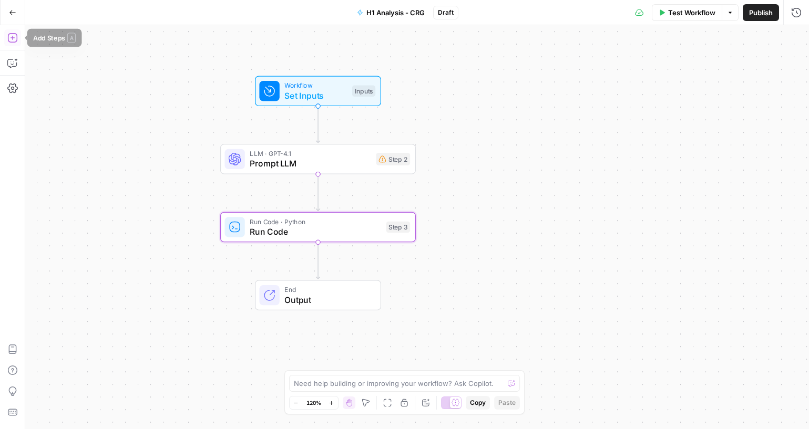
click at [8, 37] on icon "button" at bounding box center [11, 37] width 9 height 9
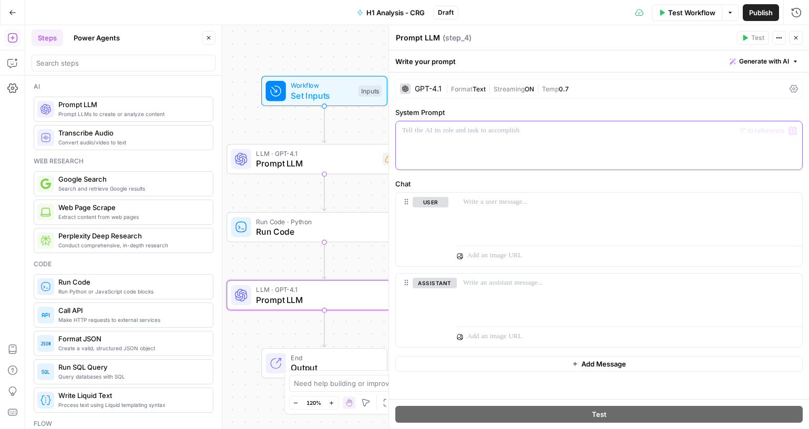
click at [481, 139] on div at bounding box center [599, 145] width 406 height 48
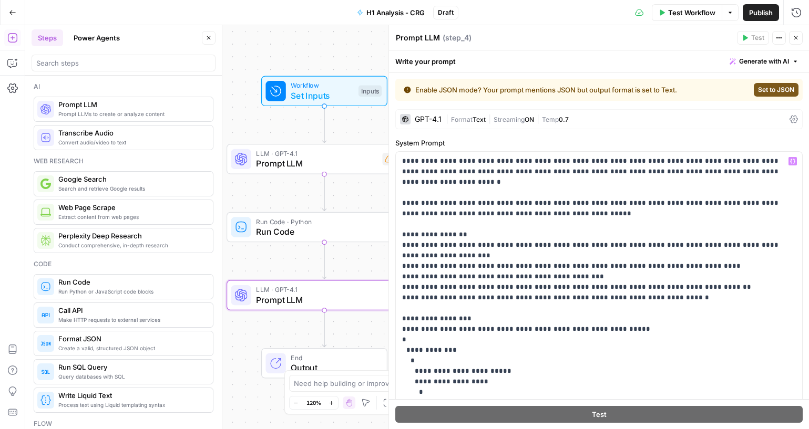
drag, startPoint x: 762, startPoint y: 87, endPoint x: 618, endPoint y: 5, distance: 166.2
click at [762, 86] on span "Set to JSON" at bounding box center [776, 89] width 36 height 9
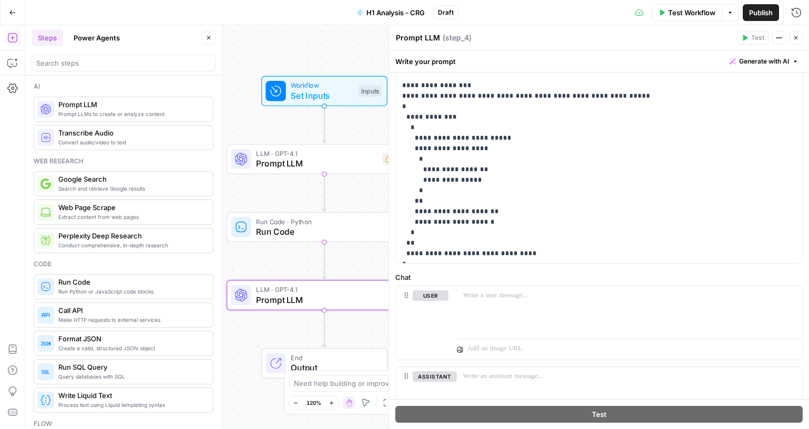
scroll to position [263, 0]
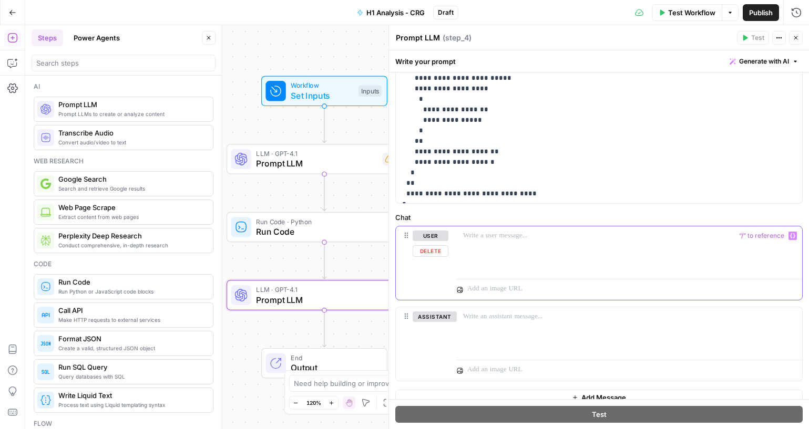
click at [515, 239] on p at bounding box center [629, 236] width 333 height 11
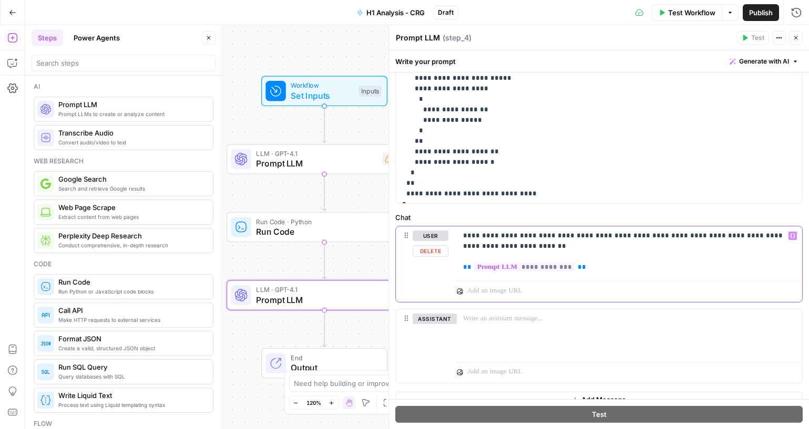
drag, startPoint x: 573, startPoint y: 267, endPoint x: 423, endPoint y: 268, distance: 149.8
click at [423, 268] on div "**********" at bounding box center [599, 265] width 406 height 76
click at [790, 235] on icon "button" at bounding box center [792, 236] width 5 height 5
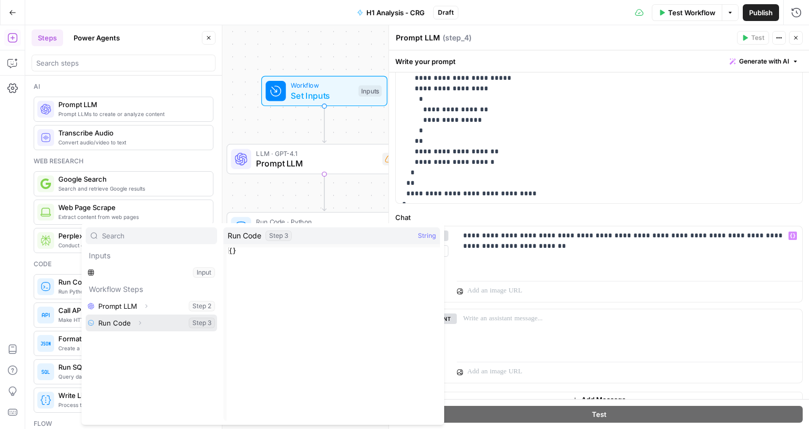
click at [194, 322] on button "Select variable Run Code" at bounding box center [151, 323] width 131 height 17
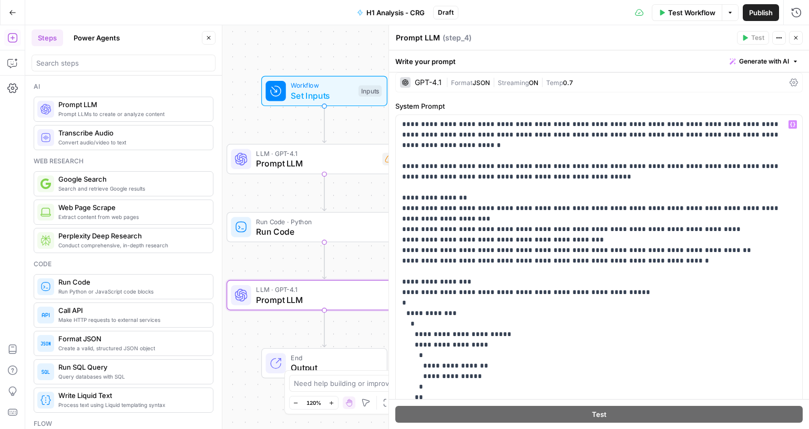
scroll to position [0, 0]
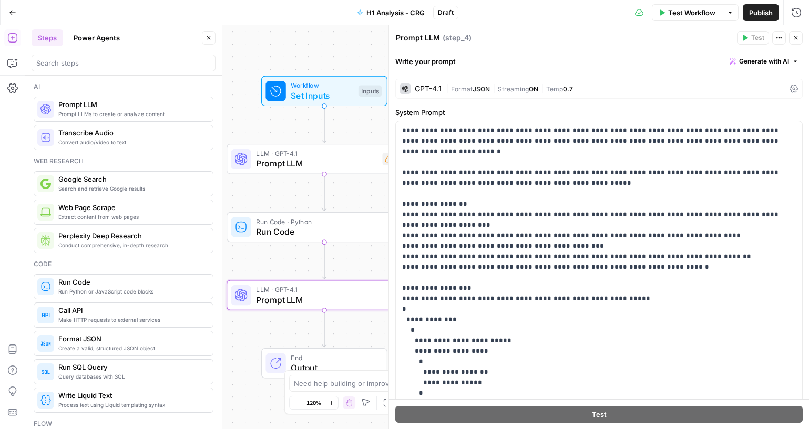
click at [527, 91] on span "Streaming" at bounding box center [513, 89] width 31 height 8
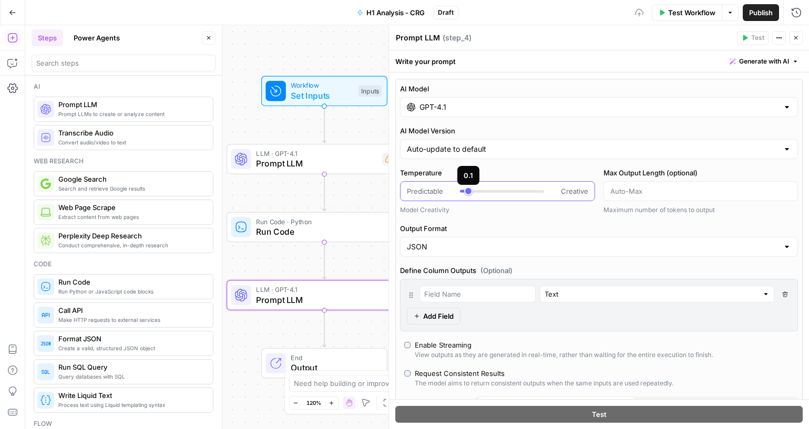
type input "***"
drag, startPoint x: 505, startPoint y: 190, endPoint x: 472, endPoint y: 198, distance: 33.5
click at [472, 198] on div "Predictable Creative" at bounding box center [497, 191] width 195 height 20
click at [425, 347] on div "Enable Streaming" at bounding box center [443, 345] width 57 height 11
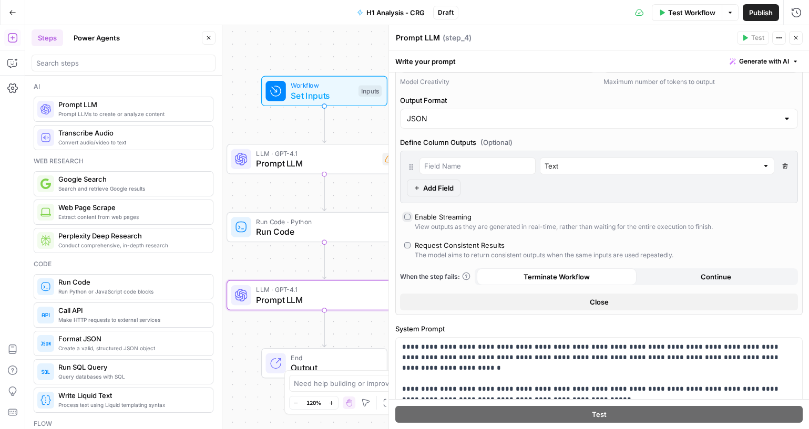
scroll to position [158, 0]
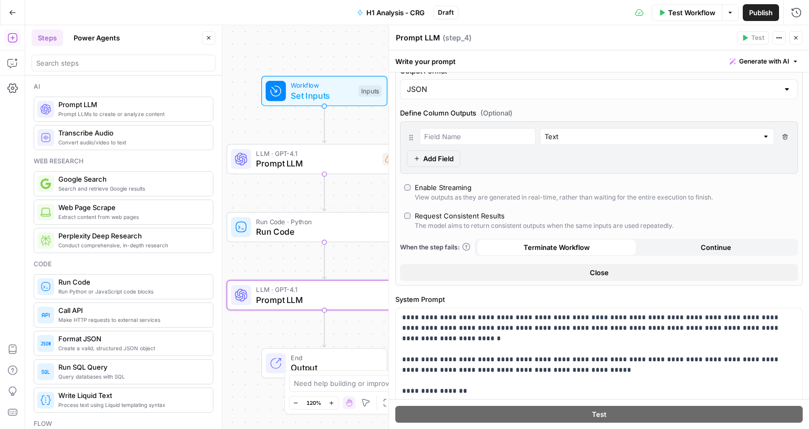
click at [643, 273] on button "Close" at bounding box center [599, 272] width 398 height 17
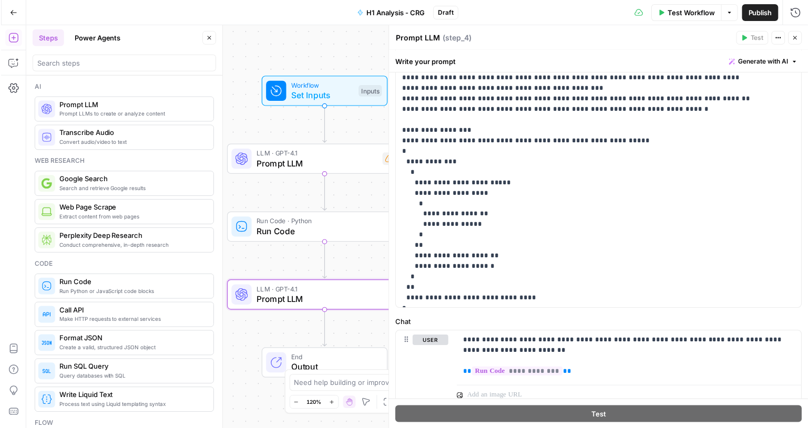
scroll to position [0, 0]
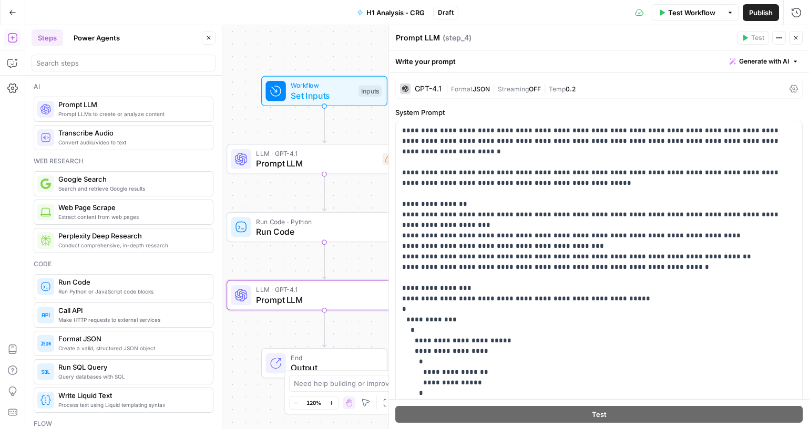
click at [797, 39] on icon "button" at bounding box center [796, 38] width 6 height 6
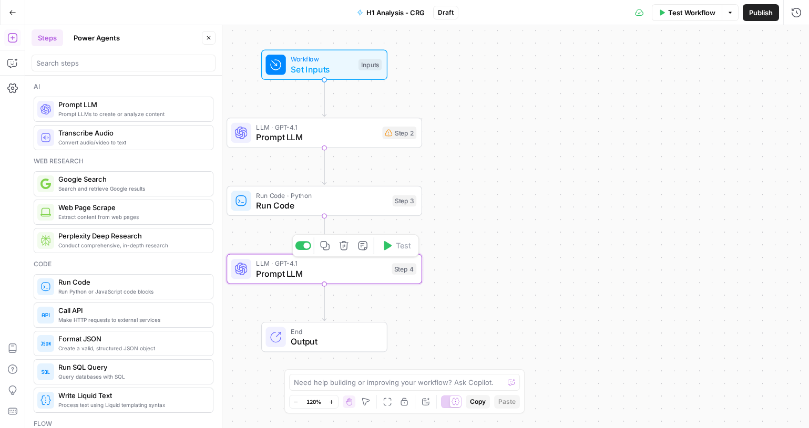
click at [297, 276] on span "Prompt LLM" at bounding box center [321, 274] width 130 height 13
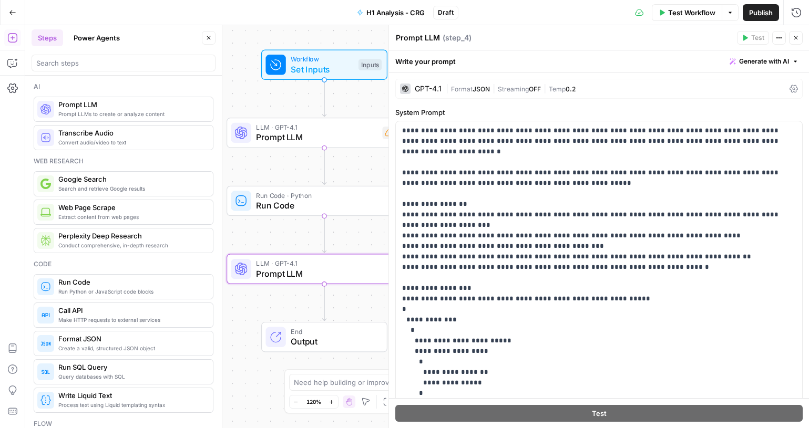
click at [415, 36] on textarea "Prompt LLM" at bounding box center [418, 38] width 44 height 11
paste textarea "AI Clustering step"
type textarea "AI Clustering step"
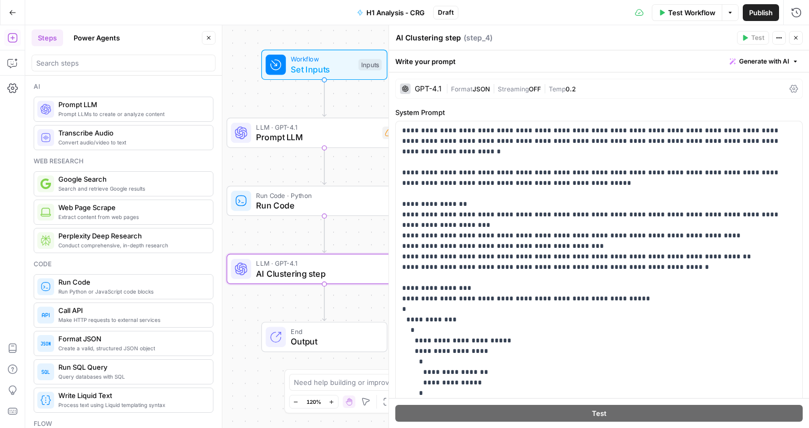
click at [539, 35] on div "AI Clustering step AI Clustering step ( step_4 )" at bounding box center [564, 38] width 338 height 12
click at [280, 206] on span "Run Code" at bounding box center [321, 205] width 131 height 13
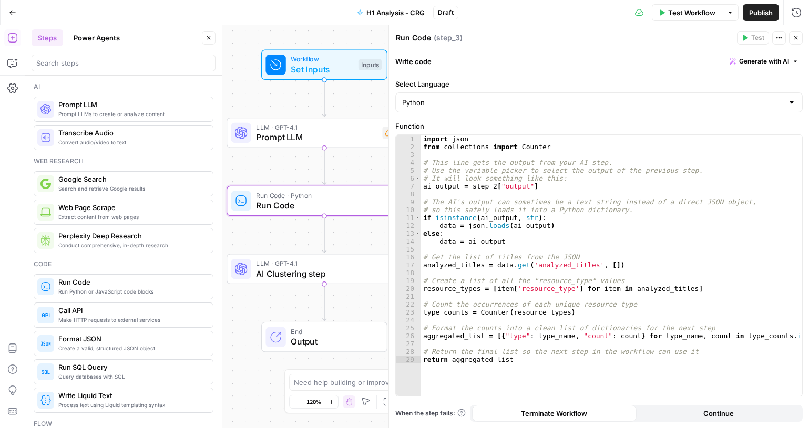
click at [424, 39] on textarea "Run Code" at bounding box center [413, 38] width 35 height 11
paste textarea "Aggregation"
type textarea "Aggregation"
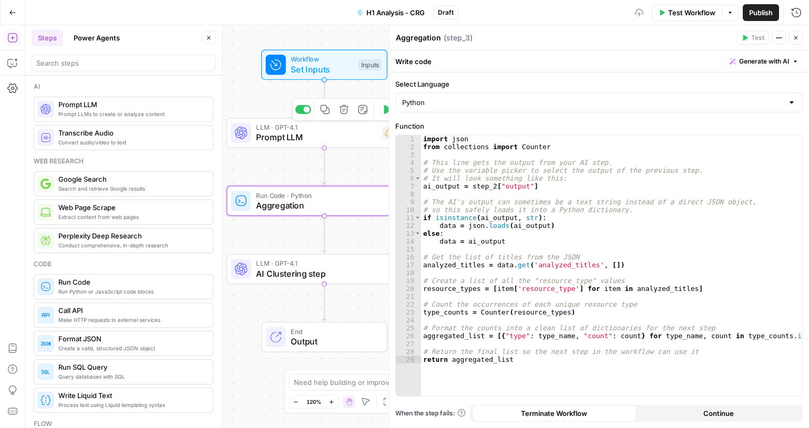
click at [322, 140] on span "Prompt LLM" at bounding box center [316, 137] width 121 height 13
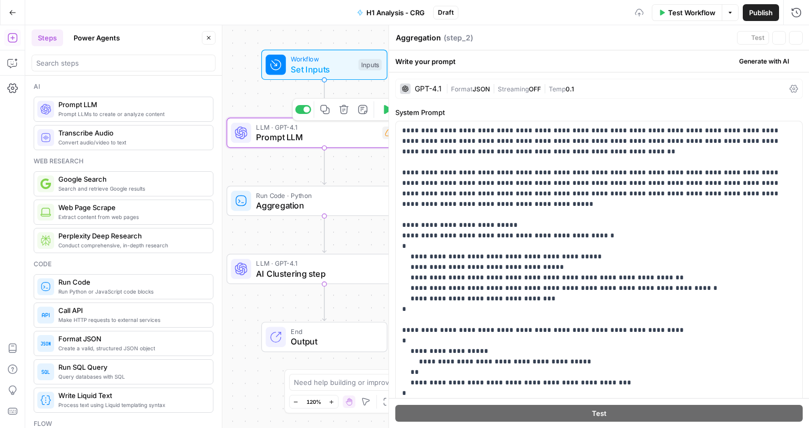
type textarea "Prompt LLM"
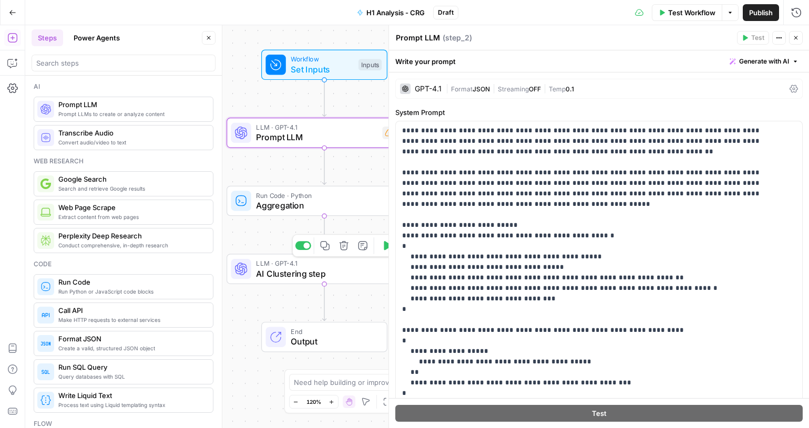
click at [299, 274] on span "AI Clustering step" at bounding box center [321, 274] width 130 height 13
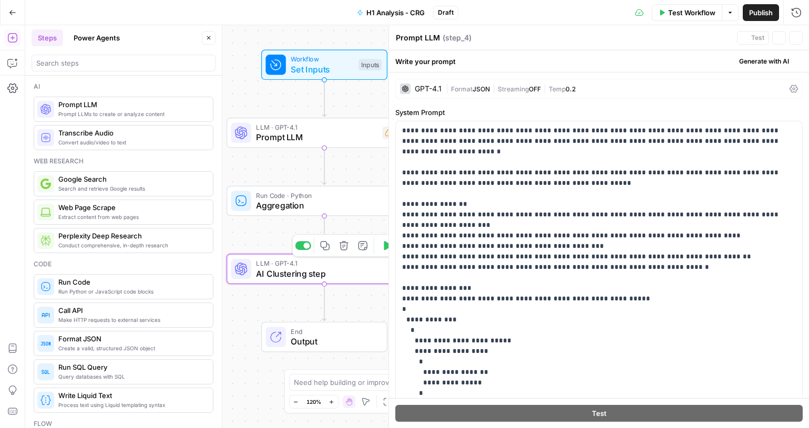
type textarea "AI Clustering step"
click at [139, 65] on input "search" at bounding box center [123, 63] width 174 height 11
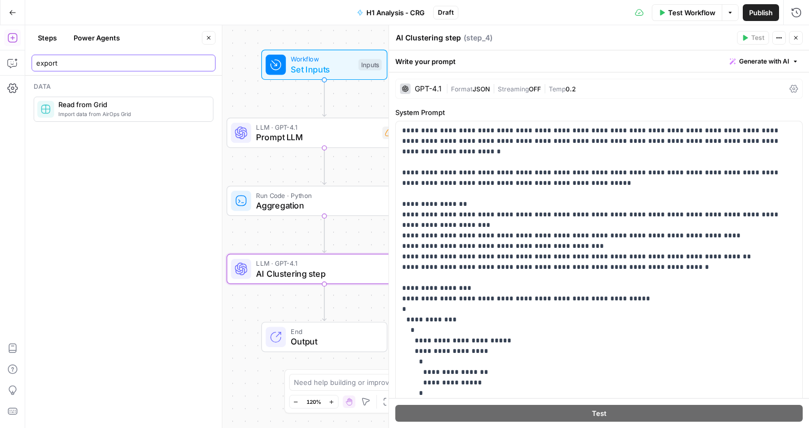
click at [86, 67] on input "export" at bounding box center [123, 63] width 174 height 11
click at [57, 68] on div "save" at bounding box center [124, 63] width 184 height 17
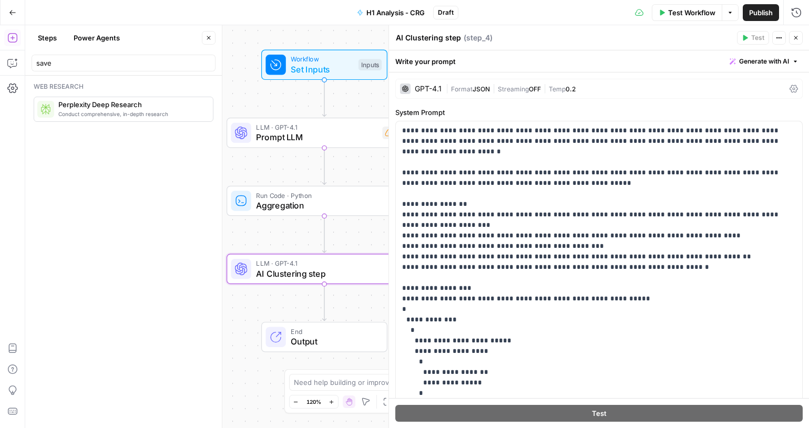
click at [57, 68] on div "save" at bounding box center [124, 63] width 184 height 17
click at [55, 63] on input "save" at bounding box center [123, 63] width 174 height 11
type input "file"
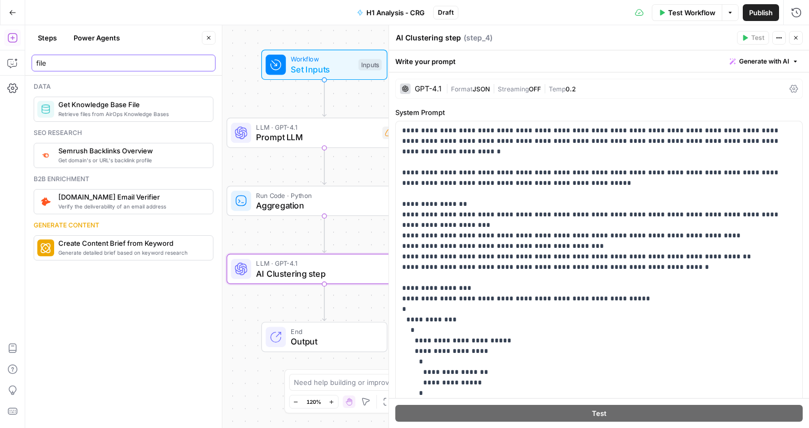
click at [203, 63] on input "file" at bounding box center [123, 63] width 174 height 11
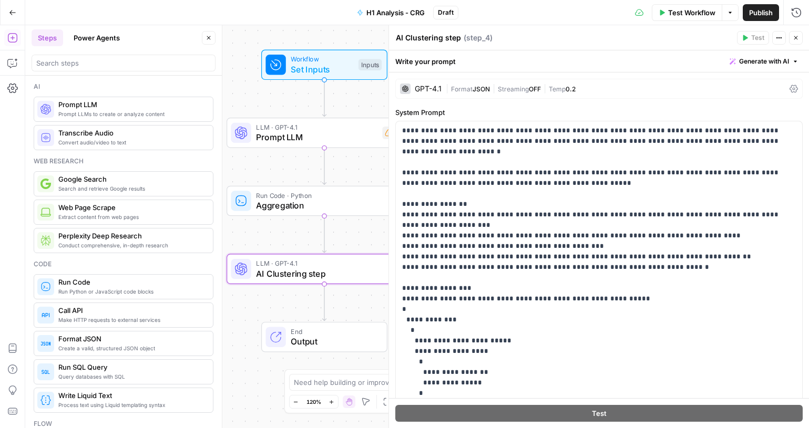
drag, startPoint x: 34, startPoint y: 87, endPoint x: 131, endPoint y: 375, distance: 304.0
click at [130, 377] on div "Ai Prompt LLMs to create or analyze content Prompt LLM Convert audio/video to t…" at bounding box center [123, 252] width 197 height 353
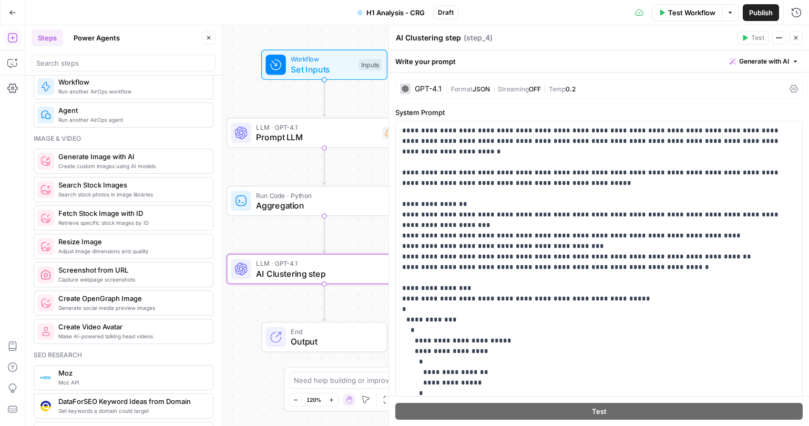
scroll to position [683, 0]
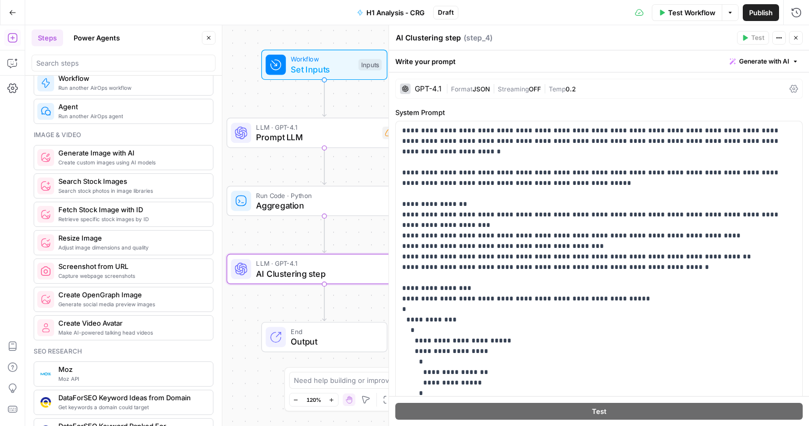
drag, startPoint x: 71, startPoint y: 133, endPoint x: 75, endPoint y: 127, distance: 7.1
click at [30, 136] on div "Ai Prompt LLMs to create or analyze content Prompt LLM Convert audio/video to t…" at bounding box center [123, 251] width 197 height 351
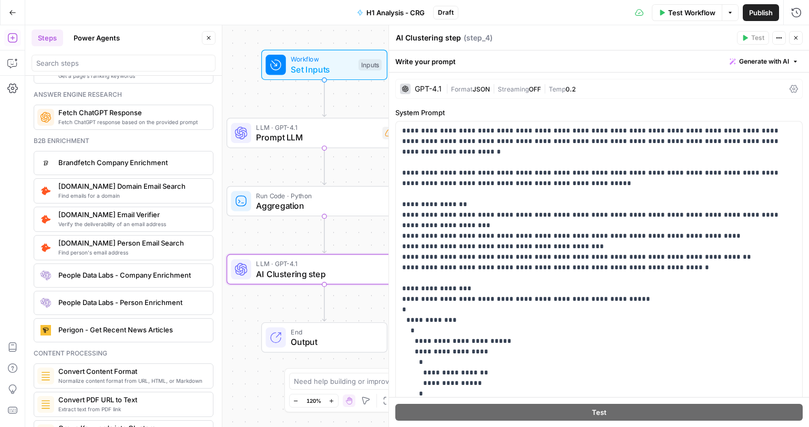
scroll to position [1419, 0]
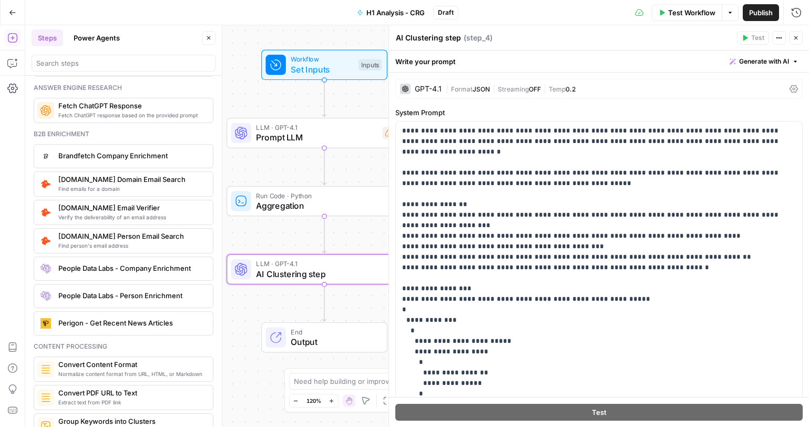
drag, startPoint x: 94, startPoint y: 135, endPoint x: 196, endPoint y: 2, distance: 167.9
click at [24, 133] on body "Cohort 5 New Home Browse Your Data Usage Settings Recent Grids Generate a Page …" at bounding box center [404, 213] width 809 height 427
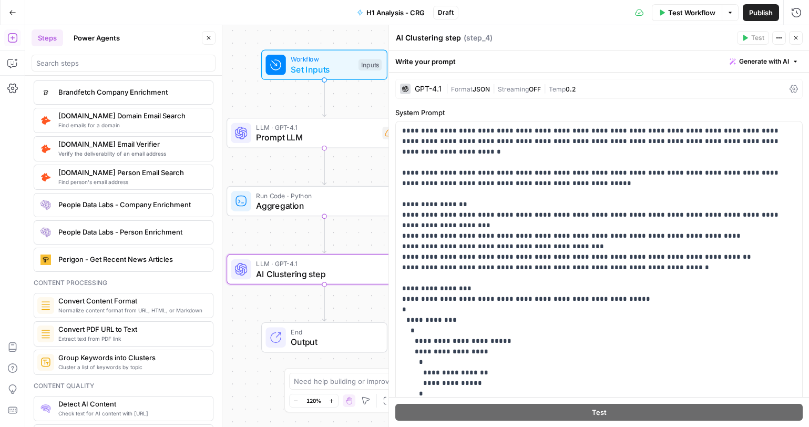
scroll to position [1466, 0]
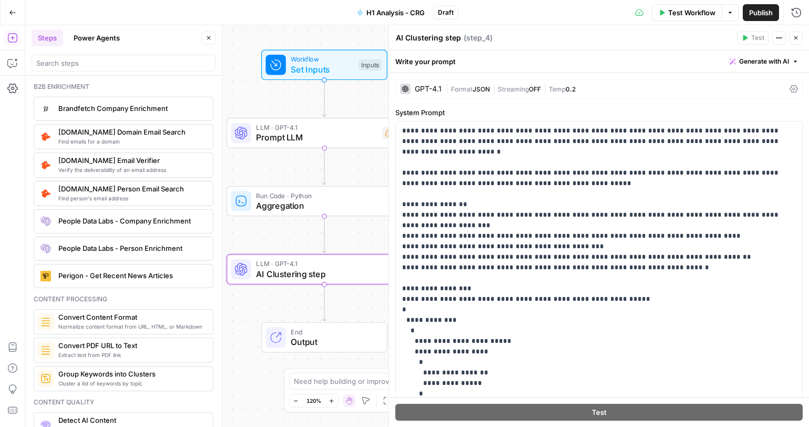
click at [795, 39] on icon "button" at bounding box center [796, 38] width 6 height 6
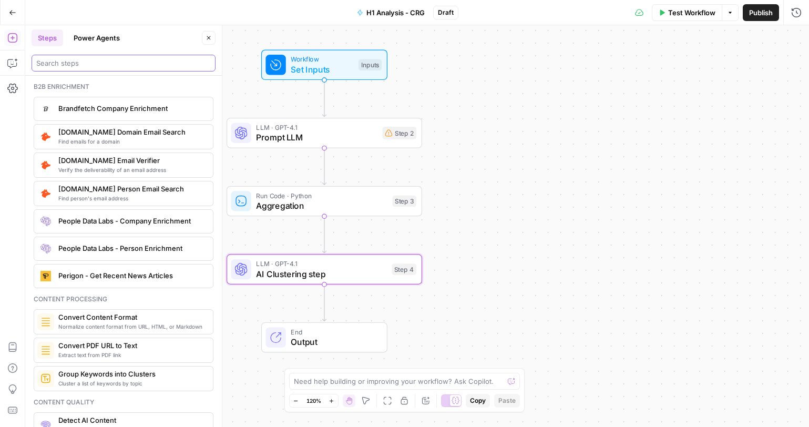
click at [120, 57] on div at bounding box center [124, 63] width 184 height 17
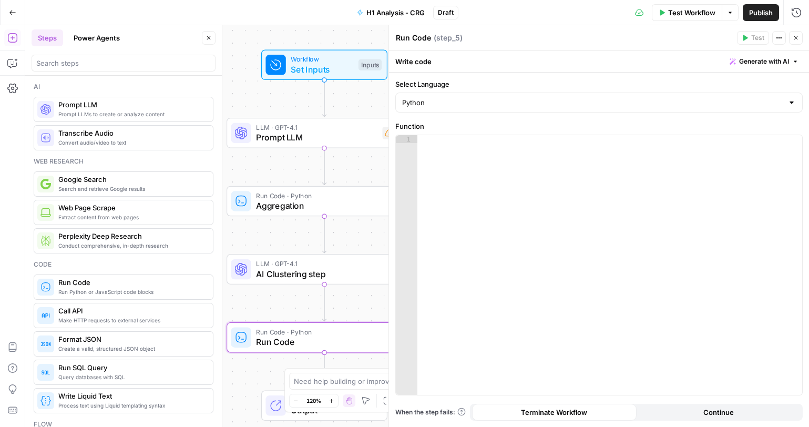
click at [423, 37] on textarea "Run Code" at bounding box center [413, 38] width 35 height 11
paste textarea "Analysis"
type textarea "Analysis"
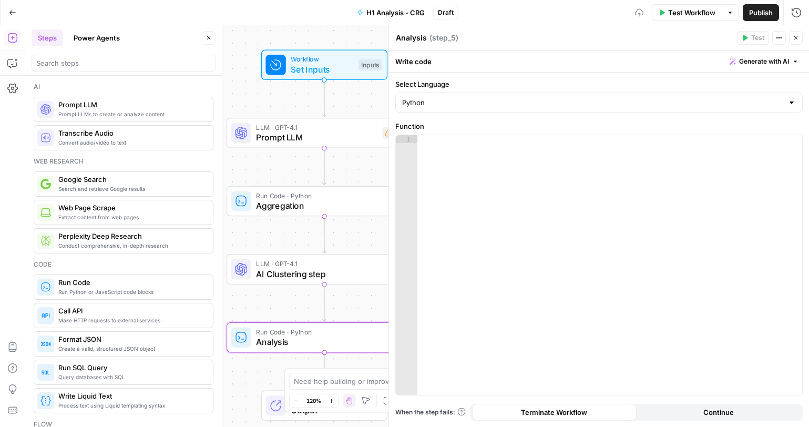
click at [471, 84] on label "Select Language" at bounding box center [598, 84] width 407 height 11
click at [471, 97] on input "Python" at bounding box center [592, 102] width 381 height 11
type input "Python"
click at [478, 186] on div at bounding box center [609, 272] width 385 height 275
paste textarea "**********"
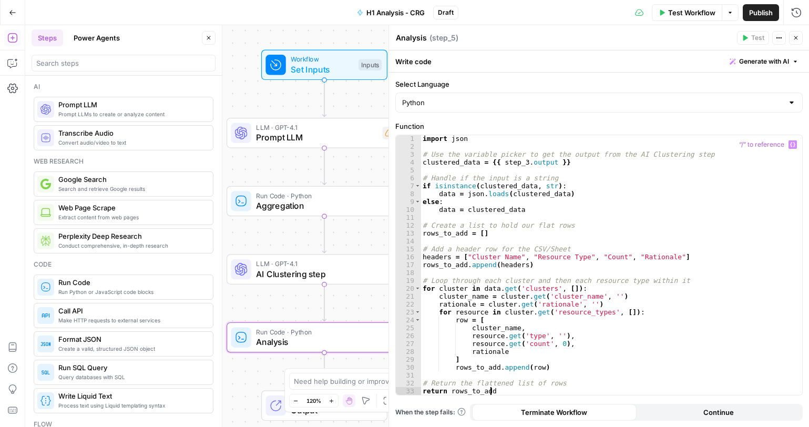
scroll to position [1, 0]
drag, startPoint x: 513, startPoint y: 151, endPoint x: 487, endPoint y: 159, distance: 26.8
click at [487, 159] on div "import json # Use the variable picker to get the output from the AI Clustering …" at bounding box center [607, 272] width 374 height 275
click at [790, 145] on icon "button" at bounding box center [792, 144] width 5 height 5
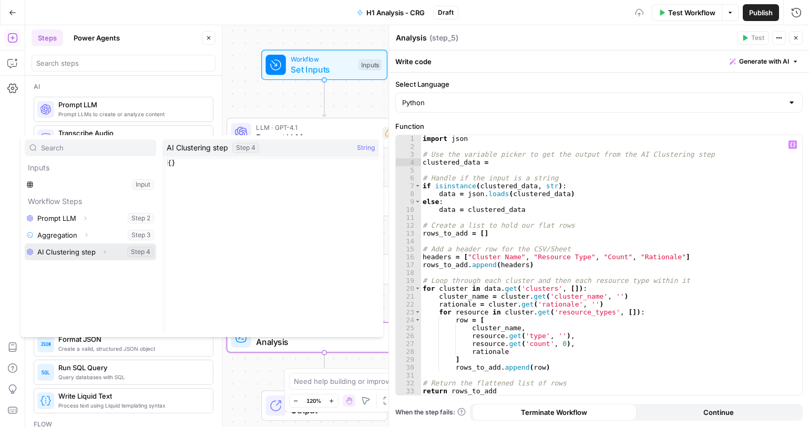
click at [104, 254] on icon "button" at bounding box center [104, 252] width 6 height 6
click at [92, 252] on button "Select variable AI Clustering step" at bounding box center [90, 251] width 131 height 17
type textarea "**********"
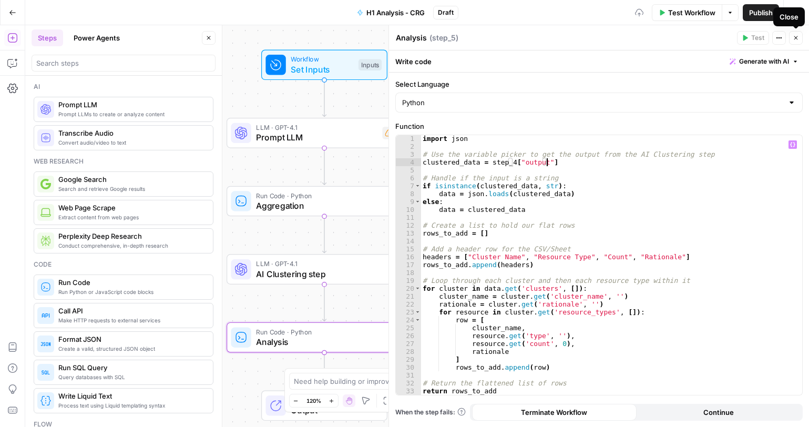
click at [799, 37] on button "Close" at bounding box center [796, 38] width 14 height 14
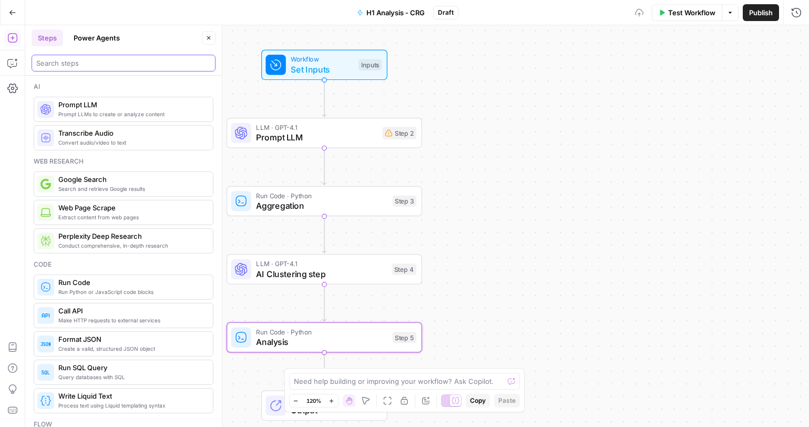
click at [82, 64] on input "search" at bounding box center [123, 63] width 174 height 11
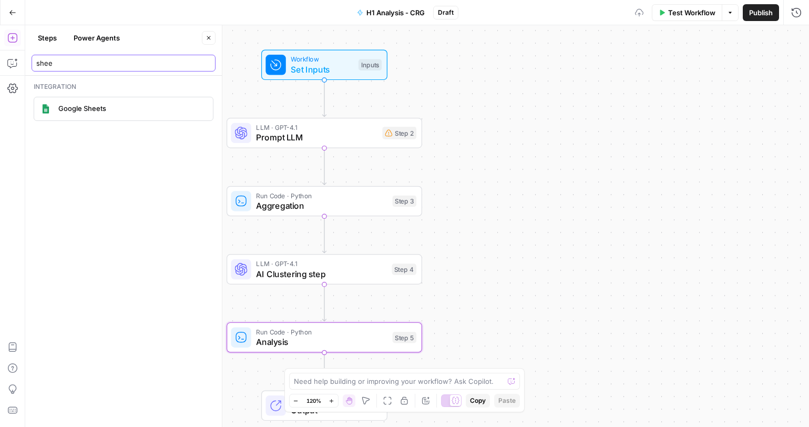
type input "shee"
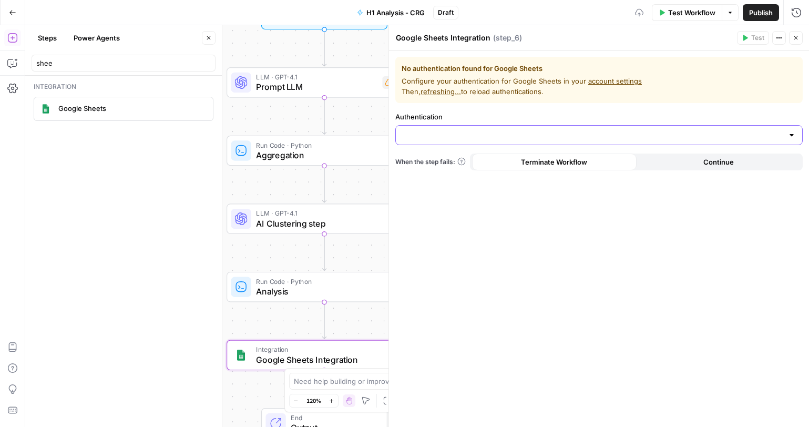
click at [708, 135] on input "Authentication" at bounding box center [592, 135] width 381 height 11
click at [708, 136] on input "Authentication" at bounding box center [592, 135] width 381 height 11
drag, startPoint x: 402, startPoint y: 77, endPoint x: 527, endPoint y: 89, distance: 125.1
click at [556, 92] on span "Configure your authentication for Google Sheets in your account settings Then, …" at bounding box center [599, 86] width 395 height 21
drag, startPoint x: 403, startPoint y: 67, endPoint x: 572, endPoint y: 96, distance: 171.1
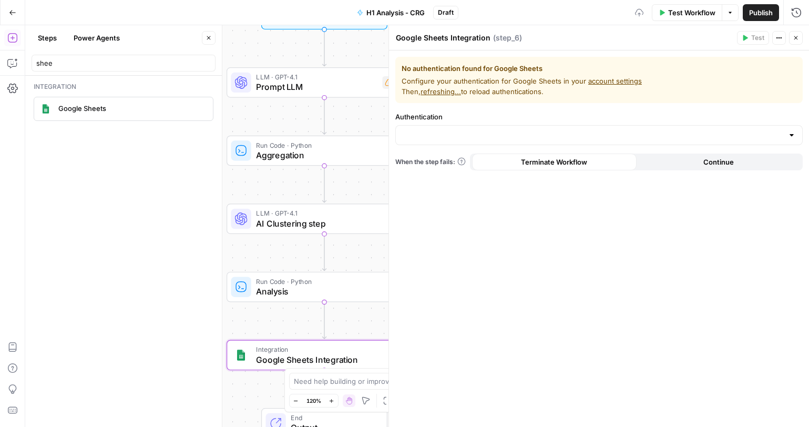
click at [572, 96] on div "No authentication found for Google Sheets Configure your authentication for Goo…" at bounding box center [598, 80] width 407 height 46
copy div "No authentication found for Google Sheets Configure your authentication for Goo…"
click at [593, 139] on input "Authentication" at bounding box center [592, 135] width 381 height 11
click at [480, 155] on button "﹢ Create New" at bounding box center [599, 161] width 398 height 15
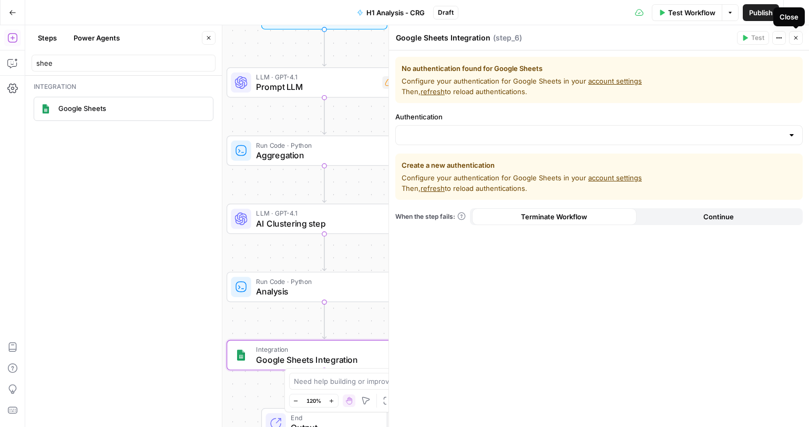
click at [795, 38] on icon "button" at bounding box center [796, 38] width 6 height 6
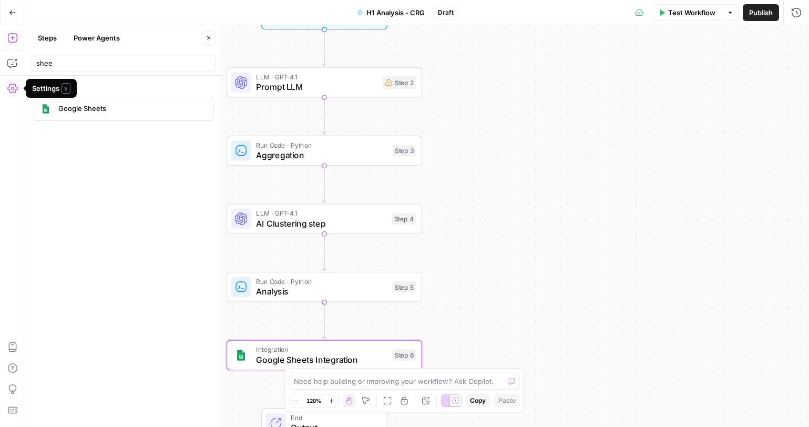
click at [18, 88] on button "Settings" at bounding box center [12, 88] width 17 height 17
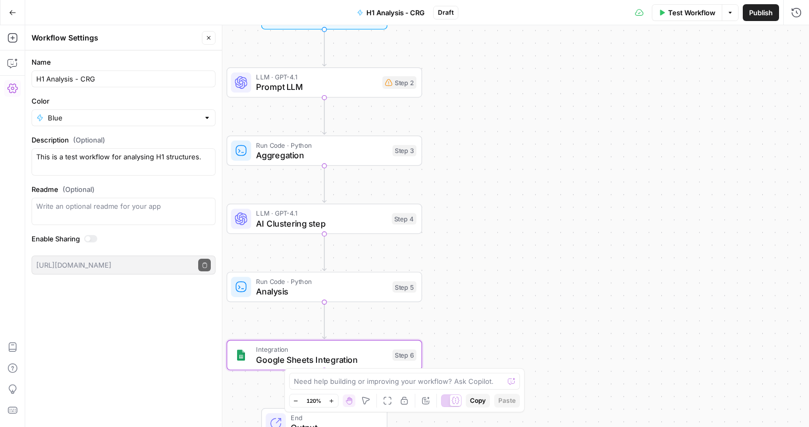
click at [14, 11] on icon "button" at bounding box center [12, 12] width 7 height 7
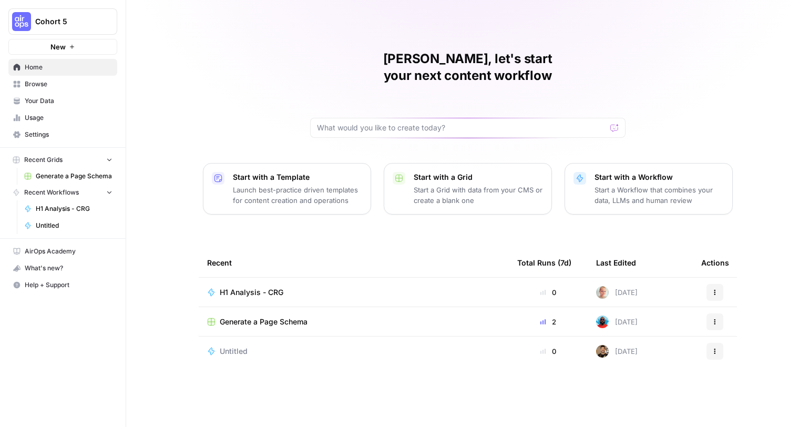
click at [713, 289] on icon "button" at bounding box center [715, 292] width 6 height 6
click at [714, 81] on div "Chelsea, let's start your next content workflow Start with a Template Launch be…" at bounding box center [467, 213] width 683 height 427
click at [49, 133] on span "Settings" at bounding box center [69, 134] width 88 height 9
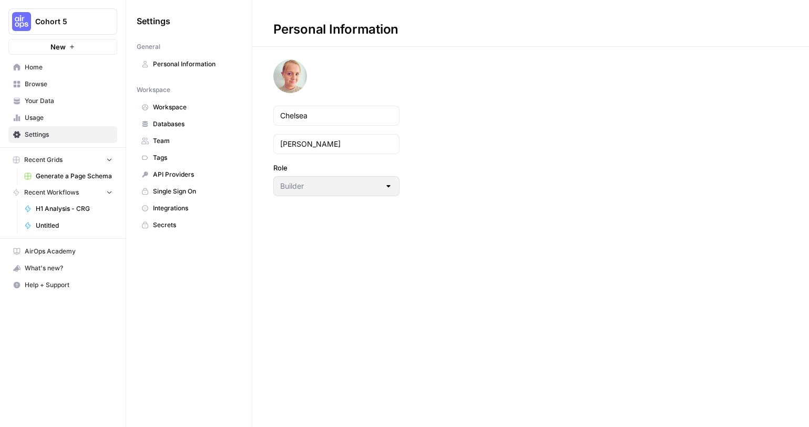
click at [174, 205] on span "Integrations" at bounding box center [195, 207] width 84 height 9
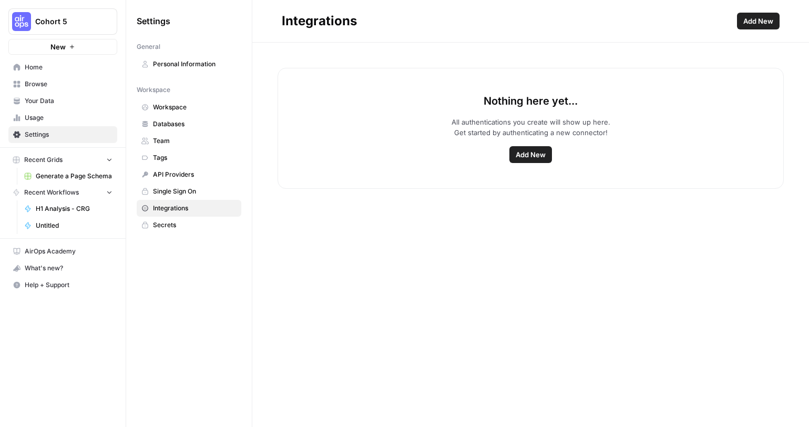
click at [532, 161] on button "Add New" at bounding box center [530, 154] width 43 height 17
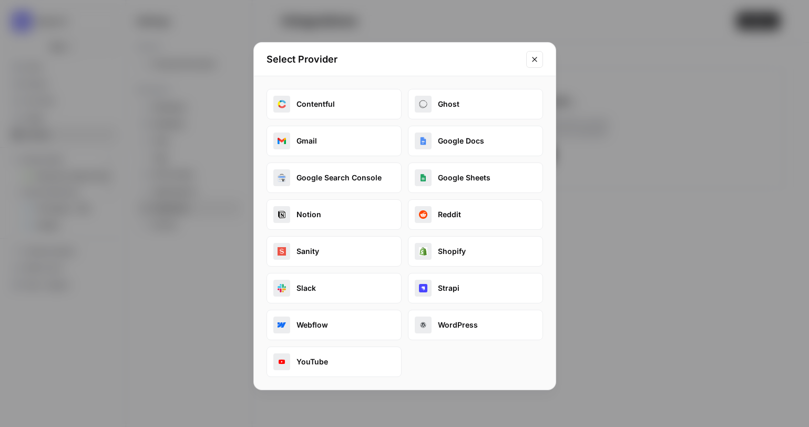
click at [470, 177] on button "Google Sheets" at bounding box center [475, 177] width 135 height 30
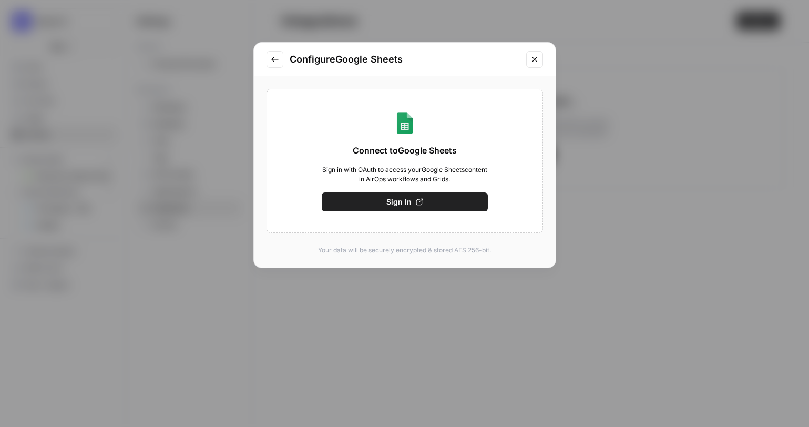
click at [426, 201] on button "Sign In" at bounding box center [405, 201] width 166 height 19
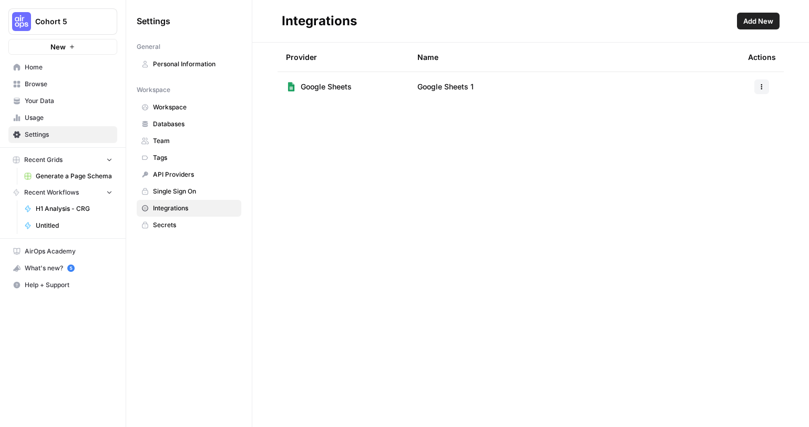
click at [39, 67] on span "Home" at bounding box center [69, 67] width 88 height 9
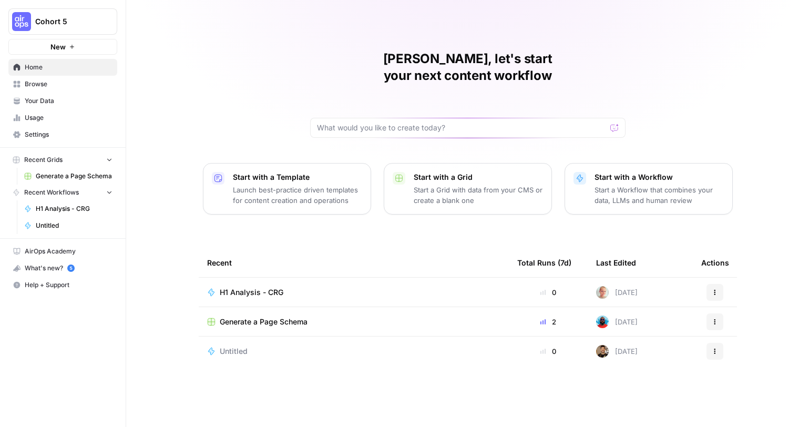
click at [251, 287] on span "H1 Analysis - CRG" at bounding box center [252, 292] width 64 height 11
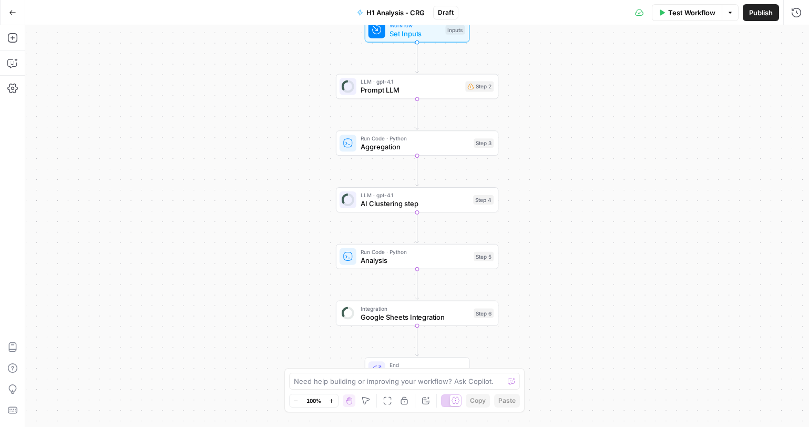
click at [417, 318] on span "Google Sheets Integration" at bounding box center [415, 317] width 109 height 11
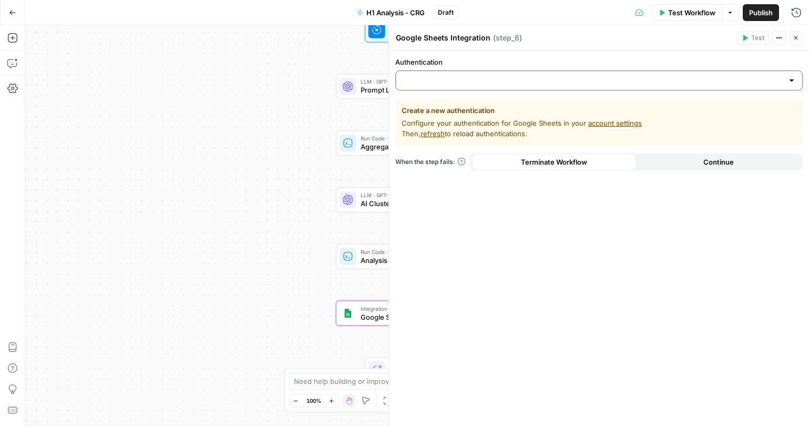
click at [495, 80] on input "Authentication" at bounding box center [592, 80] width 381 height 11
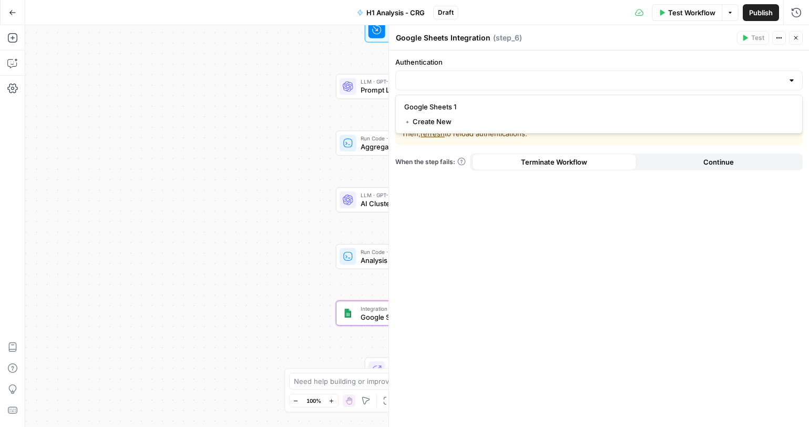
click at [479, 60] on label "Authentication" at bounding box center [598, 62] width 407 height 11
click at [479, 75] on input "Authentication" at bounding box center [592, 80] width 381 height 11
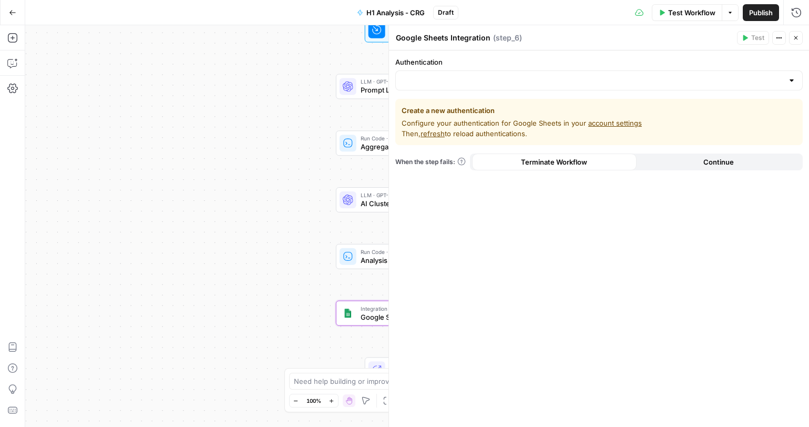
click at [776, 222] on div "Authentication Create a new authentication Configure your authentication for Go…" at bounding box center [599, 238] width 420 height 376
drag, startPoint x: 418, startPoint y: 69, endPoint x: 423, endPoint y: 79, distance: 11.0
click at [418, 73] on div "Authentication" at bounding box center [598, 74] width 407 height 34
click at [424, 79] on input "Authentication" at bounding box center [592, 80] width 381 height 11
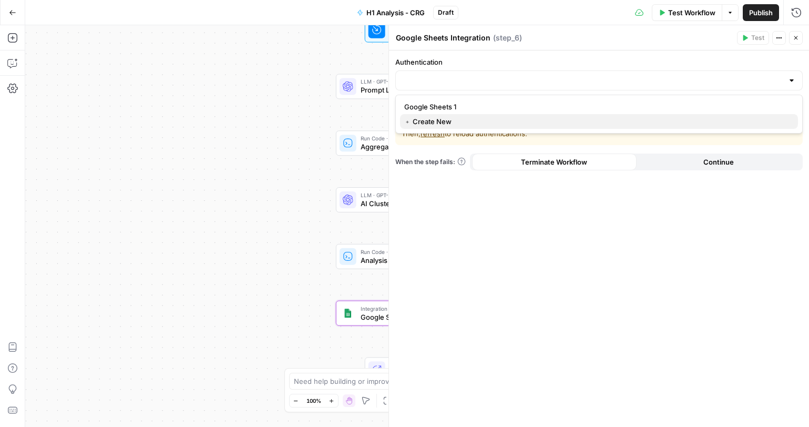
click at [432, 119] on span "﹢ Create New" at bounding box center [596, 121] width 385 height 11
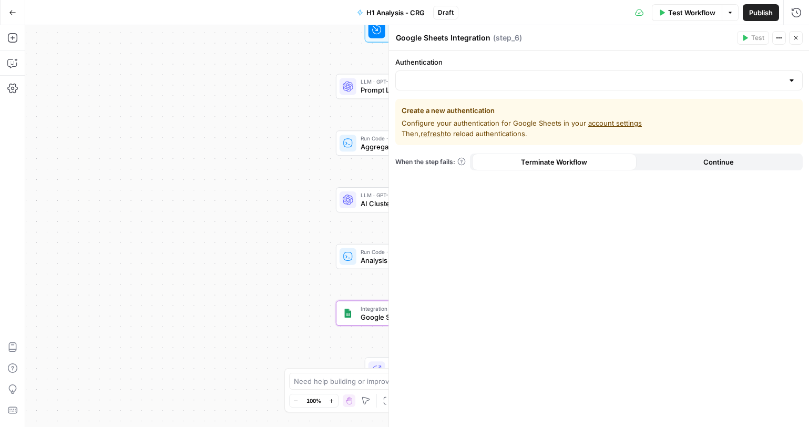
click at [513, 75] on div at bounding box center [598, 80] width 407 height 20
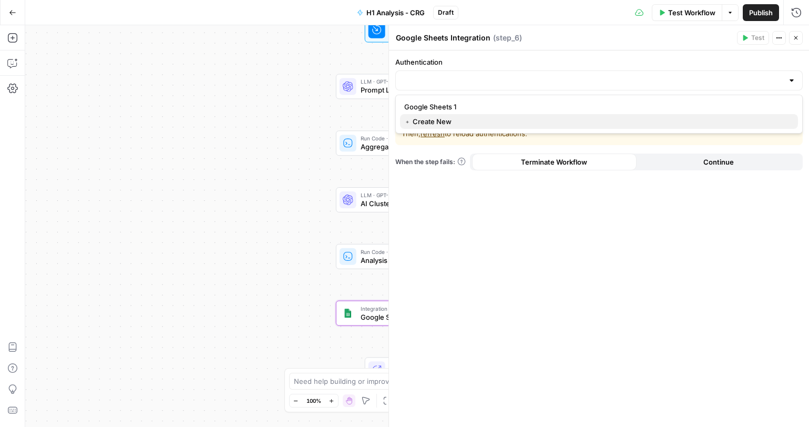
click at [422, 121] on span "﹢ Create New" at bounding box center [596, 121] width 385 height 11
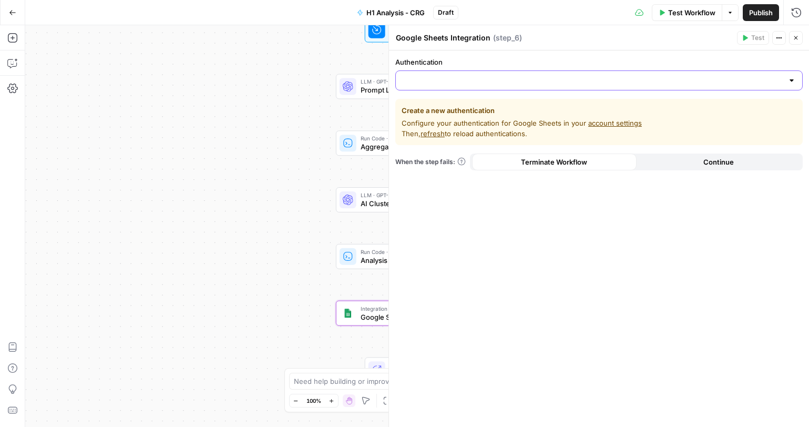
drag, startPoint x: 428, startPoint y: 82, endPoint x: 430, endPoint y: 87, distance: 5.5
click at [428, 81] on input "Authentication" at bounding box center [592, 80] width 381 height 11
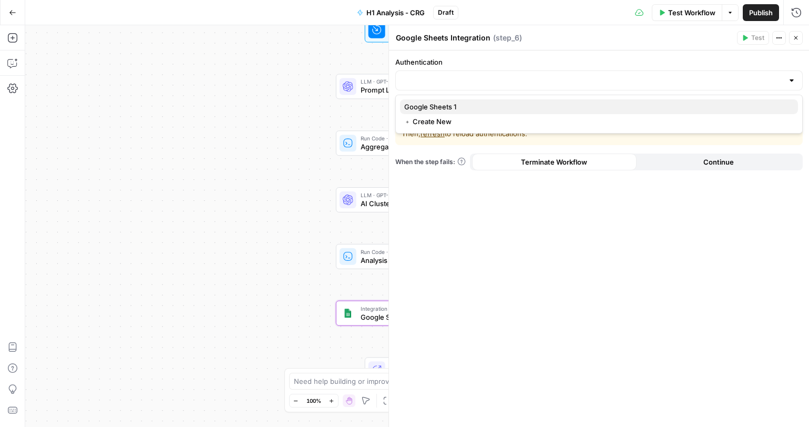
click at [436, 105] on span "Google Sheets 1" at bounding box center [596, 106] width 385 height 11
type input "Google Sheets 1"
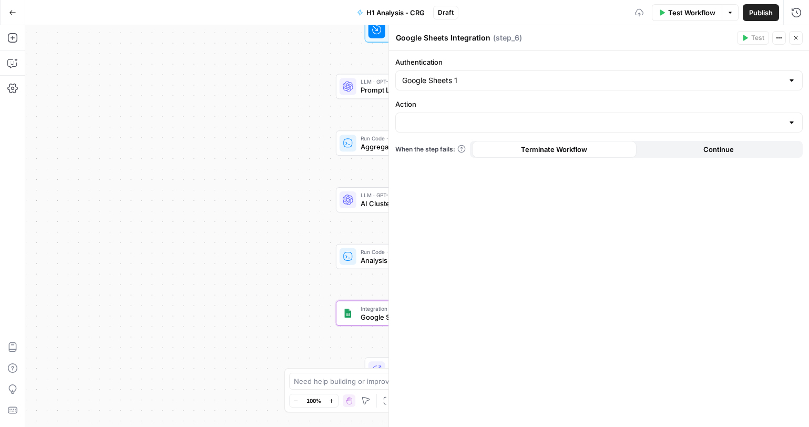
click at [536, 136] on div "Authentication Google Sheets 1 Action When the step fails: Terminate Workflow C…" at bounding box center [599, 238] width 420 height 376
click at [537, 129] on div at bounding box center [598, 122] width 407 height 20
click at [494, 100] on label "Action" at bounding box center [598, 104] width 407 height 11
click at [494, 117] on input "Action" at bounding box center [592, 122] width 381 height 11
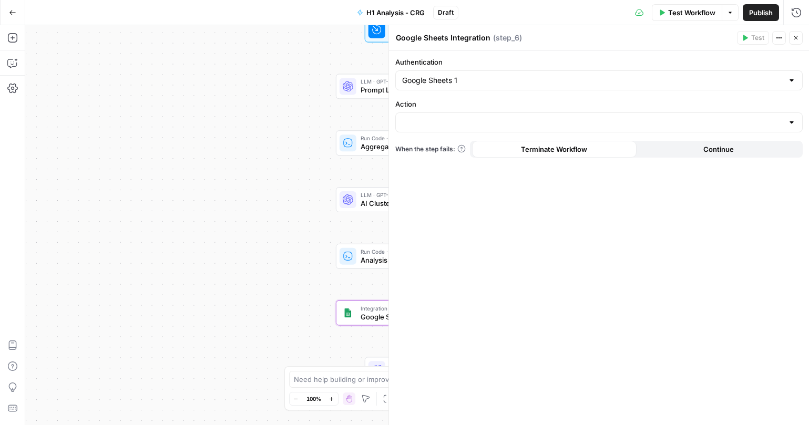
click at [436, 87] on div "Google Sheets 1" at bounding box center [598, 80] width 407 height 20
click at [435, 118] on span "﹢ Create New" at bounding box center [596, 121] width 385 height 11
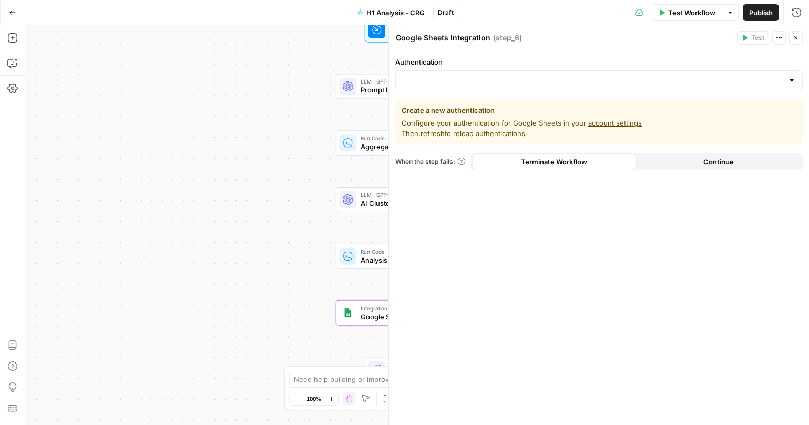
click at [433, 136] on span "refresh" at bounding box center [432, 133] width 24 height 8
click at [592, 125] on link "account settings" at bounding box center [615, 123] width 54 height 8
click at [522, 80] on input "Authentication" at bounding box center [592, 80] width 381 height 11
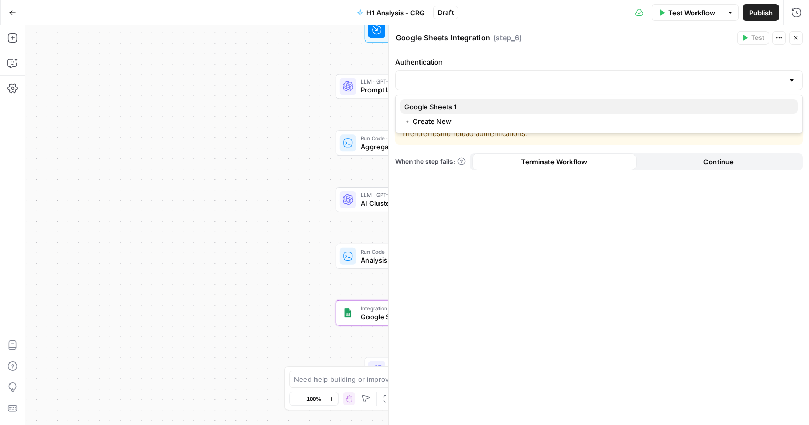
click at [453, 104] on span "Google Sheets 1" at bounding box center [596, 106] width 385 height 11
type input "Google Sheets 1"
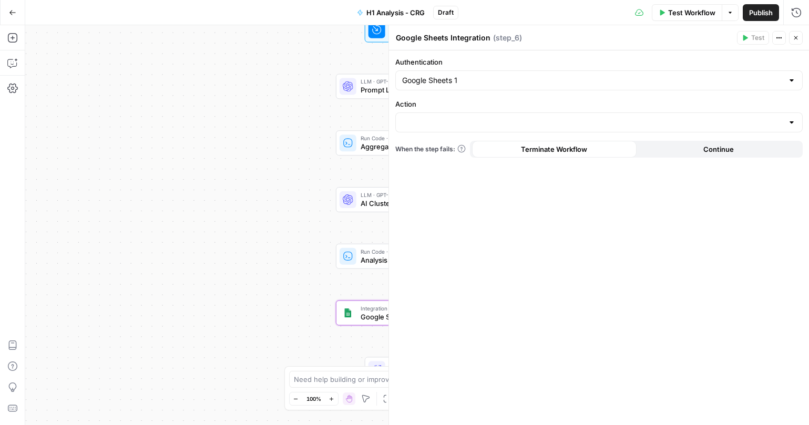
click at [485, 135] on div "Authentication Google Sheets 1 Action When the step fails: Terminate Workflow C…" at bounding box center [599, 237] width 420 height 375
click at [490, 120] on input "Action" at bounding box center [592, 122] width 381 height 11
click at [457, 120] on input "Action" at bounding box center [592, 122] width 381 height 11
click at [525, 213] on div "Authentication Google Sheets 1 Action When the step fails: Terminate Workflow C…" at bounding box center [599, 237] width 420 height 375
click at [516, 126] on input "Action" at bounding box center [592, 122] width 381 height 11
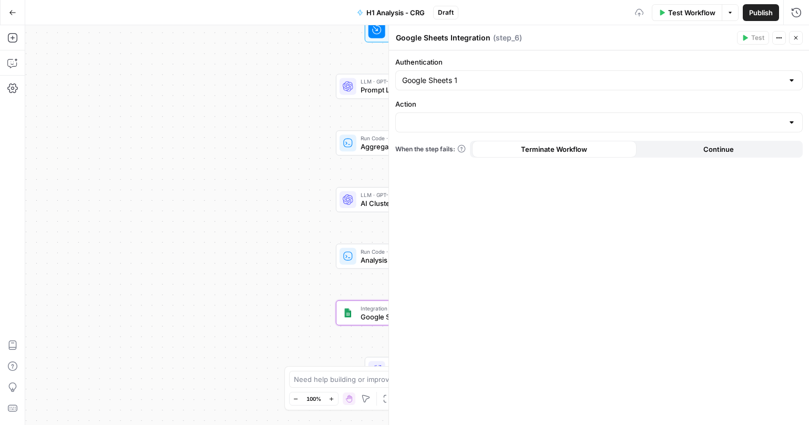
drag, startPoint x: 484, startPoint y: 201, endPoint x: 477, endPoint y: 180, distance: 21.9
click at [484, 201] on div "Authentication Google Sheets 1 Action When the step fails: Terminate Workflow C…" at bounding box center [599, 237] width 420 height 375
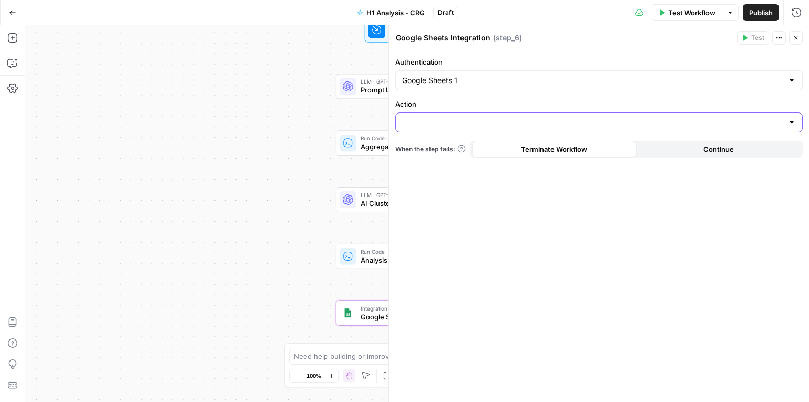
click at [442, 124] on input "Action" at bounding box center [592, 122] width 381 height 11
click at [448, 152] on span "Create Spreadsheet" at bounding box center [596, 148] width 385 height 11
type input "Create Spreadsheet"
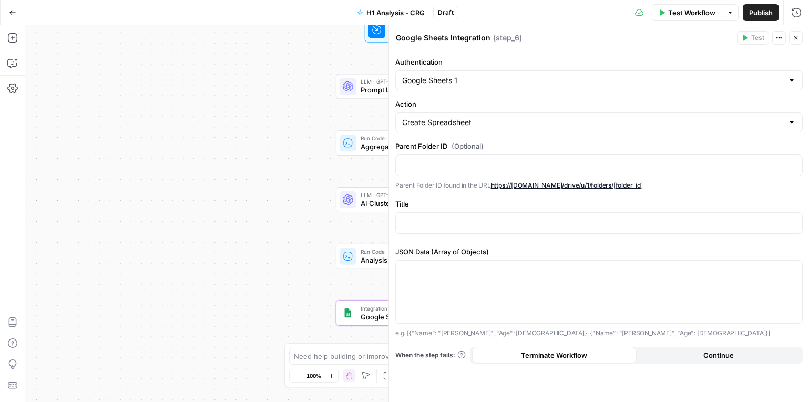
click at [488, 153] on div "Parent Folder ID (Optional) Parent Folder ID found in the URL https://[DOMAIN_N…" at bounding box center [598, 165] width 407 height 49
click at [489, 158] on div at bounding box center [599, 165] width 406 height 20
click at [795, 165] on icon "button" at bounding box center [792, 164] width 5 height 5
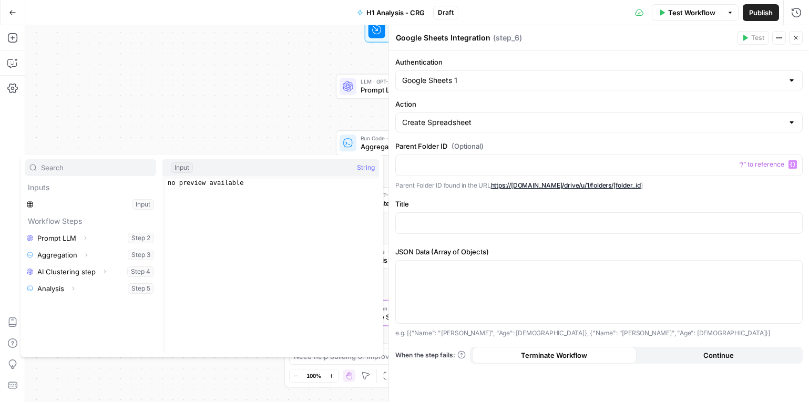
click at [728, 190] on p "Parent Folder ID found in the URL https://[DOMAIN_NAME]/drive/u/1/folders/[fold…" at bounding box center [598, 185] width 407 height 11
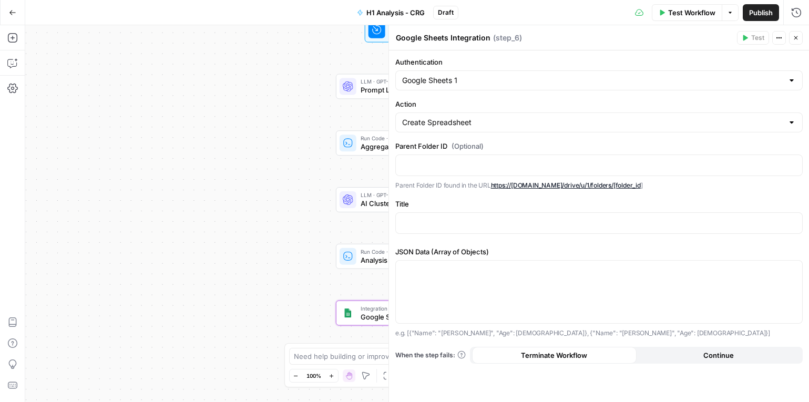
drag, startPoint x: 797, startPoint y: 37, endPoint x: 718, endPoint y: 95, distance: 97.3
click at [796, 38] on icon "button" at bounding box center [796, 38] width 4 height 4
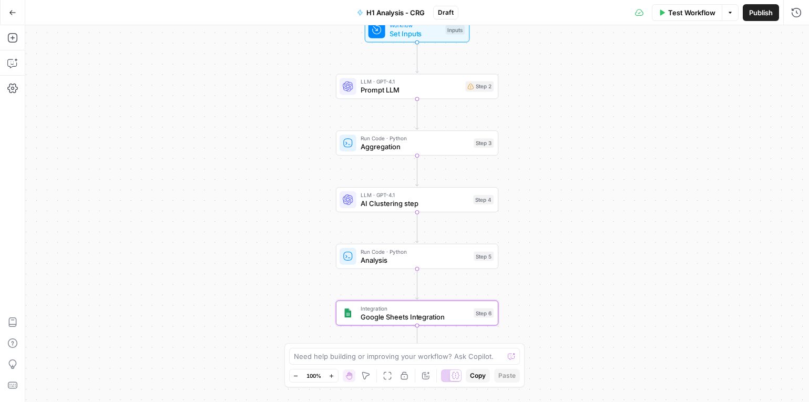
click at [731, 16] on button "Options" at bounding box center [730, 12] width 17 height 17
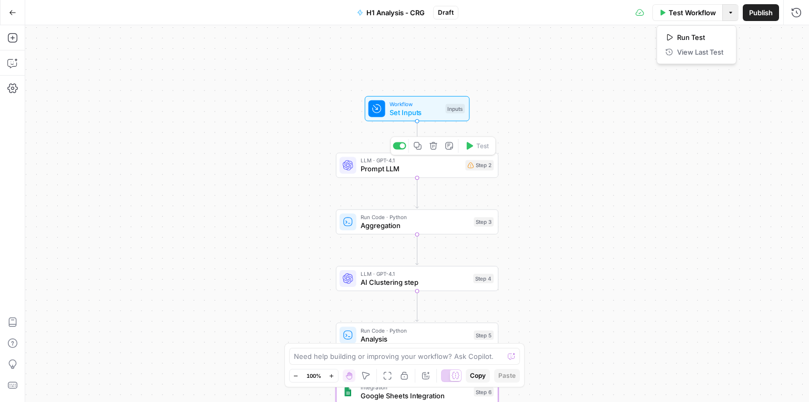
click at [448, 168] on span "Prompt LLM" at bounding box center [411, 168] width 101 height 11
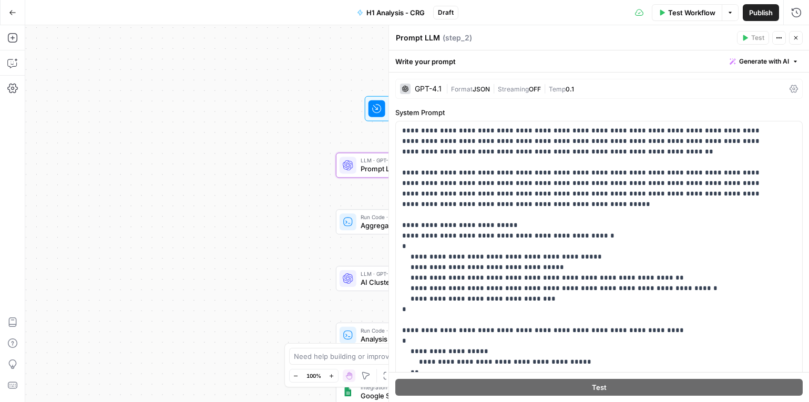
click at [383, 107] on div at bounding box center [376, 108] width 17 height 17
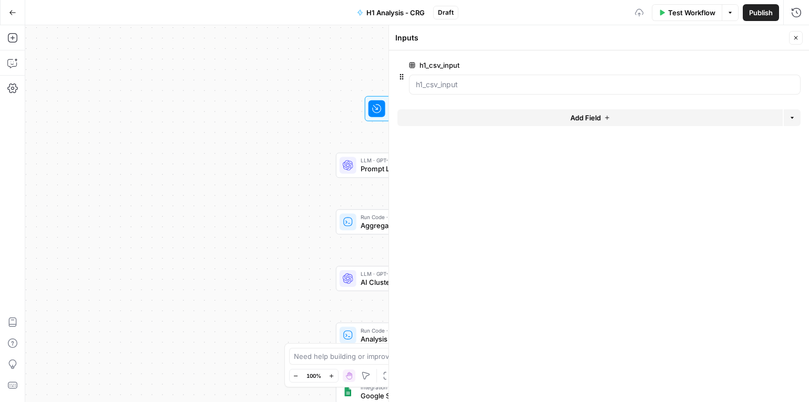
click at [793, 37] on icon "button" at bounding box center [796, 38] width 6 height 6
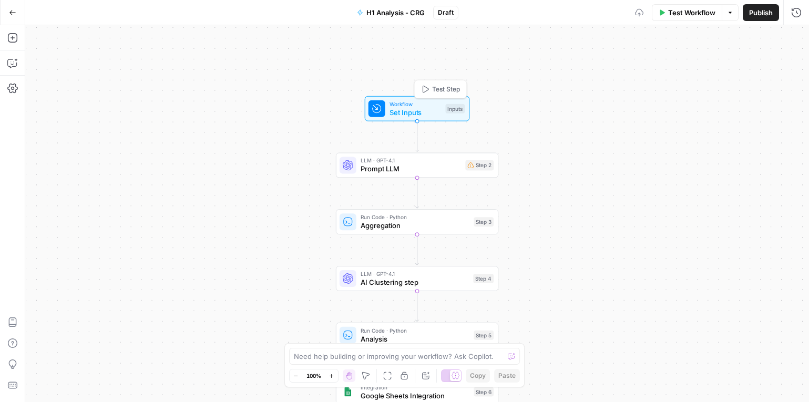
click at [451, 89] on span "Test Step" at bounding box center [446, 89] width 28 height 9
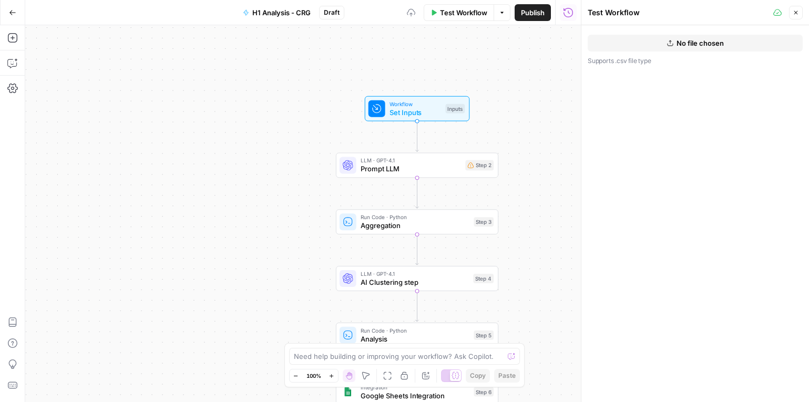
click at [696, 43] on span "No file chosen" at bounding box center [699, 43] width 47 height 11
click at [795, 12] on icon "button" at bounding box center [796, 13] width 4 height 4
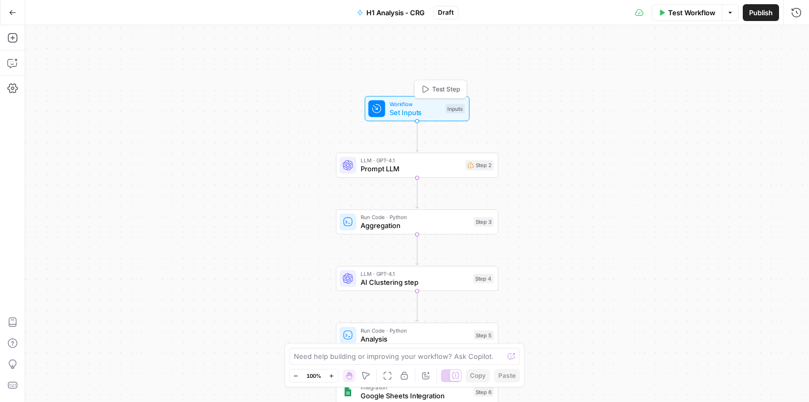
drag, startPoint x: 453, startPoint y: 89, endPoint x: 469, endPoint y: 98, distance: 17.9
click at [453, 89] on span "Test Step" at bounding box center [446, 89] width 28 height 9
click at [472, 149] on icon "button" at bounding box center [469, 145] width 8 height 8
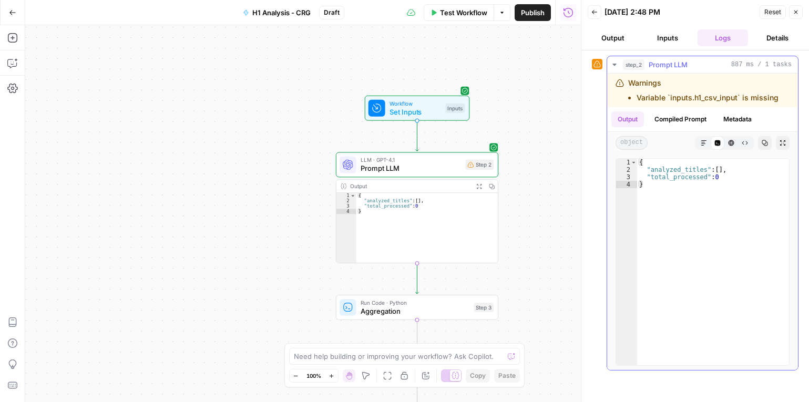
type textarea "*"
click at [727, 183] on div "{ "analyzed_titles" : [ ] , "total_processed" : 0 }" at bounding box center [713, 269] width 152 height 221
click at [692, 98] on li "Variable `inputs.h1_csv_input` is missing" at bounding box center [707, 97] width 142 height 11
click at [692, 99] on li "Variable `inputs.h1_csv_input` is missing" at bounding box center [707, 97] width 142 height 11
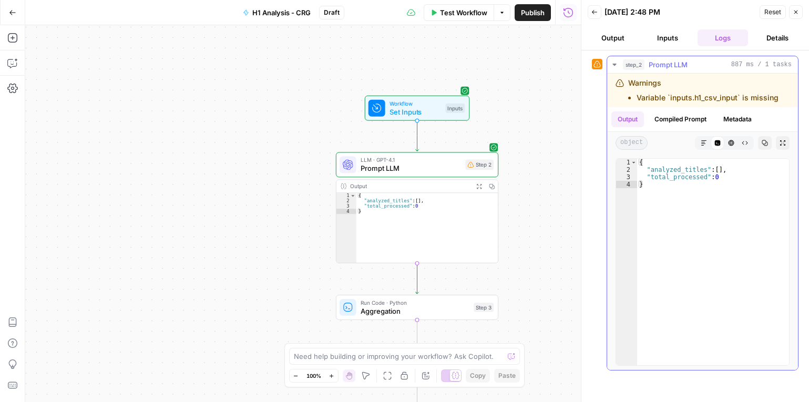
click at [691, 99] on li "Variable `inputs.h1_csv_input` is missing" at bounding box center [707, 97] width 142 height 11
click at [720, 99] on li "Variable `inputs.h1_csv_input` is missing" at bounding box center [707, 97] width 142 height 11
click at [403, 108] on span "Set Inputs" at bounding box center [415, 112] width 52 height 11
click at [694, 99] on li "Variable `inputs.h1_csv_input` is missing" at bounding box center [707, 97] width 142 height 11
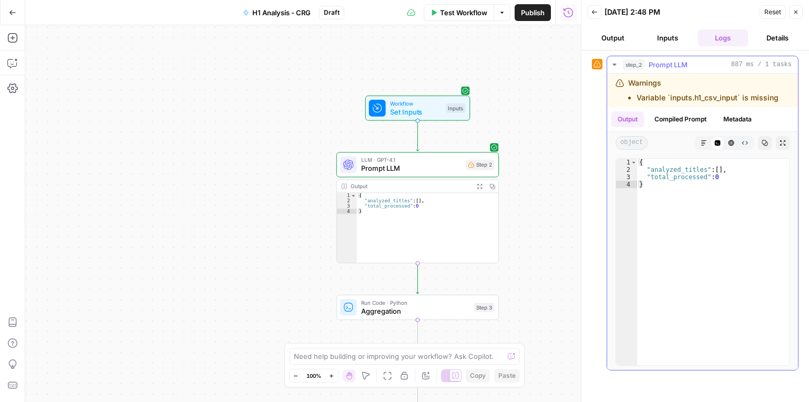
click at [694, 99] on li "Variable `inputs.h1_csv_input` is missing" at bounding box center [707, 97] width 142 height 11
drag, startPoint x: 631, startPoint y: 83, endPoint x: 785, endPoint y: 95, distance: 154.5
click at [785, 95] on div "Warnings Variable `inputs.h1_csv_input` is missing" at bounding box center [702, 91] width 191 height 34
copy div "Warnings Variable `inputs.h1_csv_input` is missing"
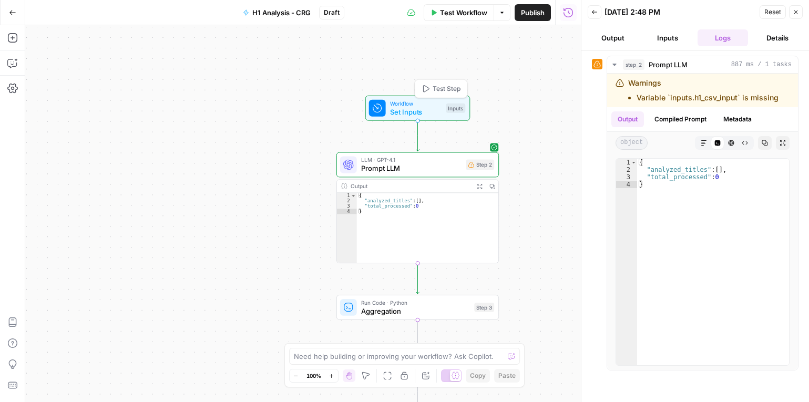
click at [407, 109] on span "Set Inputs" at bounding box center [416, 112] width 52 height 11
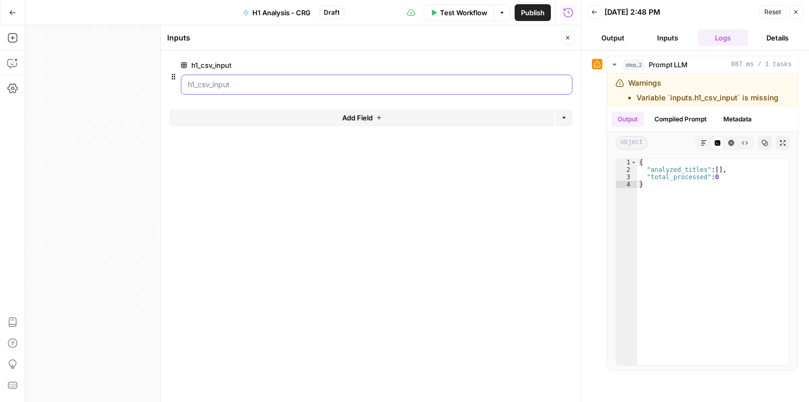
click at [529, 85] on input "h1_csv_input" at bounding box center [377, 84] width 378 height 11
click at [566, 36] on icon "button" at bounding box center [567, 38] width 6 height 6
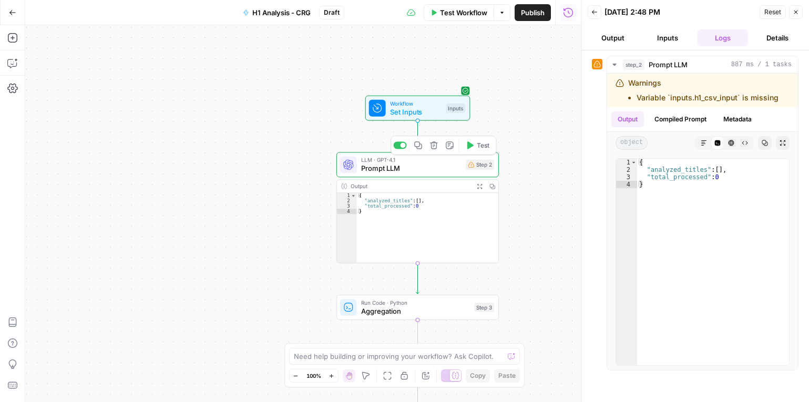
click at [479, 148] on span "Test" at bounding box center [483, 145] width 13 height 9
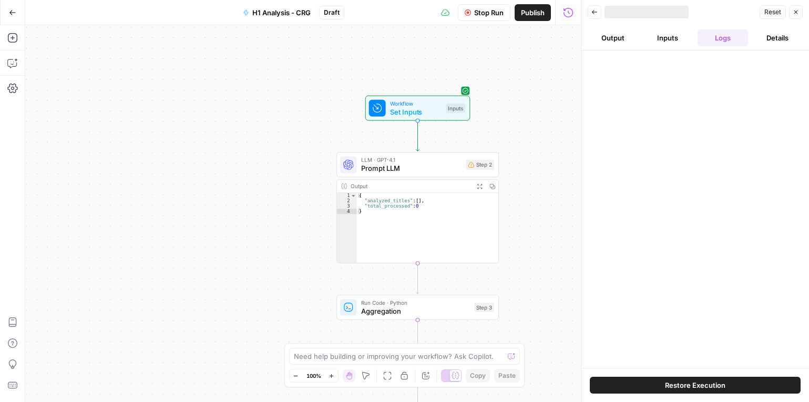
click at [698, 97] on div at bounding box center [695, 208] width 228 height 317
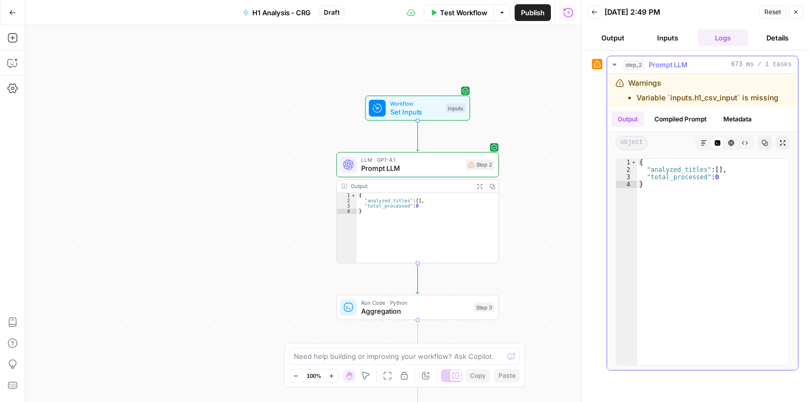
click at [698, 95] on li "Variable `inputs.h1_csv_input` is missing" at bounding box center [707, 97] width 142 height 11
drag, startPoint x: 629, startPoint y: 79, endPoint x: 777, endPoint y: 102, distance: 149.9
click at [780, 101] on div "Warnings Variable `inputs.h1_csv_input` is missing" at bounding box center [699, 90] width 169 height 25
copy div "Warnings Variable `inputs.h1_csv_input` is missing"
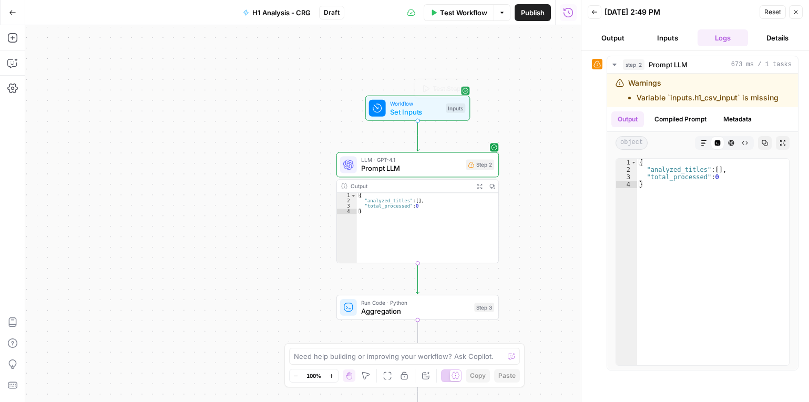
click at [425, 114] on span "Set Inputs" at bounding box center [416, 112] width 52 height 11
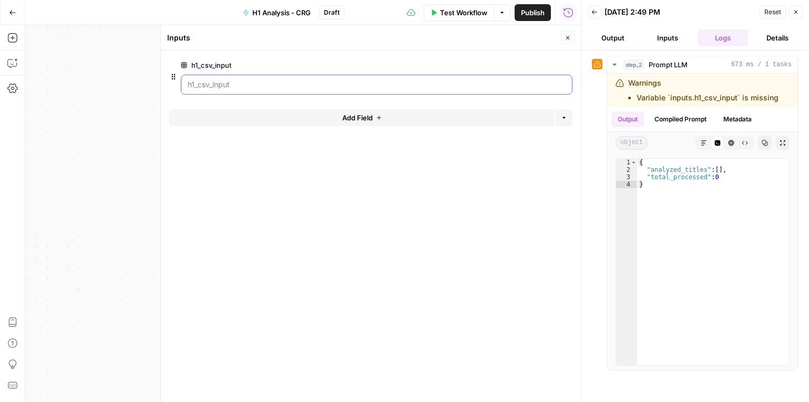
click at [327, 87] on input "h1_csv_input" at bounding box center [377, 84] width 378 height 11
click at [567, 36] on icon "button" at bounding box center [567, 38] width 6 height 6
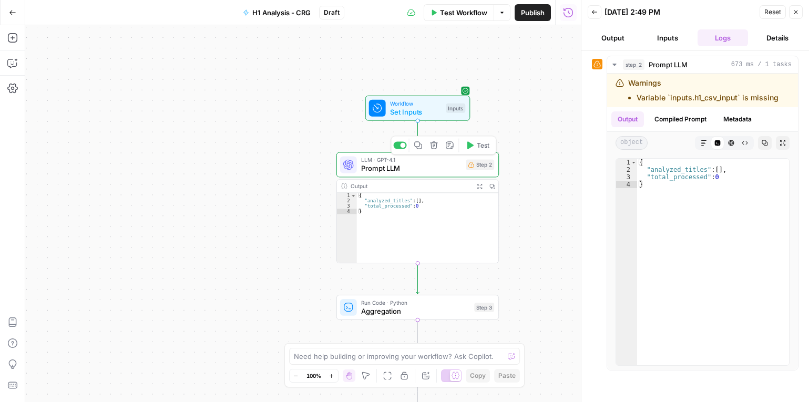
click at [431, 169] on span "Prompt LLM" at bounding box center [411, 168] width 101 height 11
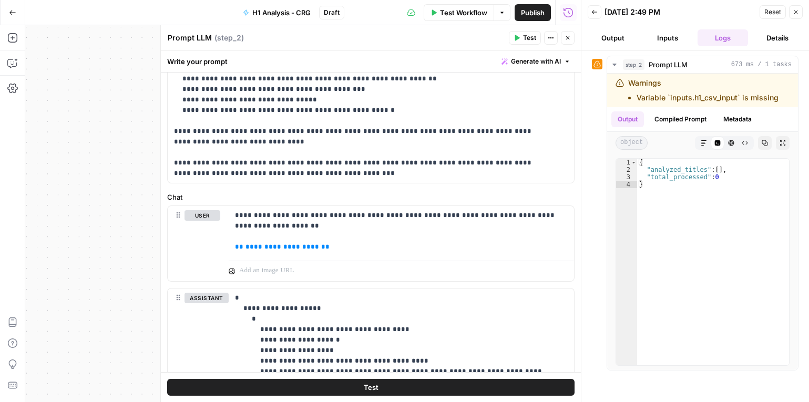
scroll to position [368, 0]
click at [277, 247] on span "**********" at bounding box center [282, 245] width 74 height 7
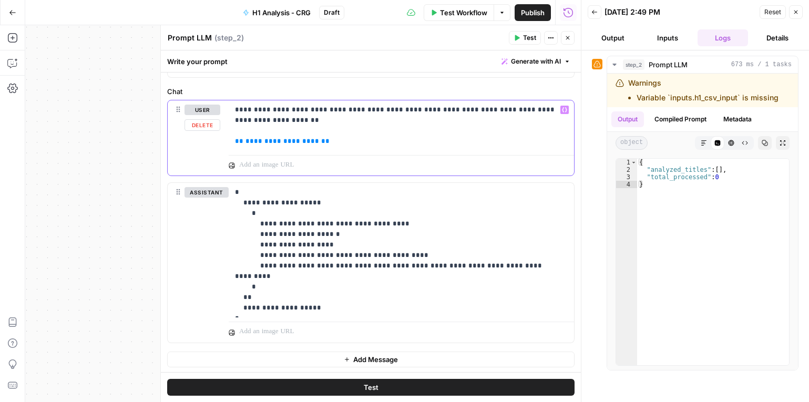
scroll to position [473, 0]
click at [296, 141] on span "**********" at bounding box center [282, 140] width 74 height 7
click at [296, 143] on span "**********" at bounding box center [282, 140] width 74 height 7
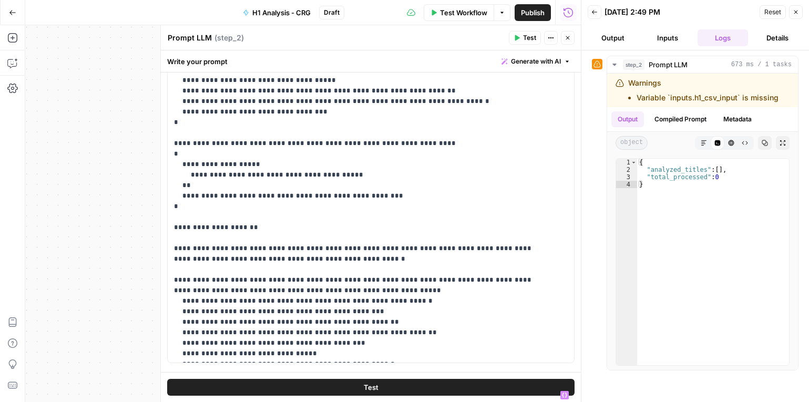
scroll to position [0, 0]
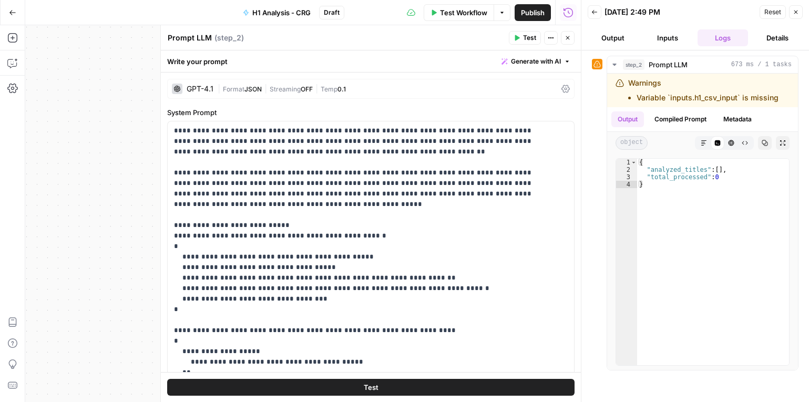
click at [567, 37] on icon "button" at bounding box center [568, 38] width 4 height 4
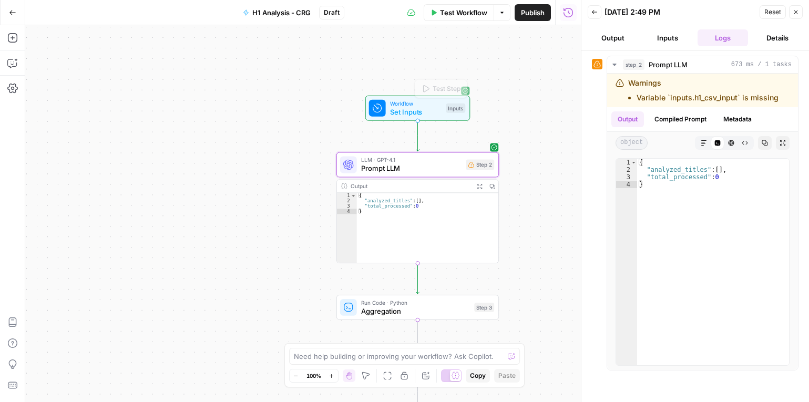
click at [427, 112] on span "Set Inputs" at bounding box center [416, 112] width 52 height 11
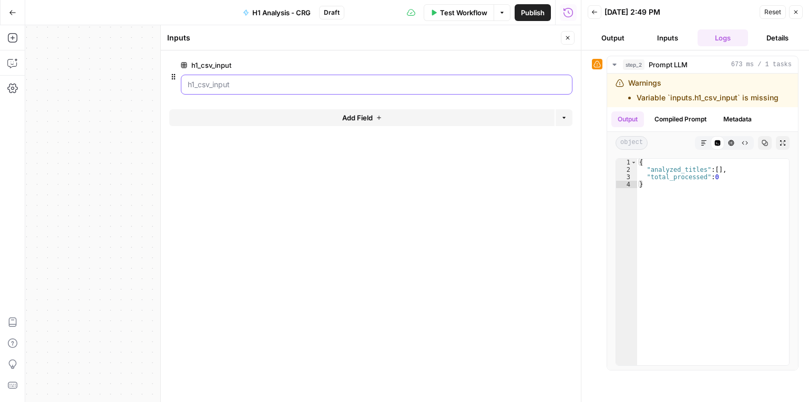
click at [273, 81] on input "h1_csv_input" at bounding box center [377, 84] width 378 height 11
click at [571, 42] on button "Close" at bounding box center [568, 38] width 14 height 14
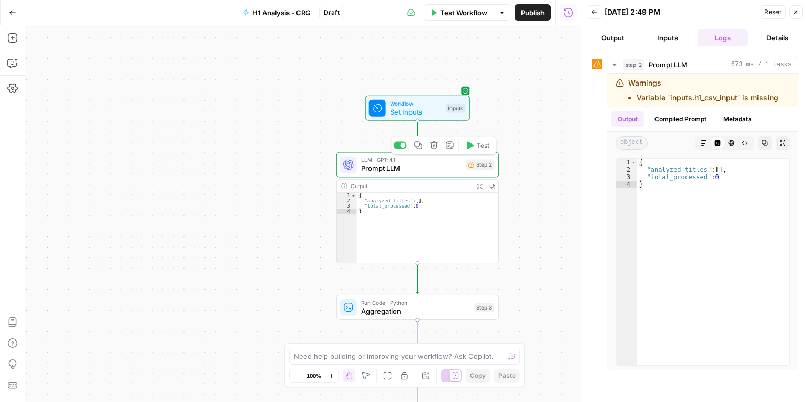
click at [419, 167] on span "Prompt LLM" at bounding box center [411, 168] width 101 height 11
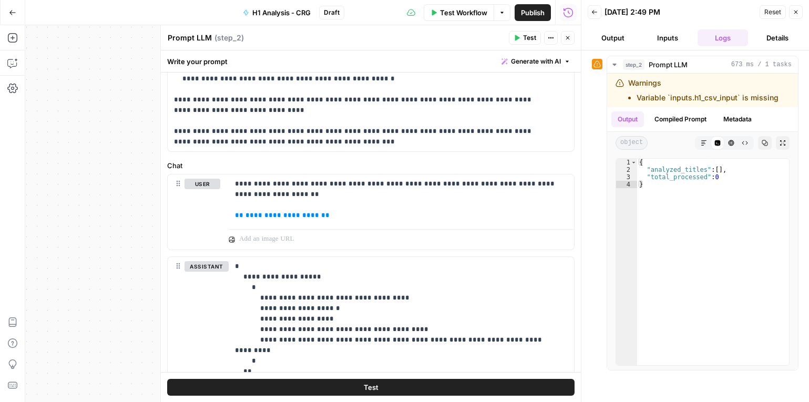
scroll to position [389, 0]
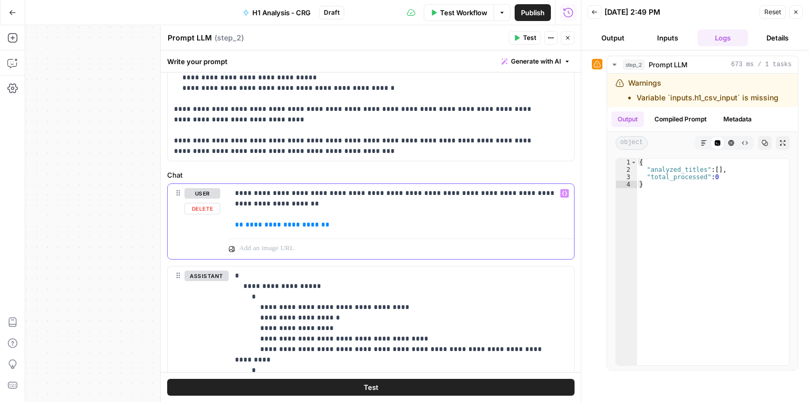
click at [279, 225] on span "**********" at bounding box center [282, 224] width 74 height 7
click at [285, 224] on span "**********" at bounding box center [282, 224] width 74 height 7
click at [285, 225] on span "**********" at bounding box center [282, 224] width 74 height 7
click at [347, 223] on p "**********" at bounding box center [397, 209] width 325 height 42
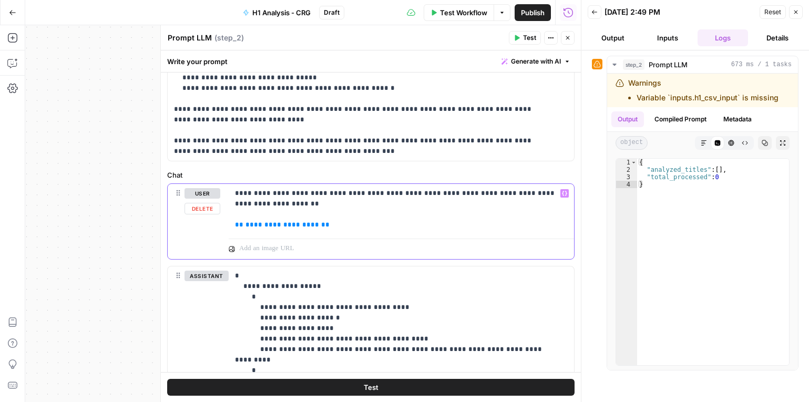
drag, startPoint x: 343, startPoint y: 226, endPoint x: 276, endPoint y: 229, distance: 66.8
click at [276, 229] on p "**********" at bounding box center [397, 209] width 325 height 42
drag, startPoint x: 263, startPoint y: 225, endPoint x: 242, endPoint y: 225, distance: 21.6
click at [242, 225] on p "**********" at bounding box center [397, 209] width 325 height 42
click at [570, 36] on icon "button" at bounding box center [567, 38] width 6 height 6
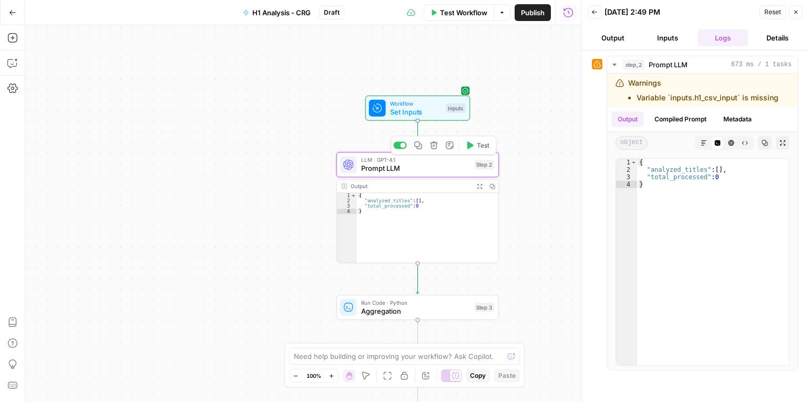
click at [481, 147] on span "Test" at bounding box center [483, 145] width 13 height 9
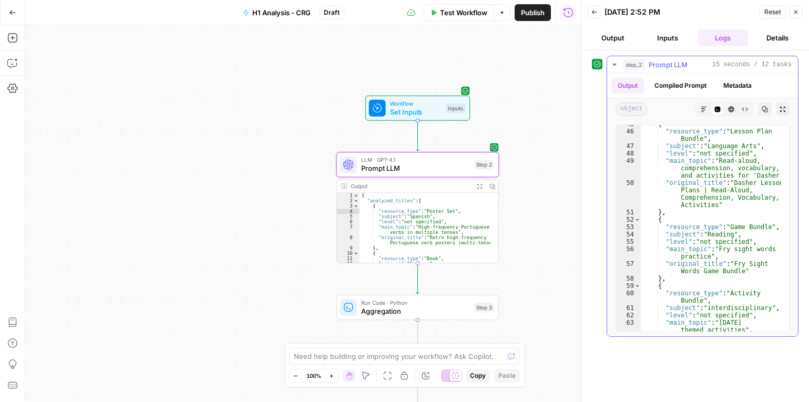
scroll to position [603, 0]
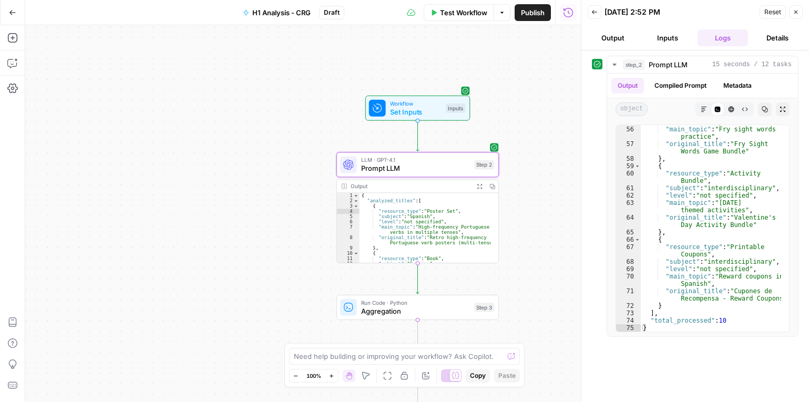
type textarea "**********"
click at [436, 229] on div "{ "analyzed_titles" : [ { "resource_type" : "Poster Set" , "subject" : "Spanish…" at bounding box center [424, 233] width 131 height 80
click at [599, 36] on button "Output" at bounding box center [613, 37] width 50 height 17
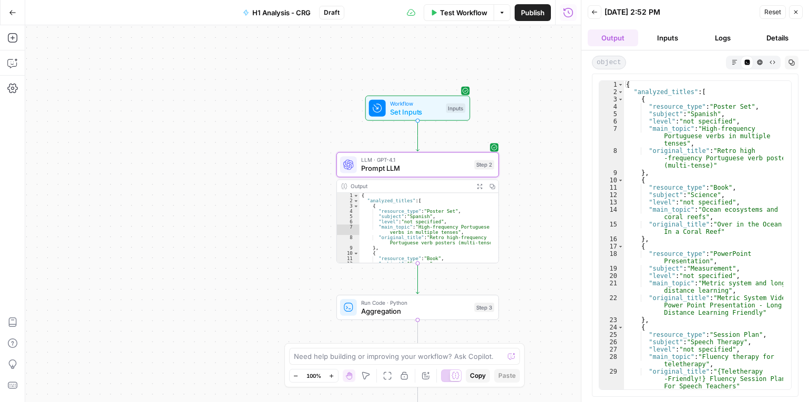
click at [664, 36] on button "Inputs" at bounding box center [667, 37] width 50 height 17
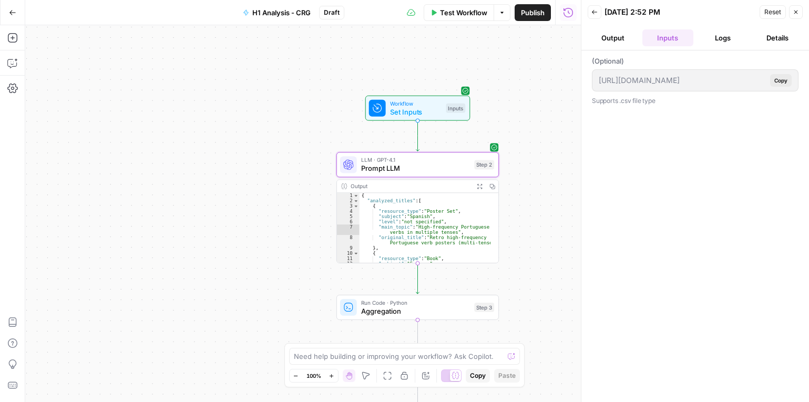
click at [714, 35] on button "Logs" at bounding box center [722, 37] width 50 height 17
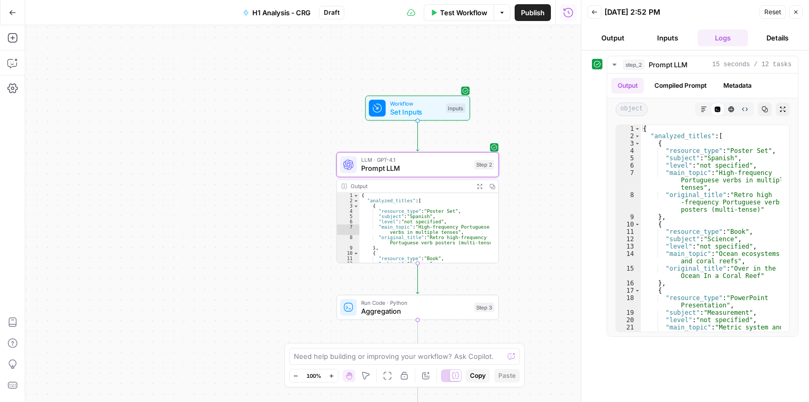
click at [789, 35] on button "Details" at bounding box center [777, 37] width 50 height 17
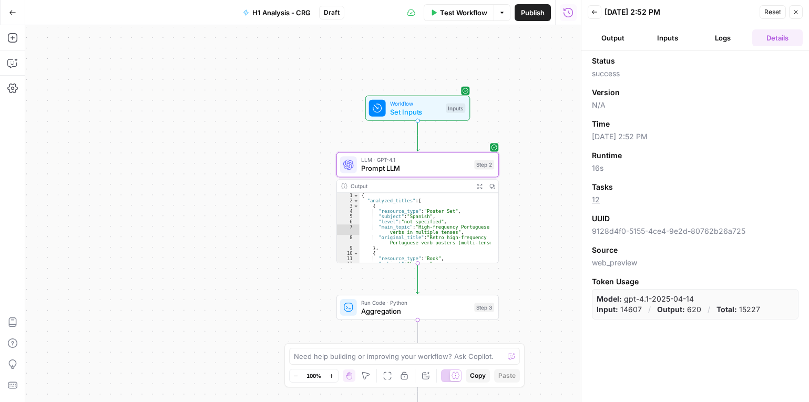
click at [794, 8] on button "Close" at bounding box center [796, 12] width 14 height 14
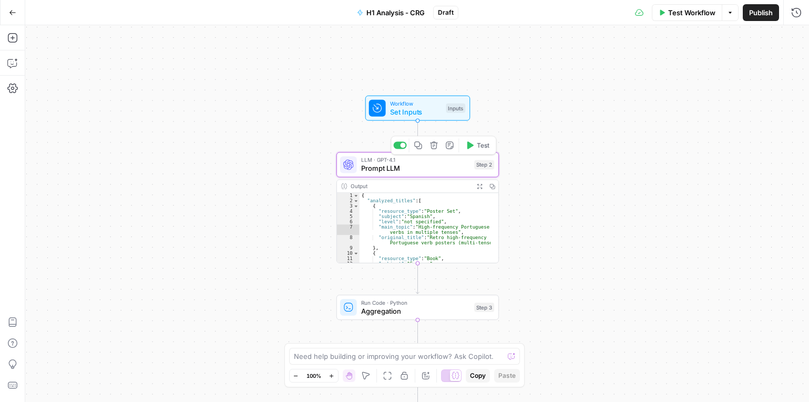
click at [417, 174] on div "LLM · GPT-4.1 Prompt LLM Step 2 Copy step Delete step Add Note Test" at bounding box center [417, 164] width 162 height 25
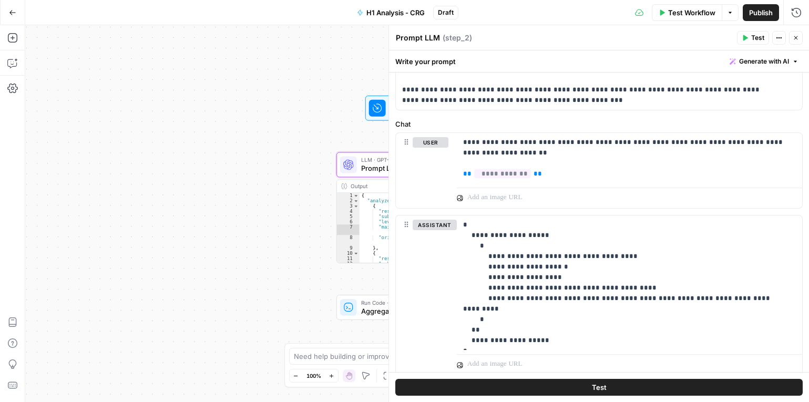
scroll to position [474, 0]
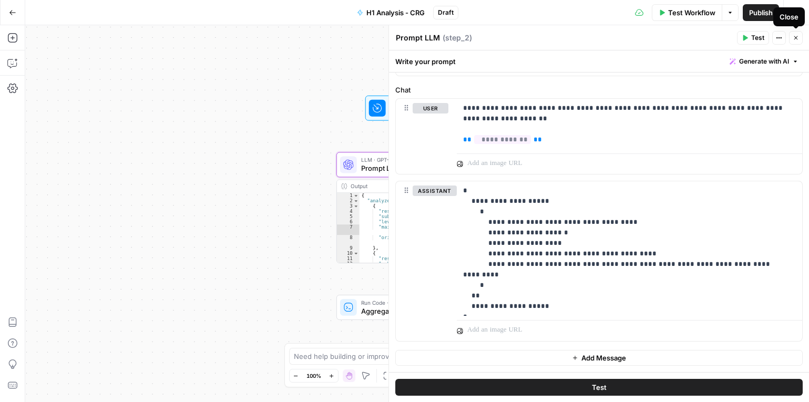
click at [800, 37] on button "Close" at bounding box center [796, 38] width 14 height 14
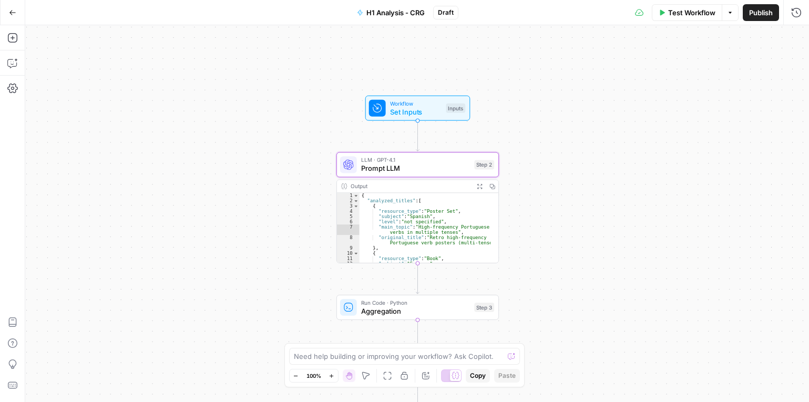
click at [434, 171] on span "Prompt LLM" at bounding box center [415, 168] width 109 height 11
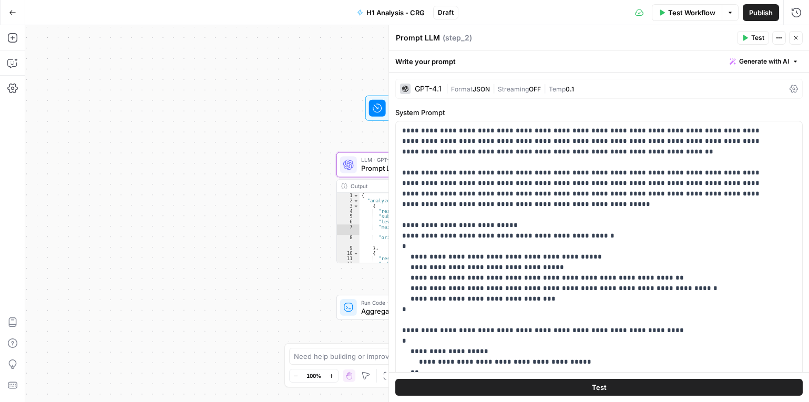
click at [796, 36] on icon "button" at bounding box center [796, 38] width 6 height 6
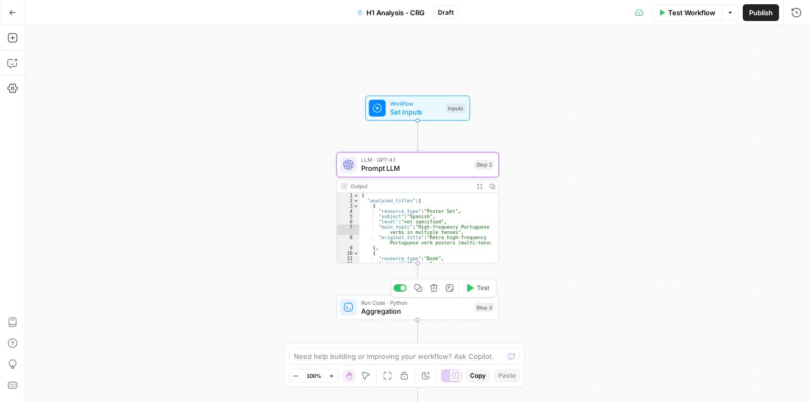
click at [455, 317] on div "Run Code · Python Aggregation Step 3 Copy step Delete step Add Note Test" at bounding box center [417, 307] width 162 height 25
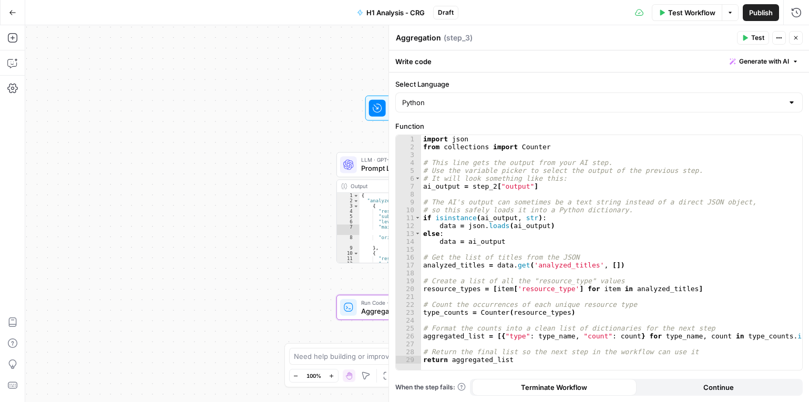
drag, startPoint x: 754, startPoint y: 35, endPoint x: 764, endPoint y: 148, distance: 113.4
click at [755, 35] on span "Test" at bounding box center [757, 37] width 13 height 9
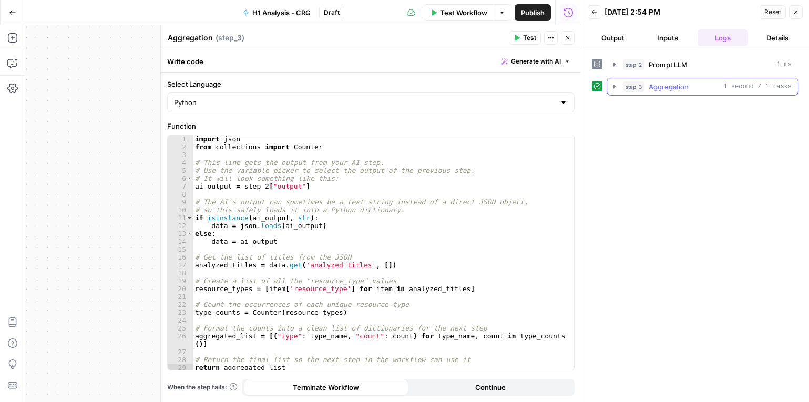
click at [681, 89] on span "Aggregation" at bounding box center [669, 86] width 40 height 11
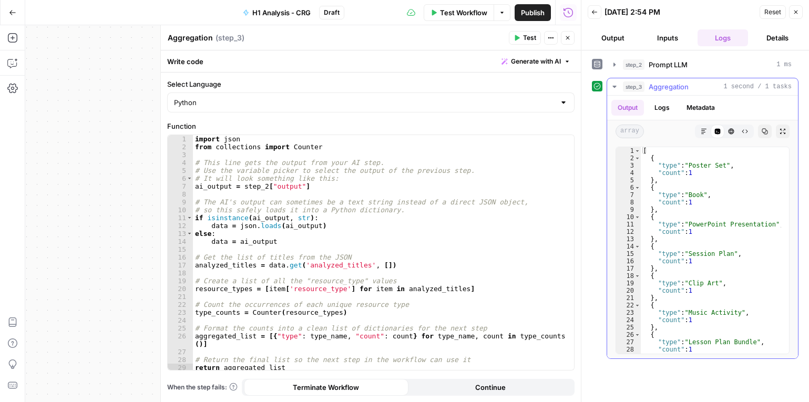
click at [681, 85] on span "Aggregation" at bounding box center [669, 86] width 40 height 11
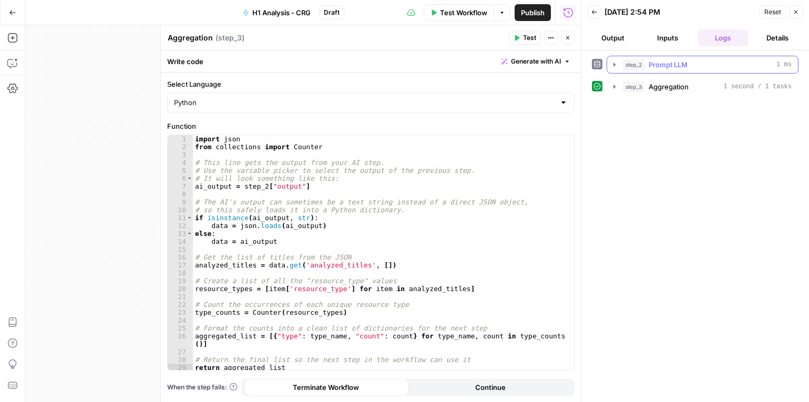
click at [666, 64] on span "Prompt LLM" at bounding box center [668, 64] width 39 height 11
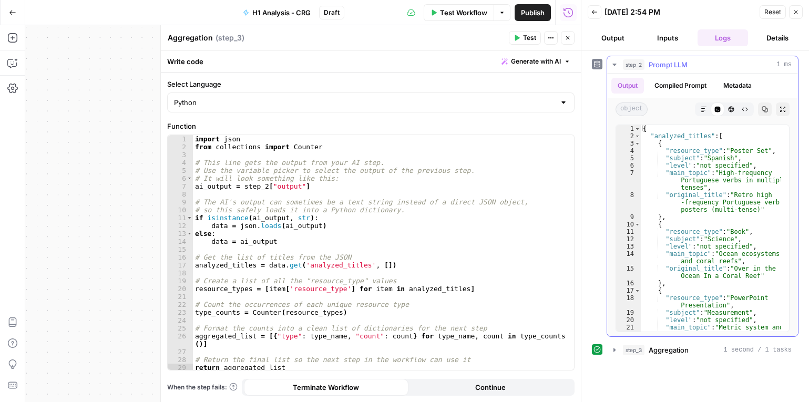
click at [729, 64] on div "step_2 Prompt LLM 1 ms" at bounding box center [707, 64] width 169 height 11
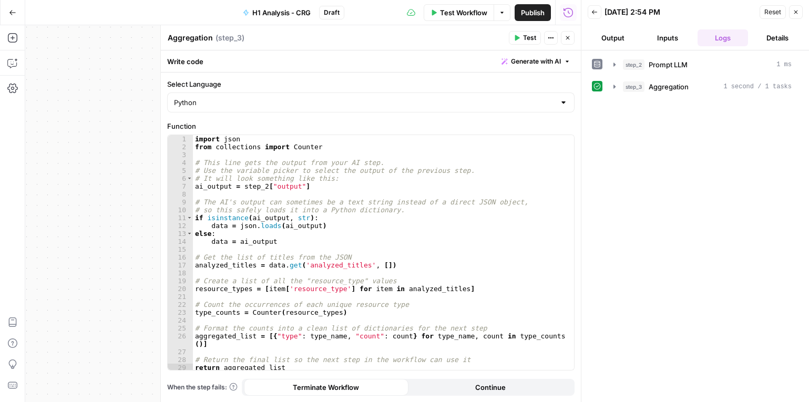
click at [568, 39] on icon "button" at bounding box center [567, 38] width 6 height 6
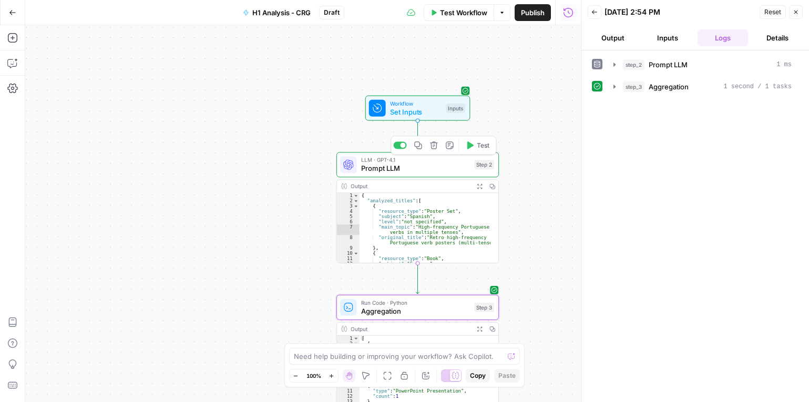
click at [476, 168] on div "Step 2" at bounding box center [484, 164] width 20 height 9
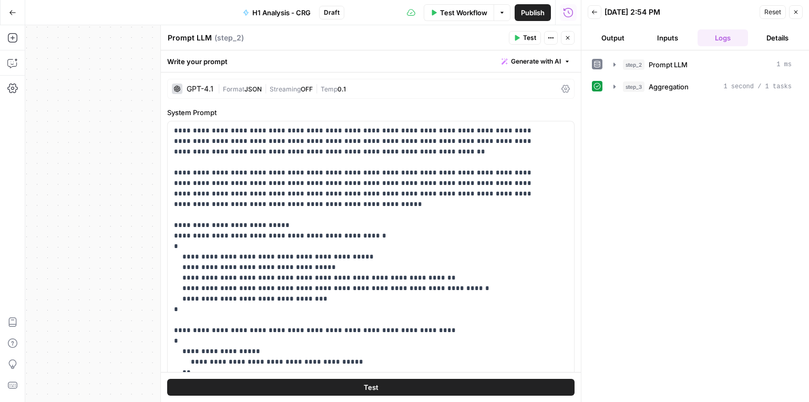
click at [597, 62] on icon at bounding box center [596, 63] width 7 height 7
click at [683, 65] on span "Prompt LLM" at bounding box center [668, 64] width 39 height 11
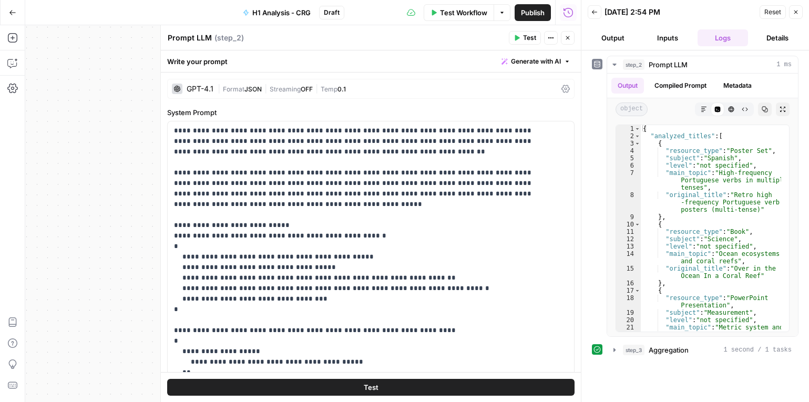
click at [532, 39] on span "Test" at bounding box center [529, 37] width 13 height 9
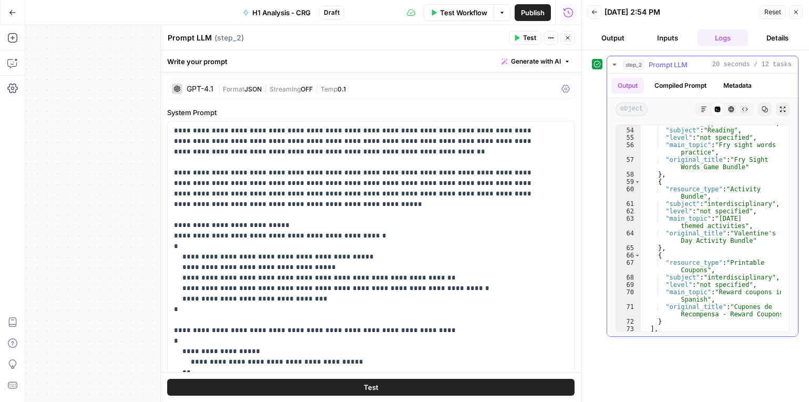
scroll to position [603, 0]
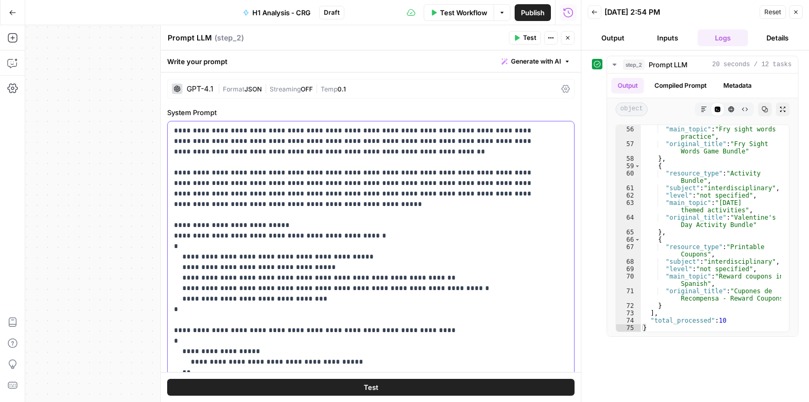
click at [324, 191] on p "**********" at bounding box center [363, 373] width 378 height 494
click at [694, 146] on div ""level" : "not specified" , "main_topic" : "Fry sight words practice" , "origin…" at bounding box center [711, 228] width 140 height 221
type textarea "**********"
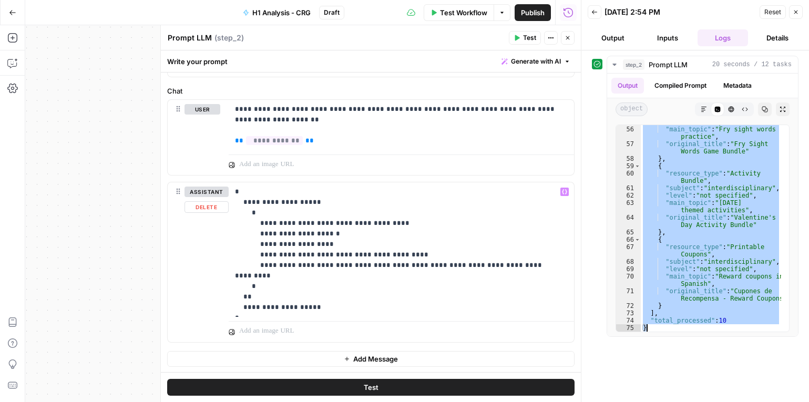
scroll to position [474, 0]
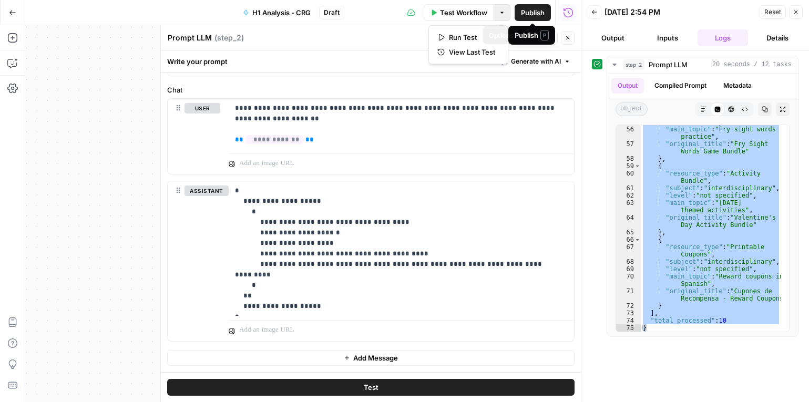
click at [501, 13] on icon "button" at bounding box center [501, 13] width 3 height 2
click at [502, 14] on icon "button" at bounding box center [502, 12] width 6 height 6
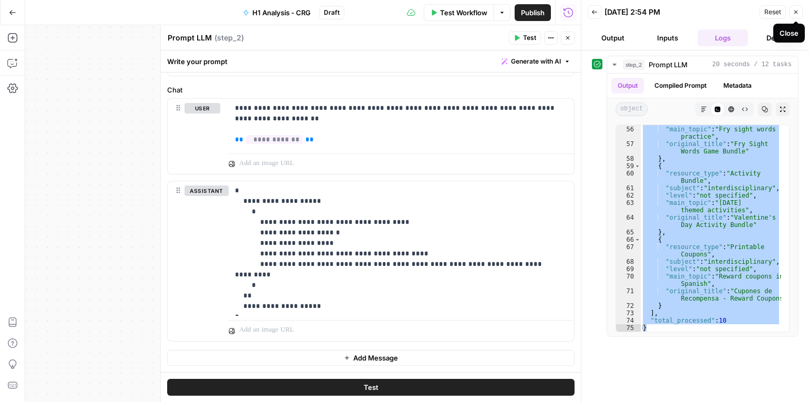
click at [797, 12] on icon "button" at bounding box center [796, 12] width 6 height 6
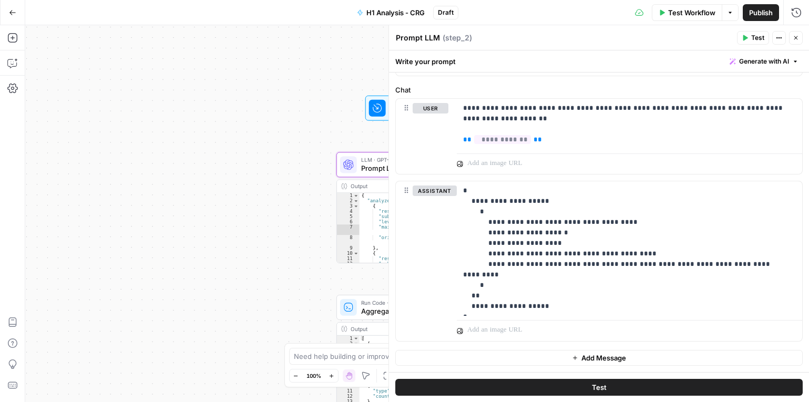
click at [795, 38] on icon "button" at bounding box center [796, 38] width 6 height 6
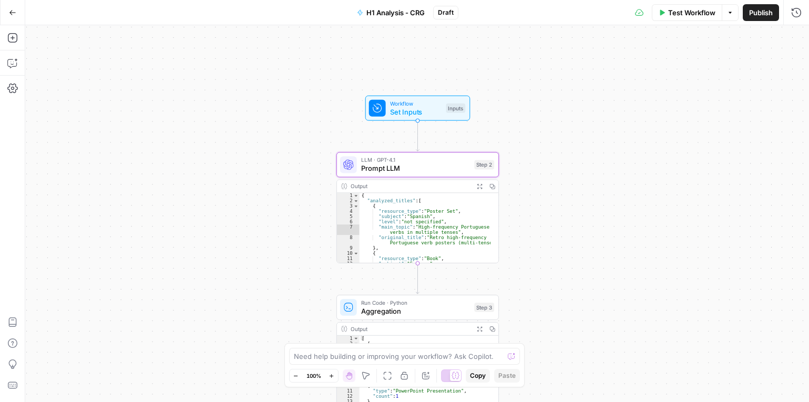
click at [732, 9] on icon "button" at bounding box center [730, 12] width 6 height 6
click at [801, 45] on div "**********" at bounding box center [417, 213] width 784 height 377
click at [17, 13] on button "Go Back" at bounding box center [12, 12] width 19 height 19
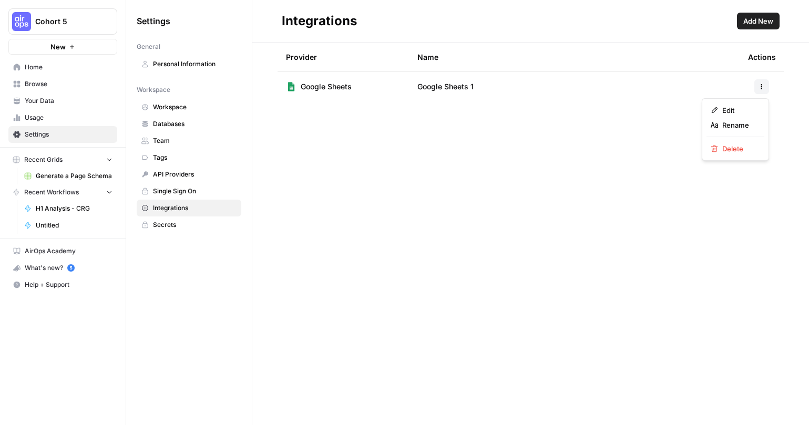
click at [764, 89] on icon "button" at bounding box center [761, 87] width 6 height 6
drag, startPoint x: 394, startPoint y: 83, endPoint x: 331, endPoint y: 86, distance: 62.6
click at [383, 85] on td "Google Sheets" at bounding box center [342, 86] width 131 height 29
click at [331, 86] on span "Google Sheets" at bounding box center [326, 86] width 51 height 11
click at [482, 86] on td "Google Sheets 1" at bounding box center [574, 86] width 331 height 29
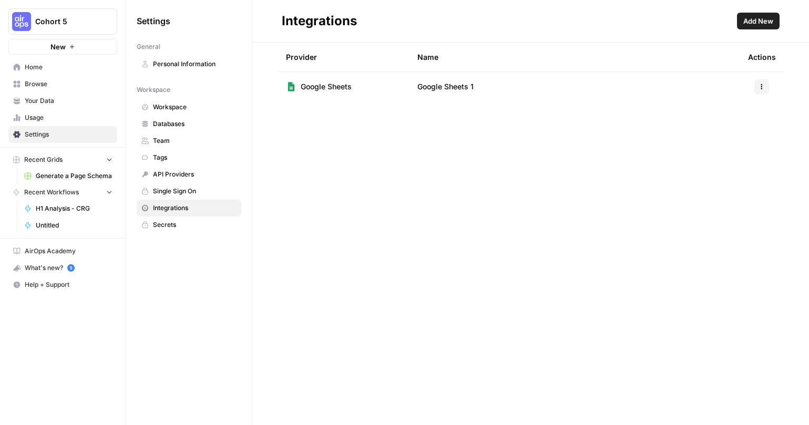
click at [456, 86] on span "Google Sheets 1" at bounding box center [445, 86] width 56 height 11
click at [761, 91] on button "button" at bounding box center [761, 86] width 15 height 15
click at [744, 111] on span "Edit" at bounding box center [739, 110] width 34 height 11
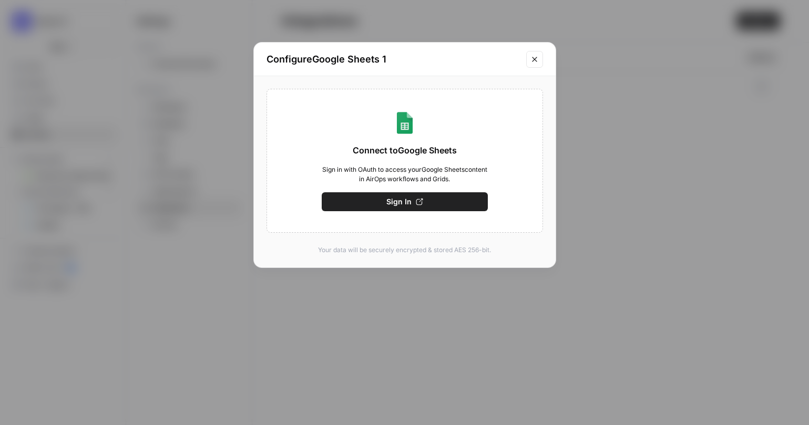
click at [433, 193] on button "Sign In" at bounding box center [405, 201] width 166 height 19
